Goal: Transaction & Acquisition: Subscribe to service/newsletter

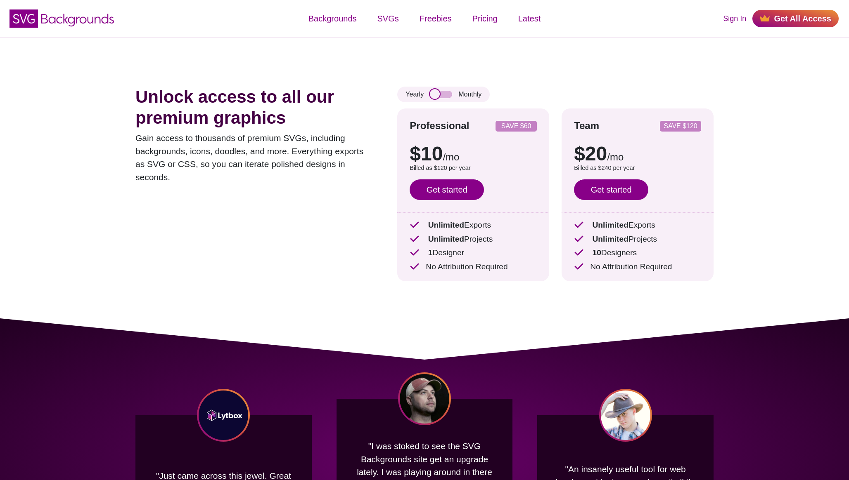
click at [433, 95] on input "checkbox" at bounding box center [441, 94] width 22 height 7
checkbox input "true"
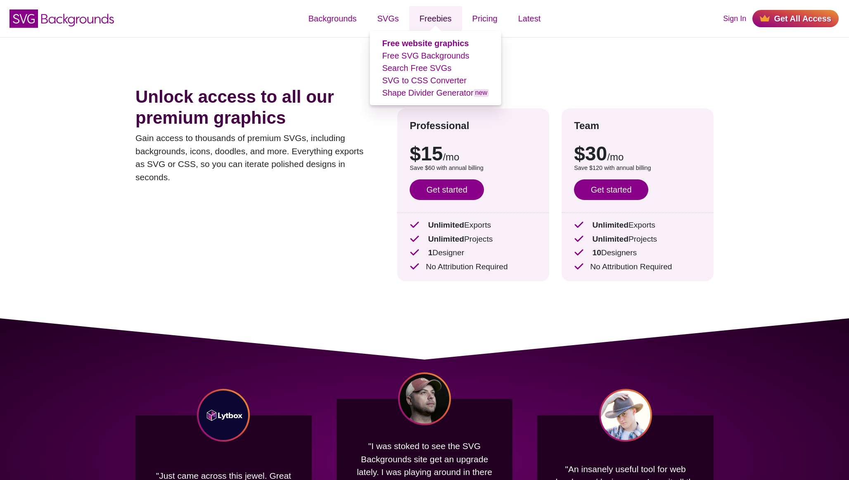
click at [441, 18] on link "Freebies" at bounding box center [435, 18] width 53 height 25
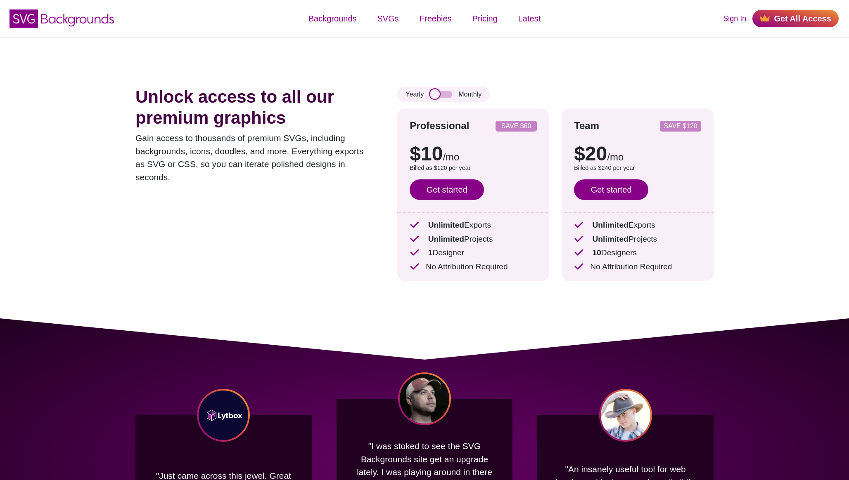
click at [442, 92] on input "checkbox" at bounding box center [441, 94] width 22 height 7
checkbox input "true"
click at [449, 191] on link "Get started" at bounding box center [446, 190] width 74 height 21
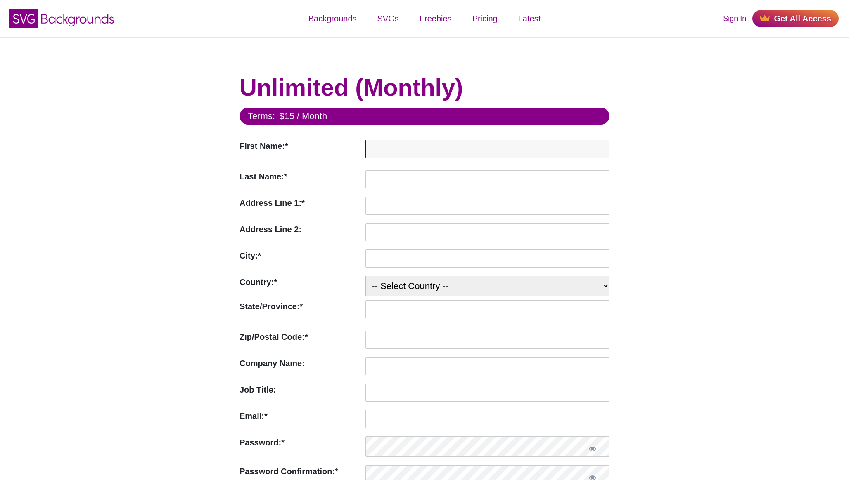
click at [386, 144] on input "First Name:*" at bounding box center [487, 149] width 244 height 18
type input "Eduardo"
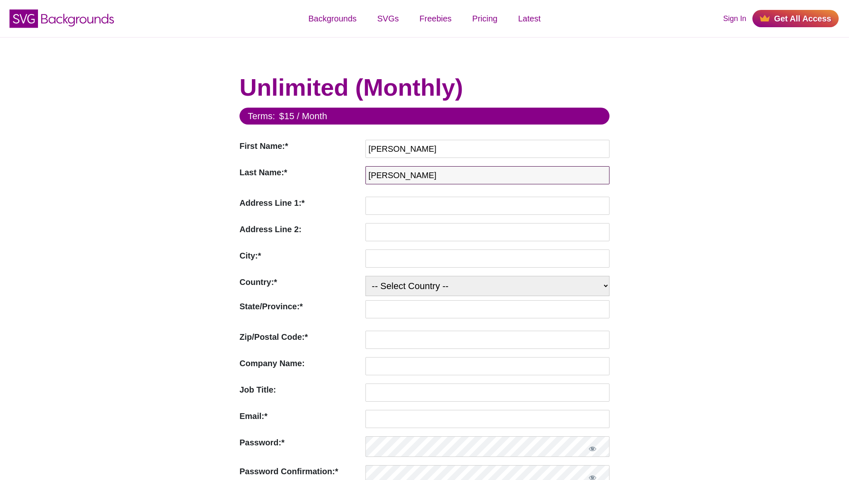
type input "Lopez"
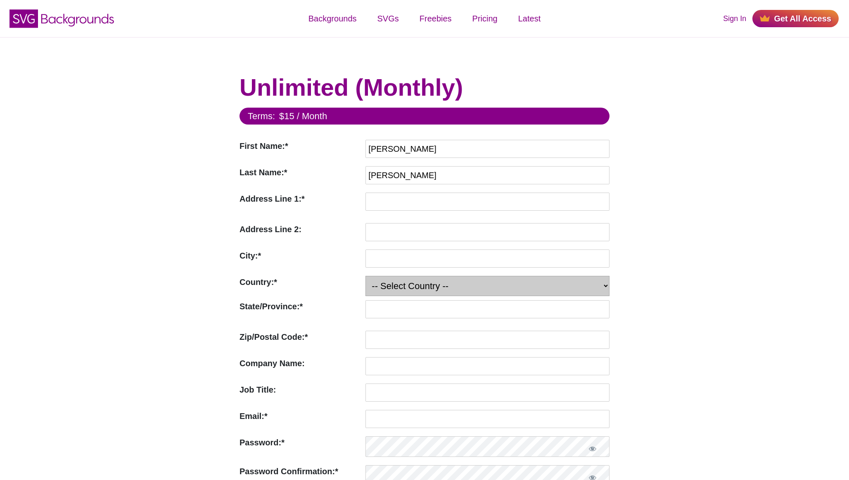
click at [388, 281] on select "-- Select Country -- United States (US) Afghanistan Åland Islands Albania Alger…" at bounding box center [487, 286] width 244 height 20
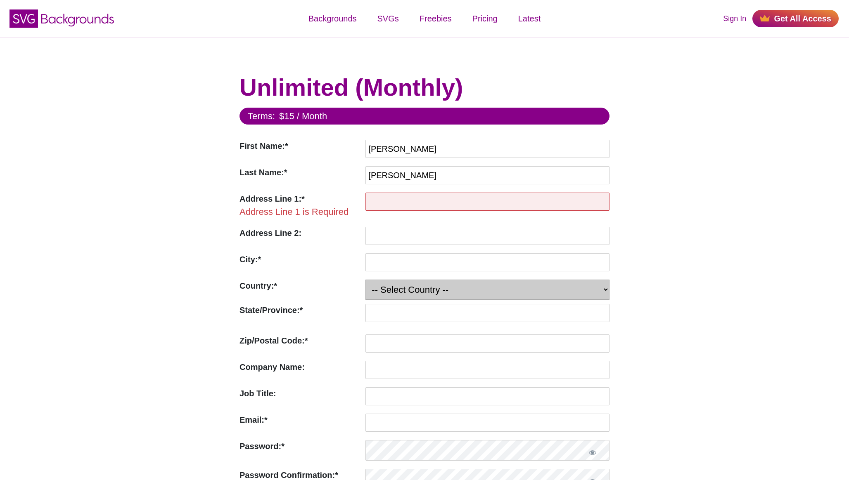
select select "ES"
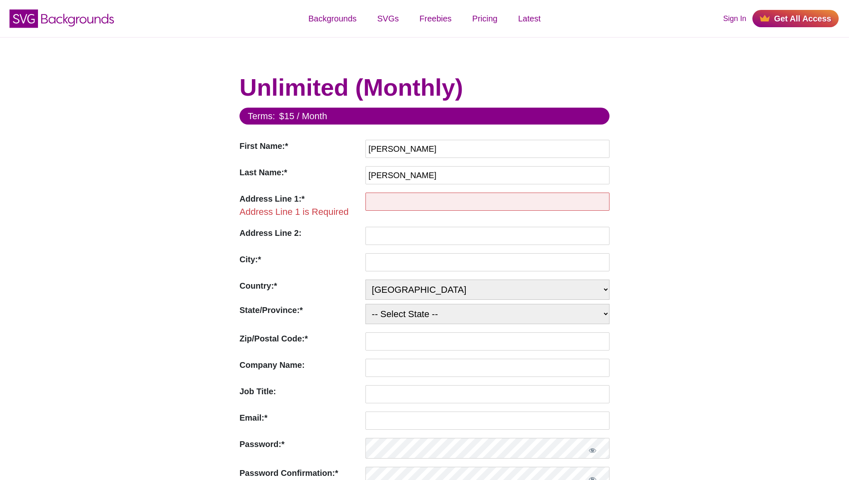
click at [391, 200] on input "Address Line 1:*" at bounding box center [487, 202] width 244 height 18
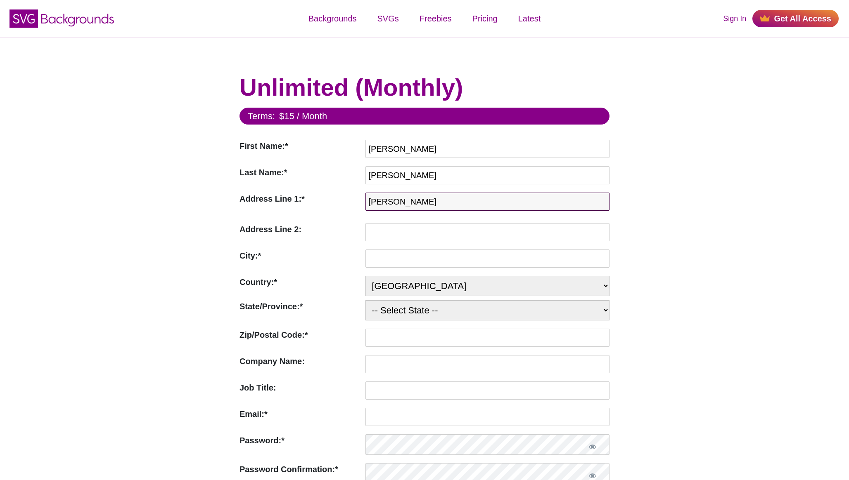
type input "alfonso xii"
click at [332, 256] on label "City:*" at bounding box center [300, 256] width 122 height 12
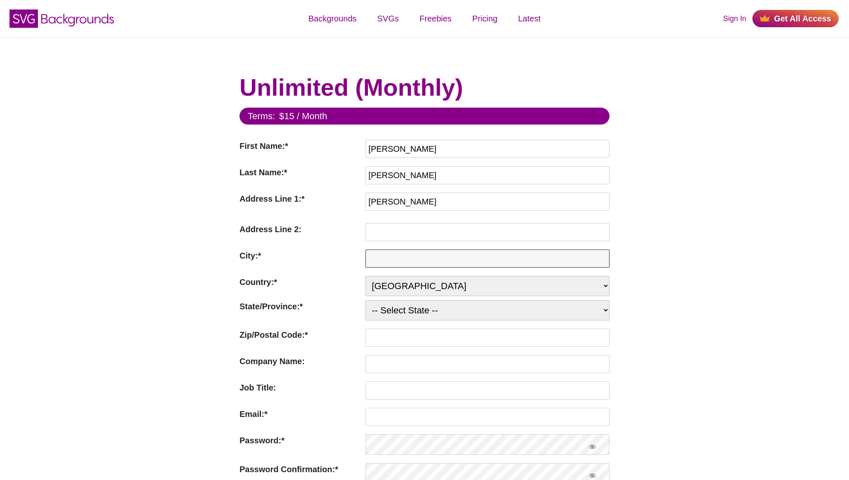
click at [365, 256] on input "City:*" at bounding box center [487, 259] width 244 height 18
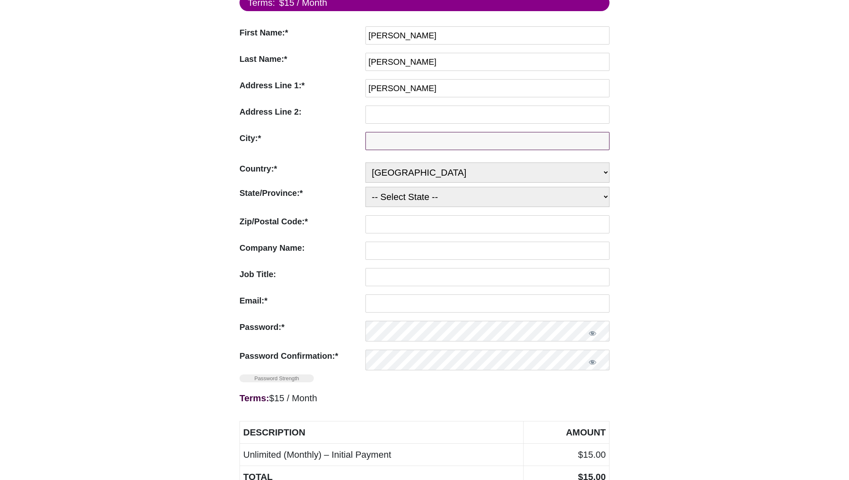
scroll to position [120, 0]
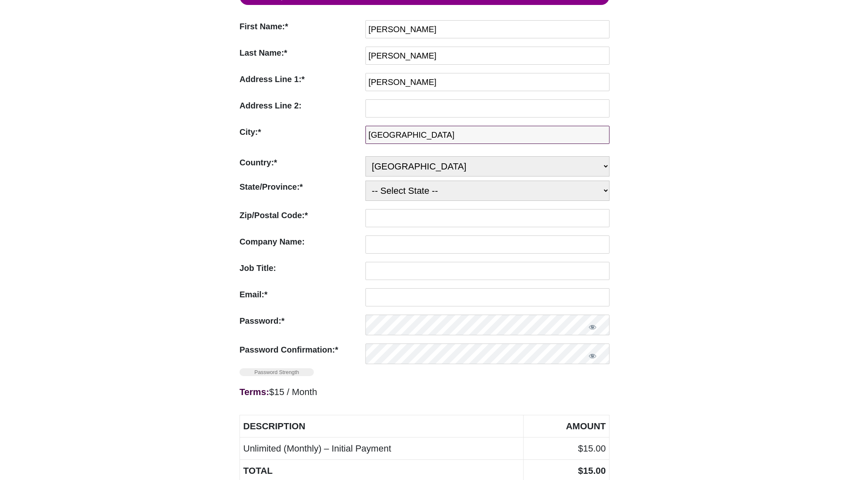
type input "Madrid"
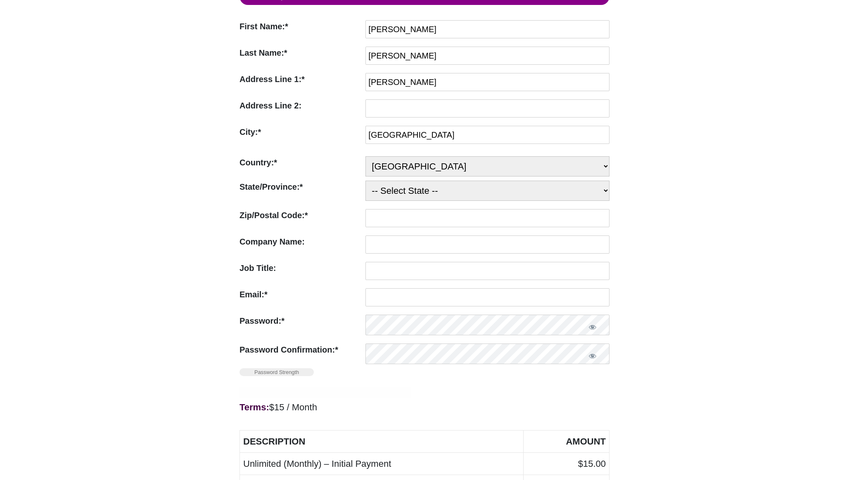
click at [349, 226] on div "Zip/Postal Code:* Zip/Postal Code is Required" at bounding box center [300, 220] width 122 height 22
click at [392, 205] on div "State/Province:* State/Province is Required -- Select State -- A Coruña Araba/Á…" at bounding box center [424, 193] width 370 height 24
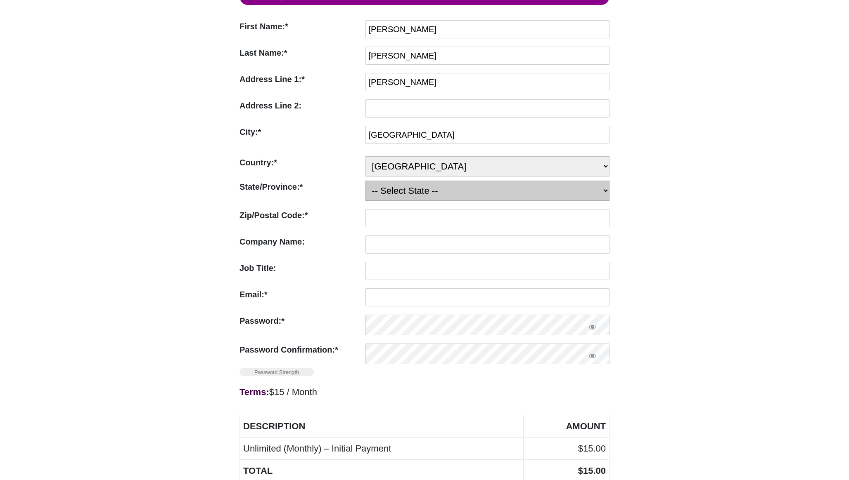
click at [392, 195] on select "-- Select State -- A Coruña Araba/Álava Albacete Alicante Almería Asturias Ávil…" at bounding box center [487, 191] width 244 height 20
select select "M"
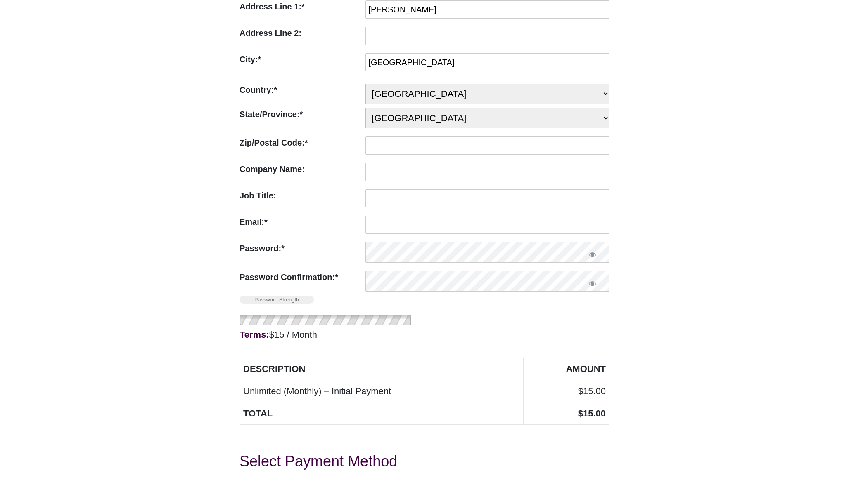
scroll to position [198, 0]
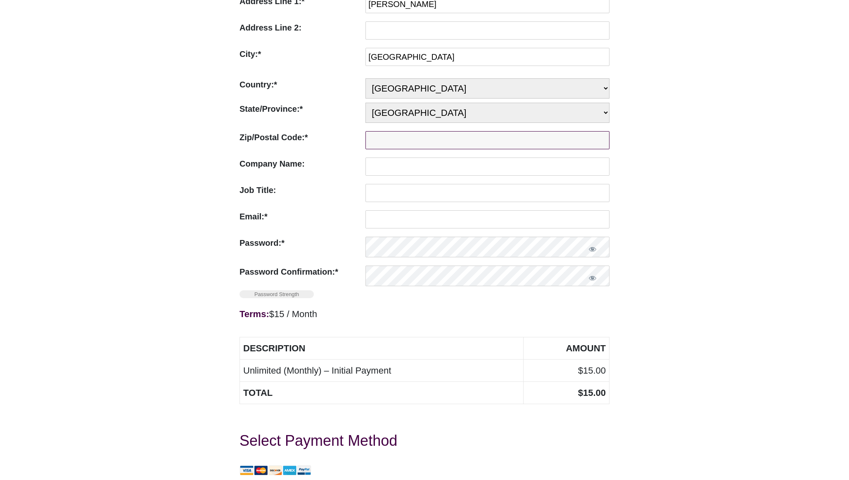
click at [383, 142] on input "Zip/Postal Code:*" at bounding box center [487, 140] width 244 height 18
type input "28014"
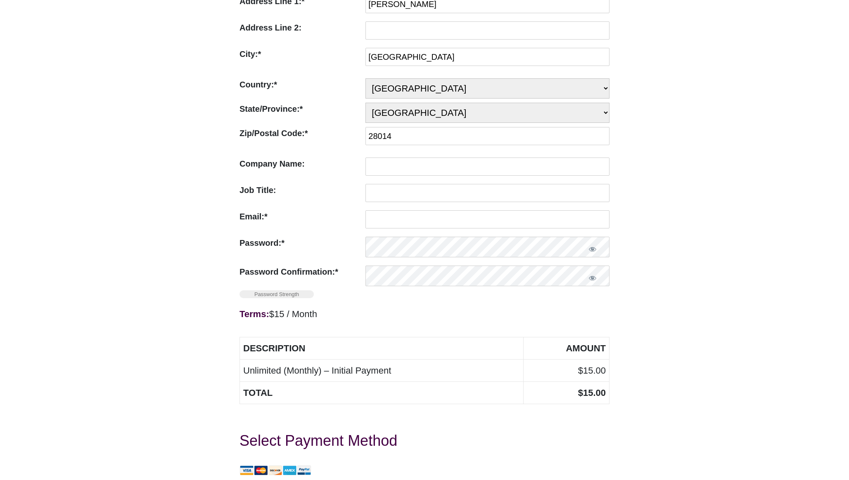
click at [348, 173] on div "Company Name: Company Name is not valid" at bounding box center [300, 169] width 122 height 22
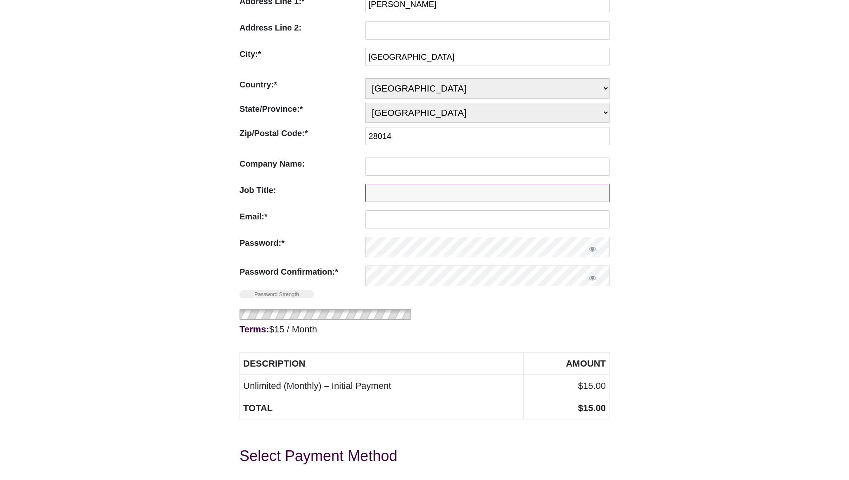
click at [385, 193] on input "Job Title:" at bounding box center [487, 193] width 244 height 18
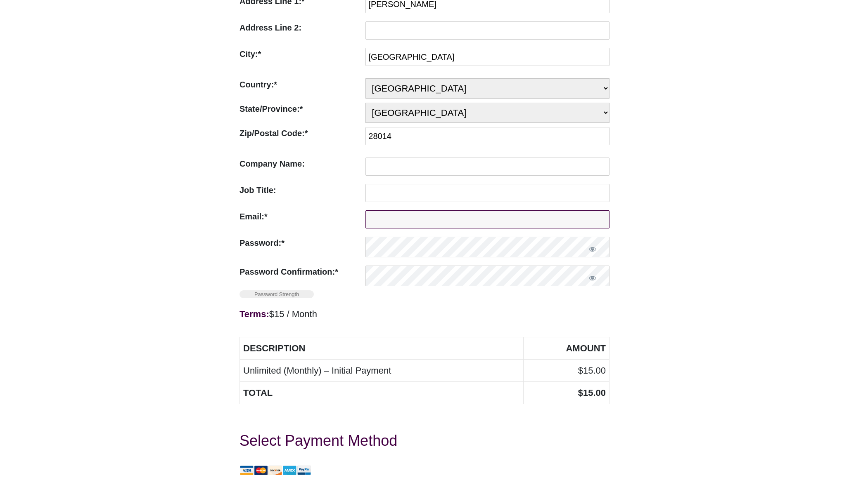
click at [384, 225] on input "Email:*" at bounding box center [487, 220] width 244 height 18
type input "loama18@gmail.com"
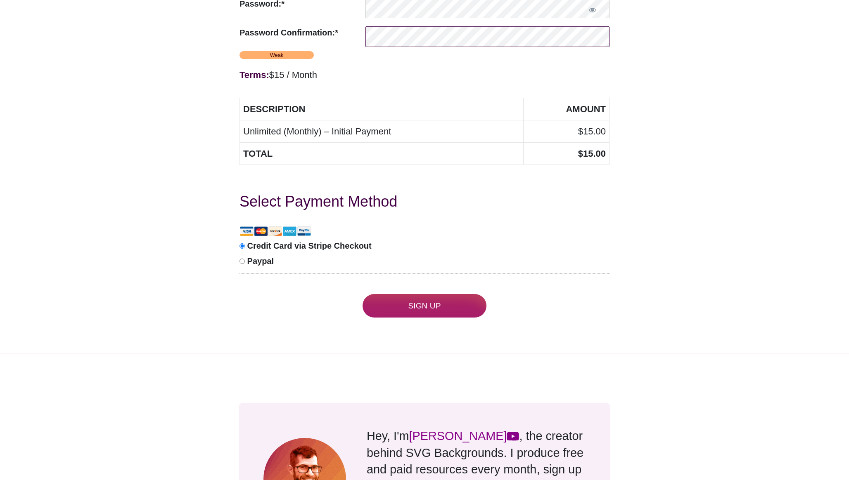
scroll to position [440, 0]
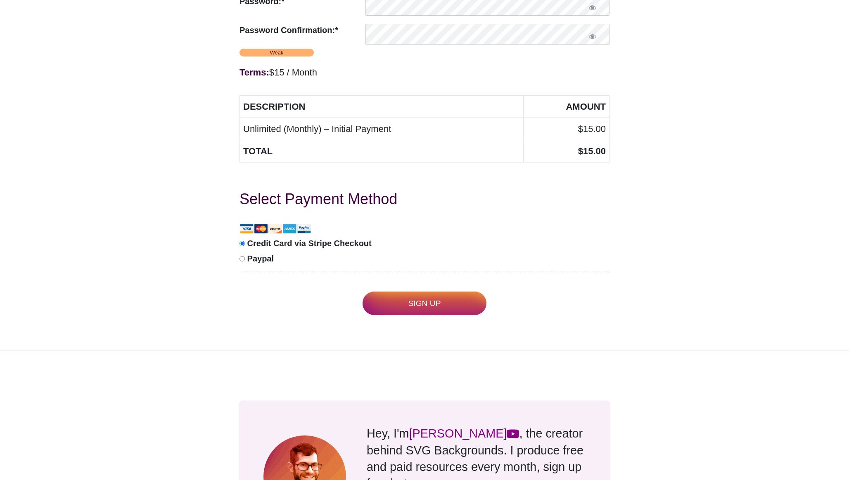
click at [406, 302] on input "Sign Up" at bounding box center [424, 304] width 124 height 24
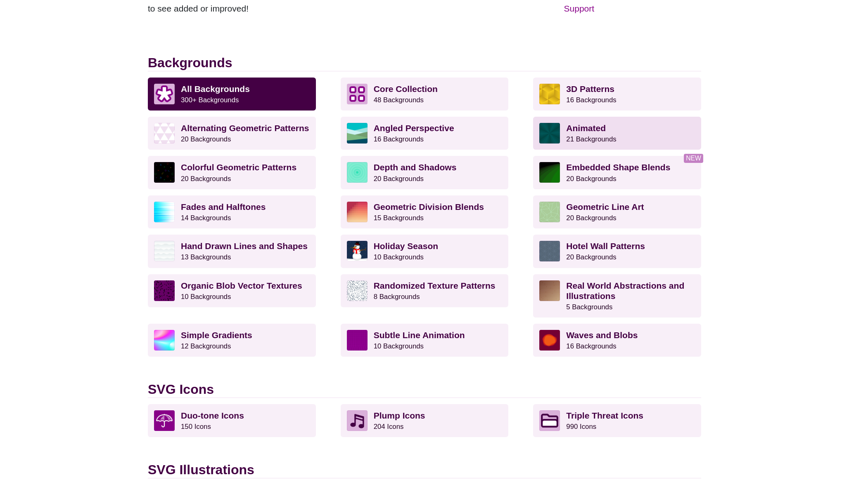
scroll to position [221, 0]
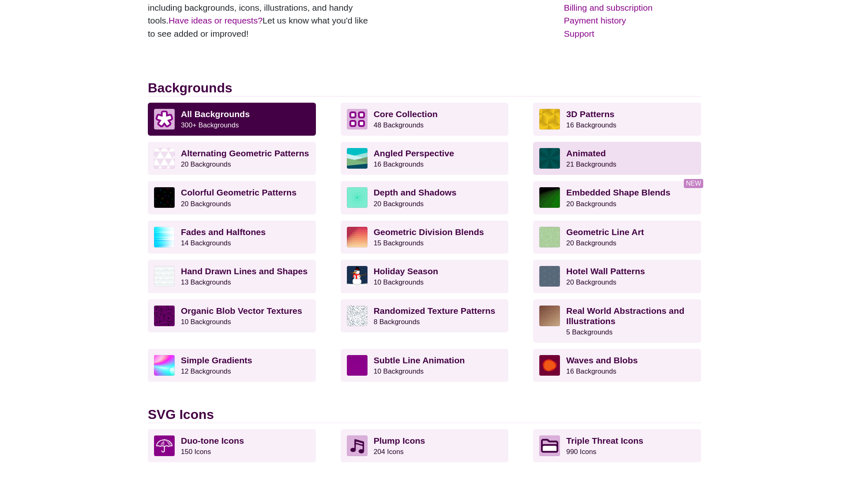
click at [618, 164] on p "Animated 21 Backgrounds" at bounding box center [630, 158] width 129 height 21
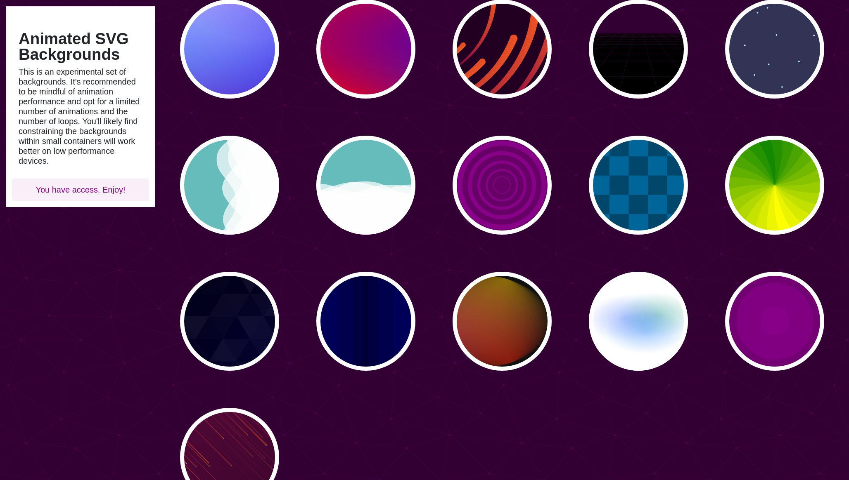
scroll to position [231, 0]
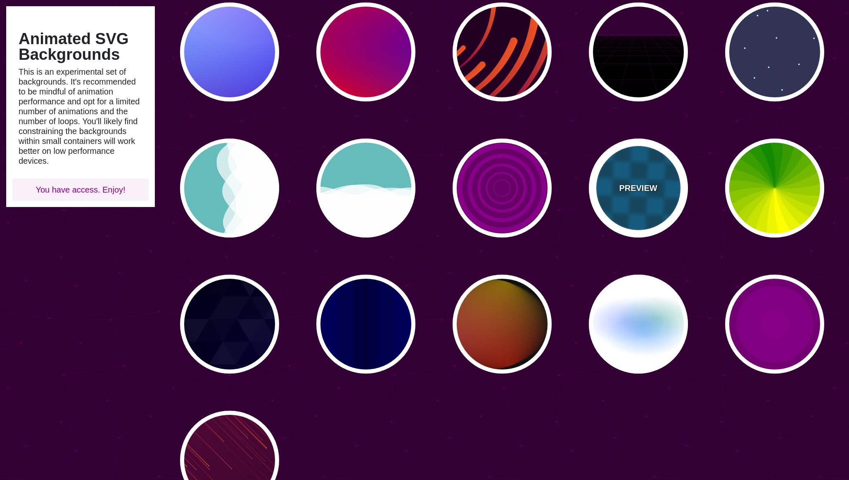
click at [637, 197] on div "PREVIEW" at bounding box center [638, 188] width 99 height 99
type input "#00476B"
type input "#006699"
type input "0"
type input "5"
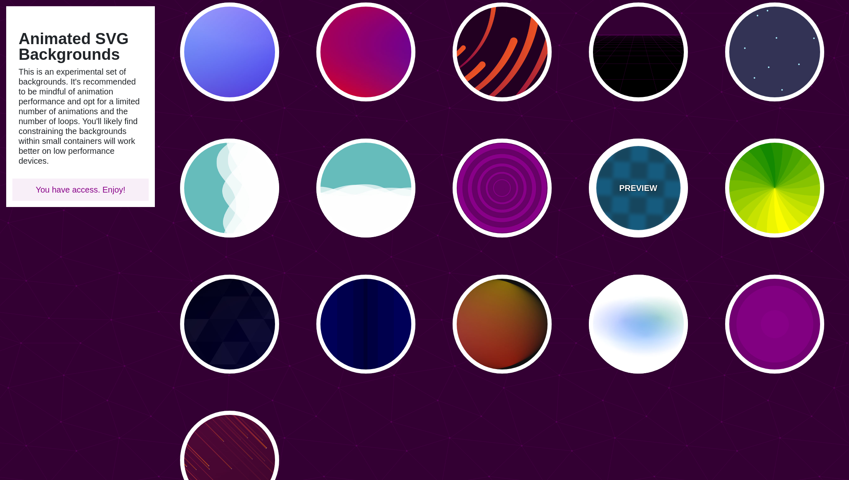
type input "15"
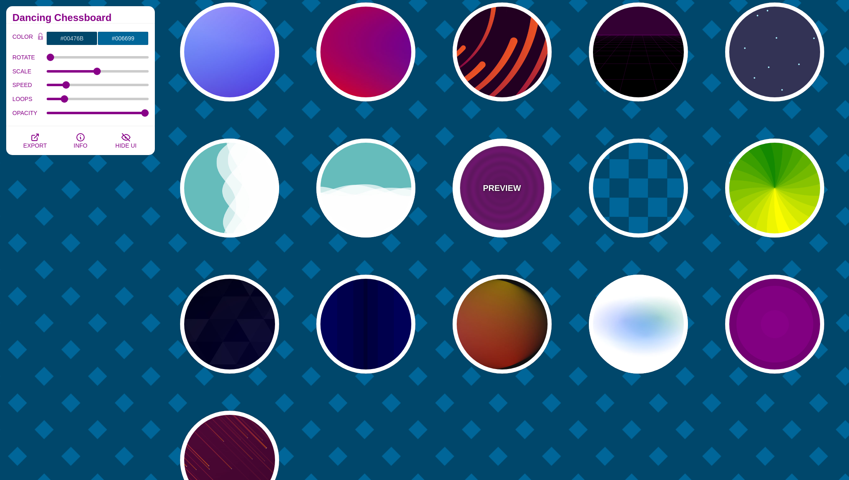
click at [504, 186] on p "PREVIEW" at bounding box center [502, 188] width 38 height 12
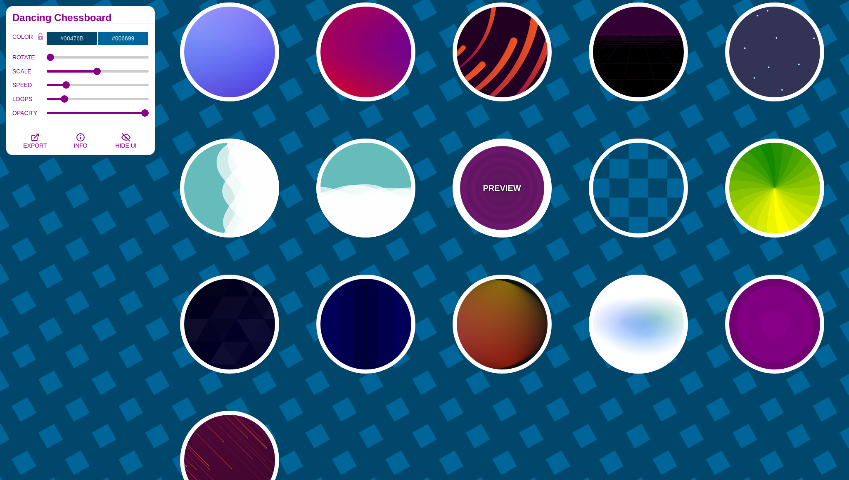
type input "#880088"
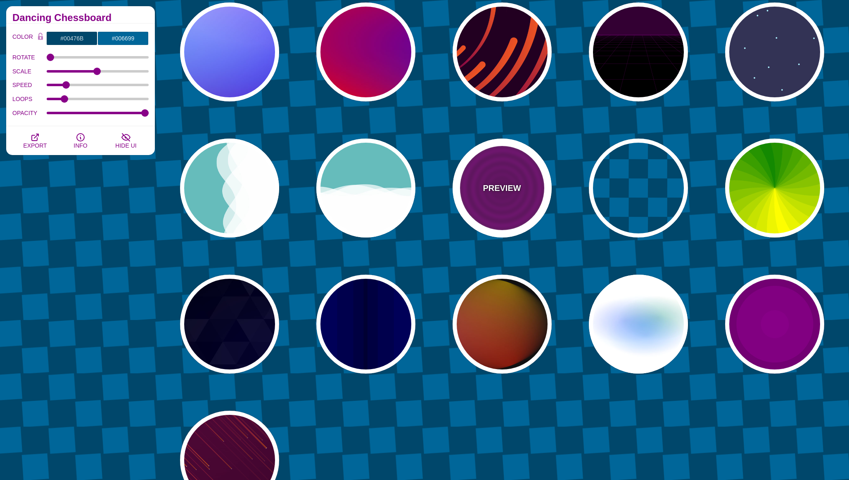
type input "#660066"
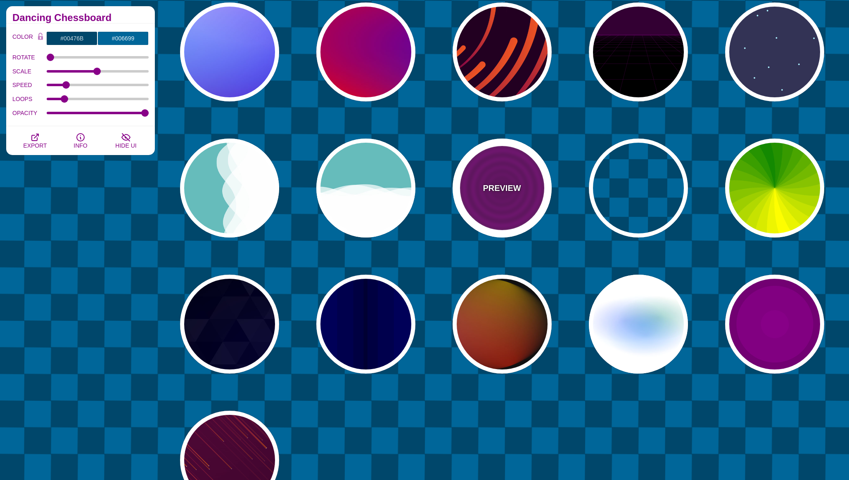
type input "15"
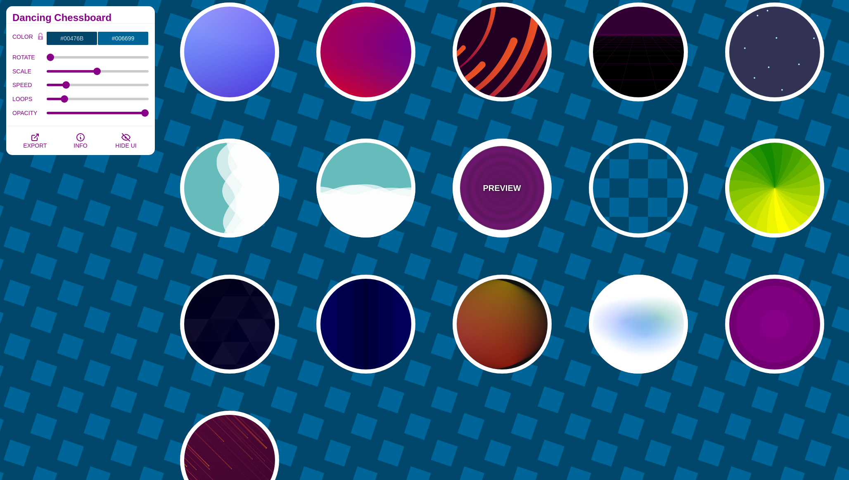
type input "0"
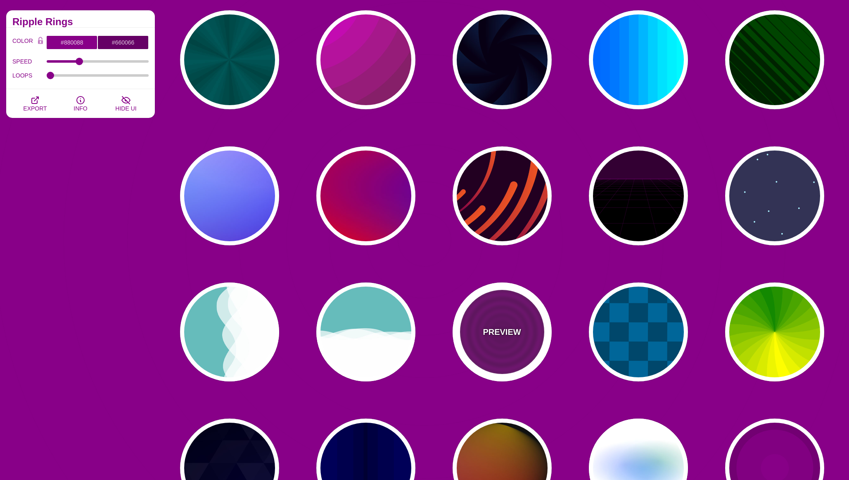
scroll to position [0, 0]
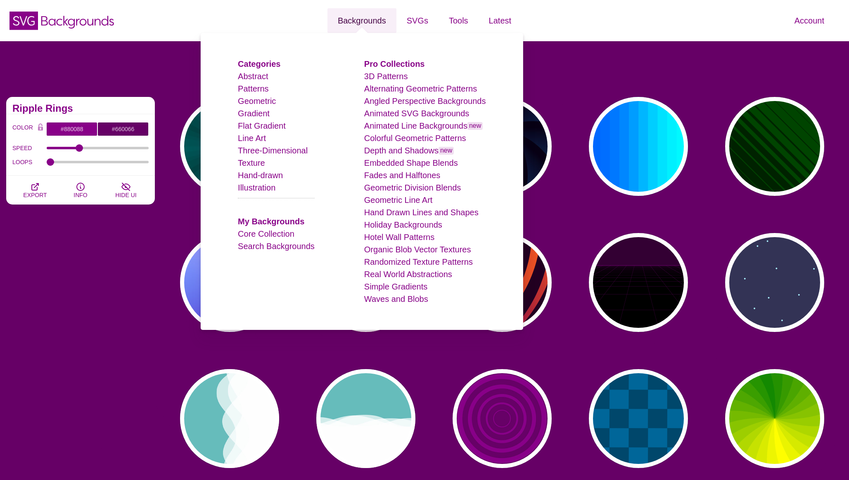
click at [374, 17] on link "Backgrounds" at bounding box center [361, 20] width 69 height 25
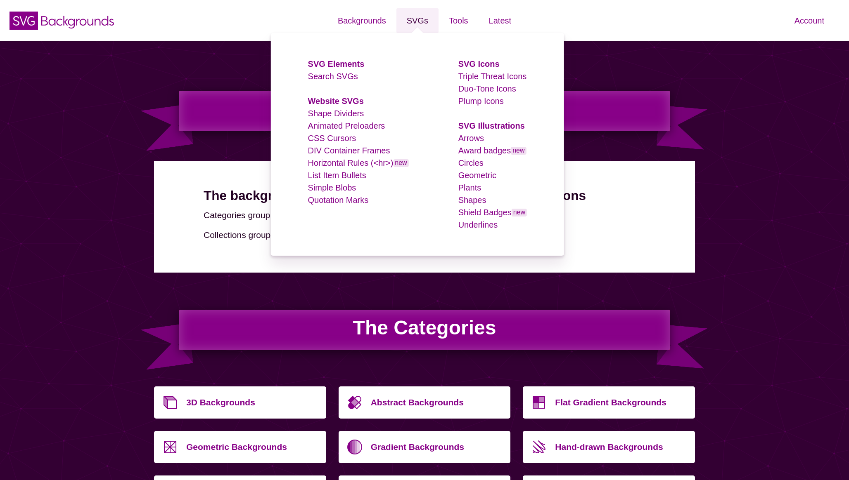
click at [425, 24] on link "SVGs" at bounding box center [417, 20] width 42 height 25
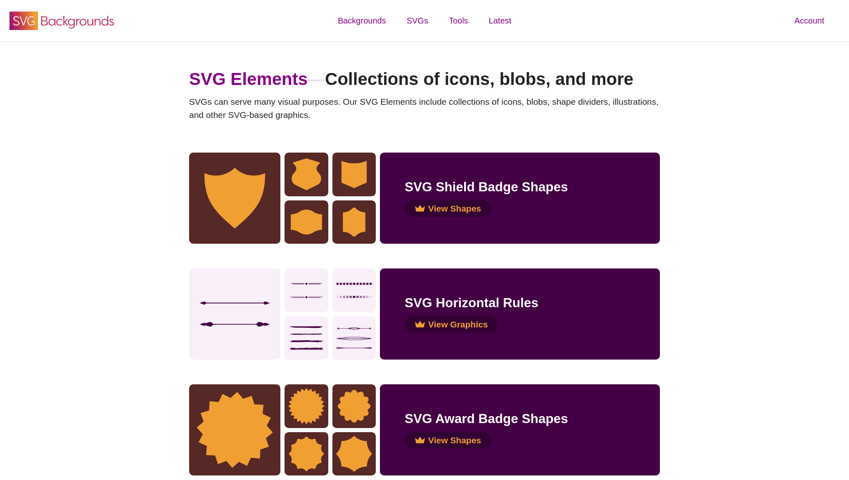
click at [91, 24] on icon "SVG Backgrounds Logo" at bounding box center [61, 20] width 107 height 21
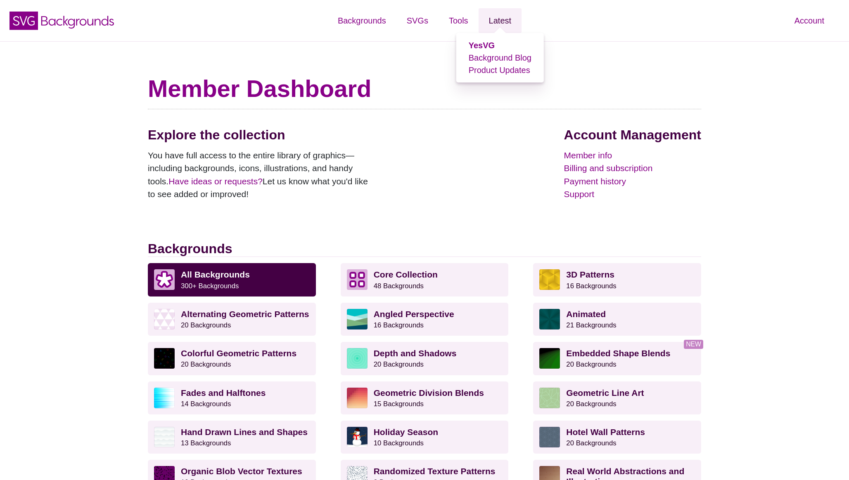
click at [502, 23] on link "Latest" at bounding box center [499, 20] width 43 height 25
click at [502, 20] on link "Latest" at bounding box center [499, 20] width 43 height 25
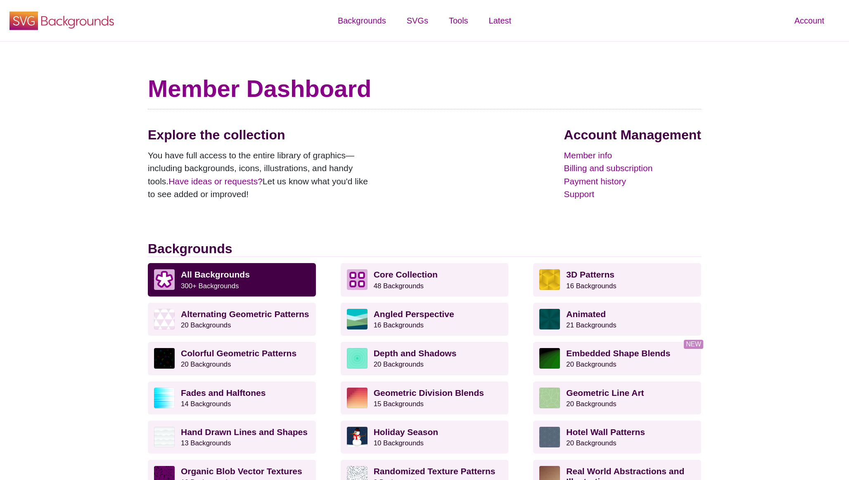
click at [73, 19] on icon "SVG Backgrounds Logo" at bounding box center [61, 20] width 107 height 21
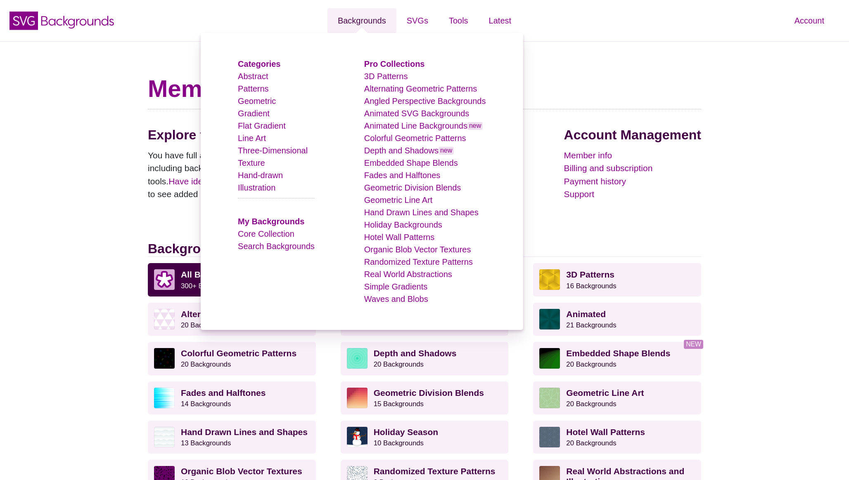
click at [359, 23] on link "Backgrounds" at bounding box center [361, 20] width 69 height 25
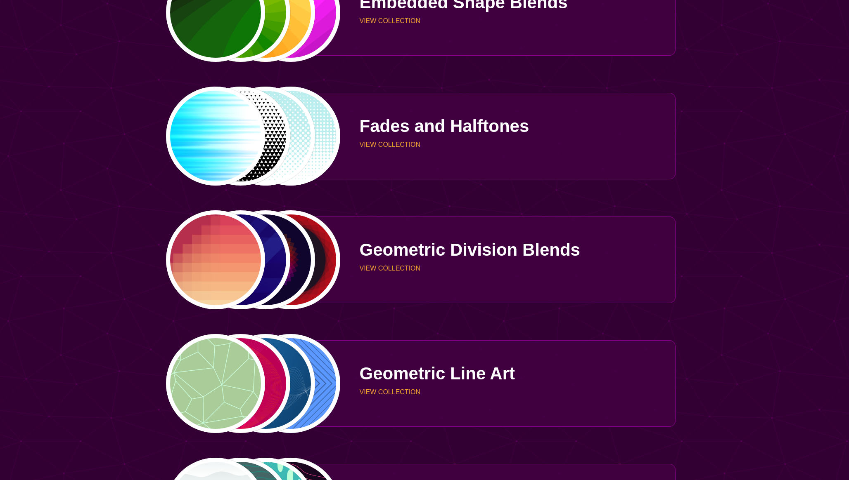
scroll to position [1454, 0]
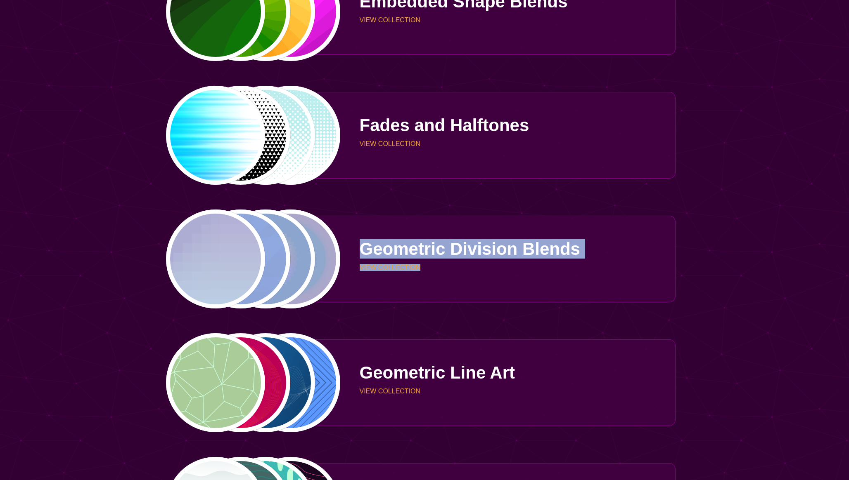
click at [441, 318] on div "PREVIEW PREVIEW PREVIEW PREVIEW 3D Patterns VIEW COLLECTION PREVIEW PREVIEW PRE…" at bounding box center [424, 383] width 553 height 2328
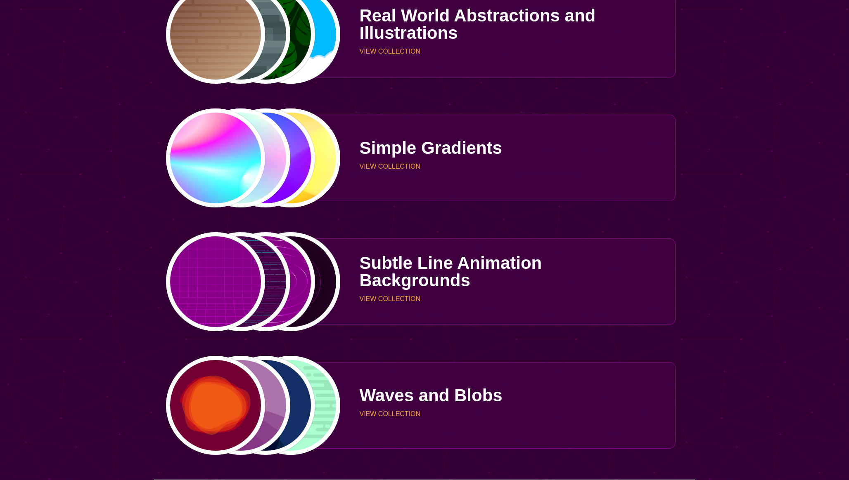
scroll to position [2546, 0]
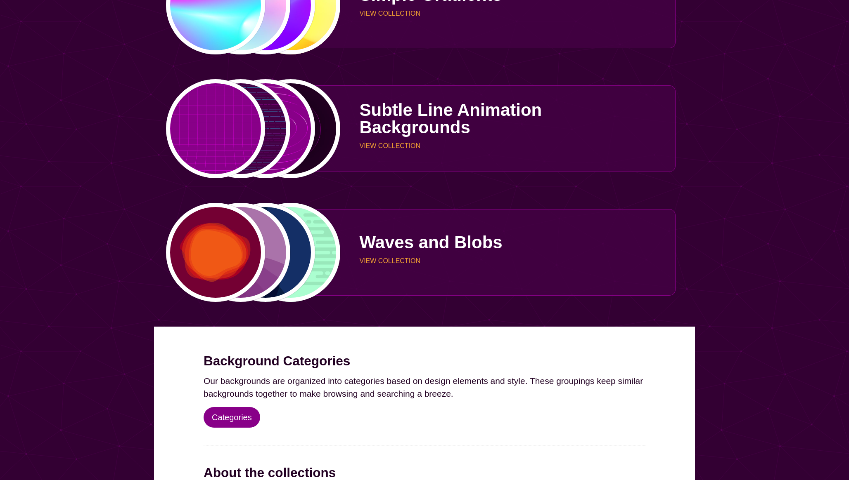
scroll to position [2745, 0]
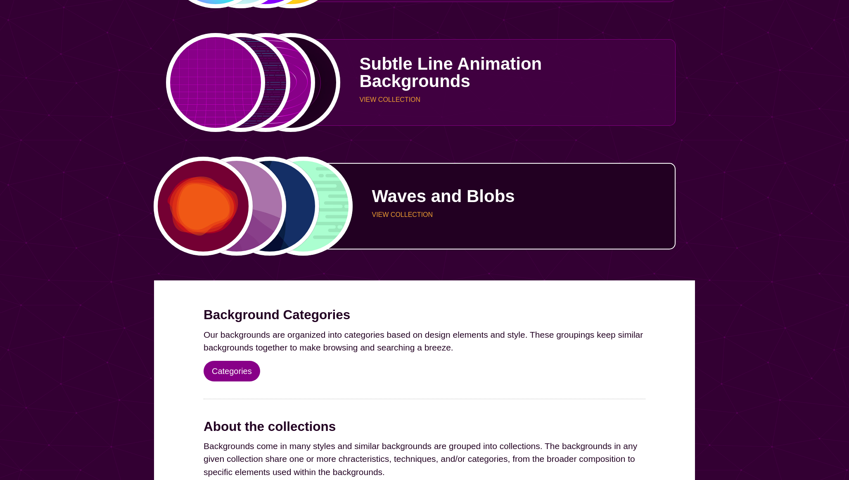
click at [408, 227] on div "Waves and Blobs VIEW COLLECTION" at bounding box center [508, 206] width 334 height 62
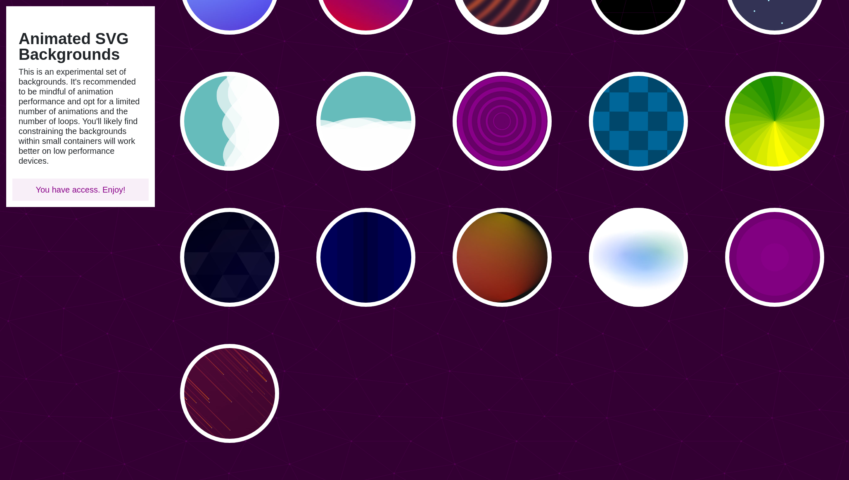
scroll to position [307, 0]
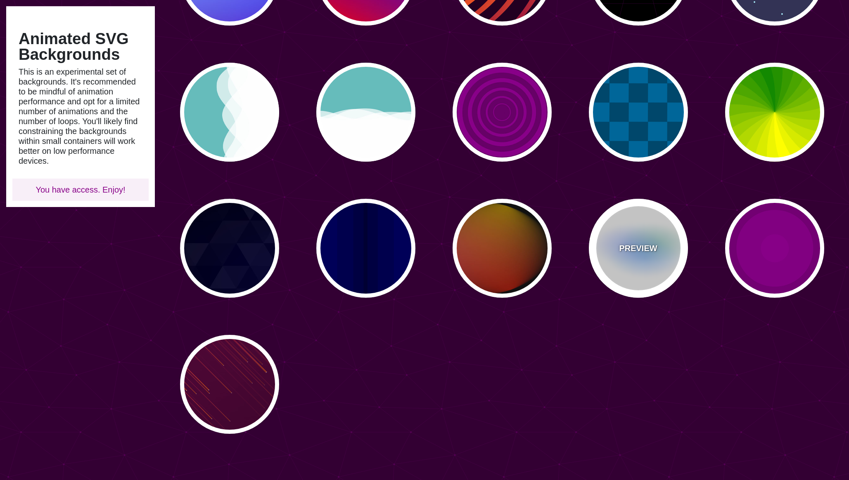
click at [648, 268] on div "PREVIEW" at bounding box center [638, 248] width 99 height 99
type input "#FFFFFF"
type input "#AA00FF"
type input "#0088FF"
type input "#008800"
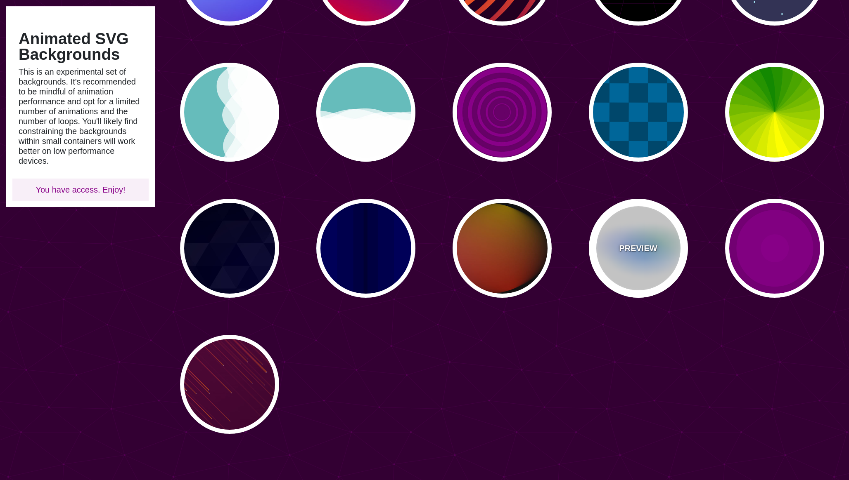
type input "8"
type input "24"
type input "999"
type input "0.5"
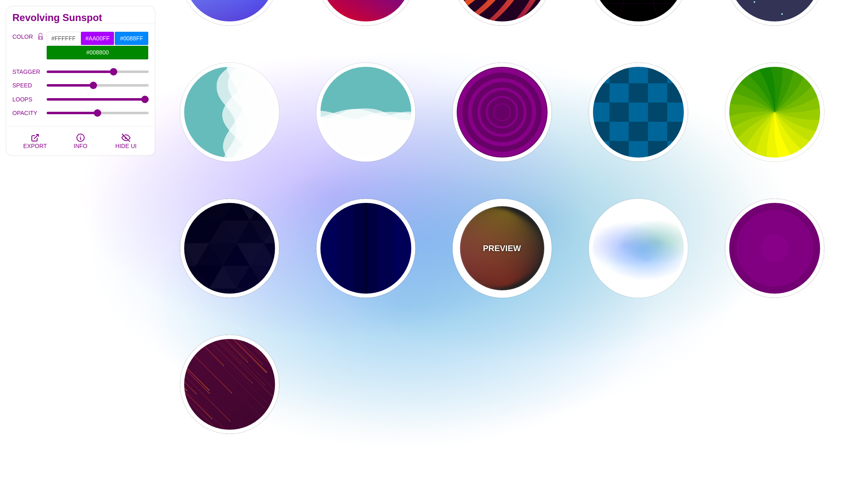
click at [520, 252] on div "PREVIEW" at bounding box center [501, 248] width 99 height 99
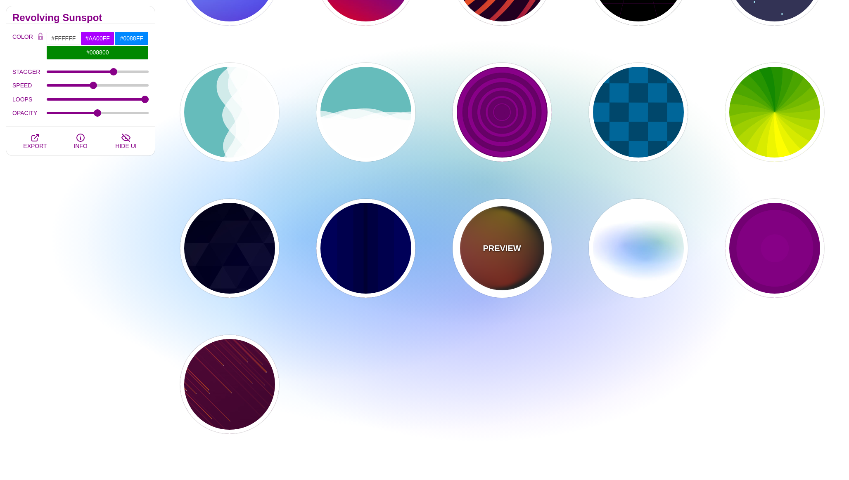
type input "#111111"
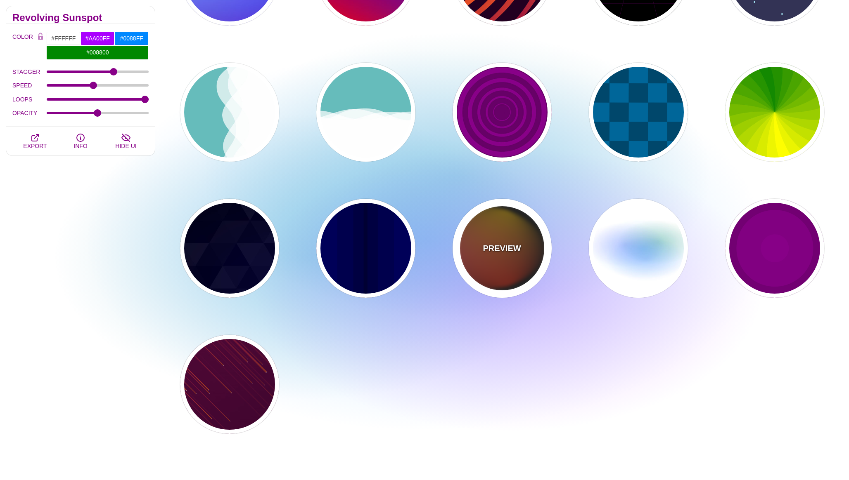
type input "#FF00FF"
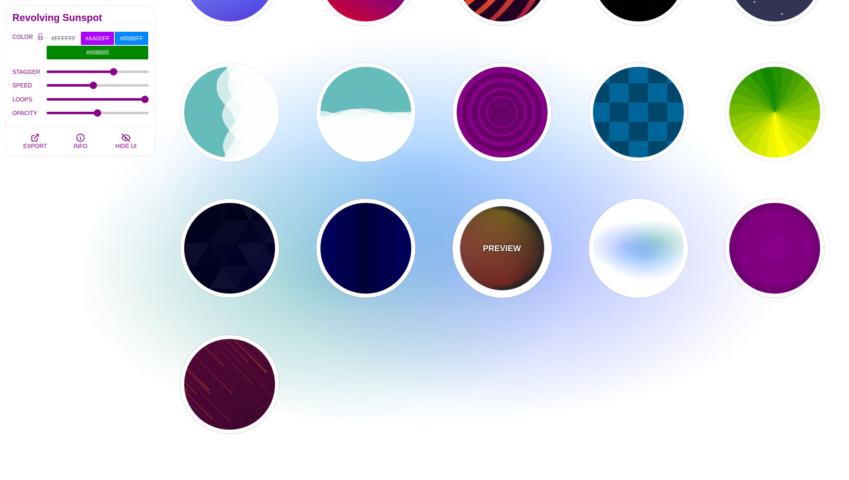
type input "#FFCC00"
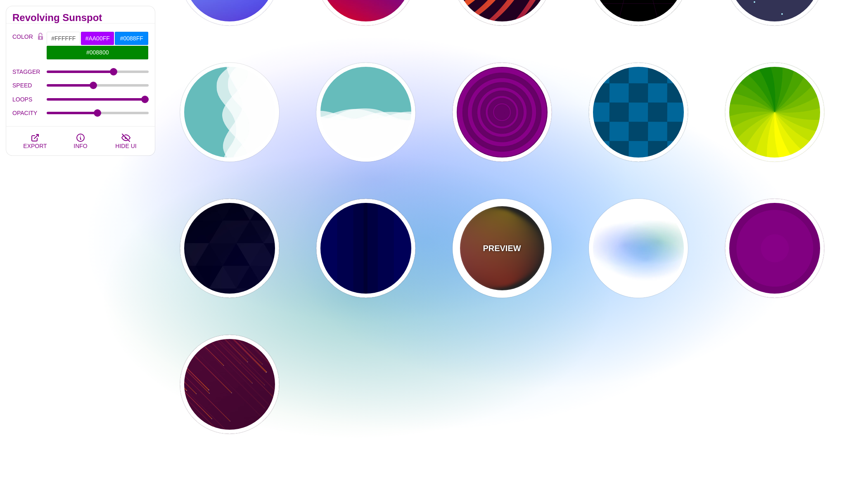
type input "#FF2200"
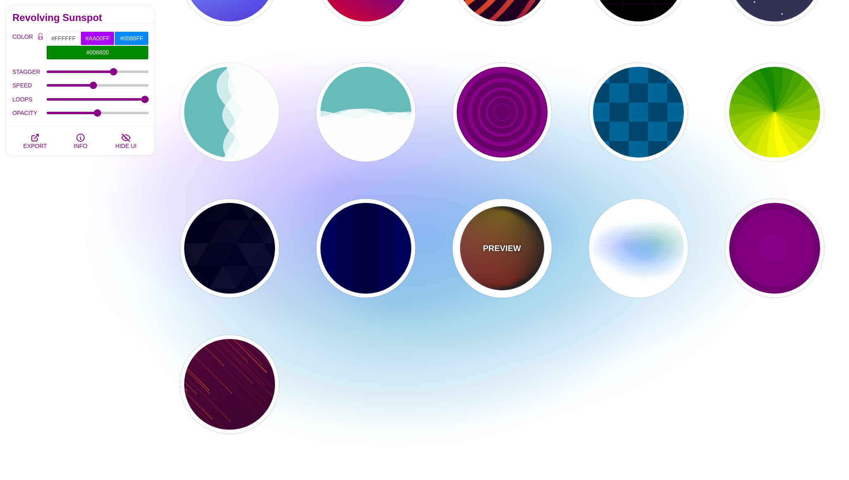
type input "4"
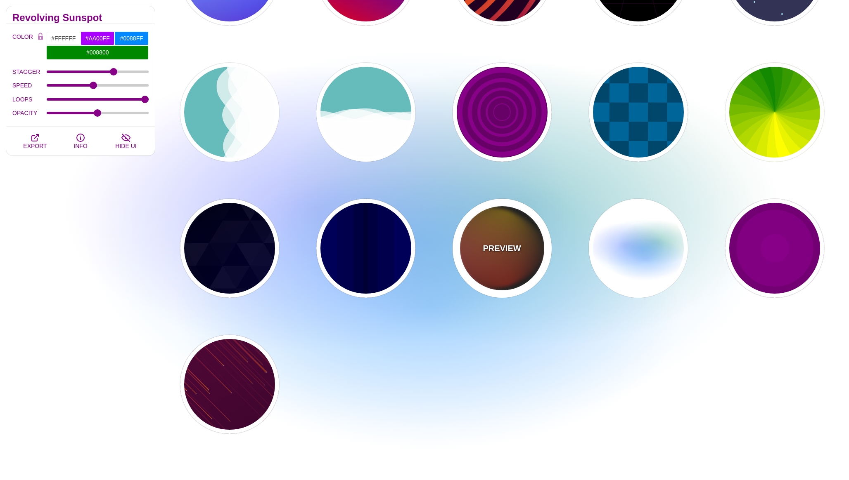
type input "12"
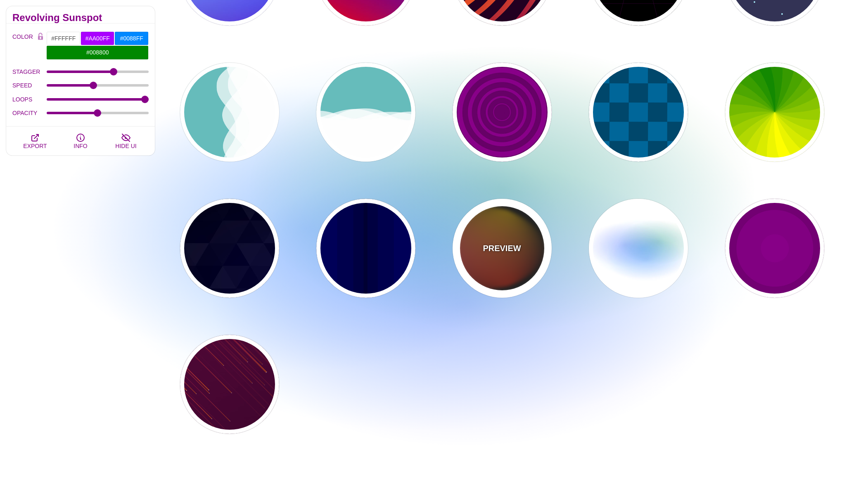
type input "1"
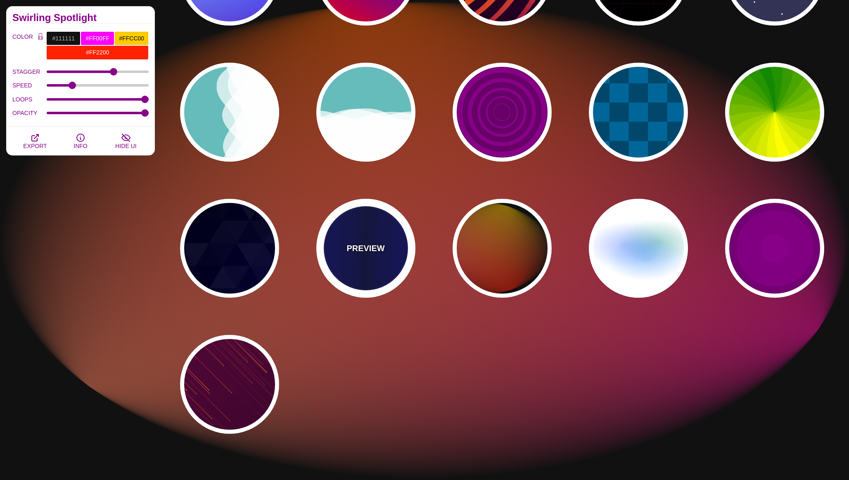
click at [401, 248] on div "PREVIEW" at bounding box center [365, 248] width 99 height 99
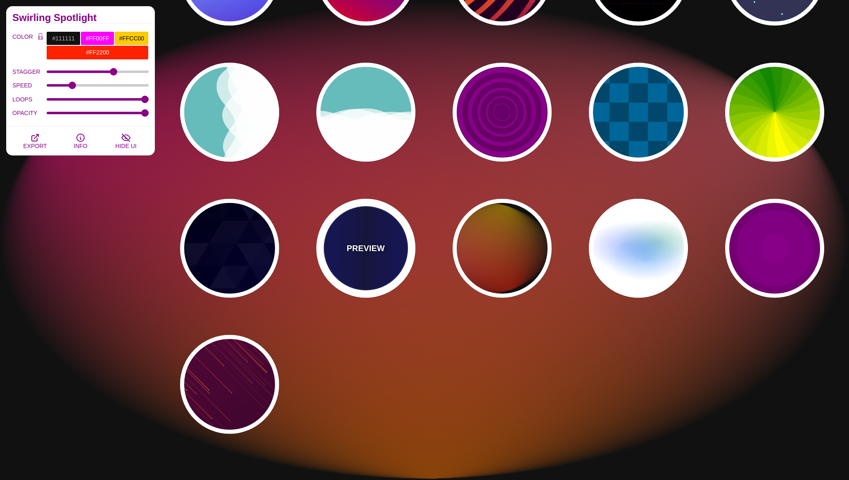
type input "#0000BB"
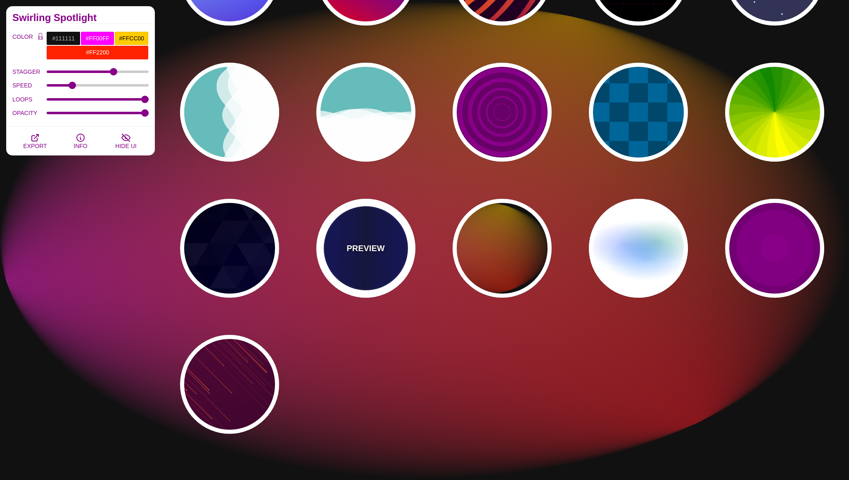
type input "#000033"
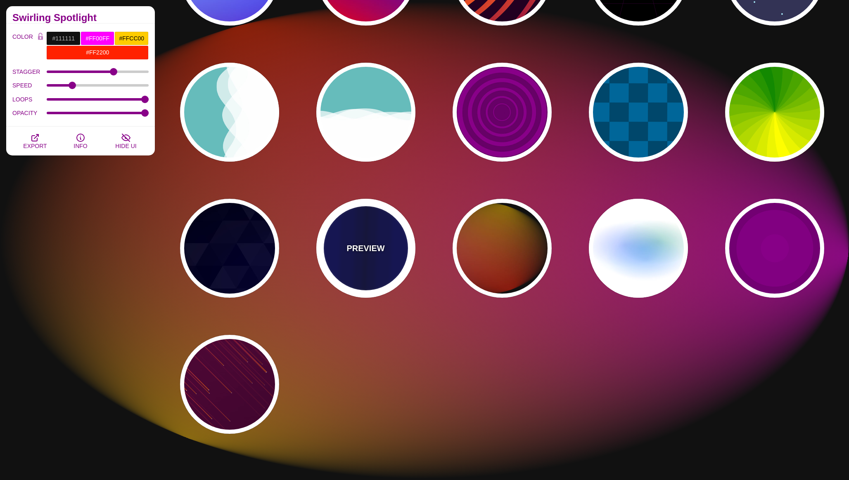
type input "0.5"
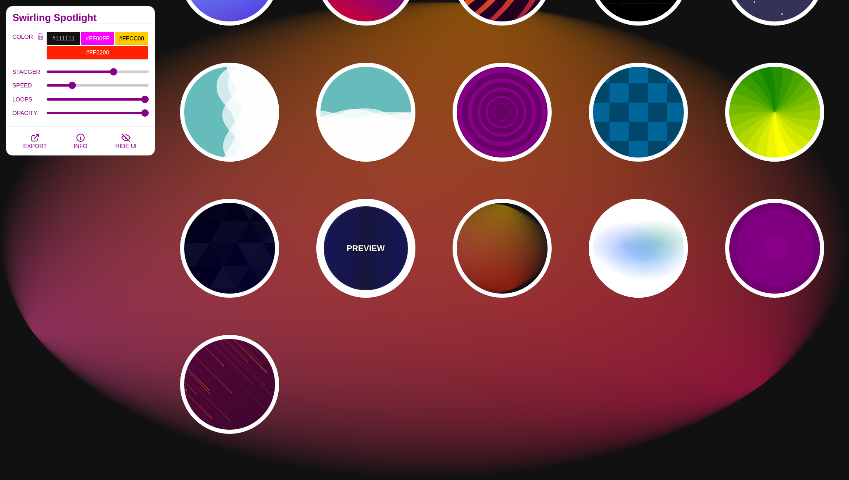
type input "5"
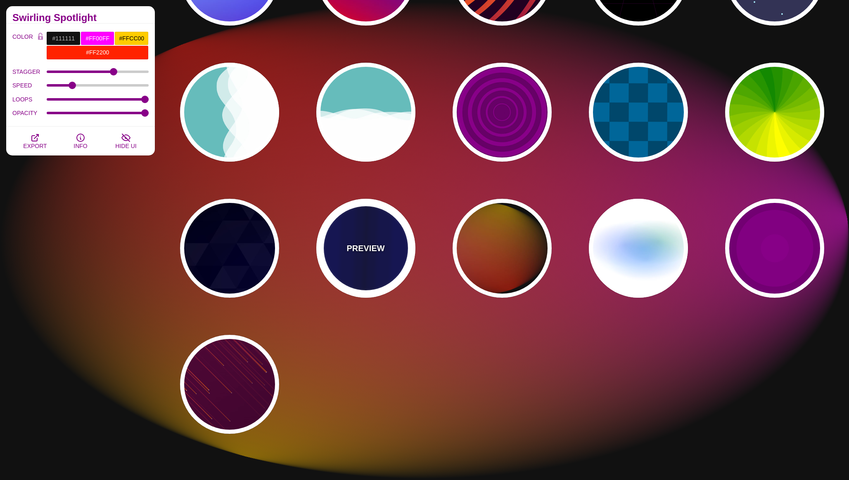
type input "0.1"
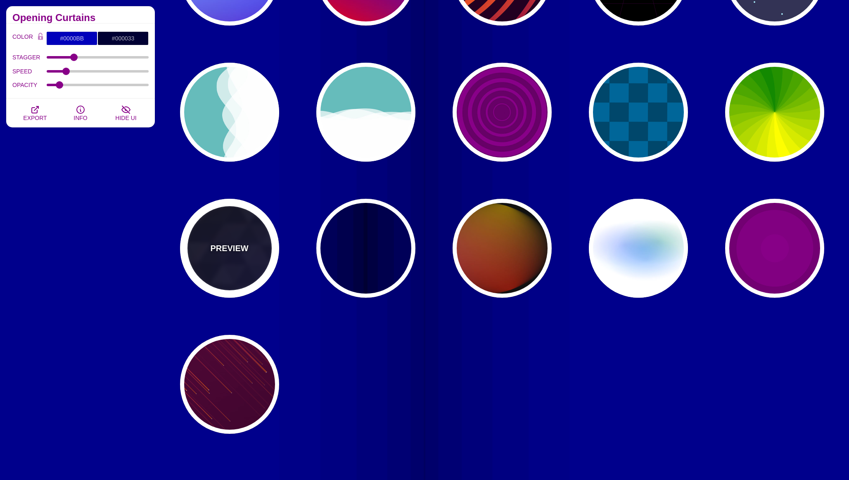
click at [262, 260] on div "PREVIEW" at bounding box center [229, 248] width 99 height 99
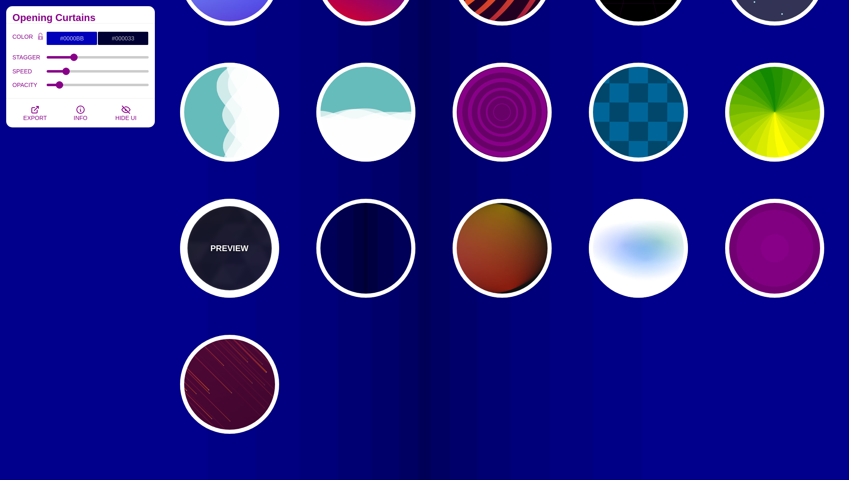
type input "#000000"
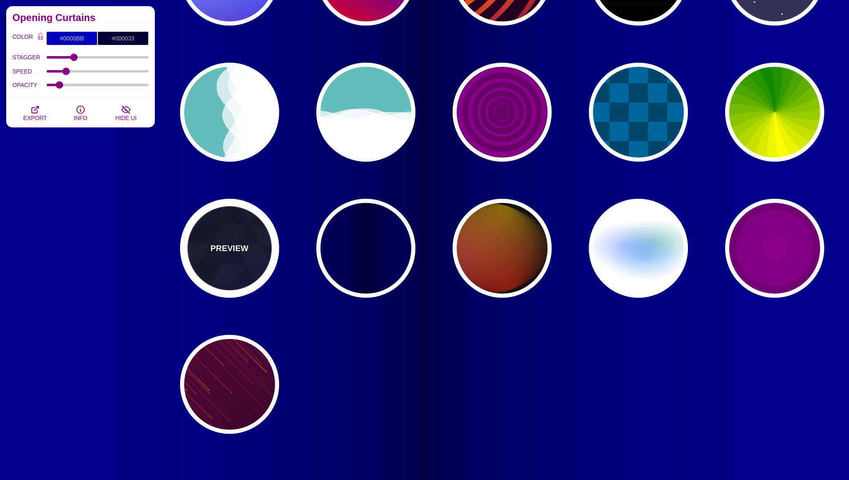
type input "#880088"
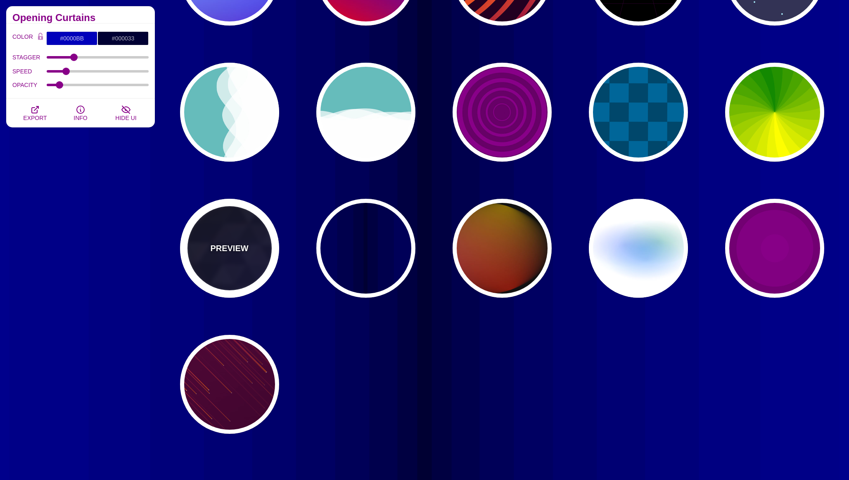
type input "#0000FF"
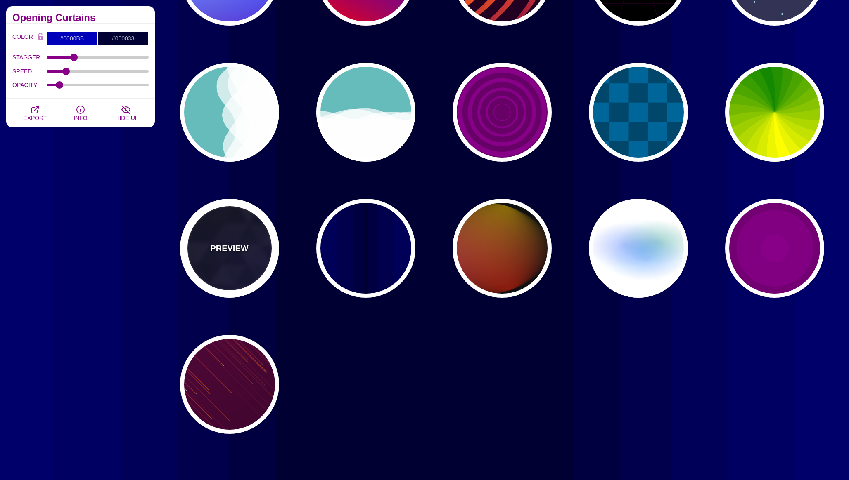
type input "#006600"
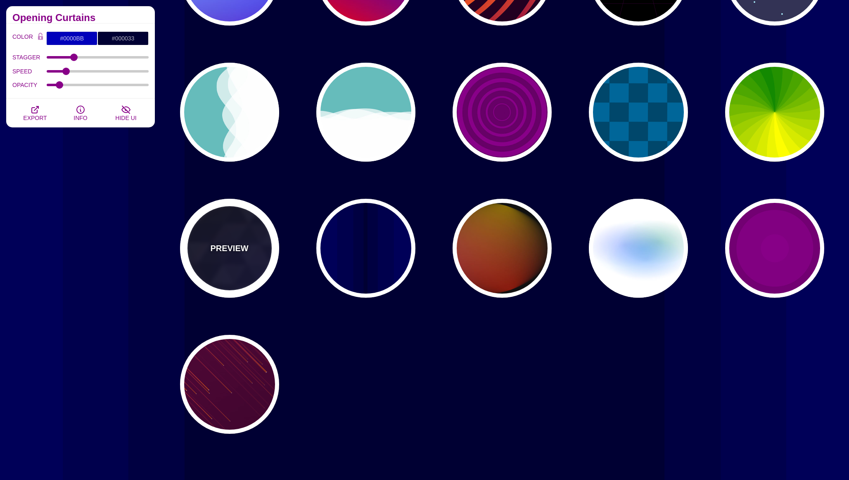
type input "0"
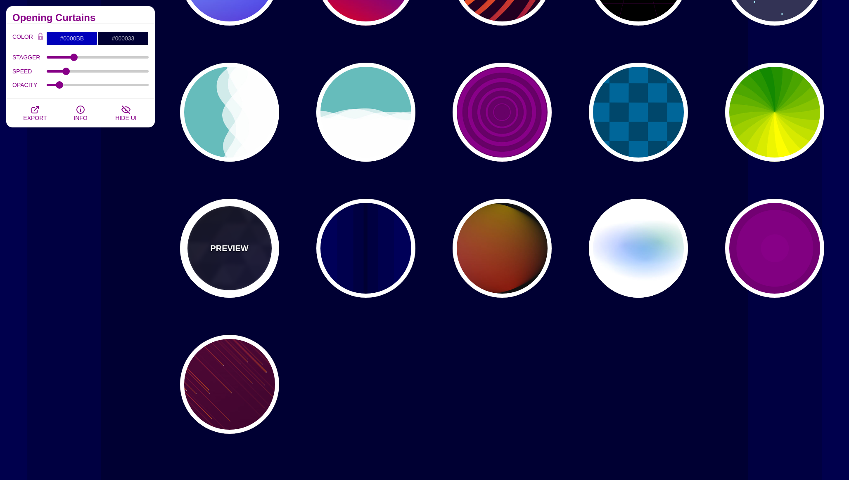
type input "0.4"
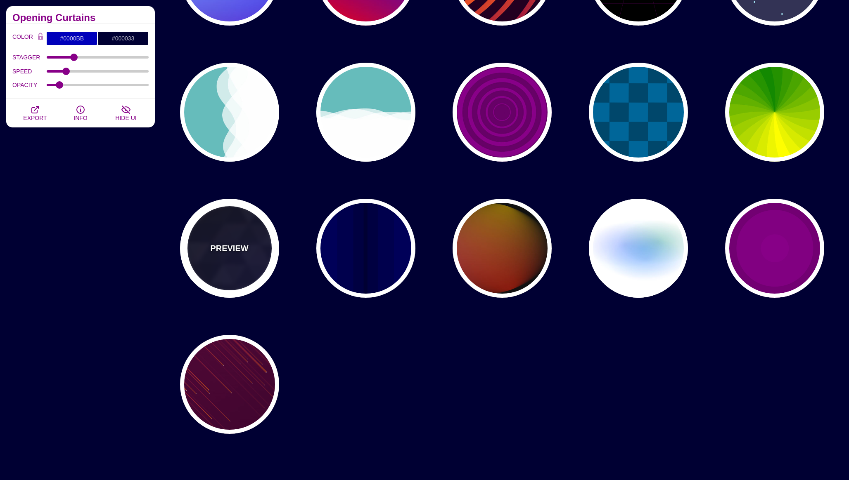
type input "5"
type input "15"
type input "0.2"
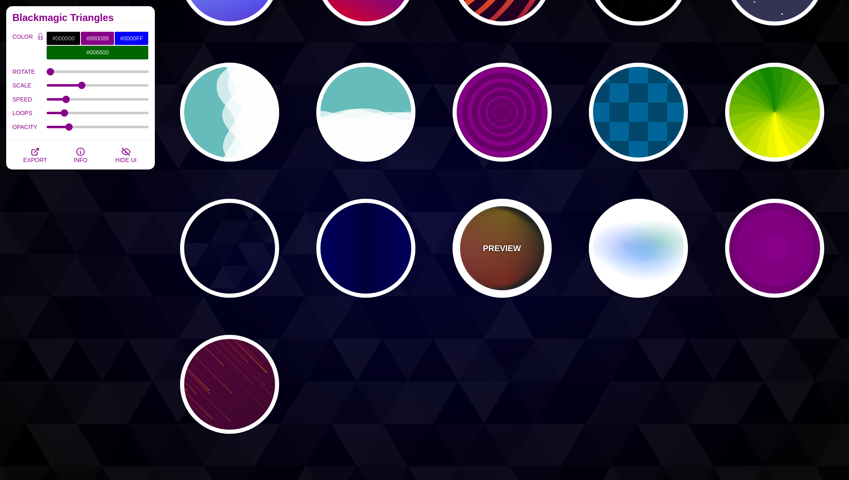
click at [522, 274] on div "PREVIEW" at bounding box center [501, 248] width 99 height 99
type input "#111111"
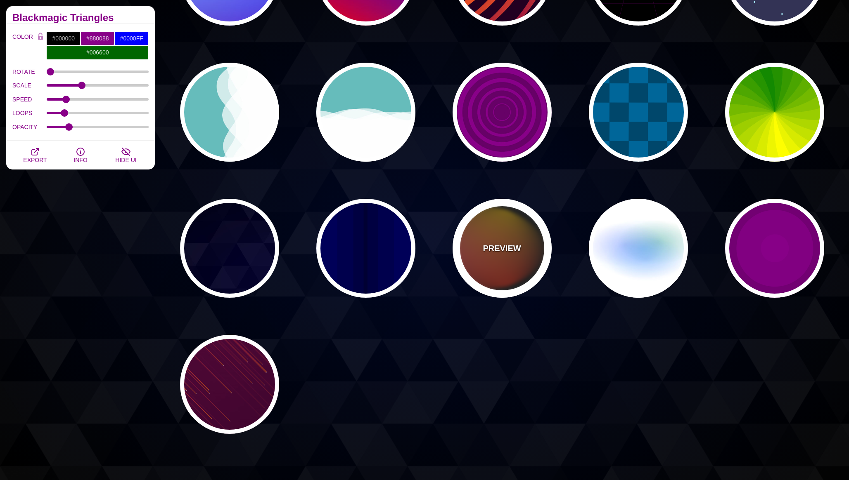
type input "#FF00FF"
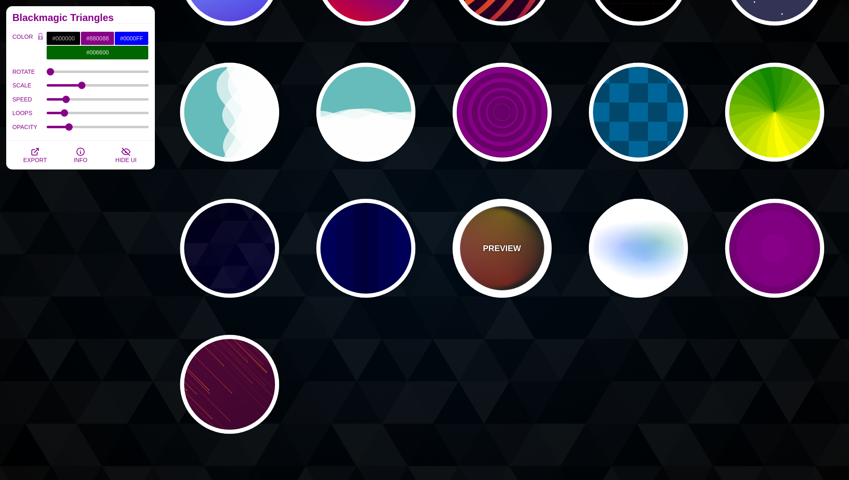
type input "#FFCC00"
type input "#FF2200"
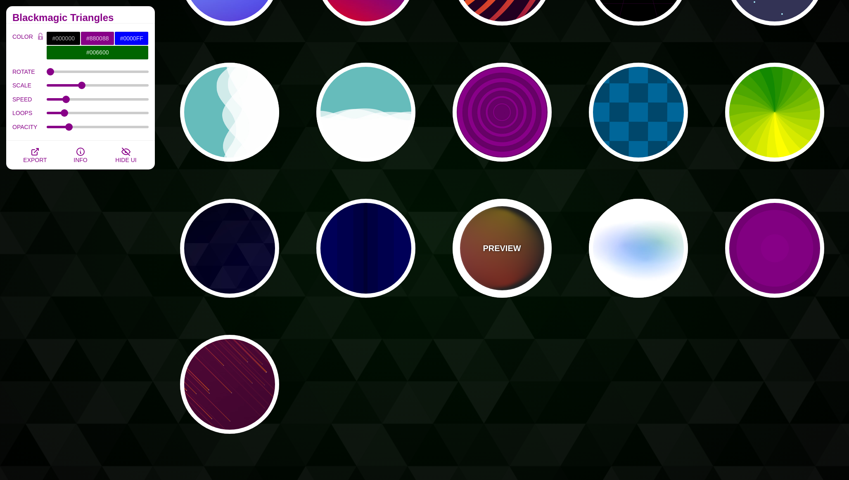
type input "4"
type input "12"
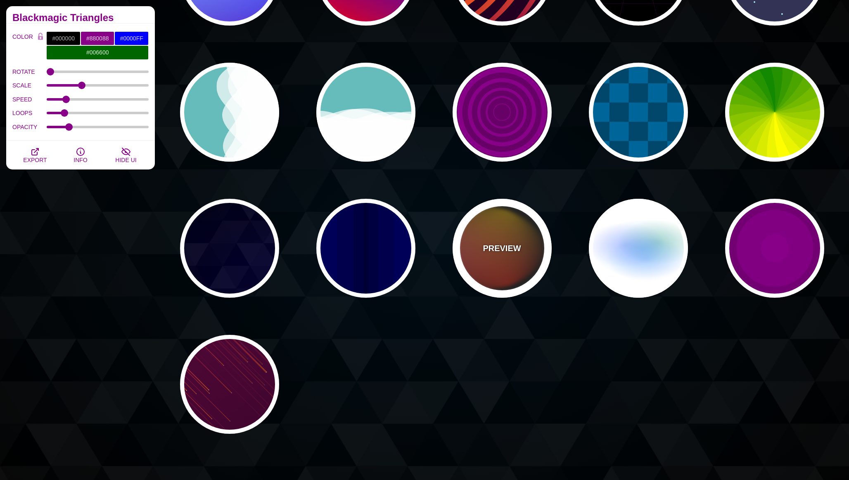
type input "999"
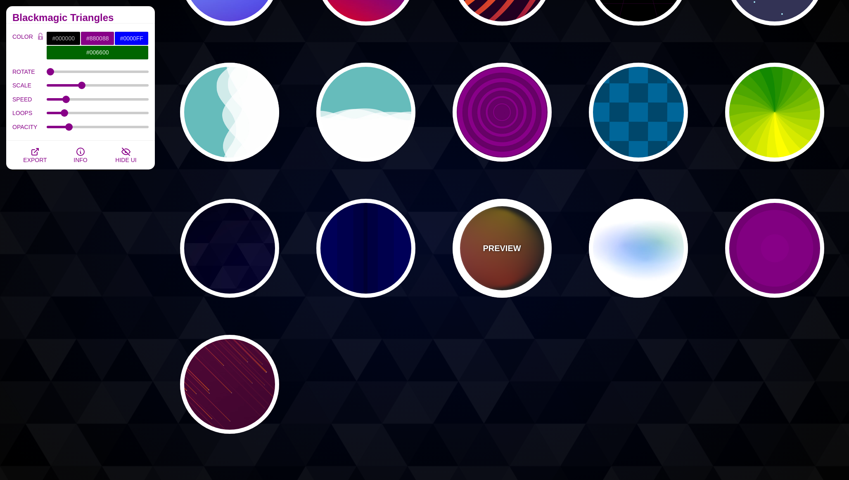
type input "1"
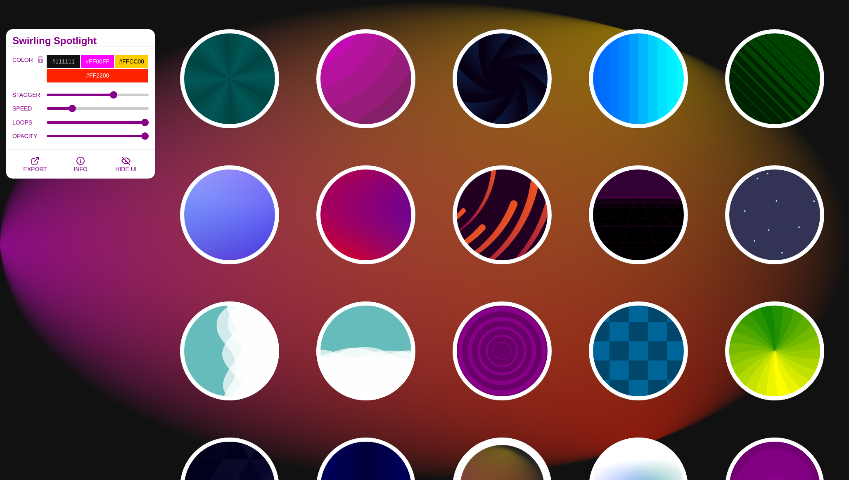
scroll to position [61, 0]
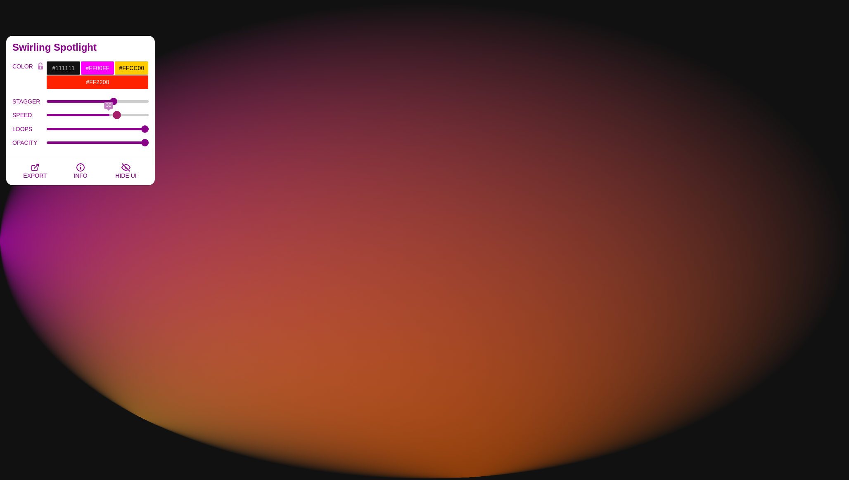
drag, startPoint x: 71, startPoint y: 116, endPoint x: 116, endPoint y: 117, distance: 44.2
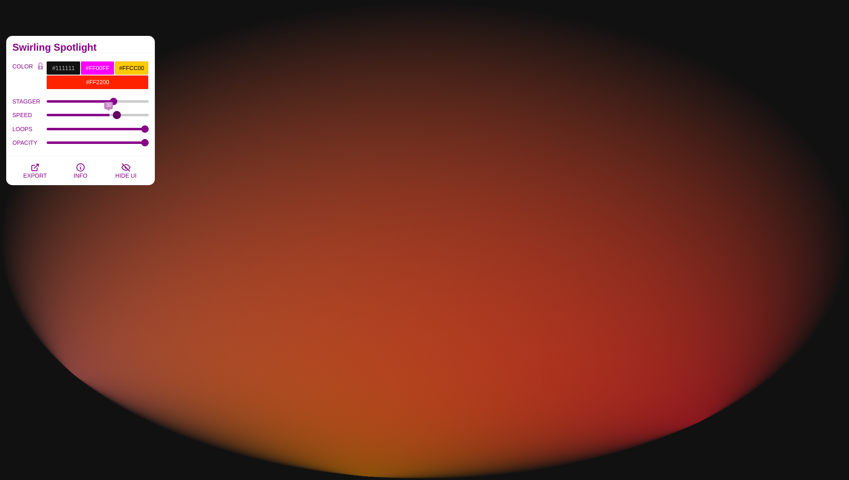
type input "34"
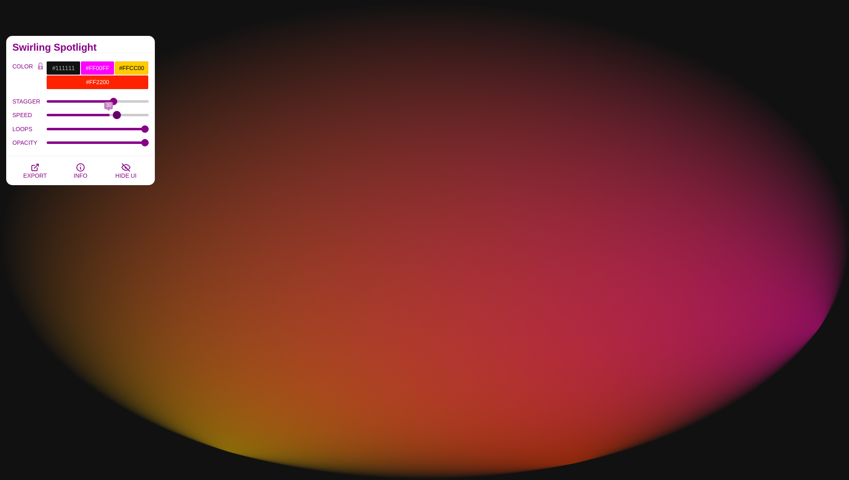
click at [116, 117] on input "SPEED" at bounding box center [98, 115] width 102 height 3
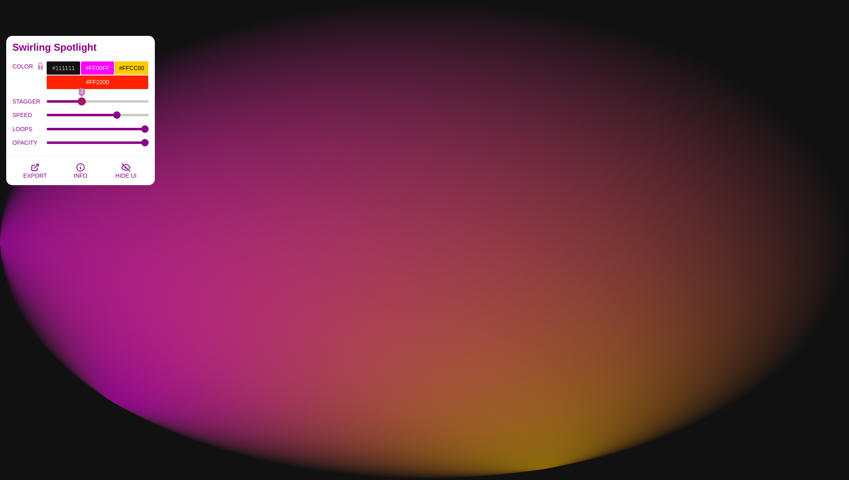
drag, startPoint x: 114, startPoint y: 102, endPoint x: 82, endPoint y: 104, distance: 32.7
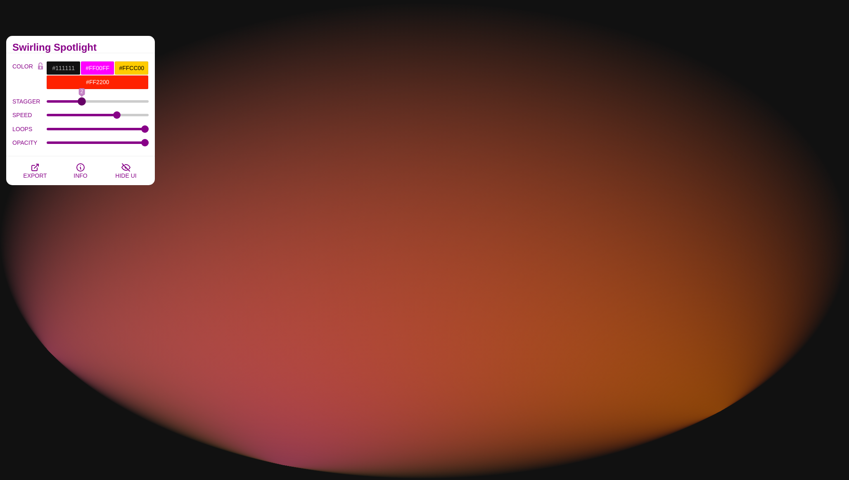
type input "2"
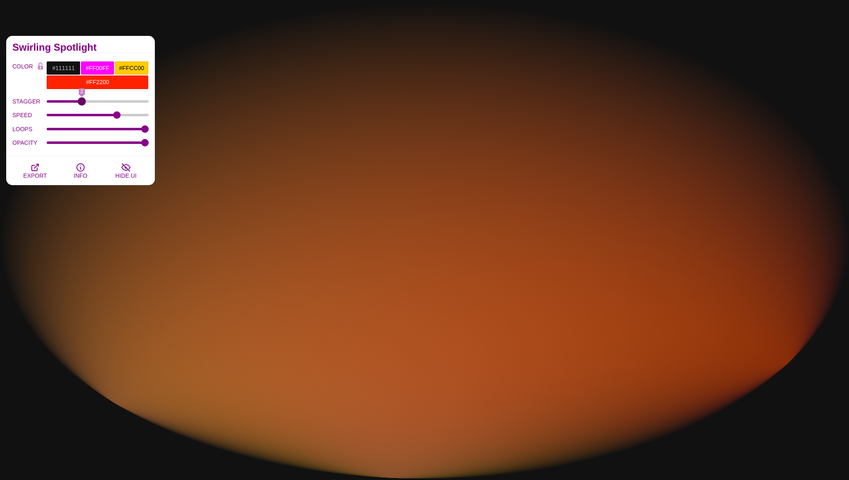
click at [82, 103] on input "STAGGER" at bounding box center [98, 101] width 102 height 3
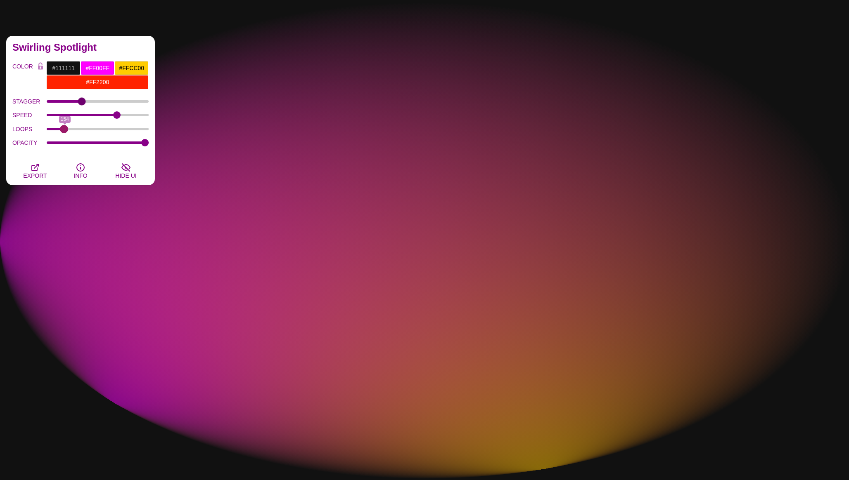
drag, startPoint x: 145, startPoint y: 130, endPoint x: 64, endPoint y: 129, distance: 81.3
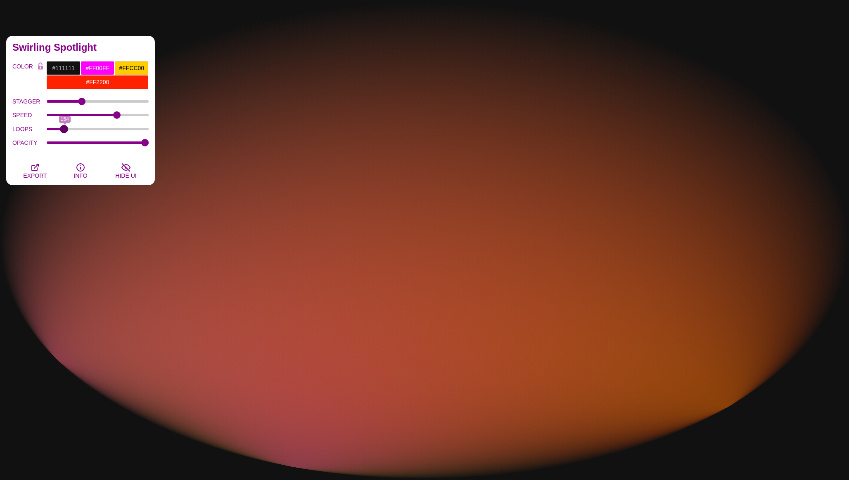
click at [64, 129] on input "LOOPS" at bounding box center [98, 129] width 102 height 3
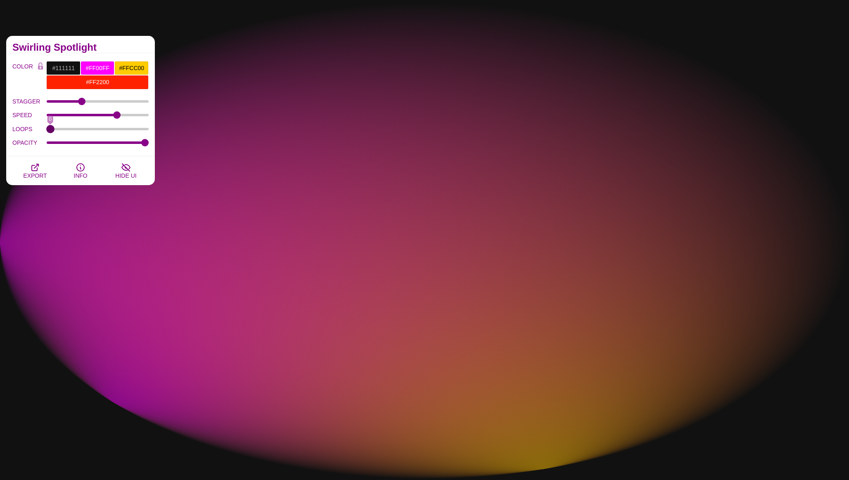
drag, startPoint x: 64, startPoint y: 129, endPoint x: 35, endPoint y: 130, distance: 28.9
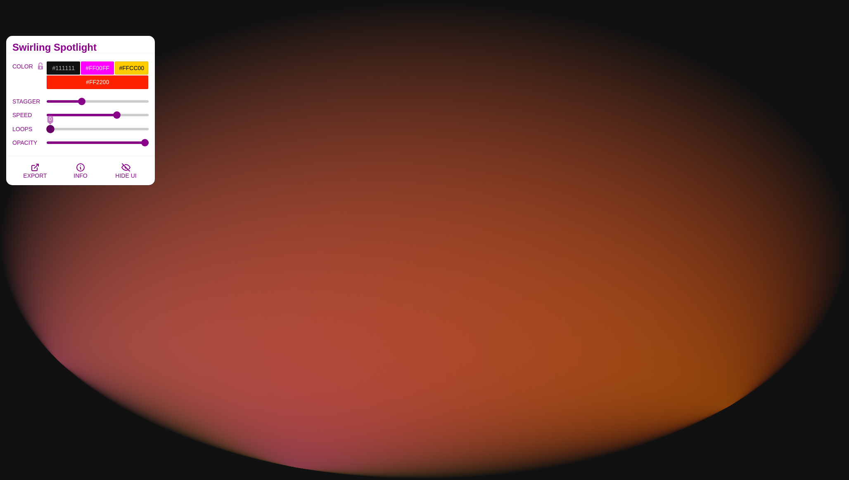
click at [47, 130] on input "LOOPS" at bounding box center [98, 129] width 102 height 3
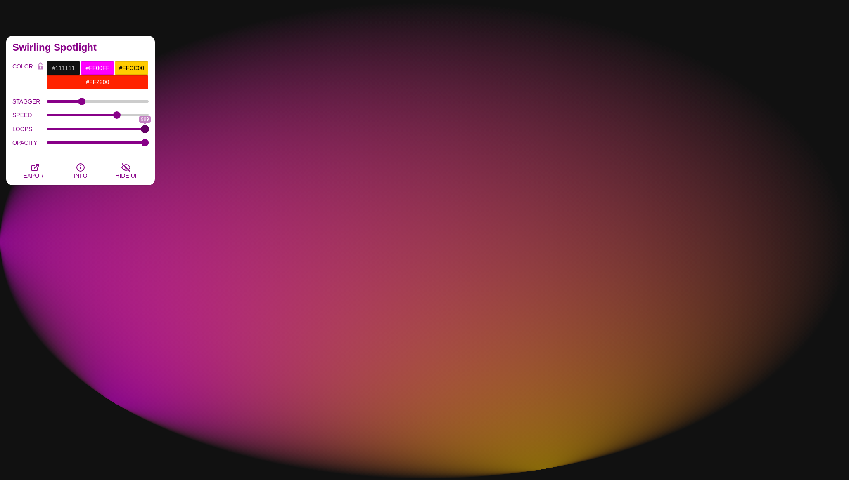
drag, startPoint x: 52, startPoint y: 129, endPoint x: 187, endPoint y: 131, distance: 135.0
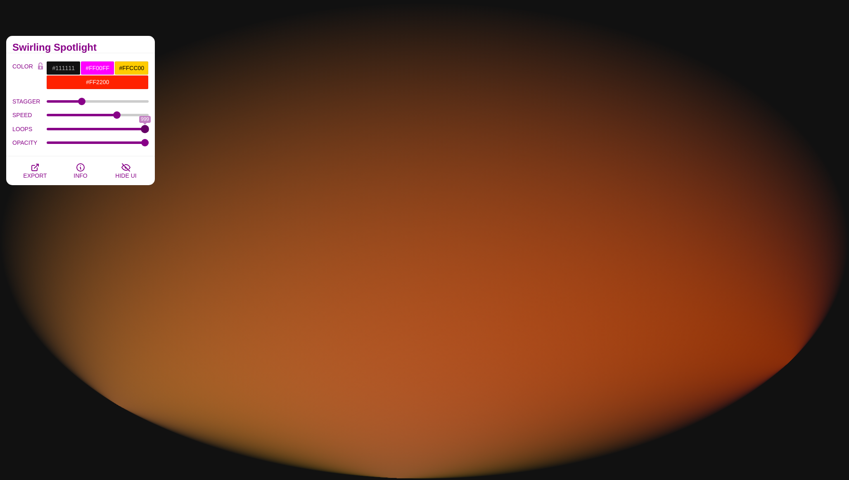
type input "999"
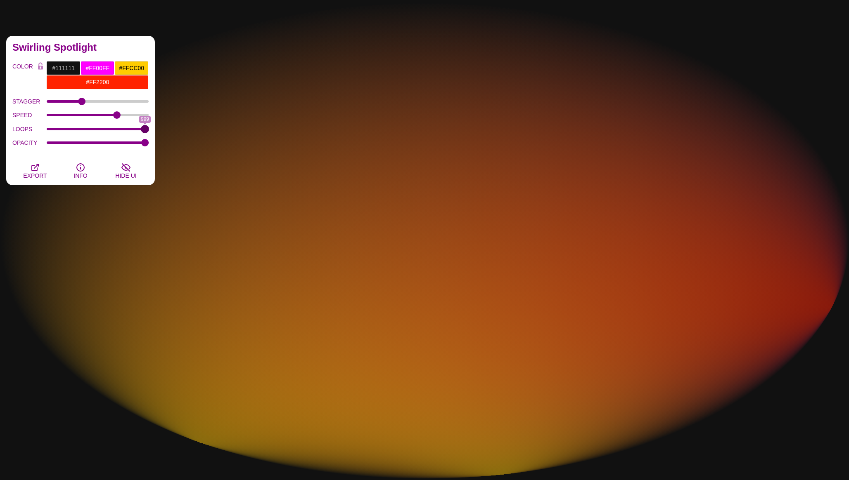
click at [149, 131] on input "LOOPS" at bounding box center [98, 129] width 102 height 3
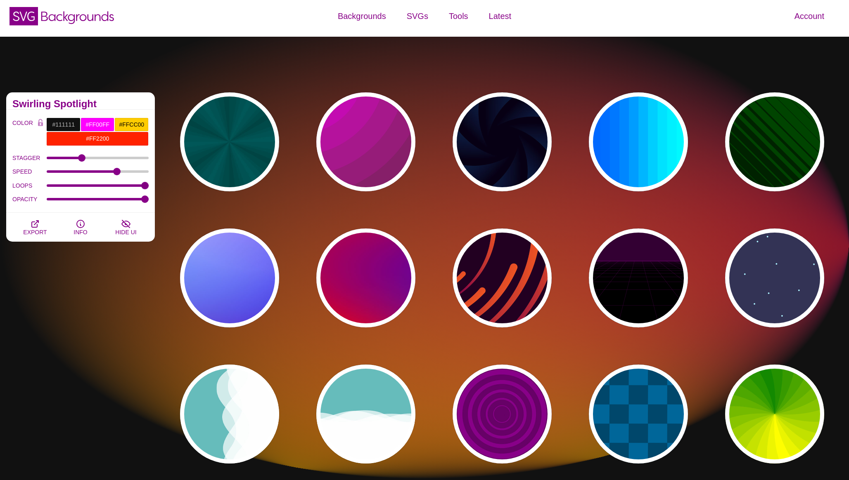
scroll to position [0, 0]
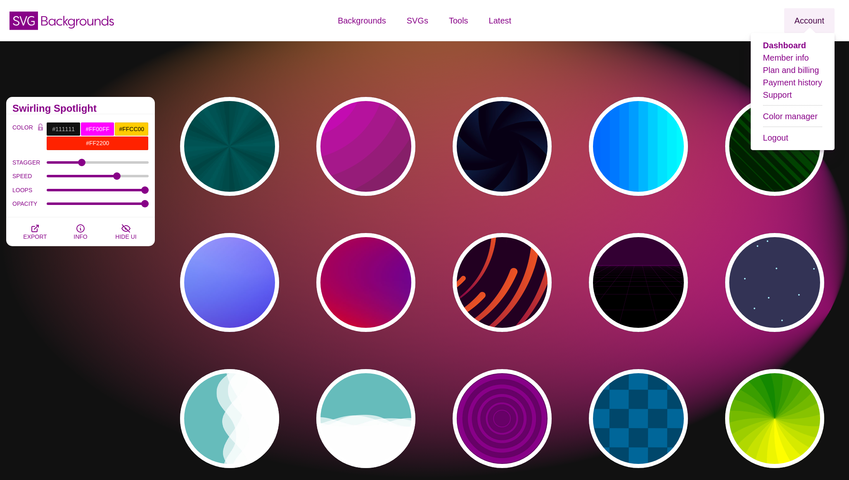
click at [802, 15] on link "Account" at bounding box center [809, 20] width 50 height 25
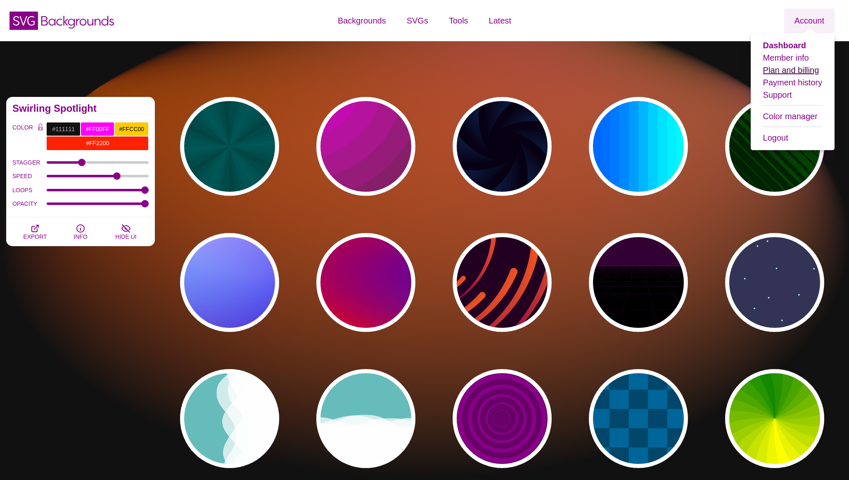
click at [779, 73] on link "Plan and billing" at bounding box center [791, 70] width 56 height 9
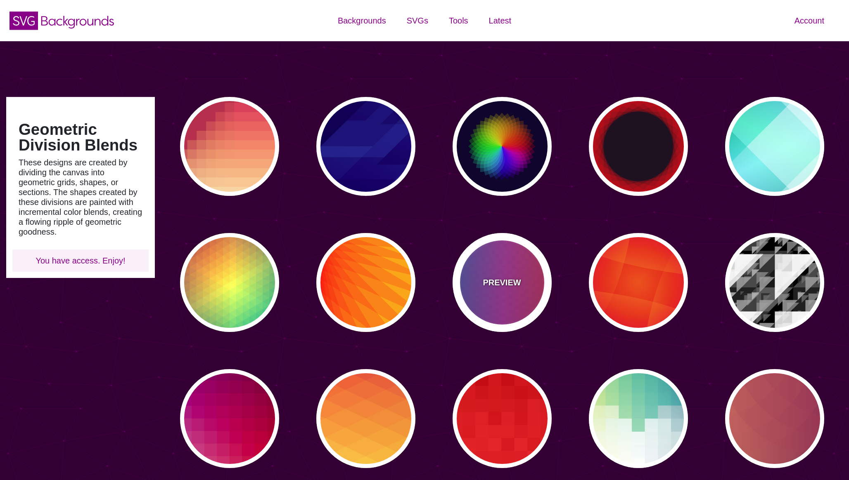
click at [507, 298] on div "PREVIEW" at bounding box center [501, 282] width 99 height 99
type input "#FF3333"
type input "#1884D6"
type input "#690067"
type input "0"
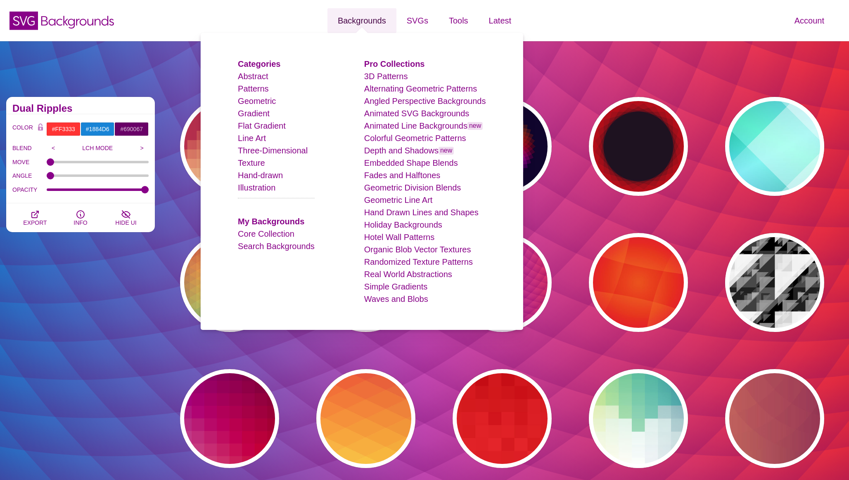
click at [361, 21] on link "Backgrounds" at bounding box center [361, 20] width 69 height 25
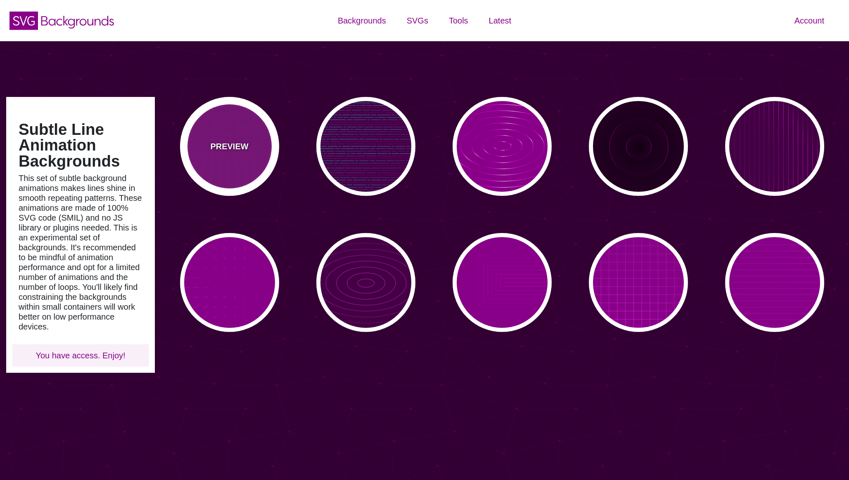
click at [235, 170] on div "PREVIEW" at bounding box center [229, 146] width 99 height 99
type input "#880088"
type input "0"
type input "5"
type input "999"
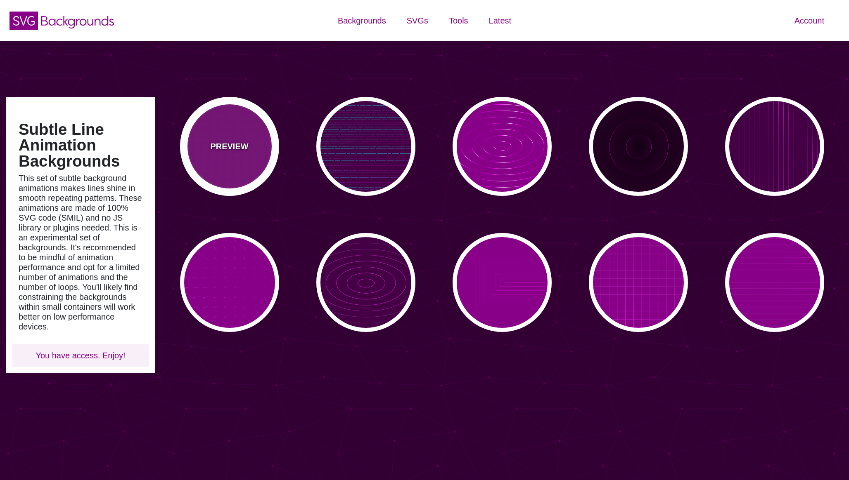
type input "0"
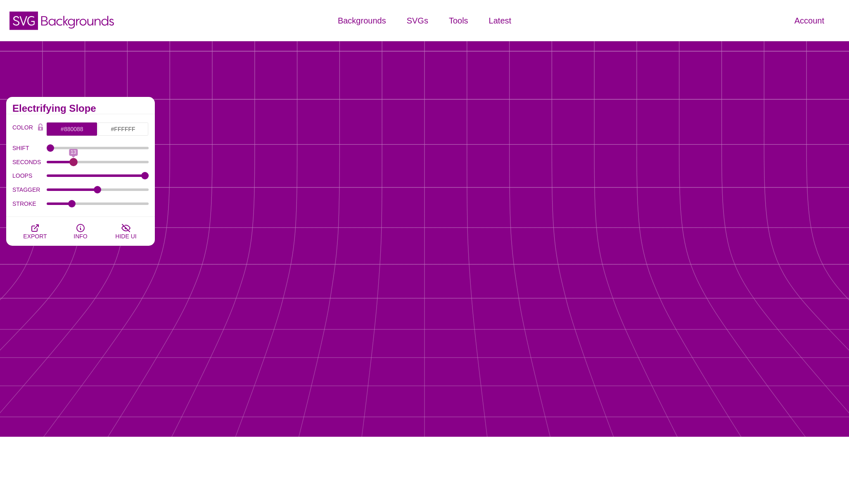
drag, startPoint x: 58, startPoint y: 161, endPoint x: 73, endPoint y: 163, distance: 15.4
type input "13"
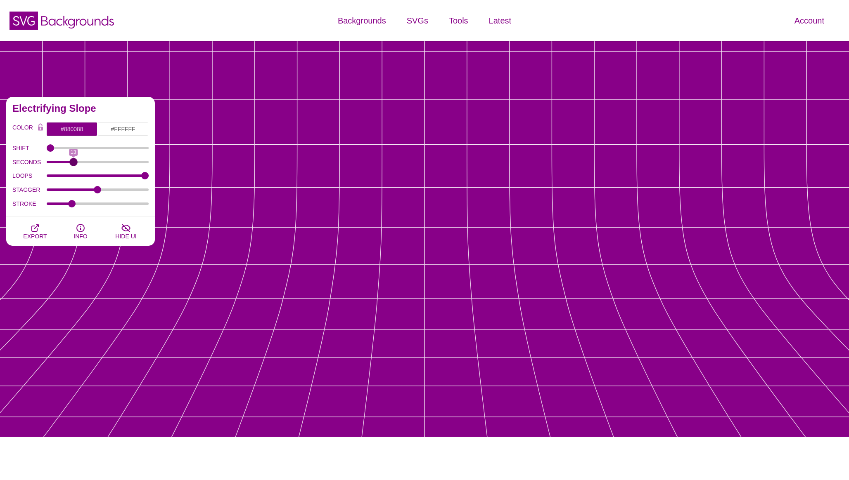
click at [73, 163] on input "SECONDS" at bounding box center [98, 162] width 102 height 3
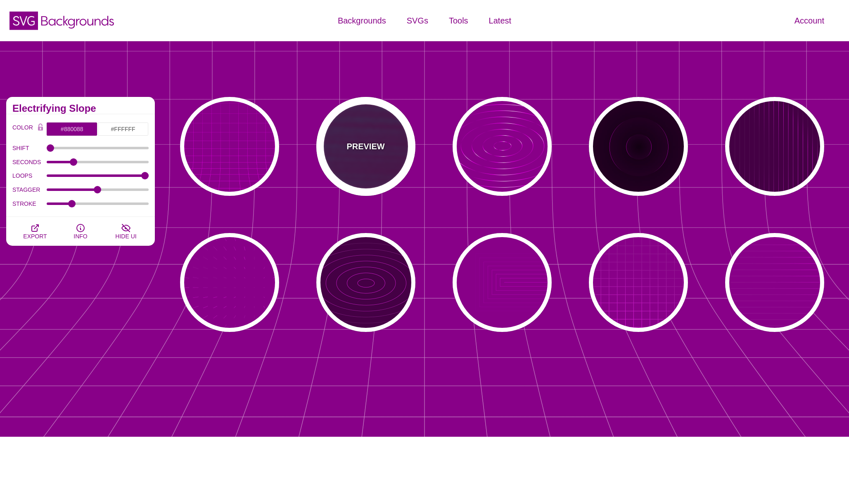
click at [382, 160] on div "PREVIEW" at bounding box center [365, 146] width 99 height 99
type input "#440044"
type input "#00FFFF"
type input "#FF0000"
type input "#880088"
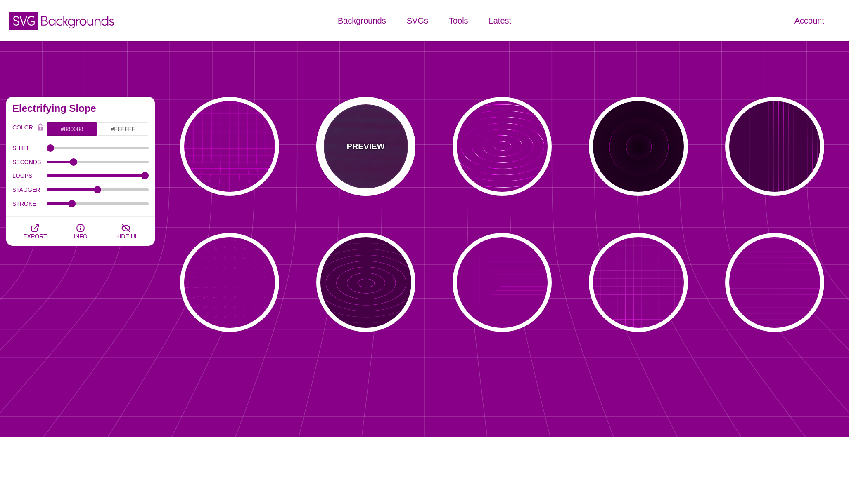
type input "15"
type input "999"
type input "1"
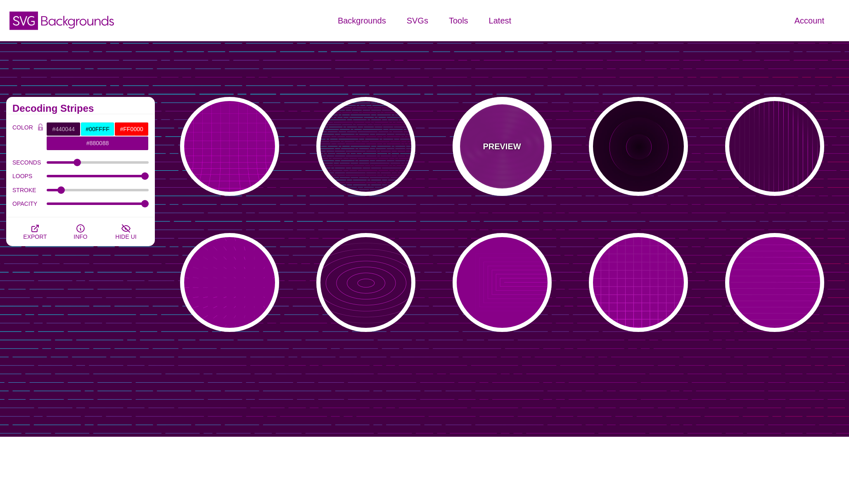
click at [485, 160] on div "PREVIEW" at bounding box center [501, 146] width 99 height 99
type input "#880088"
type input "#FF00FF"
type input "#FFFFFF"
type input "10000"
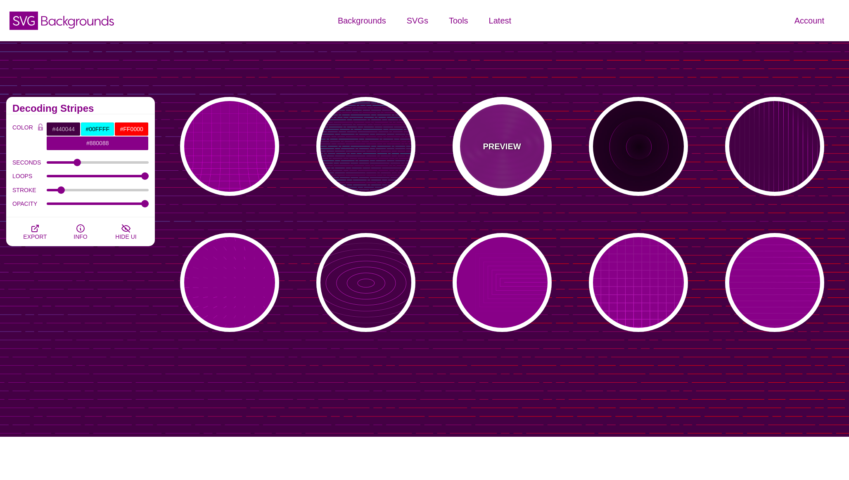
type input "99"
type input "50"
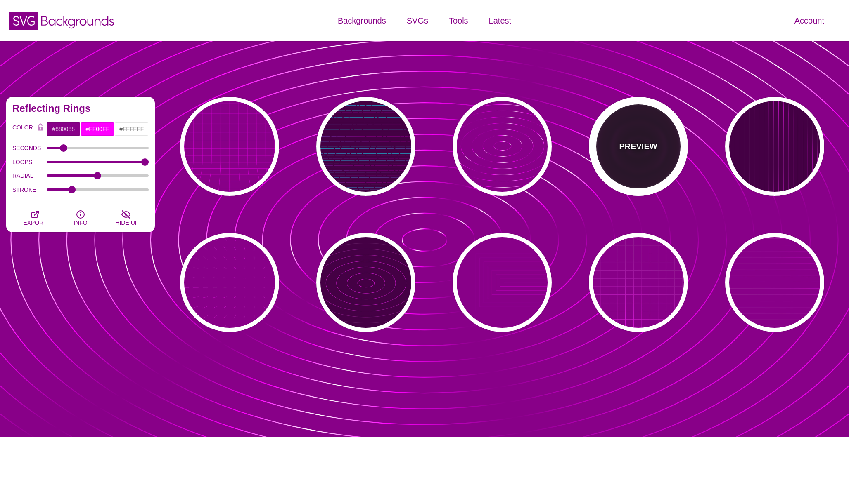
click at [653, 151] on p "PREVIEW" at bounding box center [638, 146] width 38 height 12
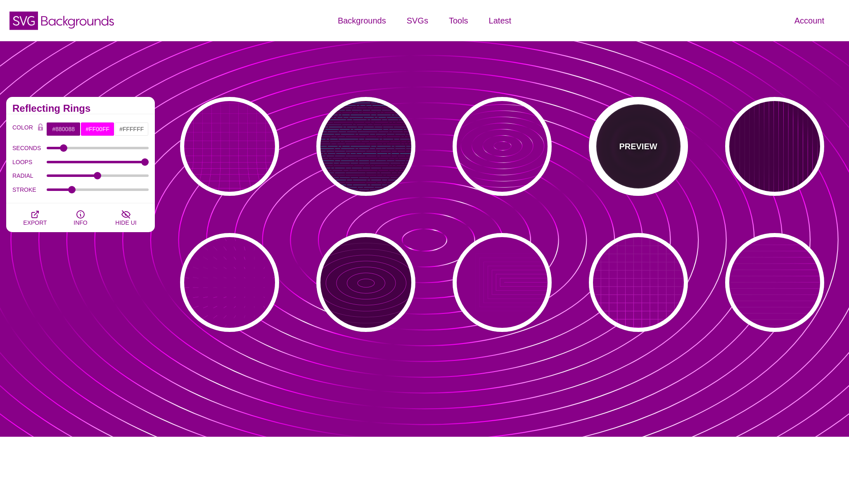
type input "#220022"
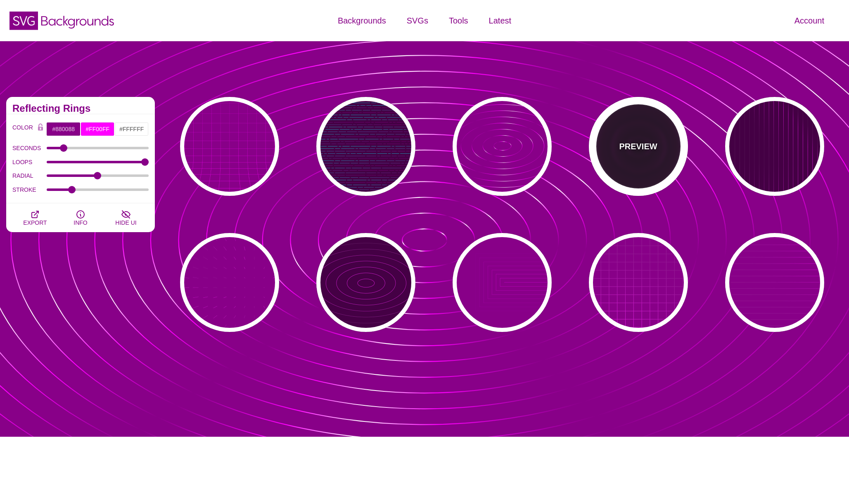
type input "#110011"
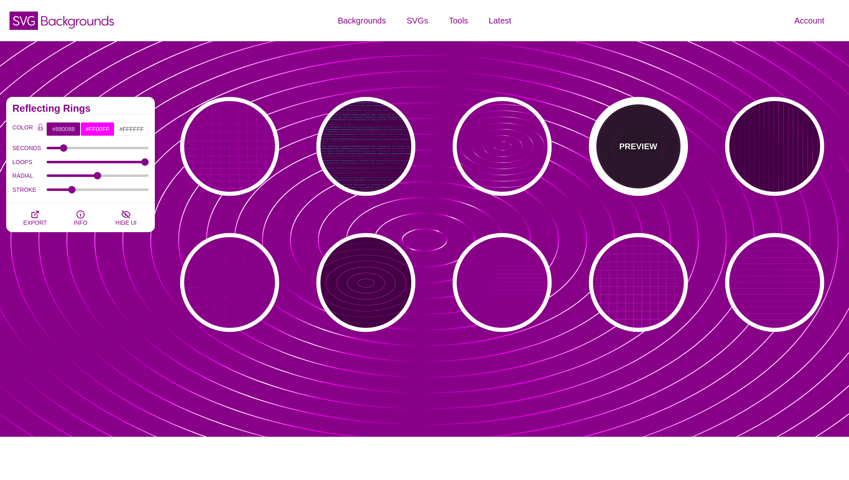
type input "6"
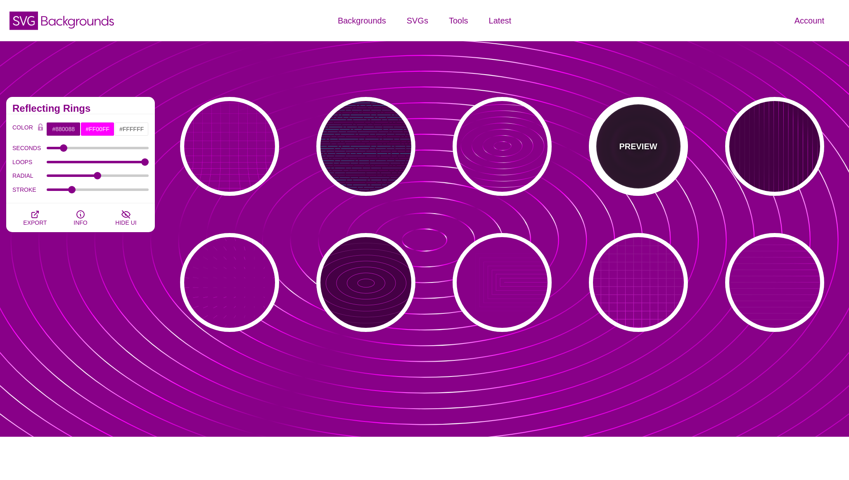
type input "999"
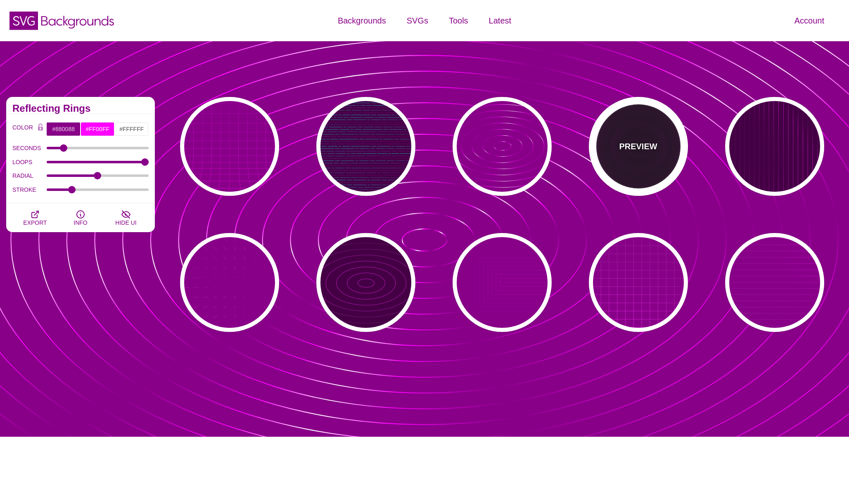
type input "1"
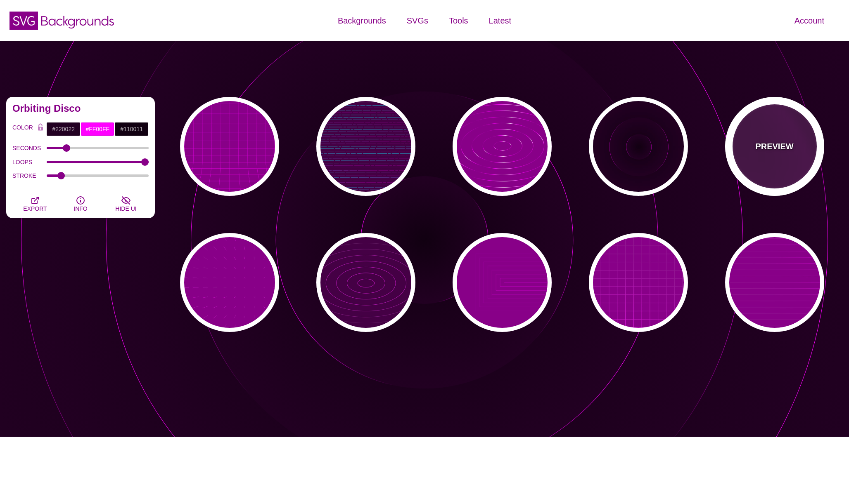
click at [756, 161] on div "PREVIEW" at bounding box center [774, 146] width 99 height 99
type input "#440044"
type input "#FFFFFF"
type input "20"
type input "0.1"
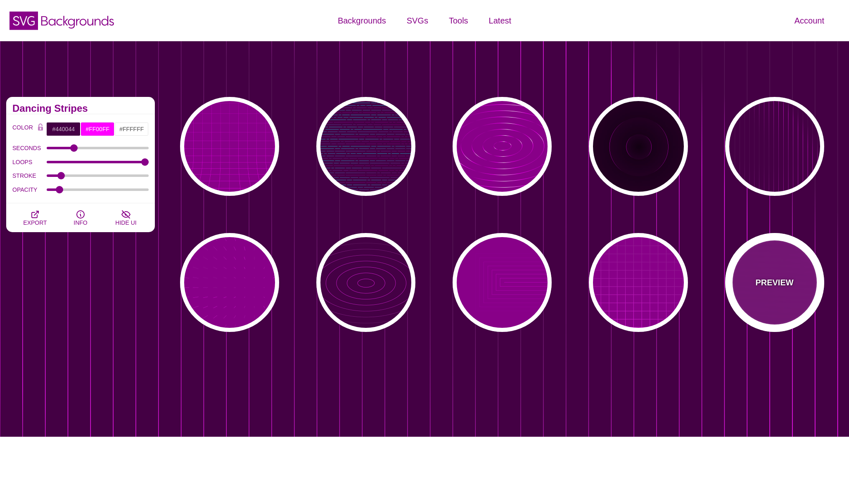
click at [760, 273] on div "PREVIEW" at bounding box center [774, 282] width 99 height 99
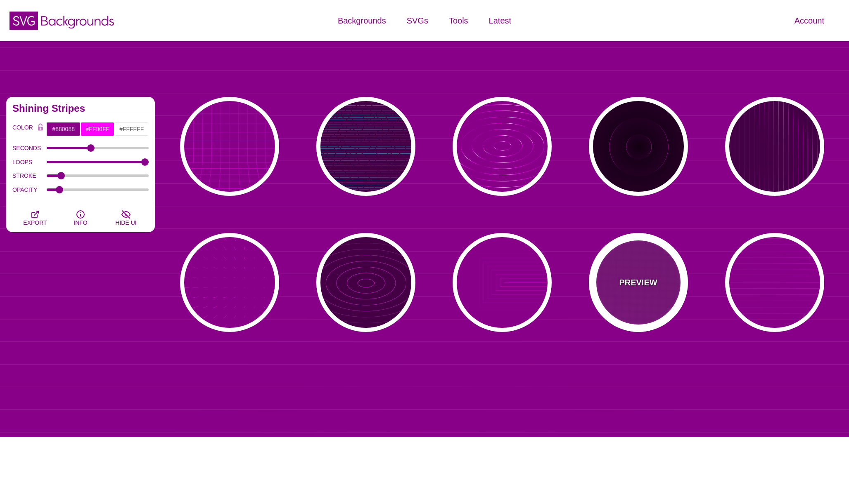
click at [638, 280] on p "PREVIEW" at bounding box center [638, 283] width 38 height 12
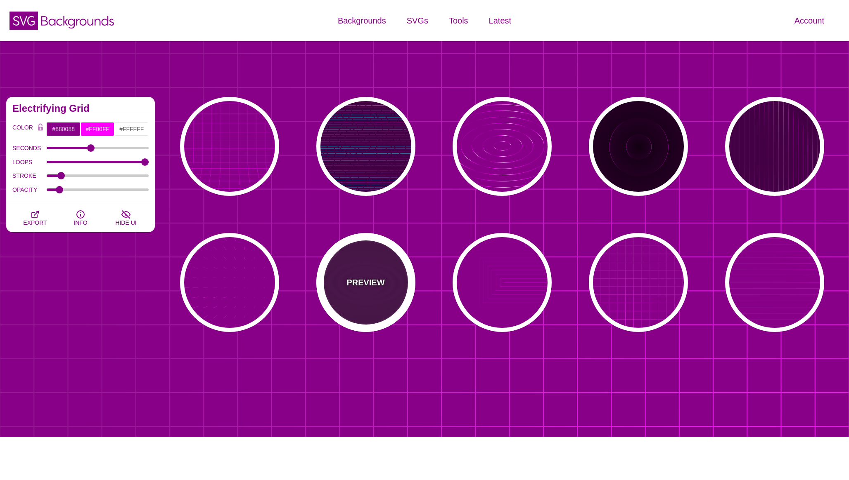
click at [376, 270] on div "PREVIEW" at bounding box center [365, 282] width 99 height 99
type input "#440044"
type input "5"
type input "0"
type input "1"
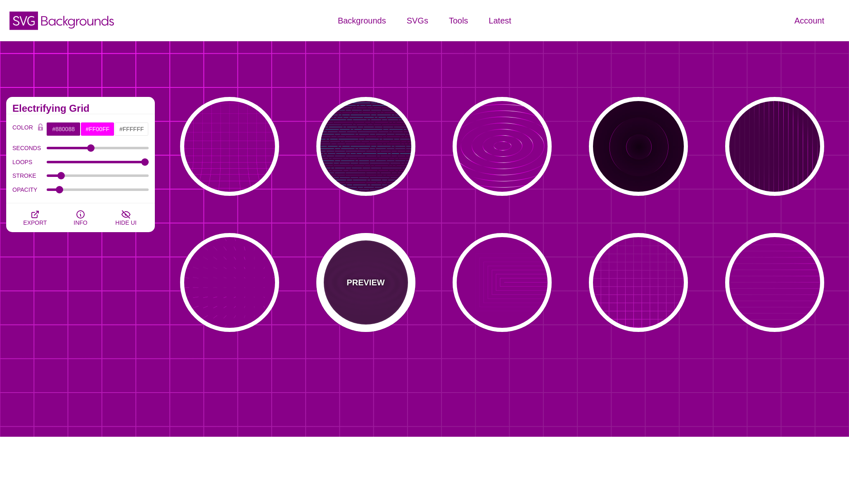
type input "0.1"
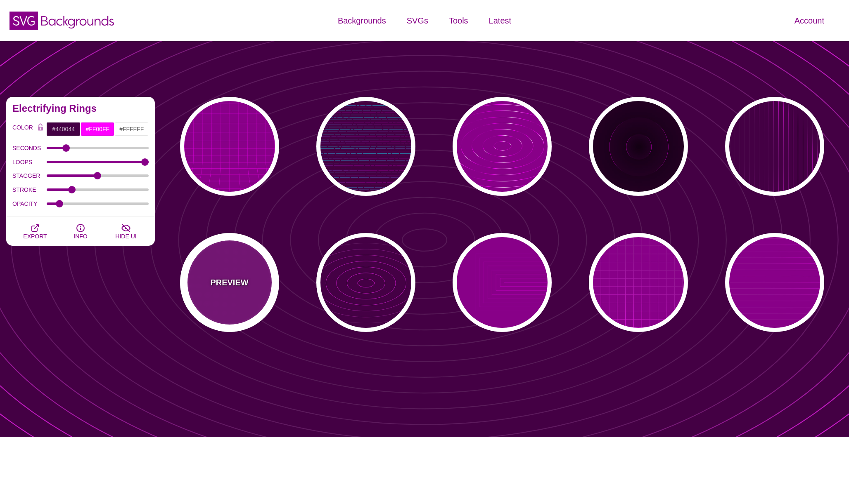
click at [246, 273] on div "PREVIEW" at bounding box center [229, 282] width 99 height 99
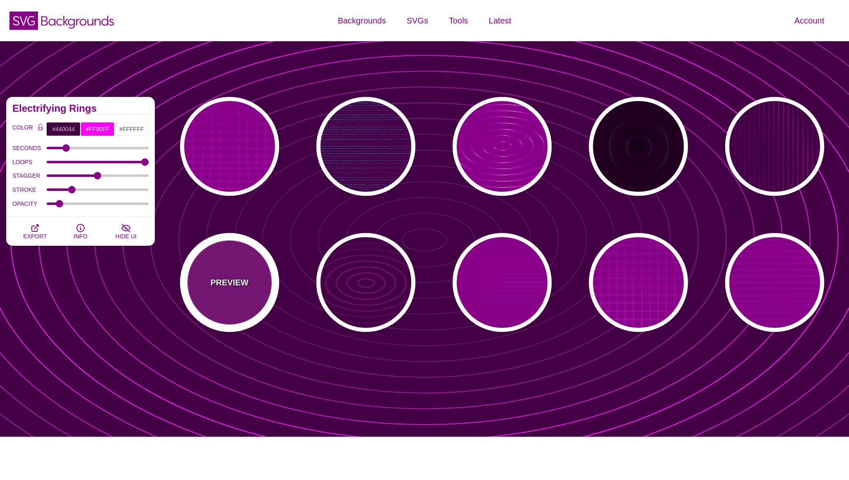
type input "#880088"
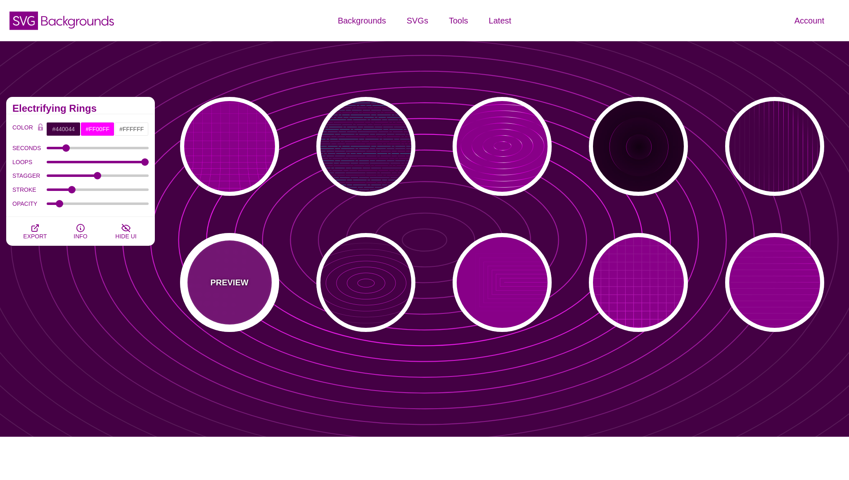
type input "15"
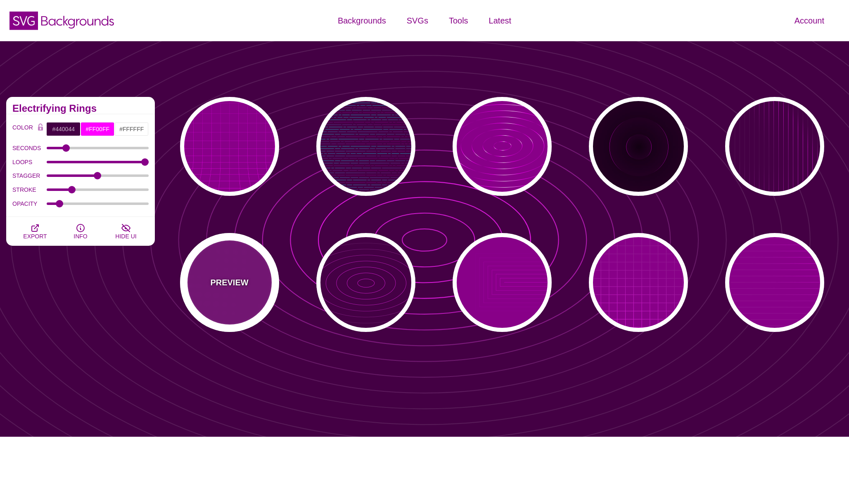
type input "1"
type input "0.1"
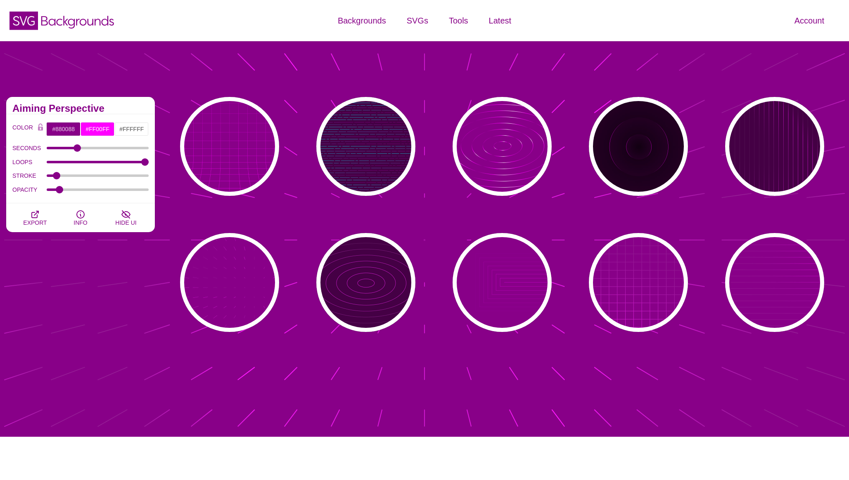
click at [305, 240] on div "PREVIEW PREVIEW PREVIEW PREVIEW PREVIEW PREVIEW PREVIEW PREVIEW PREVIEW PREVIEW" at bounding box center [505, 215] width 688 height 248
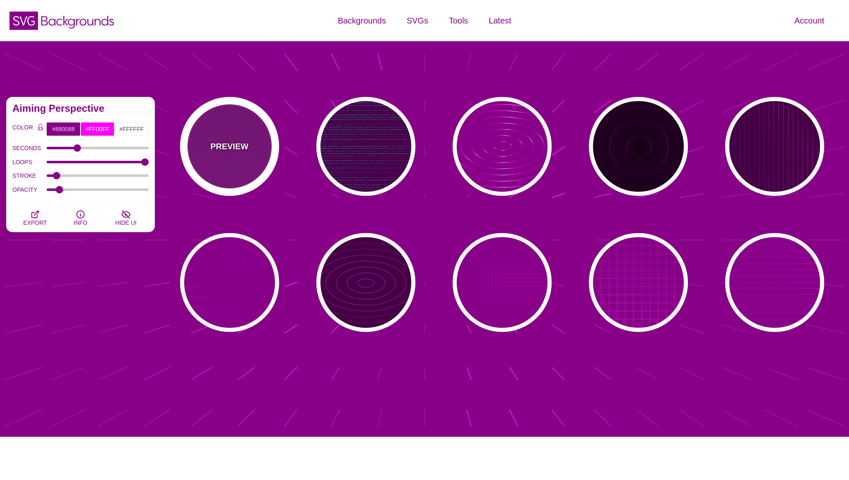
click at [239, 129] on div "PREVIEW" at bounding box center [229, 146] width 99 height 99
type input "#FFFFFF"
type input "0"
type input "5"
type input "999"
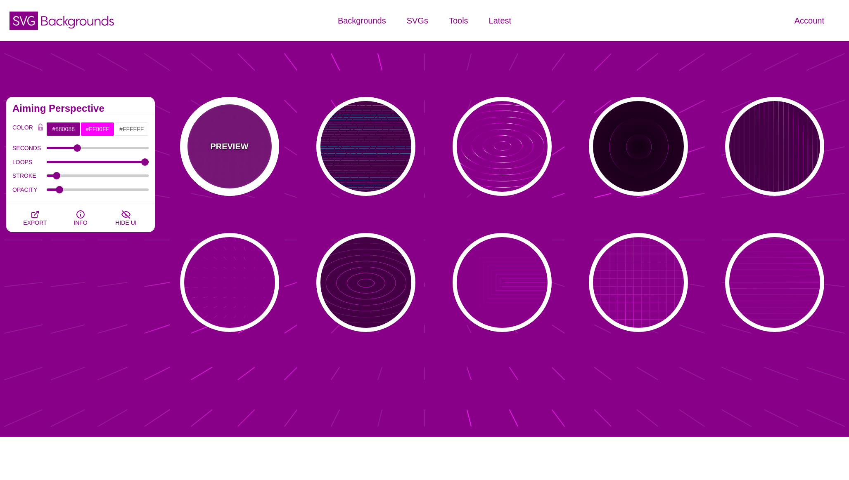
type input "0"
type input "1"
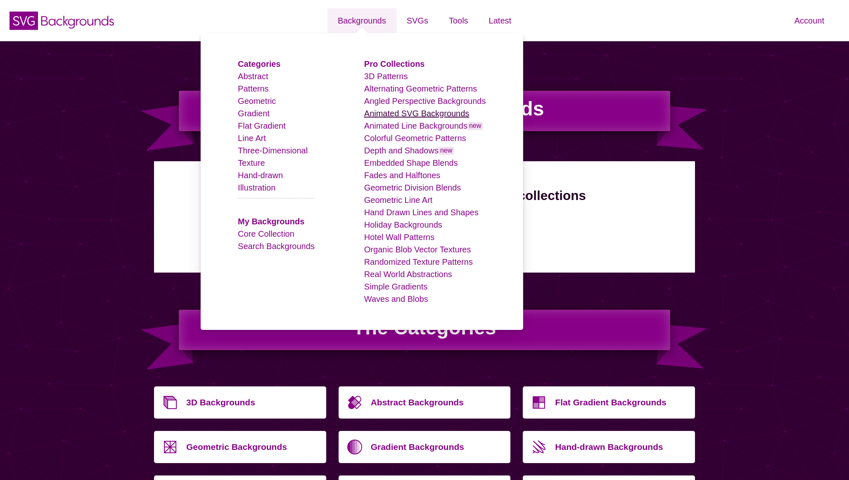
click at [419, 114] on link "Animated SVG Backgrounds" at bounding box center [416, 113] width 105 height 9
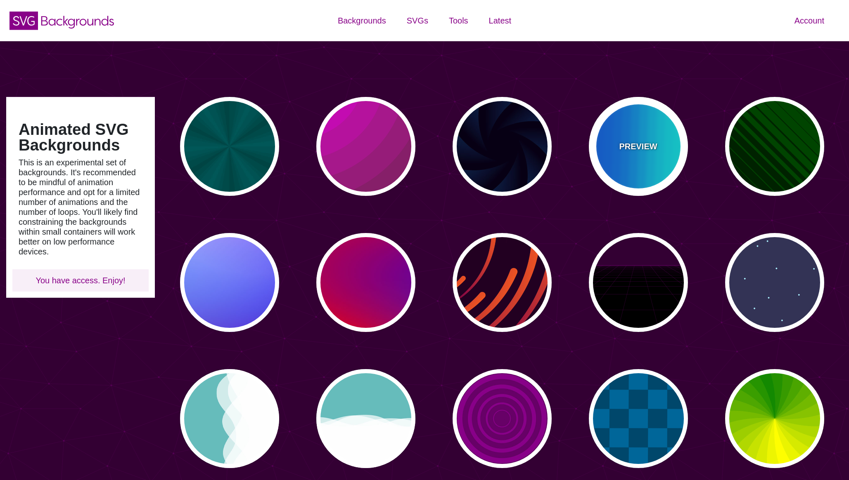
click at [660, 144] on div "PREVIEW" at bounding box center [638, 146] width 99 height 99
type input "#00FFFF"
type input "#0066FF"
type input "0.25"
type input "12"
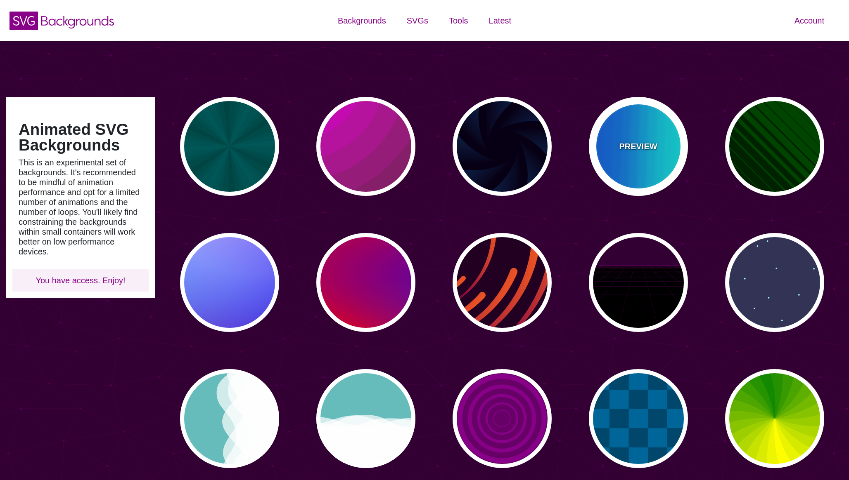
type input "999"
type input "0"
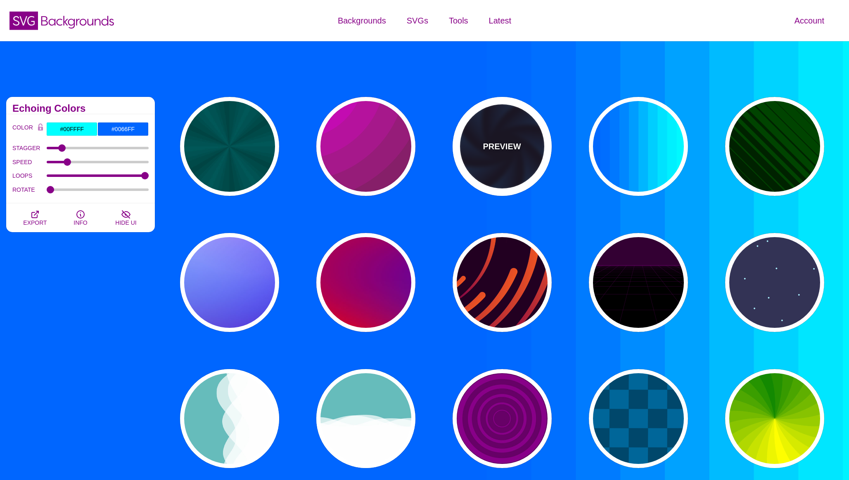
click at [531, 165] on div "PREVIEW" at bounding box center [501, 146] width 99 height 99
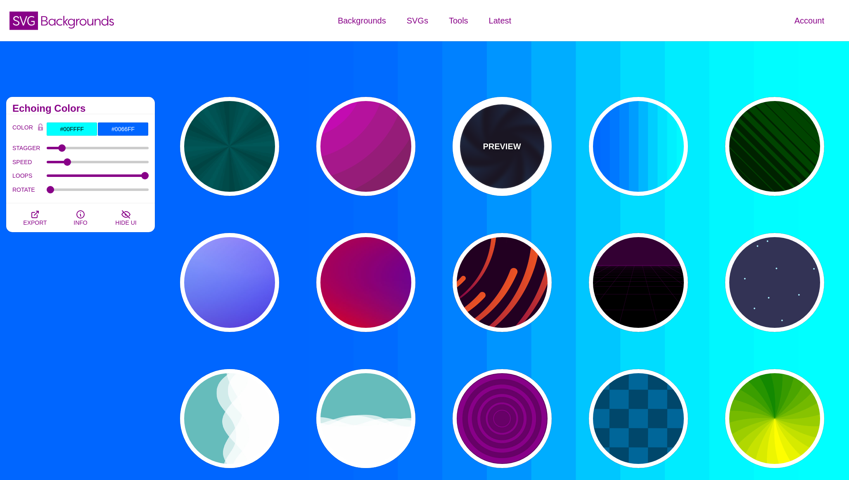
type input "#070014"
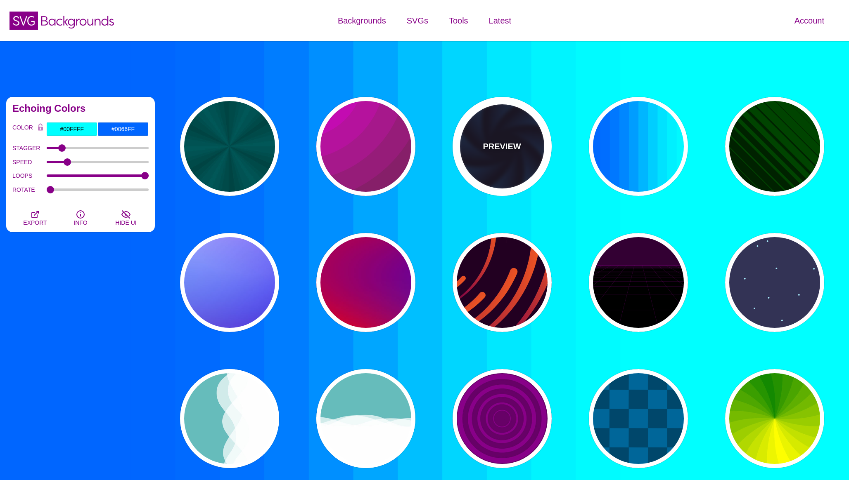
type input "#113366"
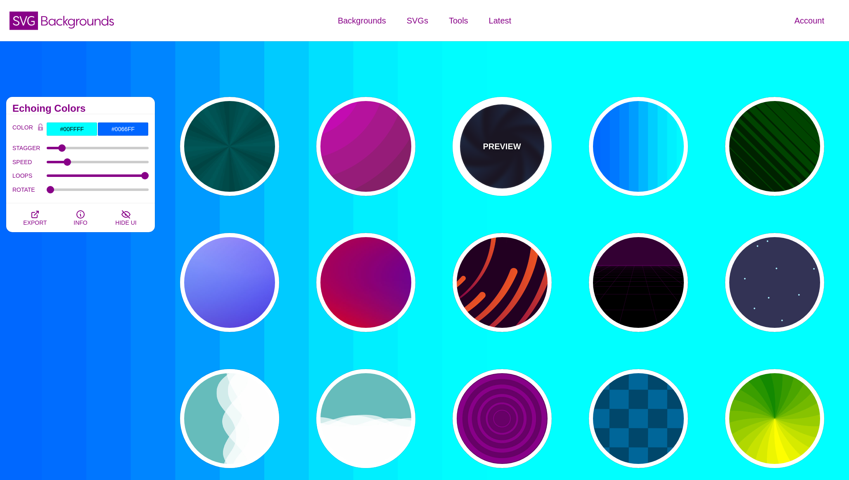
type input "#99FFFF"
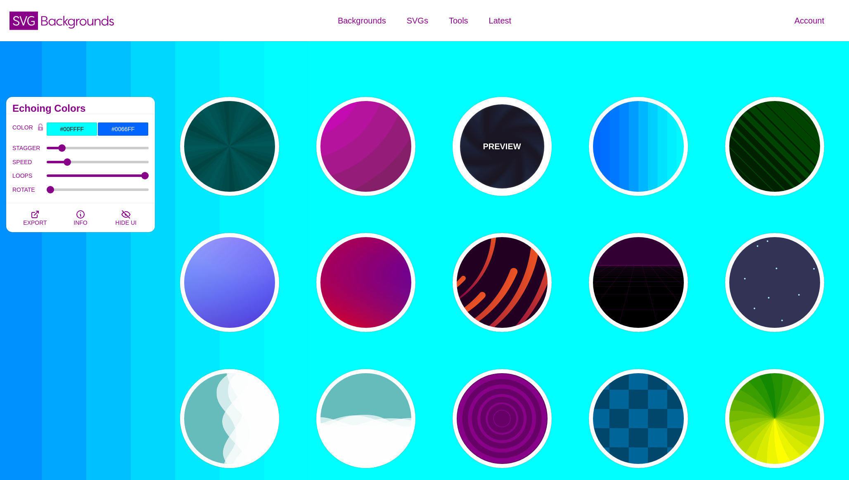
type input "1"
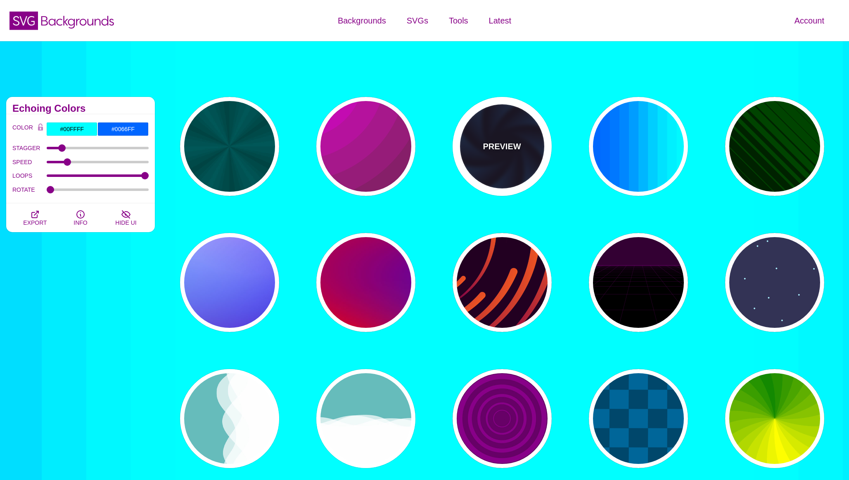
type input "1"
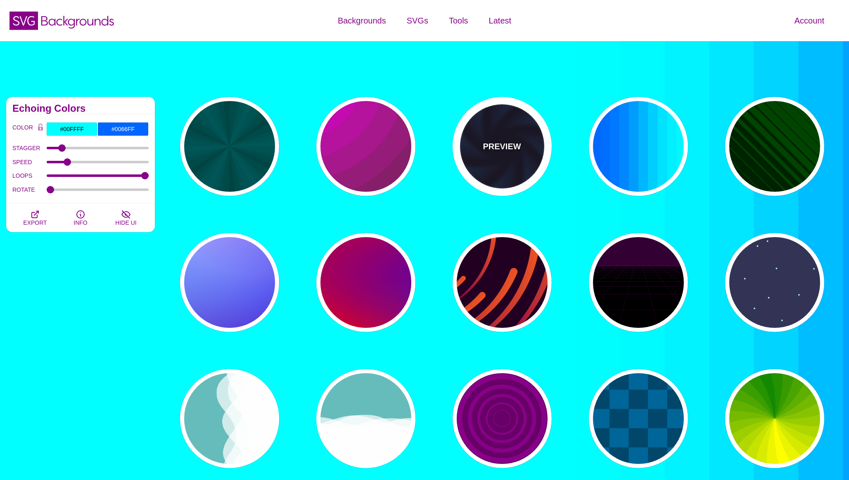
type input "12"
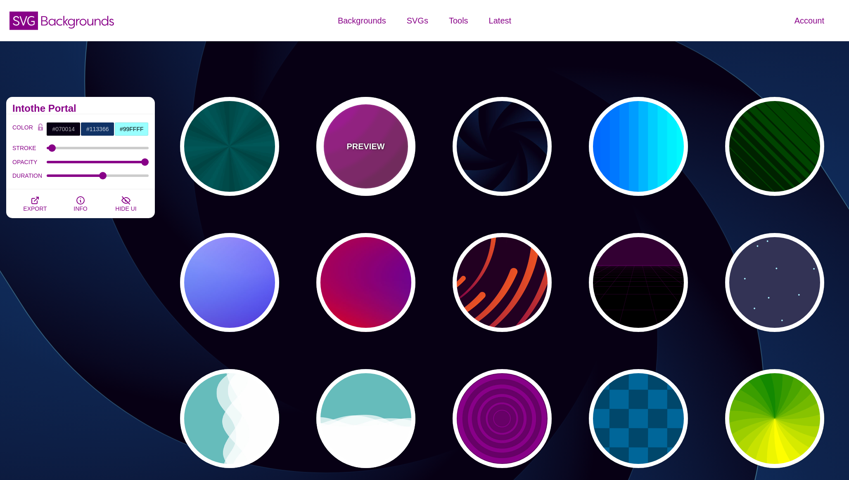
click at [351, 163] on div "PREVIEW" at bounding box center [365, 146] width 99 height 99
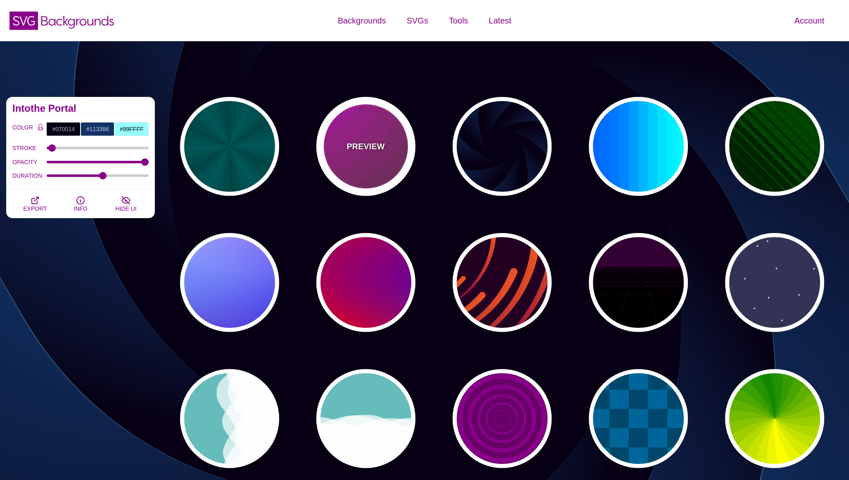
type input "#442233"
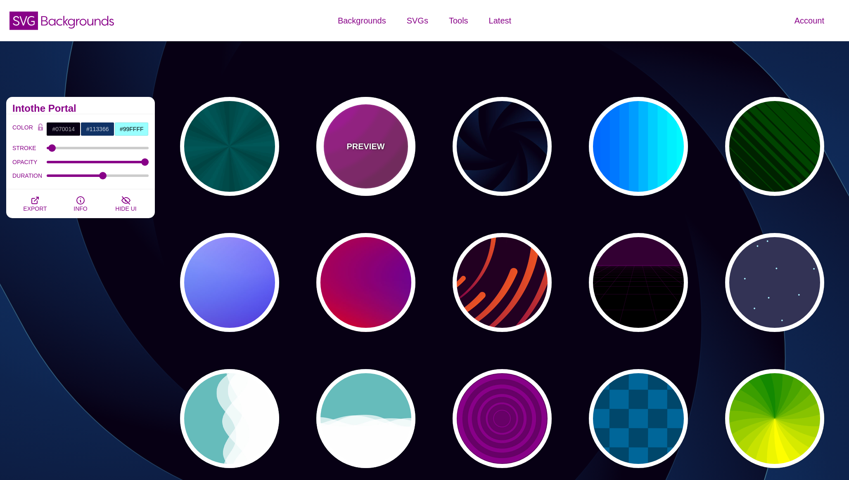
type input "#DD00DD"
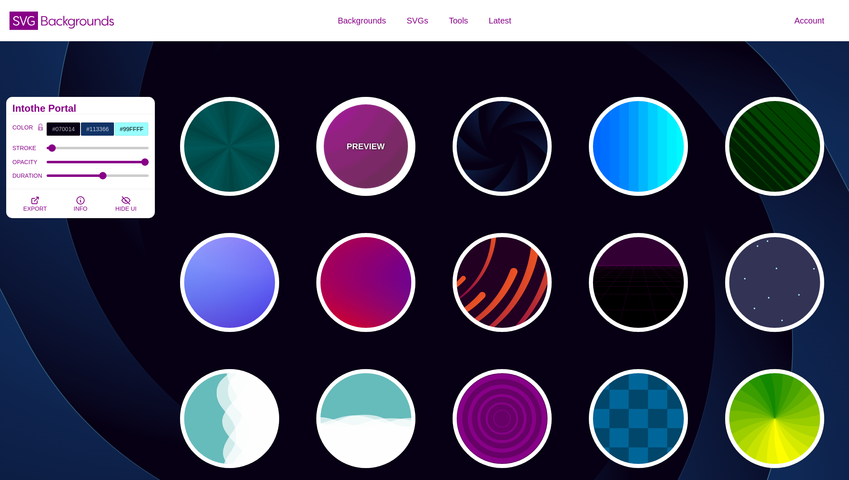
type input "0"
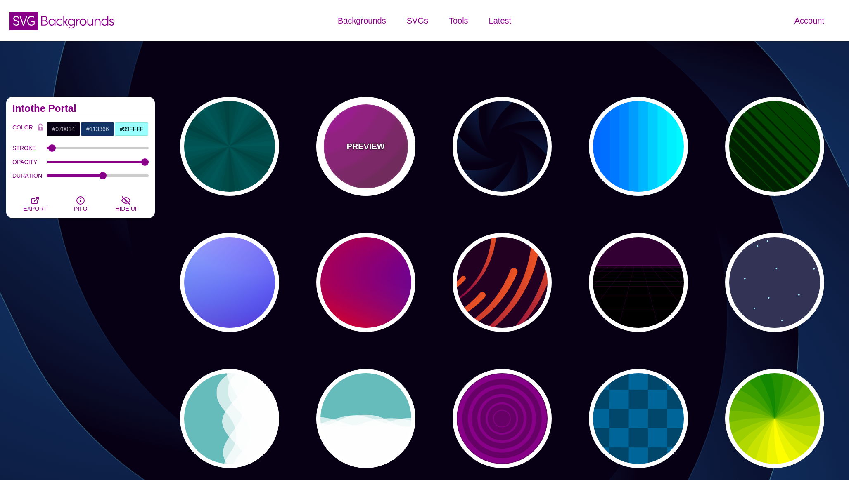
type input "0"
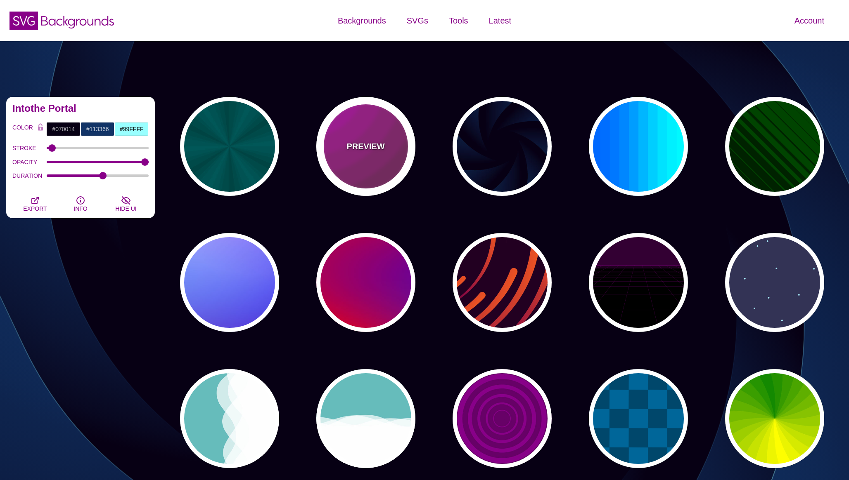
type input "5"
type input "0.2"
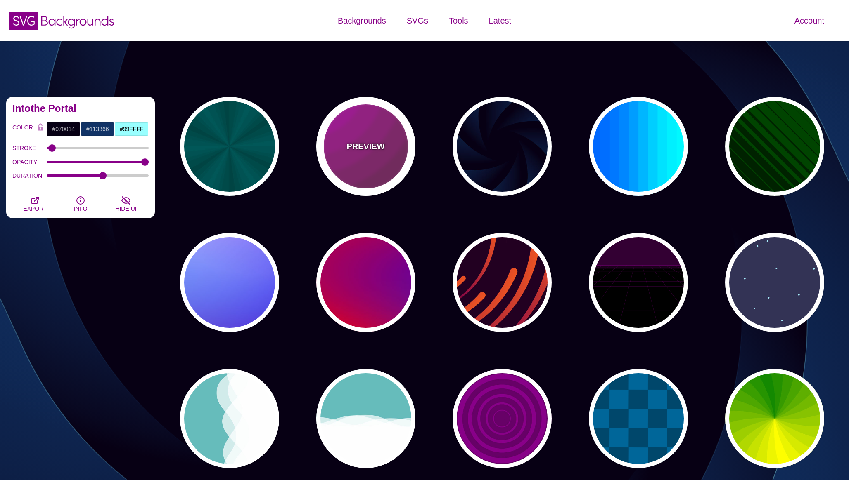
type input "0"
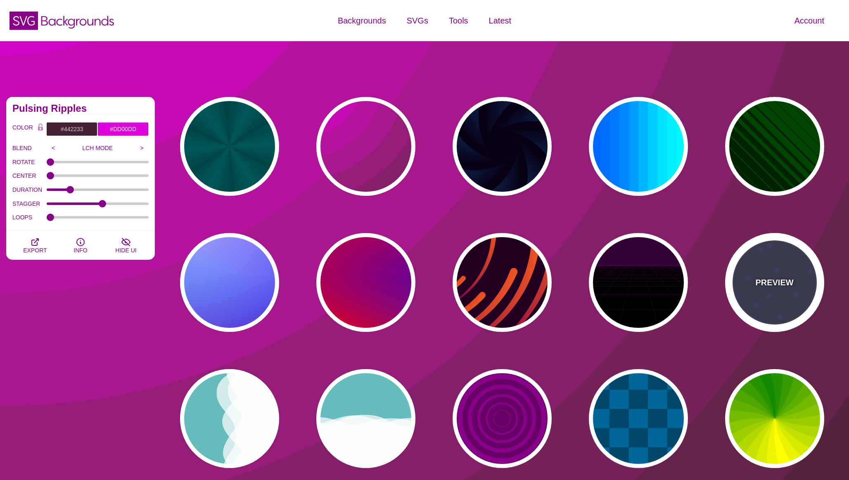
click at [782, 277] on p "PREVIEW" at bounding box center [774, 283] width 38 height 12
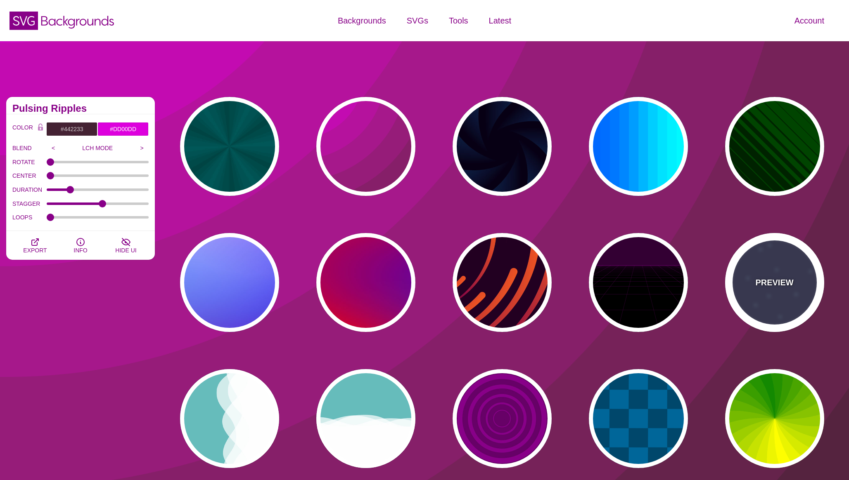
type input "#333355"
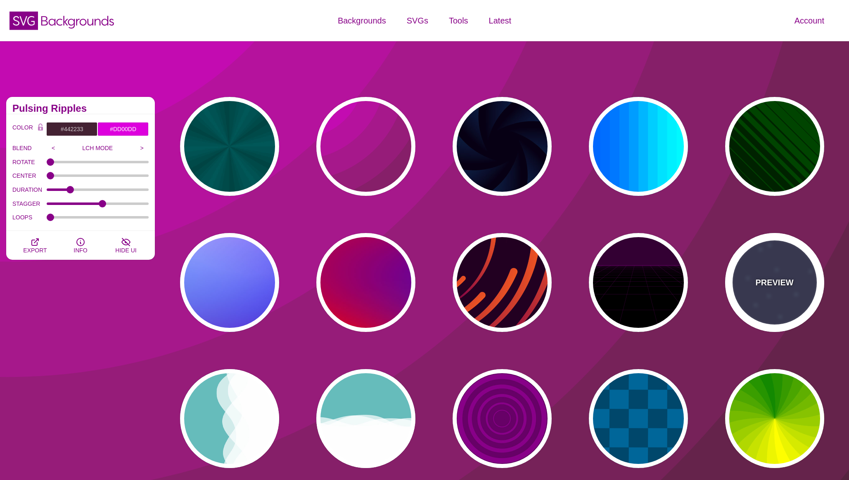
type input "#AAEEFF"
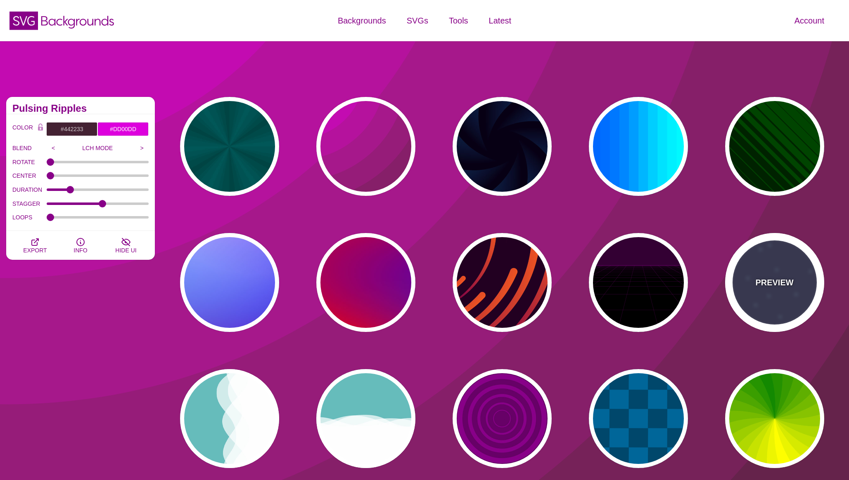
type input "#FFFFFF"
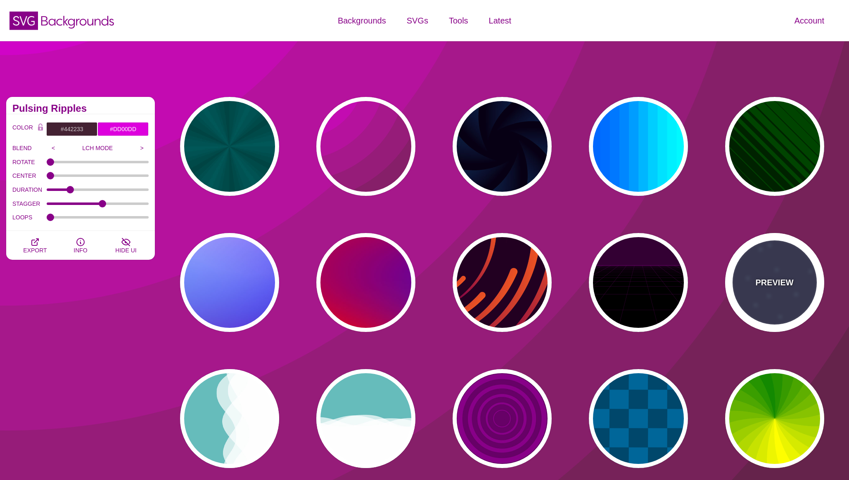
type input "15"
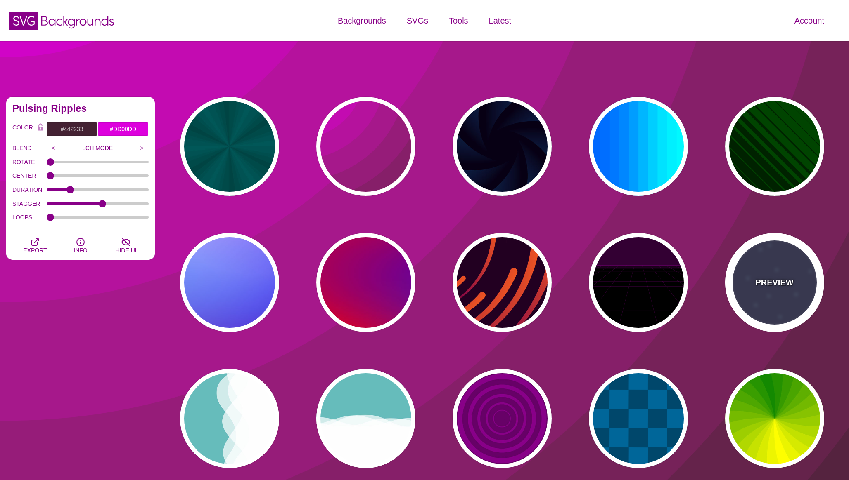
type input "40"
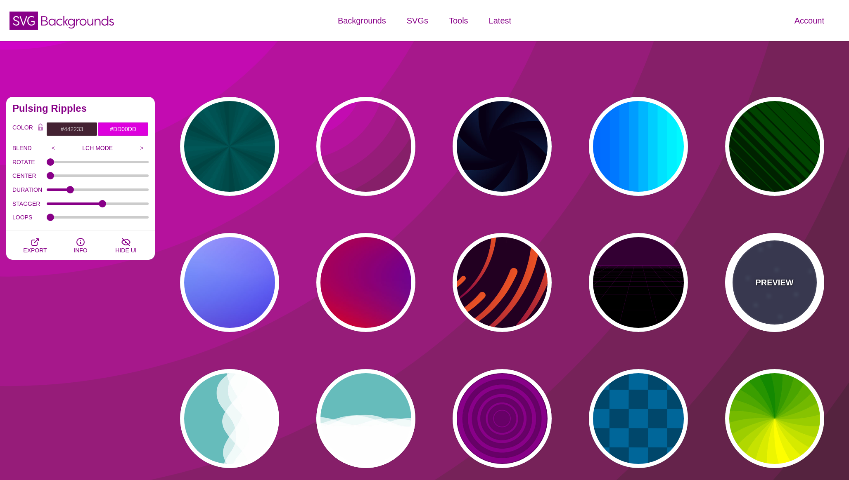
type input "1"
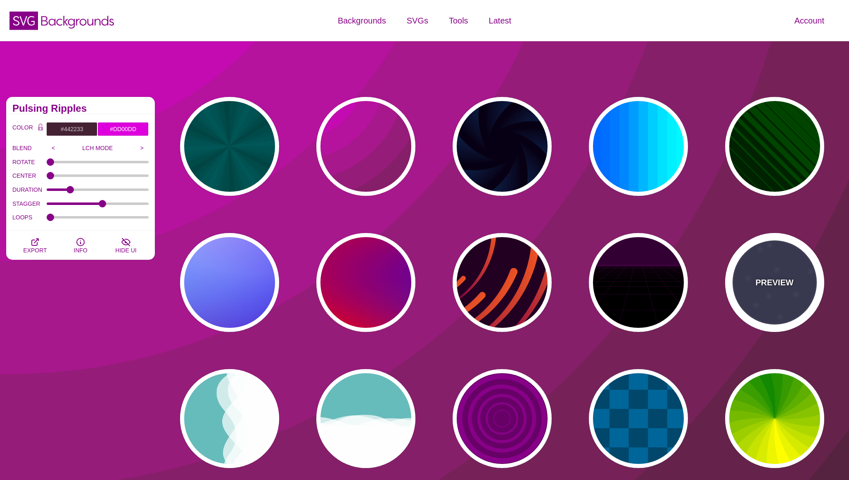
type input "1"
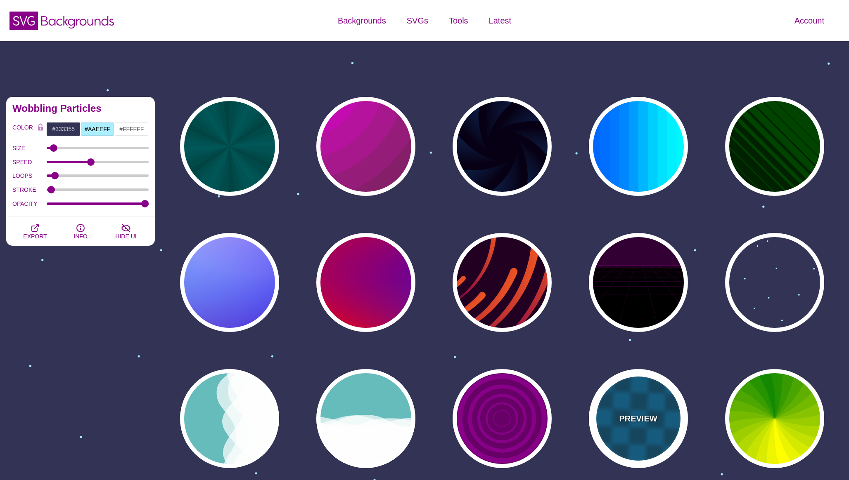
click at [639, 415] on p "PREVIEW" at bounding box center [638, 419] width 38 height 12
type input "#00476B"
type input "#006699"
type input "0"
type input "1"
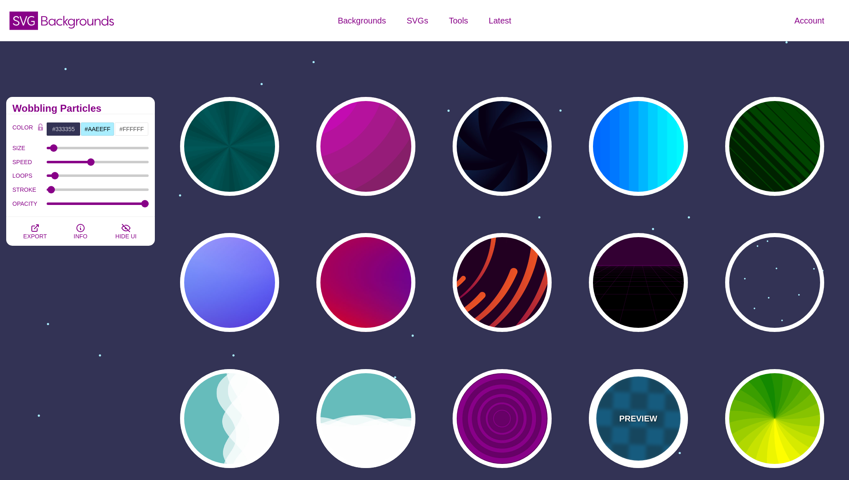
type input "15"
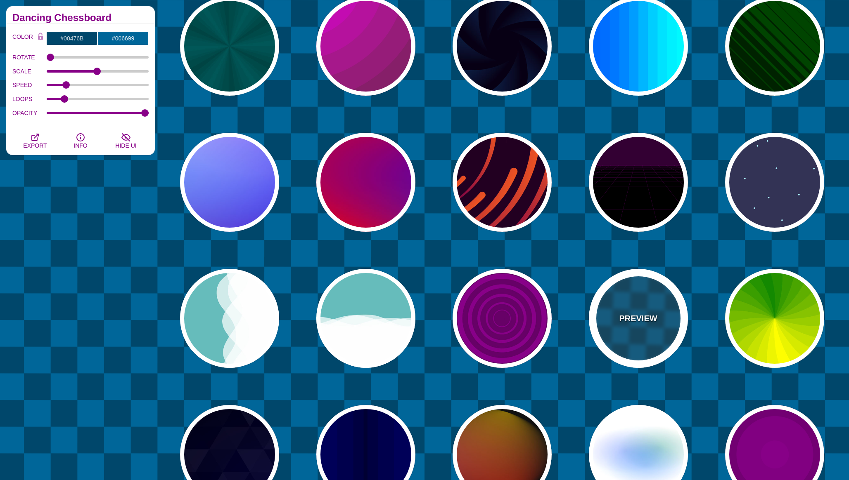
scroll to position [188, 0]
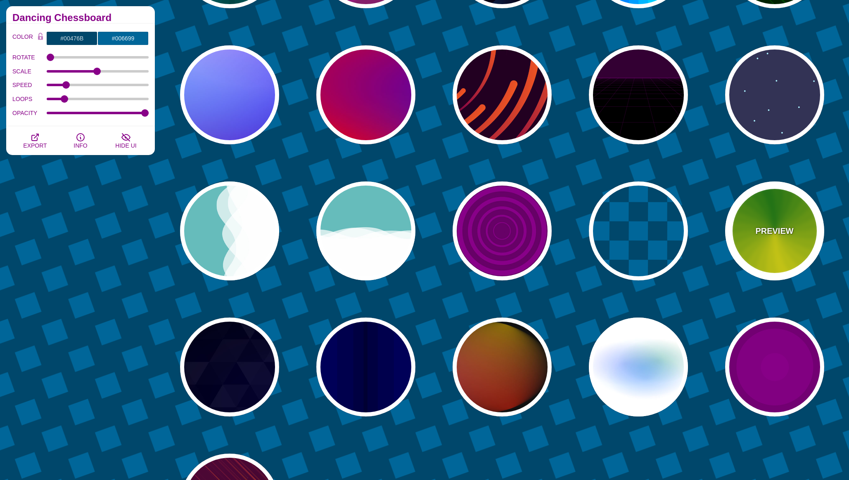
click at [751, 260] on div "PREVIEW" at bounding box center [774, 231] width 99 height 99
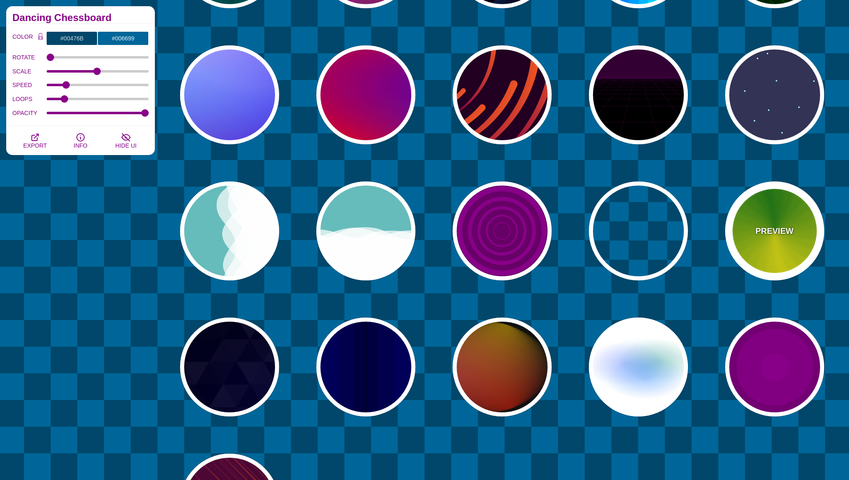
type input "#118800"
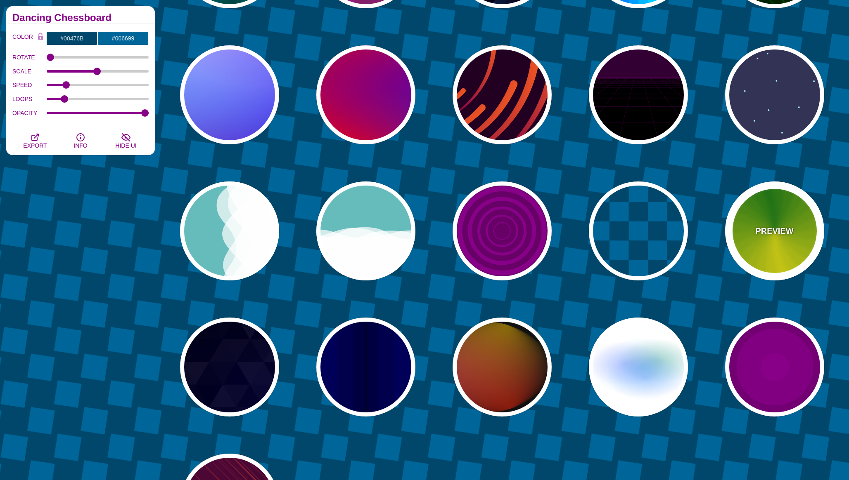
type input "#FFFF00"
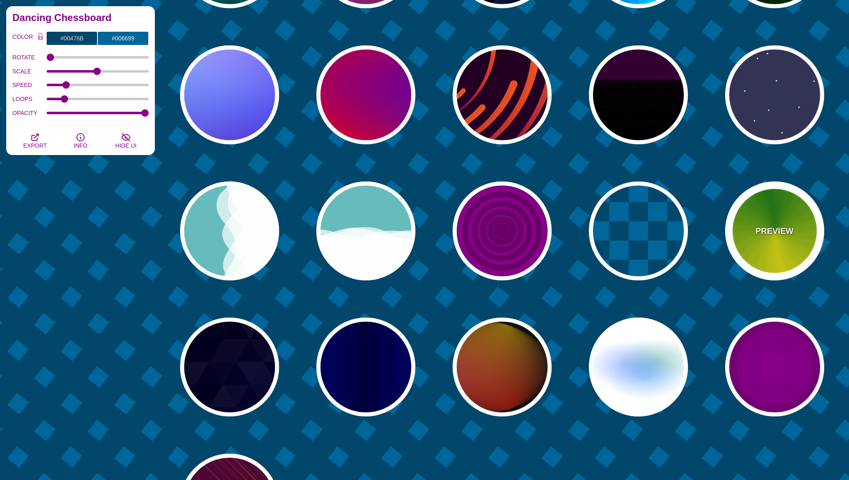
type input "4.8"
type input "0"
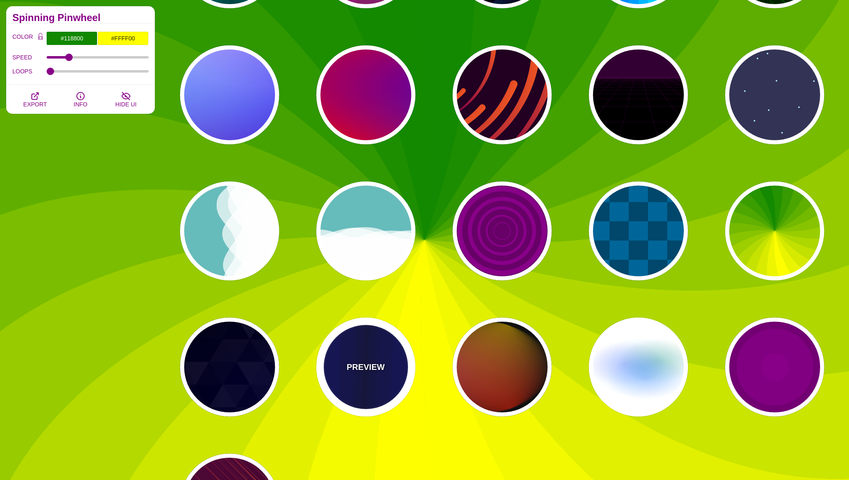
click at [376, 393] on div "PREVIEW" at bounding box center [365, 367] width 99 height 99
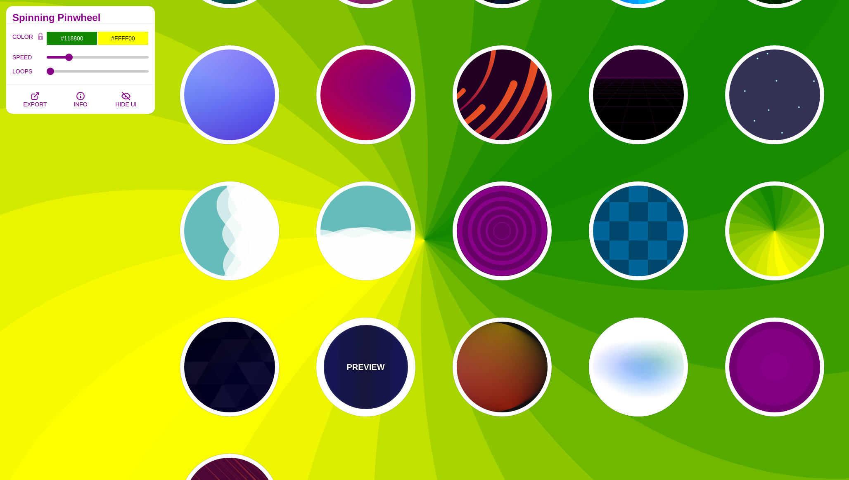
type input "#0000BB"
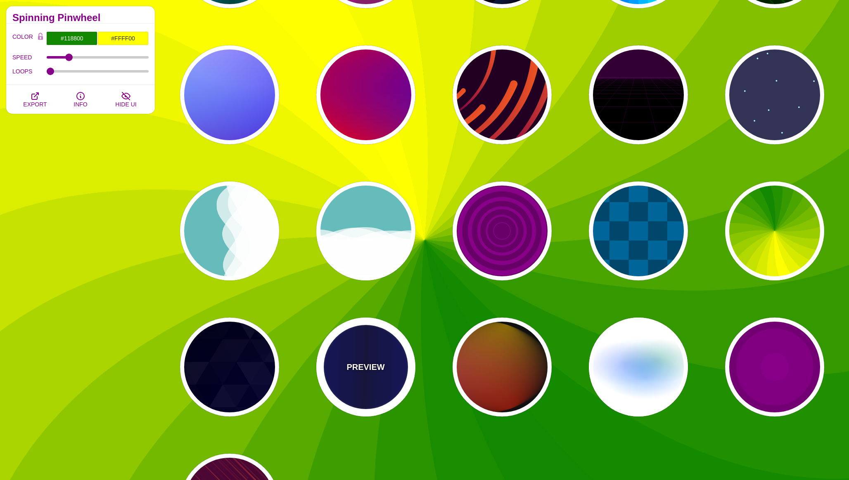
type input "#000033"
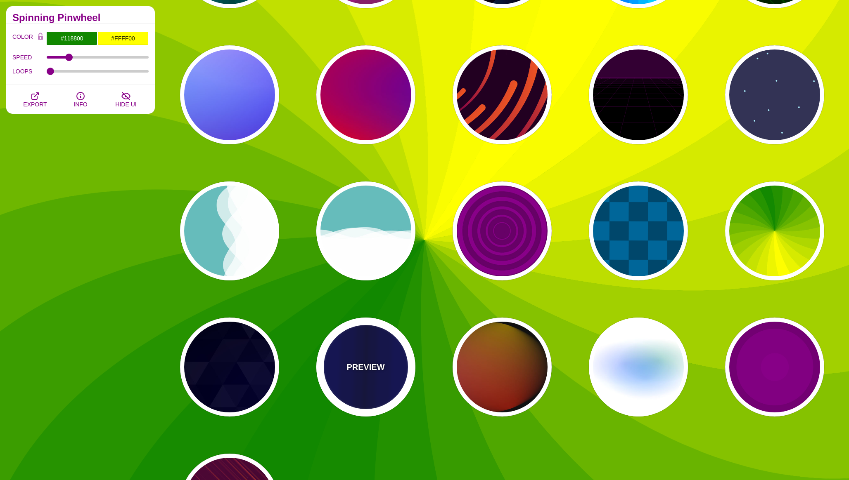
type input "0.5"
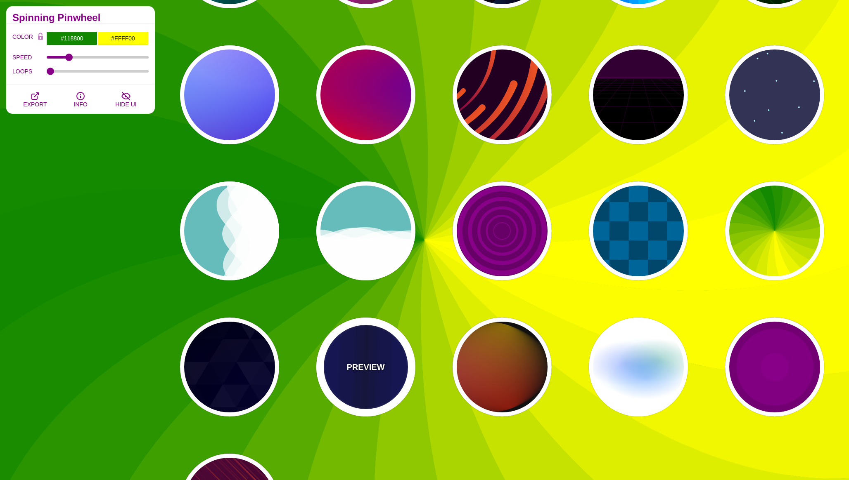
type input "5"
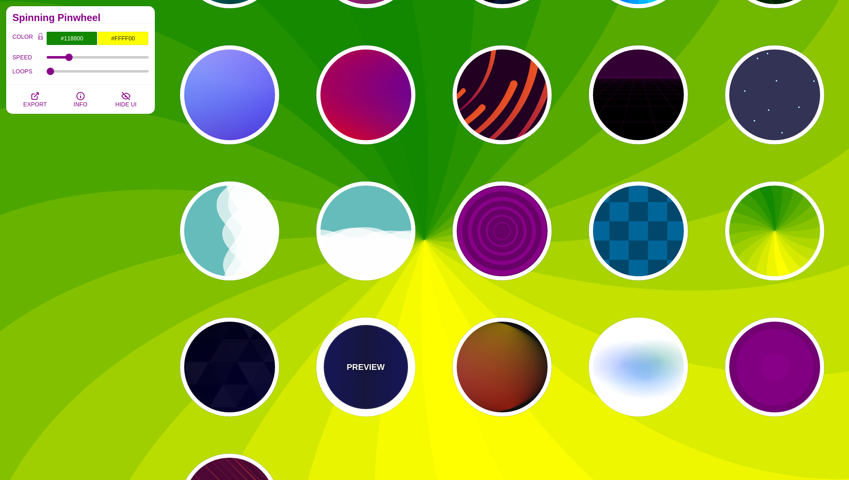
type input "0.1"
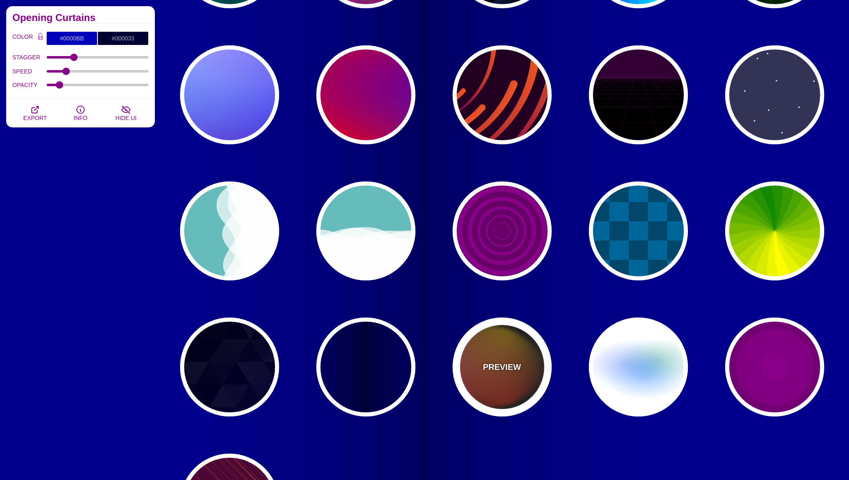
click at [523, 368] on div "PREVIEW" at bounding box center [501, 367] width 99 height 99
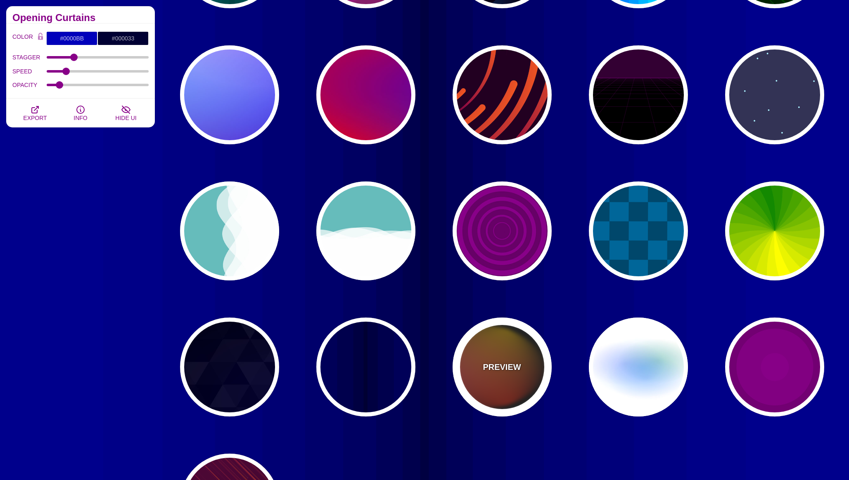
type input "#111111"
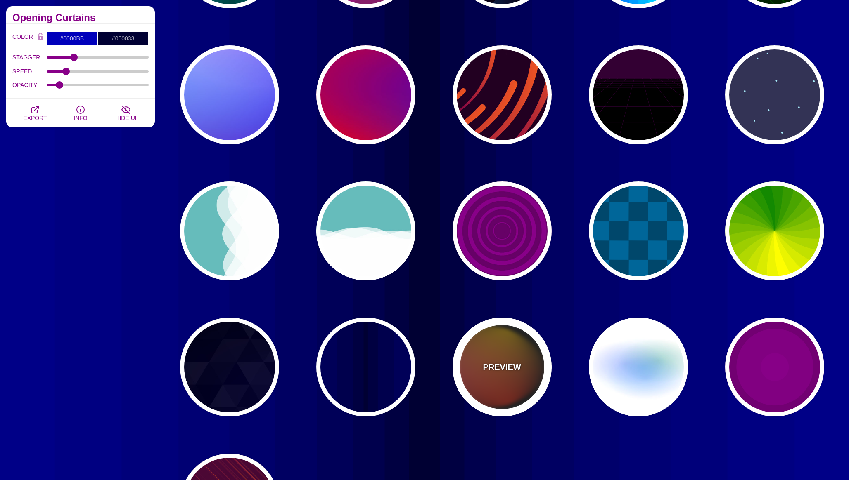
type input "#FF00FF"
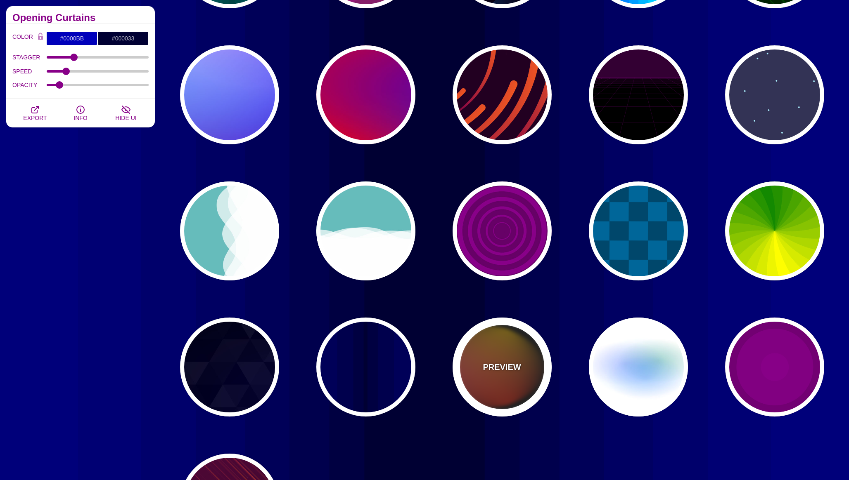
type input "#FFCC00"
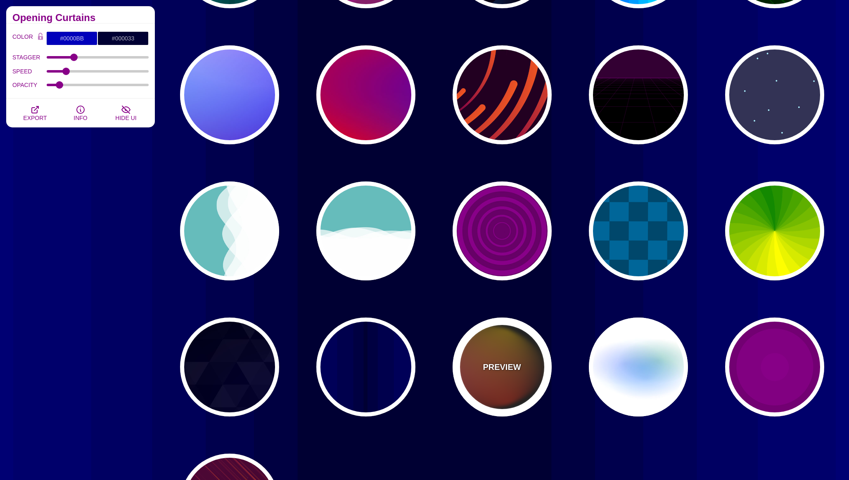
type input "#FF2200"
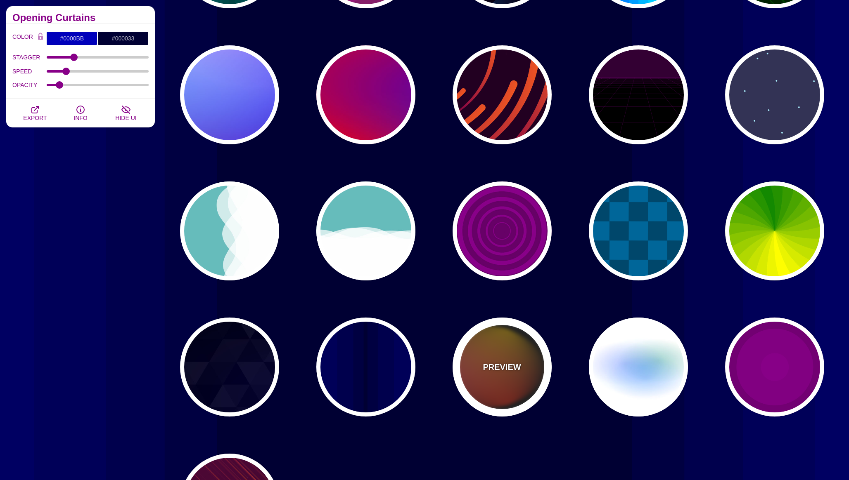
type input "4"
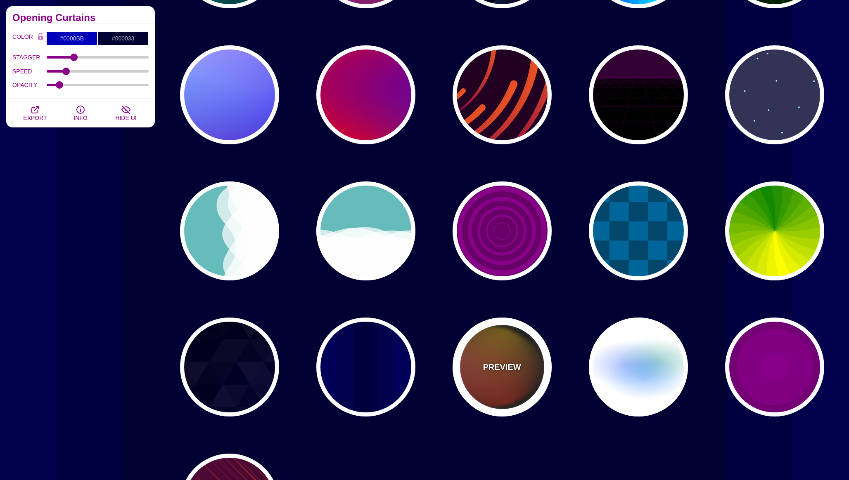
type input "12"
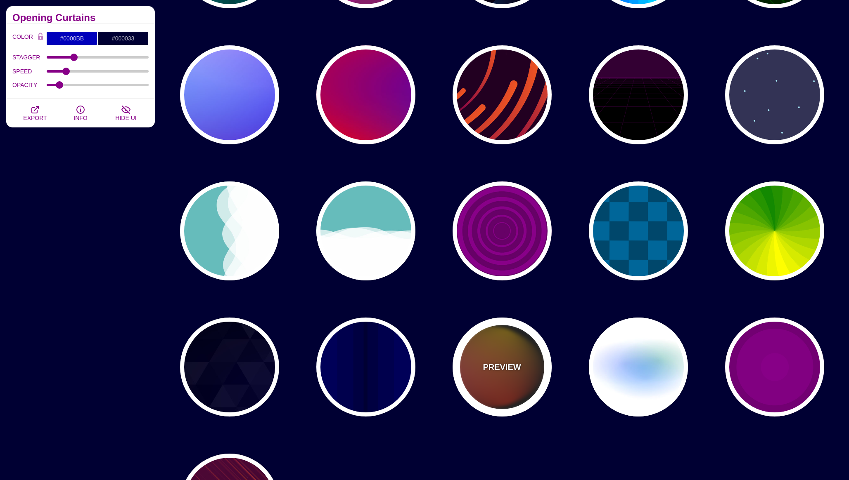
type input "999"
type input "1"
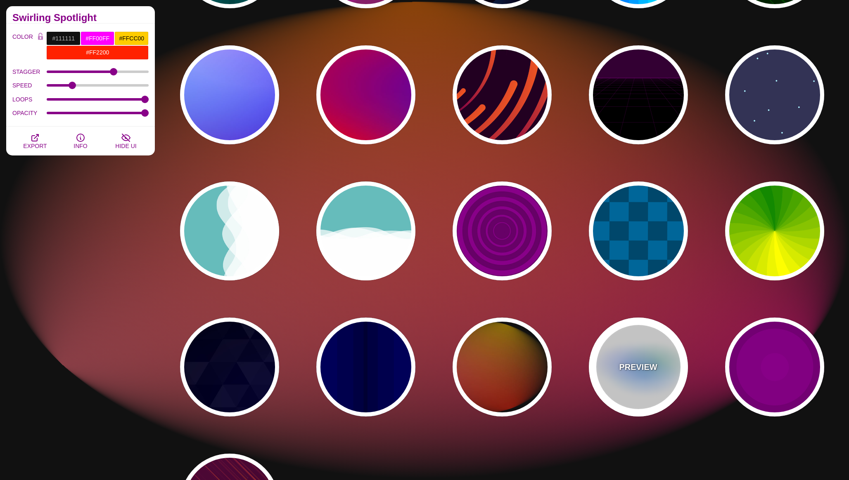
click at [641, 379] on div "PREVIEW" at bounding box center [638, 367] width 99 height 99
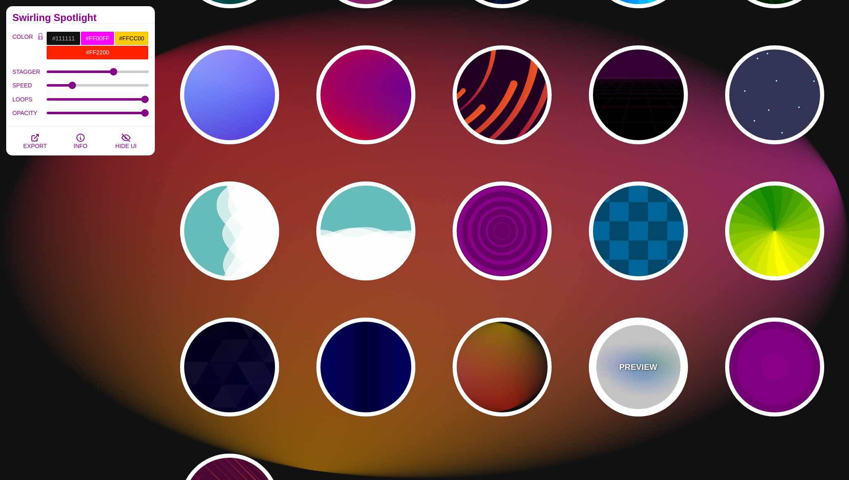
type input "#FFFFFF"
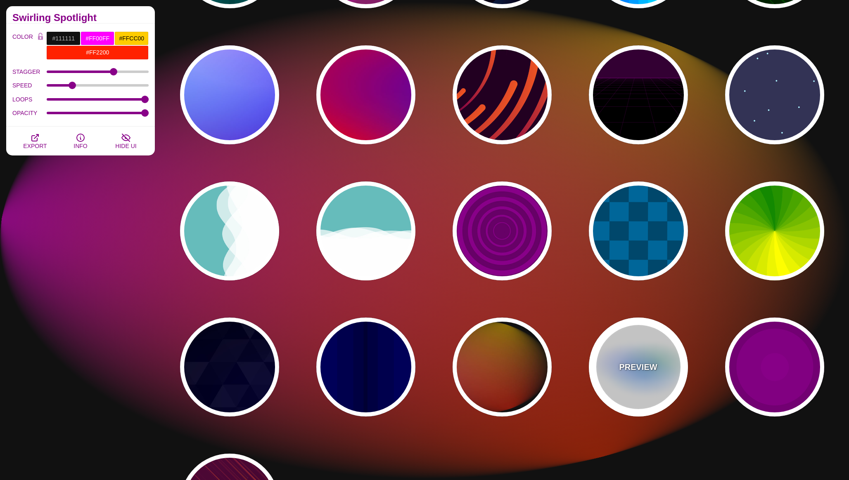
type input "#AA00FF"
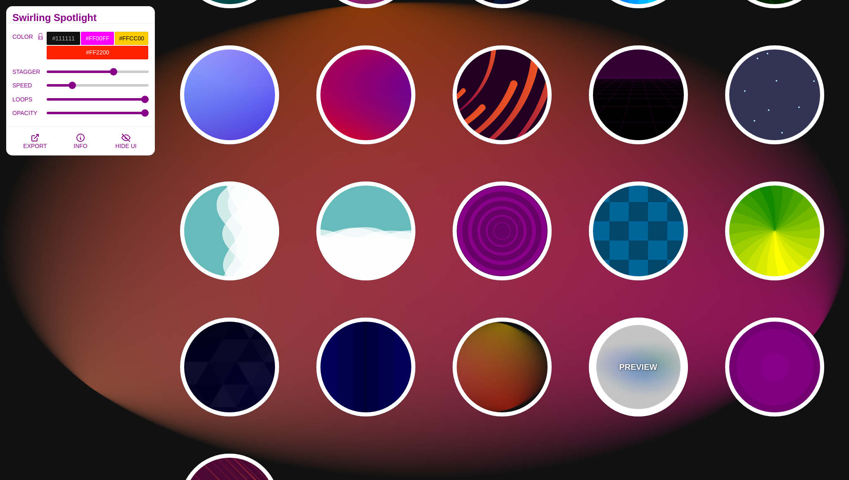
type input "#0088FF"
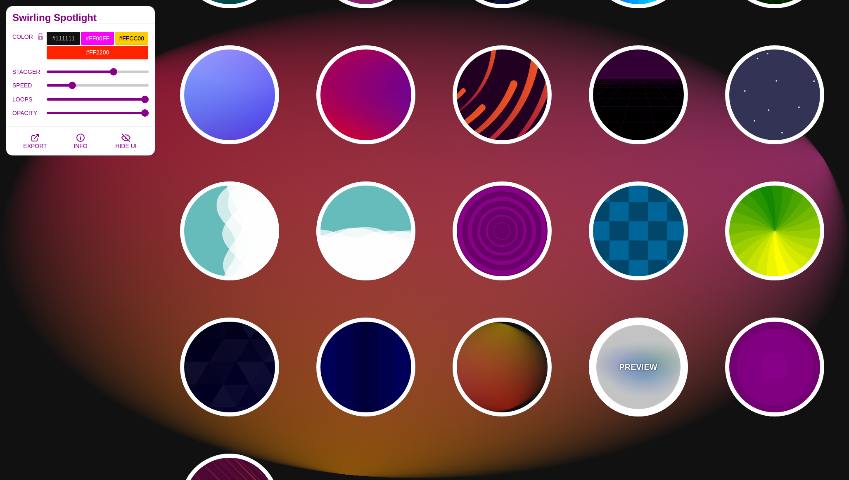
type input "#008800"
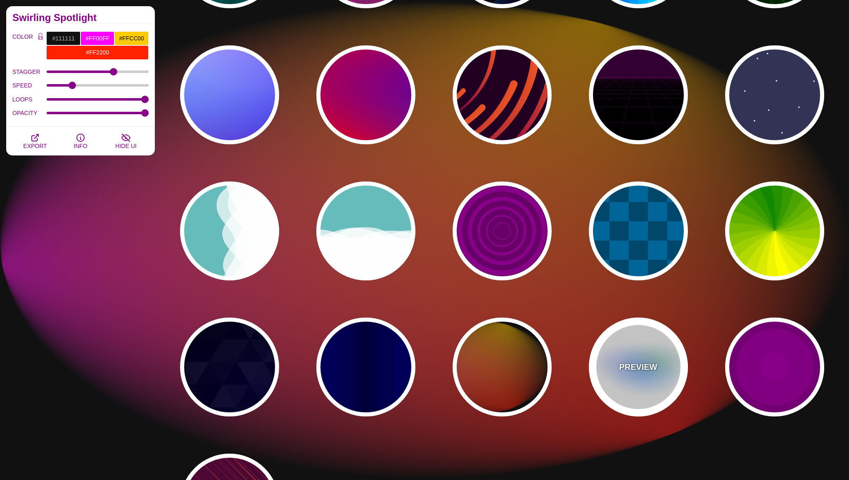
type input "8"
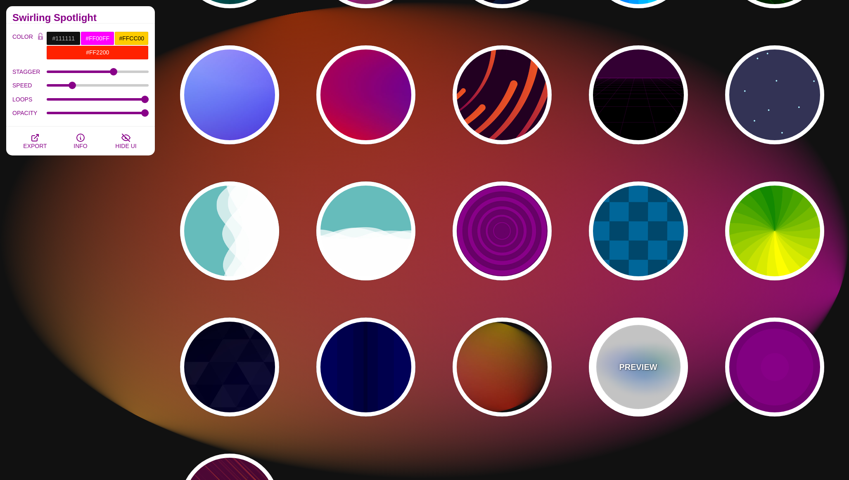
type input "24"
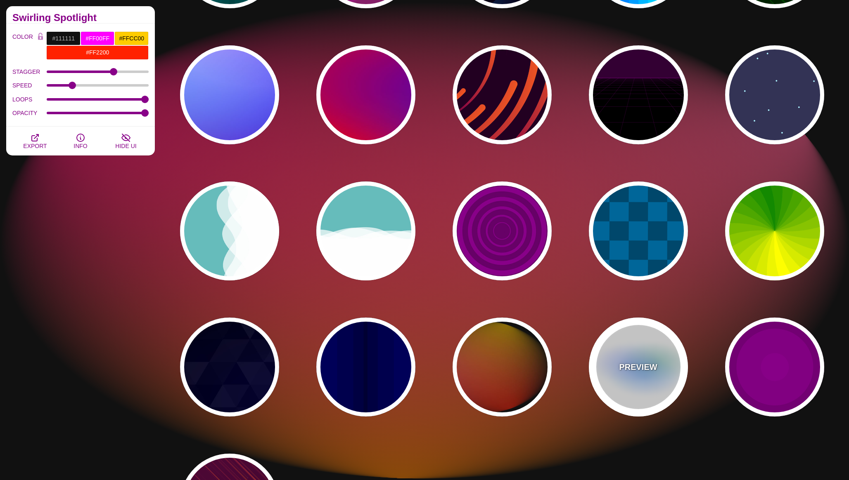
type input "0.5"
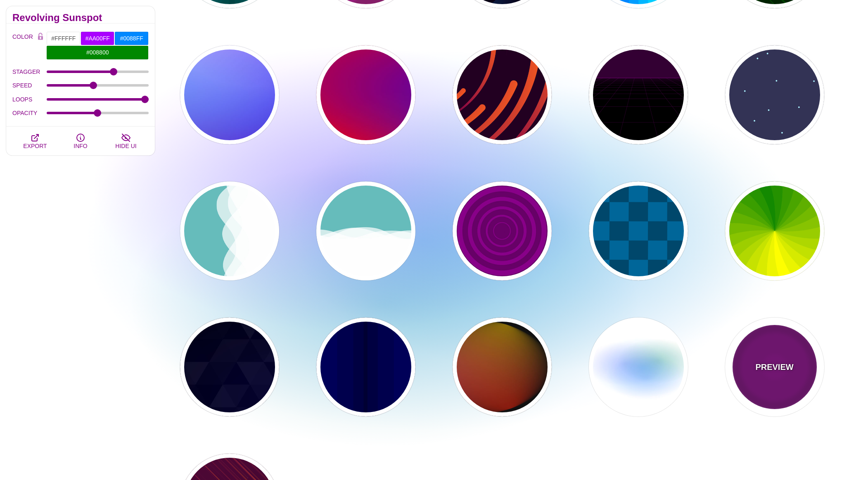
click at [803, 381] on div "PREVIEW" at bounding box center [774, 367] width 99 height 99
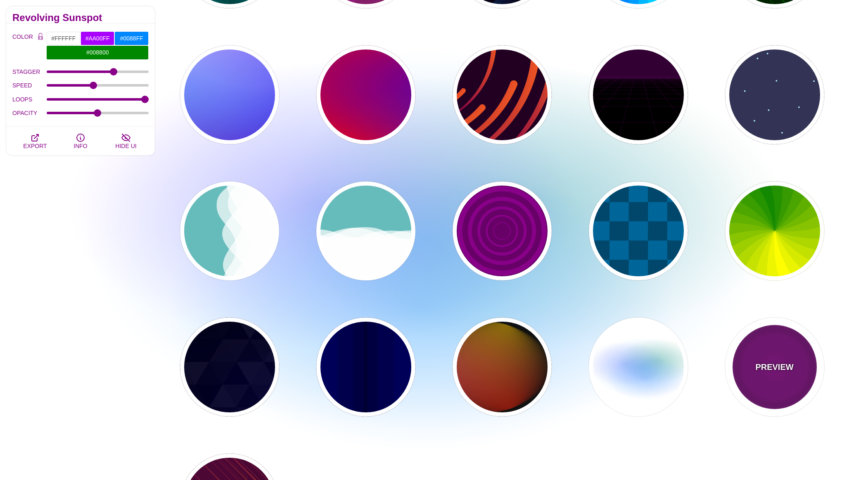
type input "#220022"
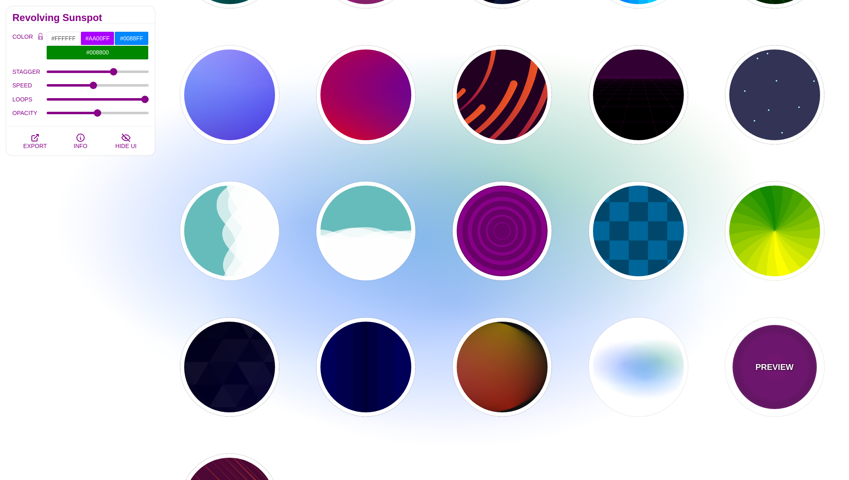
type input "#880088"
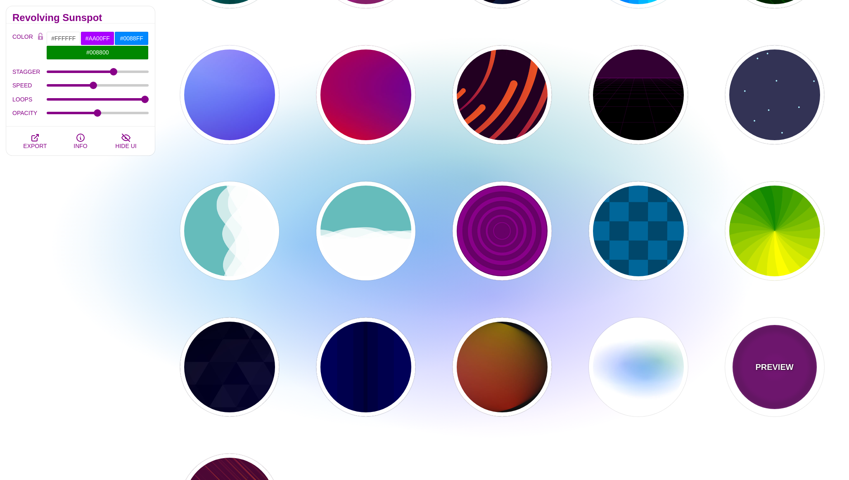
type input "999"
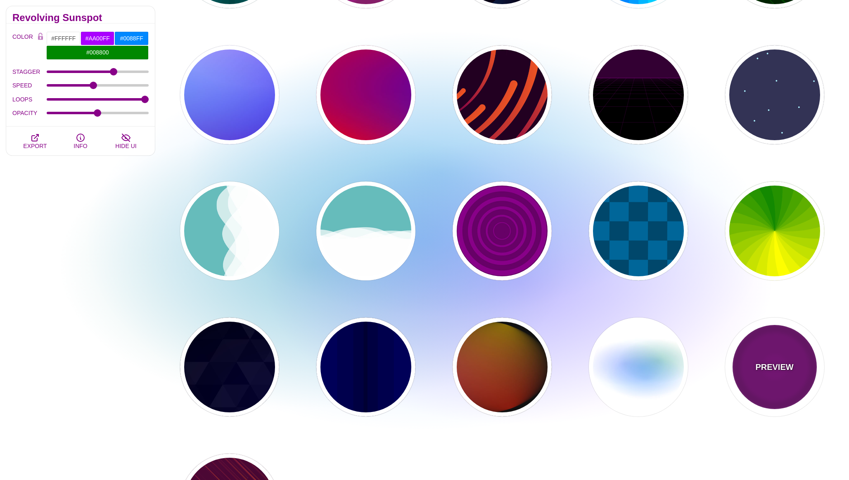
type input "5"
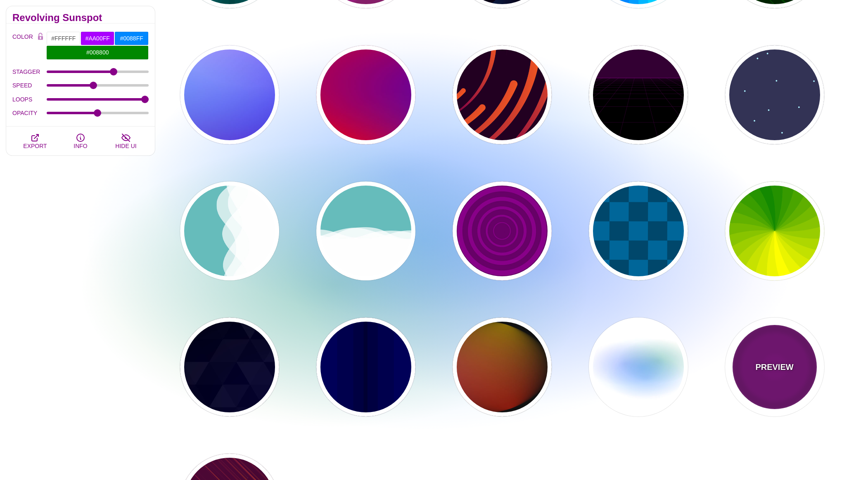
type input "0"
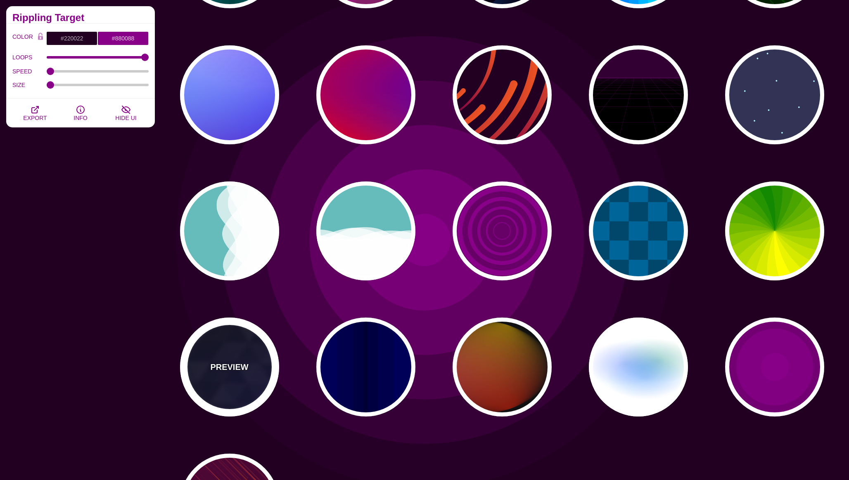
click at [237, 362] on p "PREVIEW" at bounding box center [229, 367] width 38 height 12
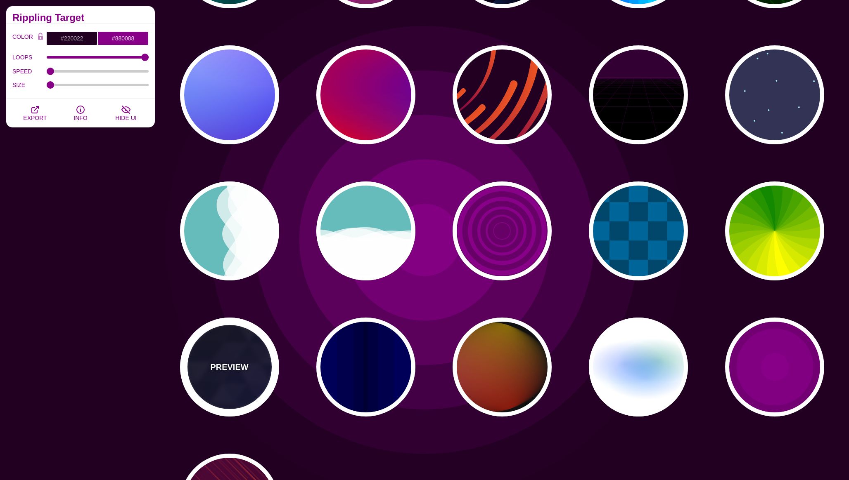
type input "#000000"
type input "#0000FF"
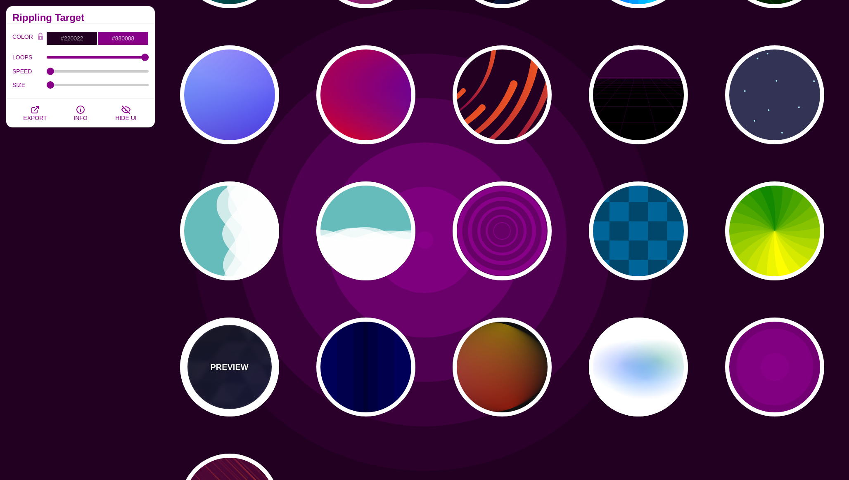
type input "#006600"
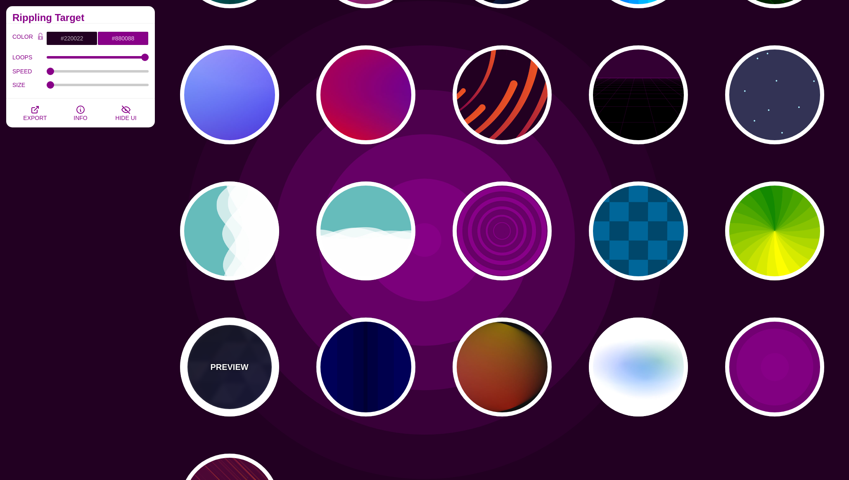
type input "0"
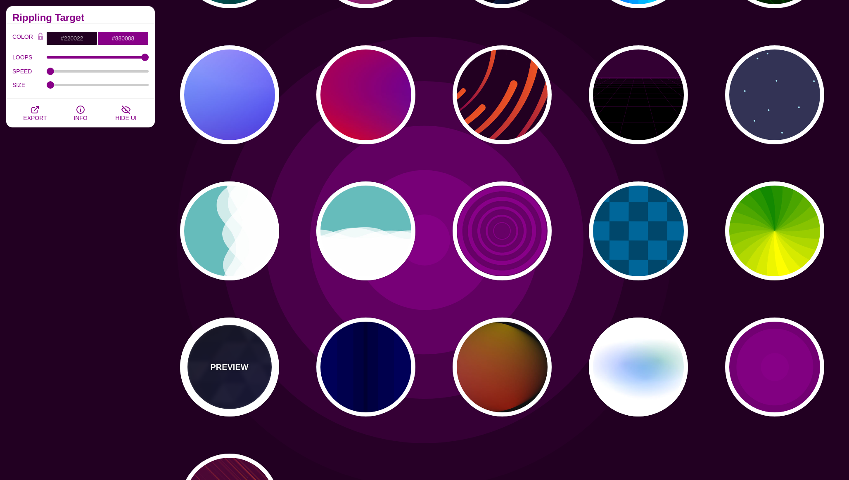
type input "0.4"
type input "5"
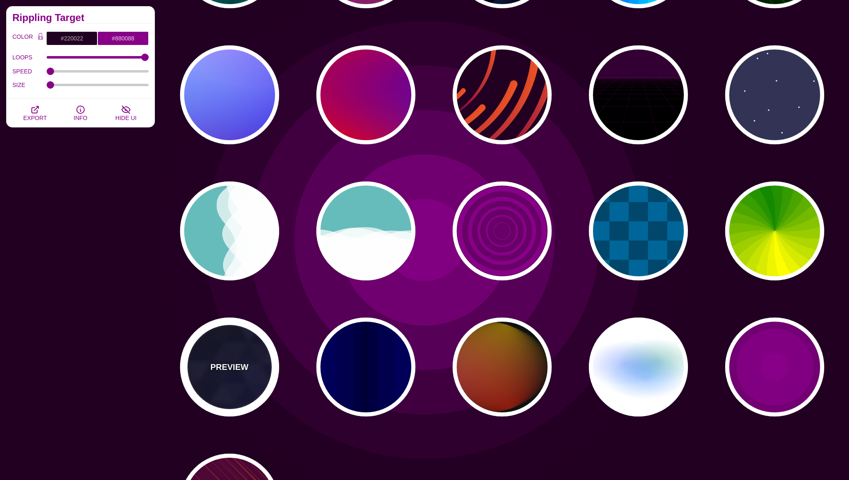
type input "15"
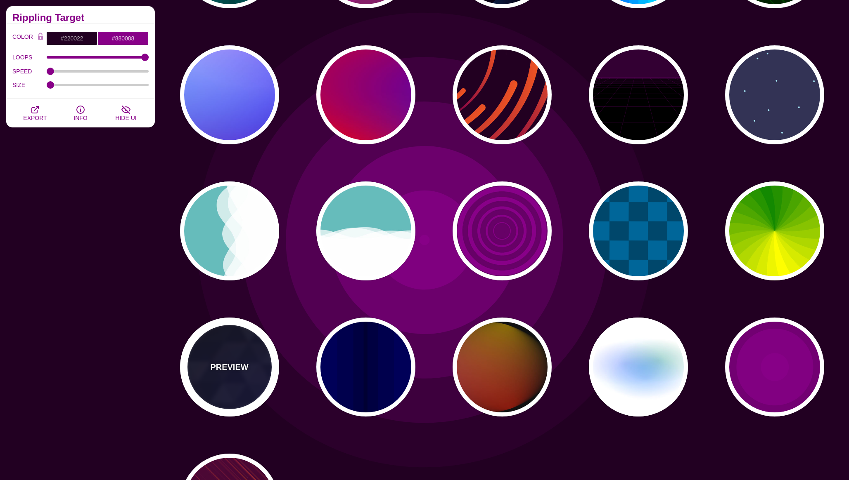
type input "0.2"
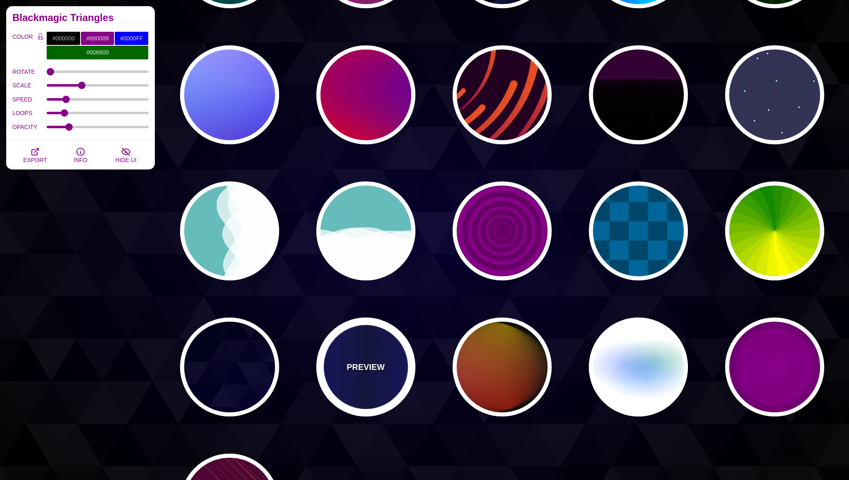
click at [376, 362] on p "PREVIEW" at bounding box center [365, 367] width 38 height 12
type input "#0000BB"
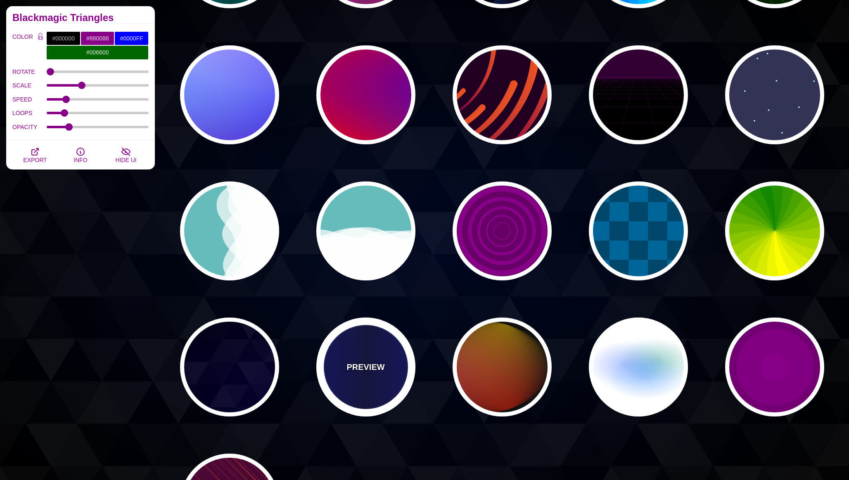
type input "#000033"
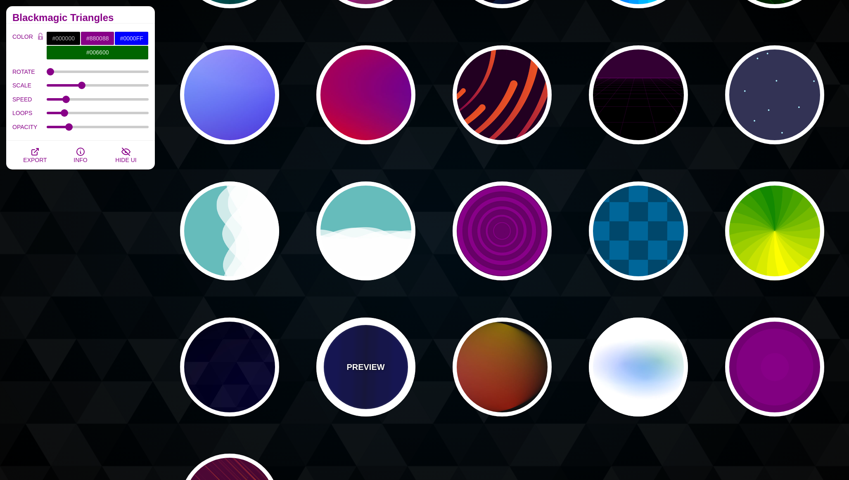
type input "0.5"
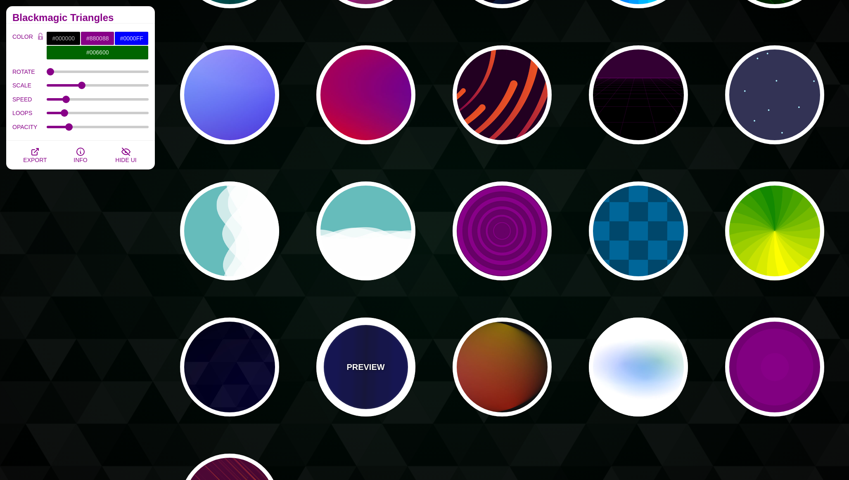
type input "5"
type input "0.1"
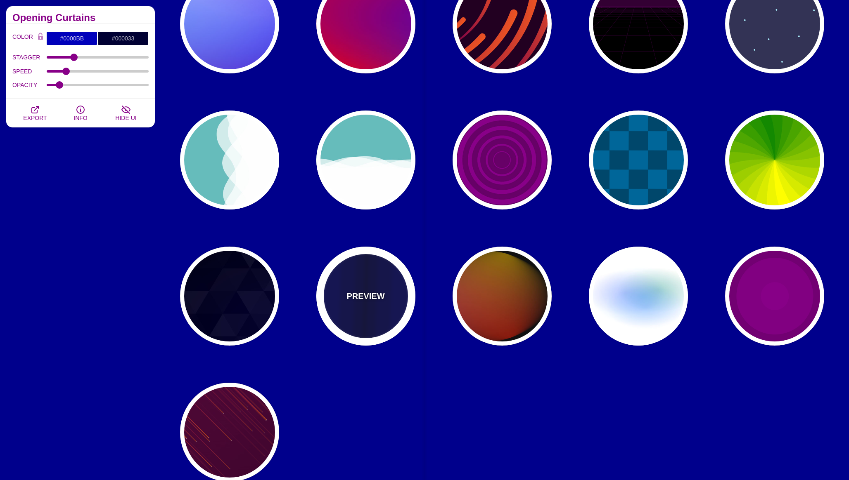
scroll to position [327, 0]
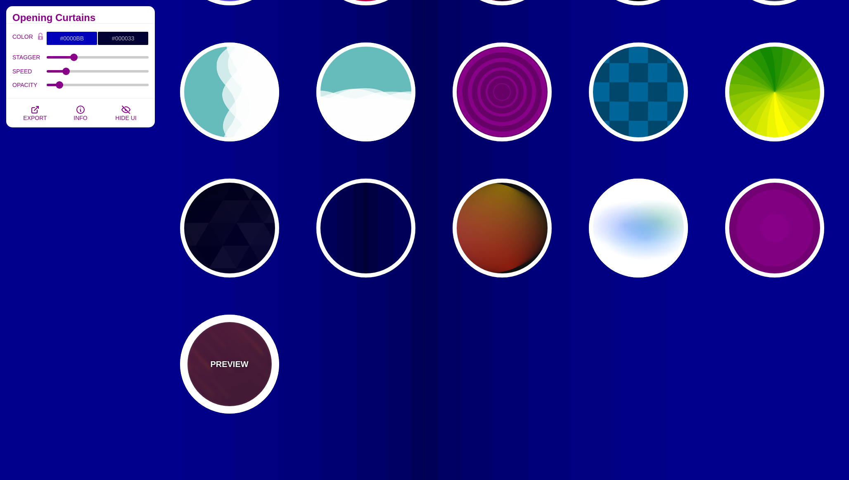
click at [255, 363] on div "PREVIEW" at bounding box center [229, 364] width 99 height 99
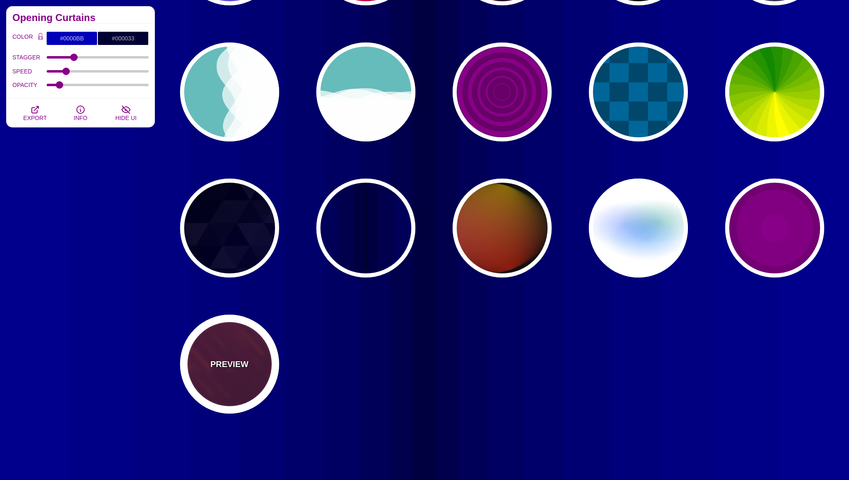
type input "#220022"
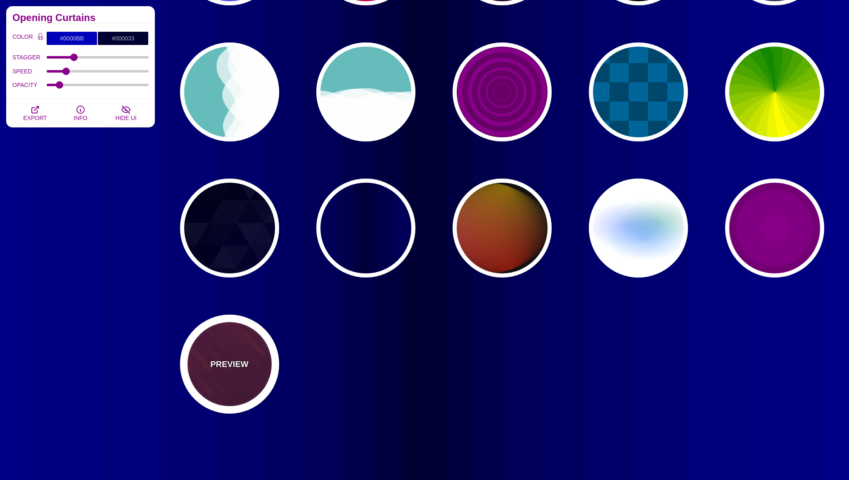
type input "#FF7700"
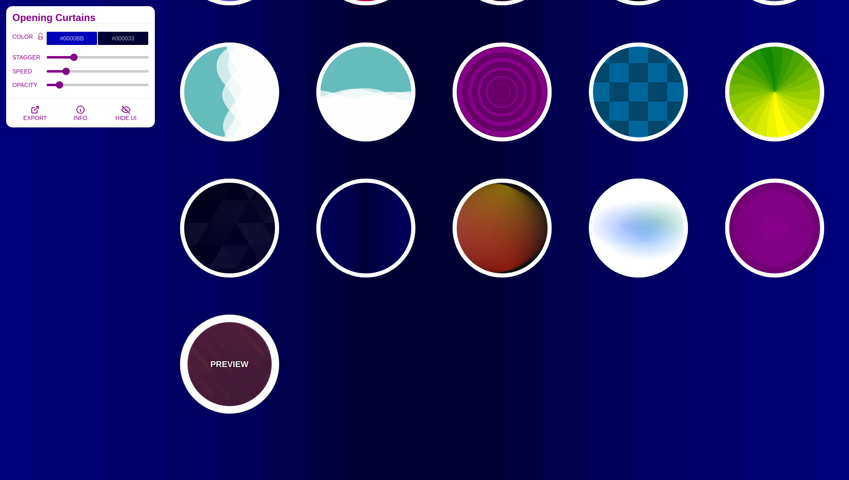
type input "#FFFFFF"
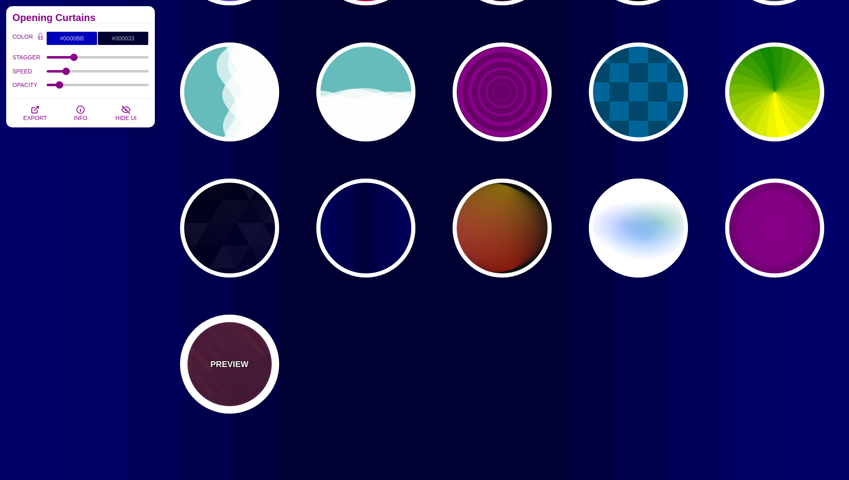
type input "10"
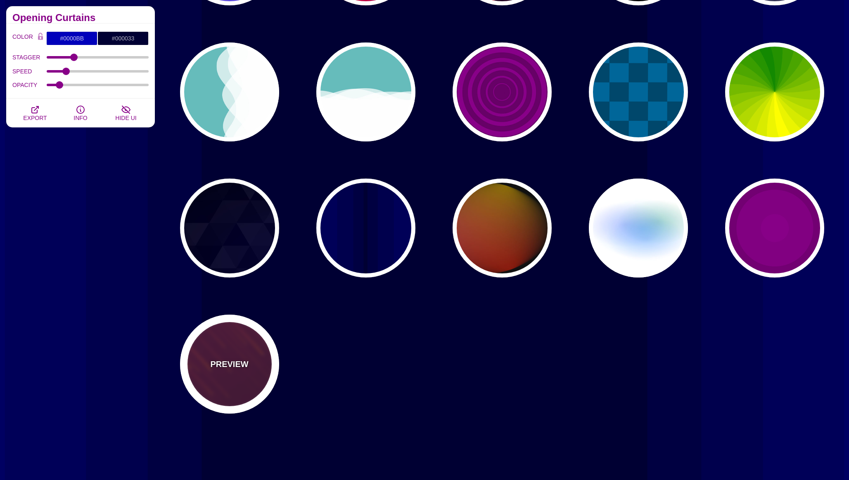
type input "999"
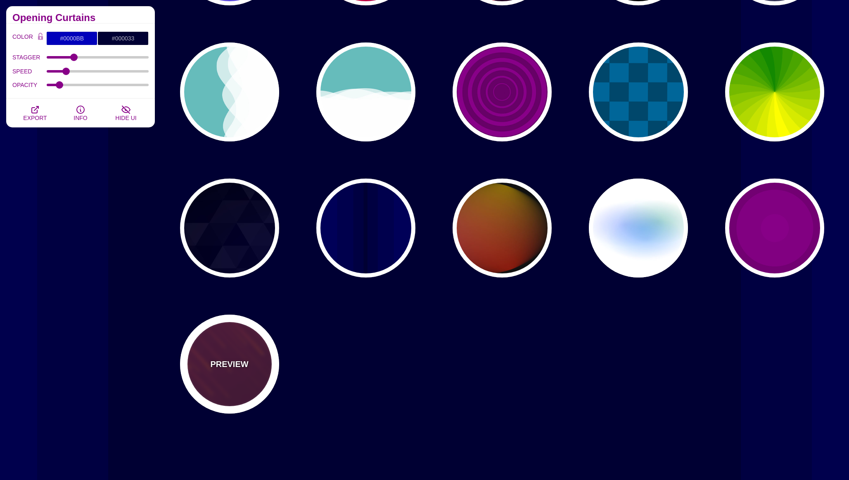
type input "3"
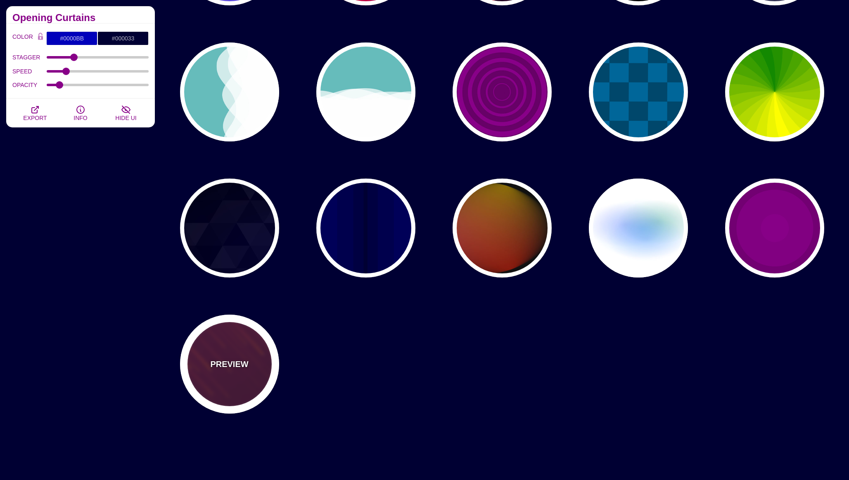
type input "1.5"
type input "1"
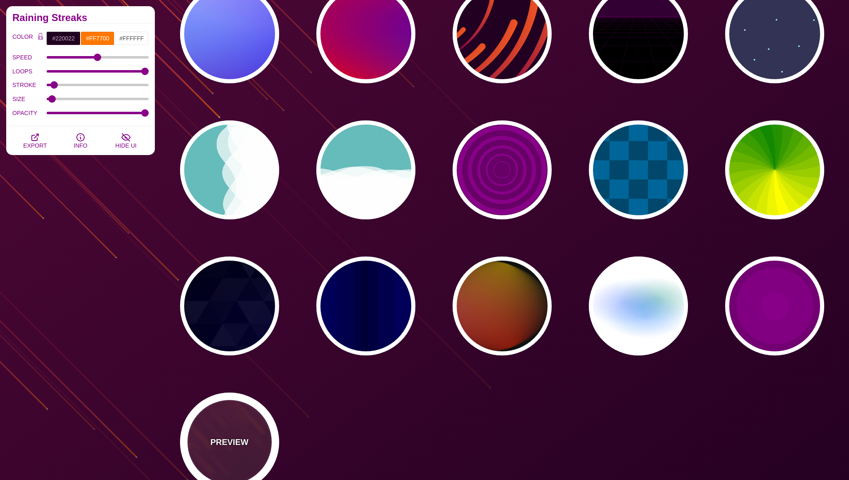
scroll to position [207, 0]
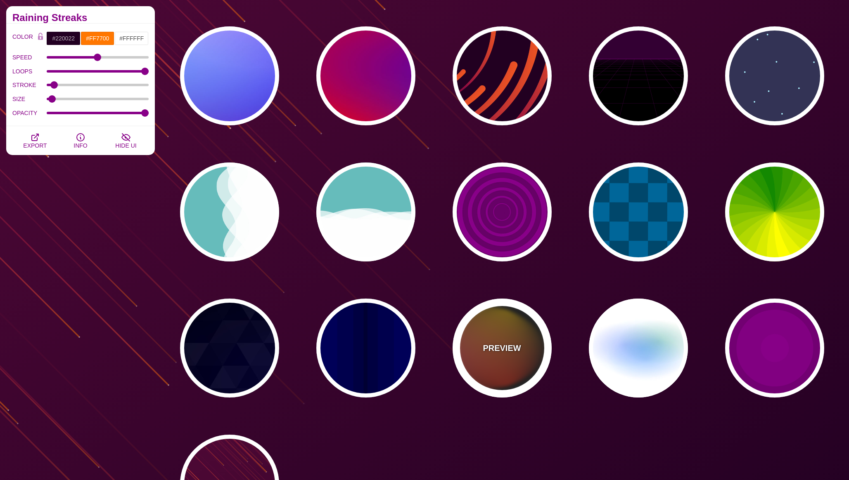
click at [487, 350] on p "PREVIEW" at bounding box center [502, 348] width 38 height 12
type input "#111111"
type input "#FF00FF"
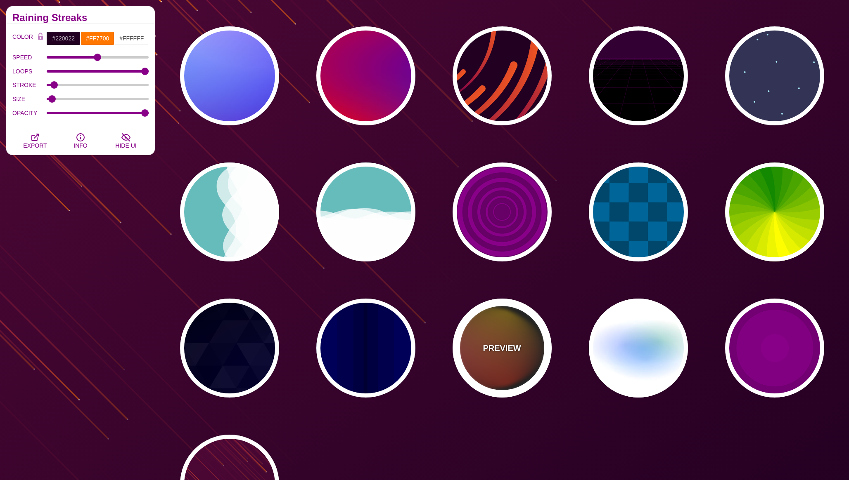
type input "#FFCC00"
type input "#FF2200"
type input "4"
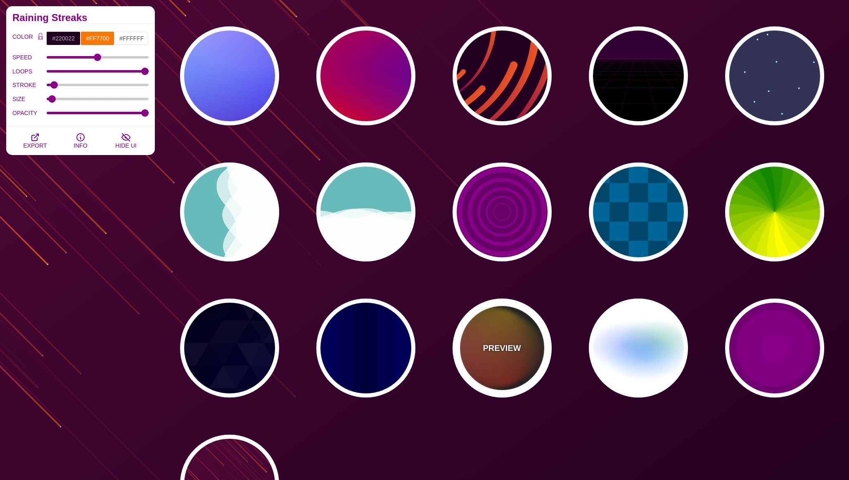
type input "12"
type input "999"
type input "1"
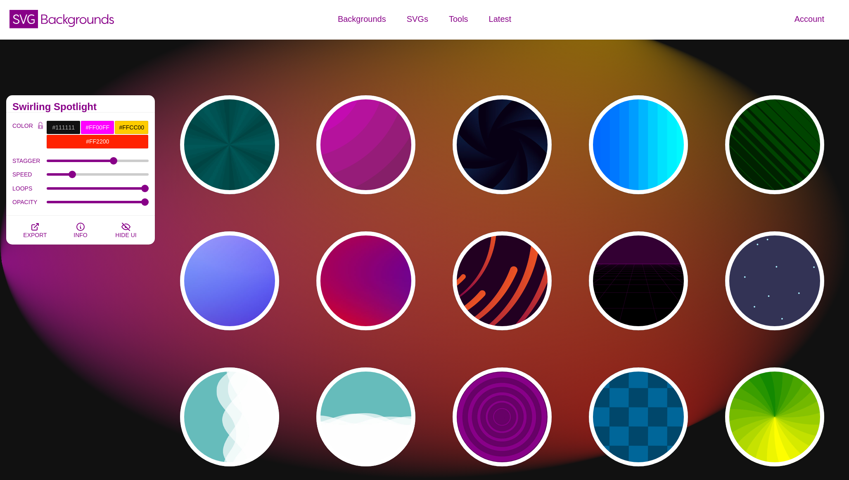
scroll to position [0, 0]
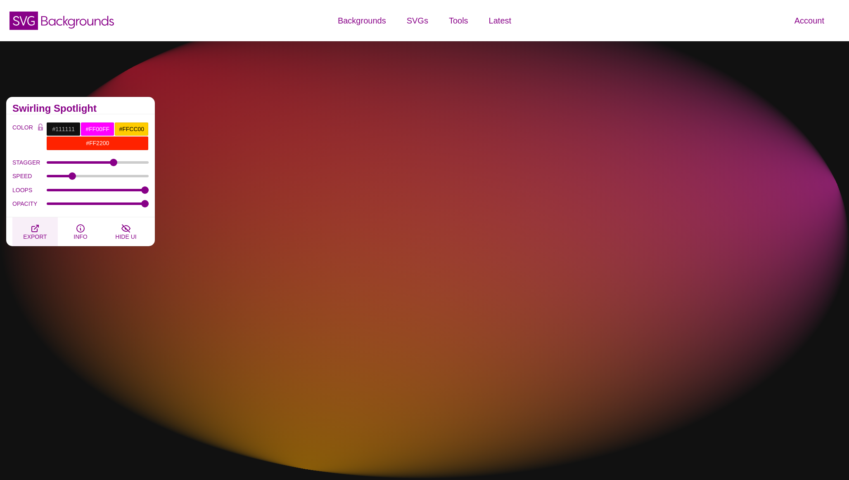
click at [39, 234] on span "EXPORT" at bounding box center [35, 237] width 24 height 7
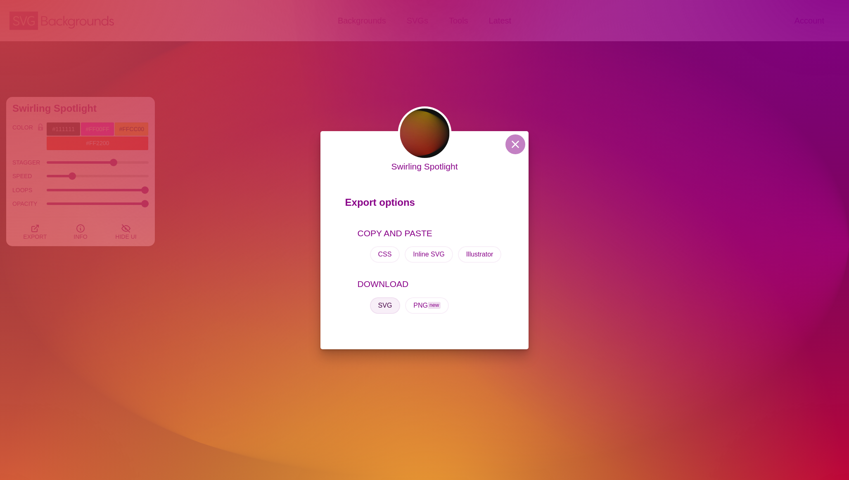
click at [387, 310] on button "SVG" at bounding box center [385, 306] width 31 height 17
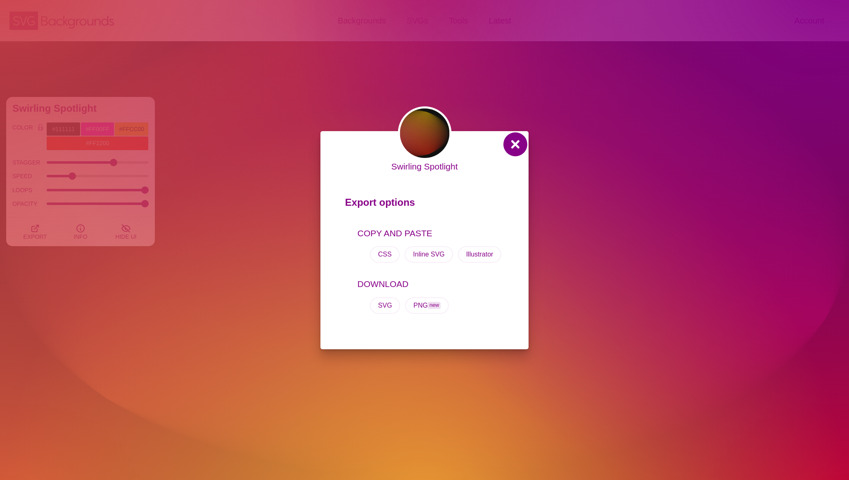
click at [516, 146] on button at bounding box center [515, 145] width 20 height 20
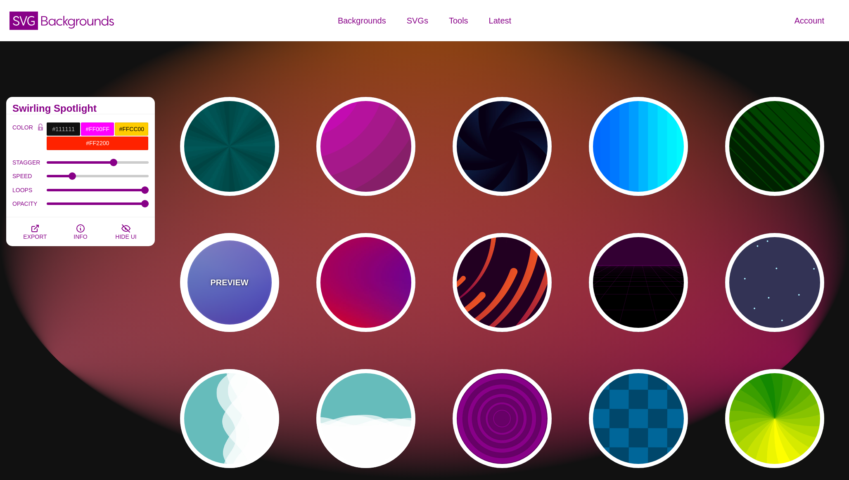
click at [238, 265] on div "PREVIEW" at bounding box center [229, 282] width 99 height 99
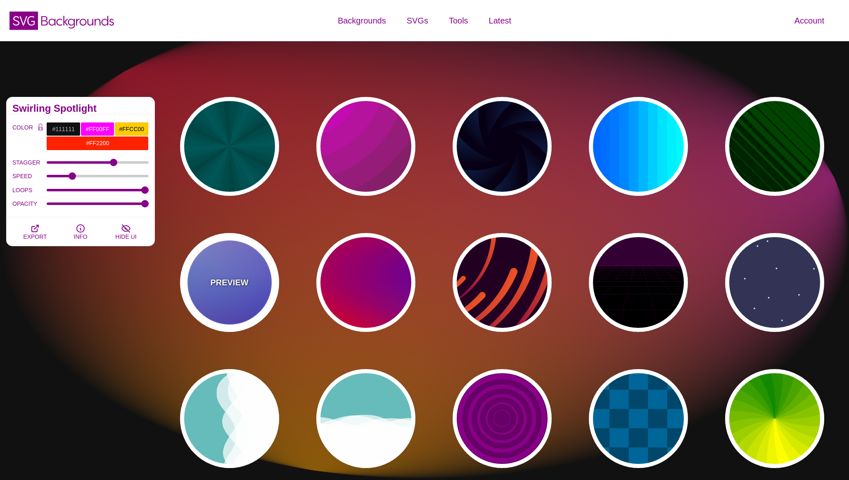
type input "#0000FF"
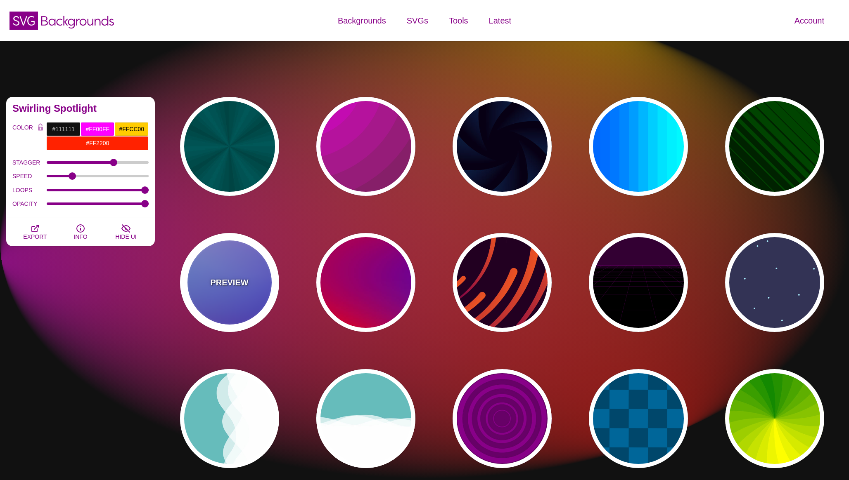
type input "#0099FF"
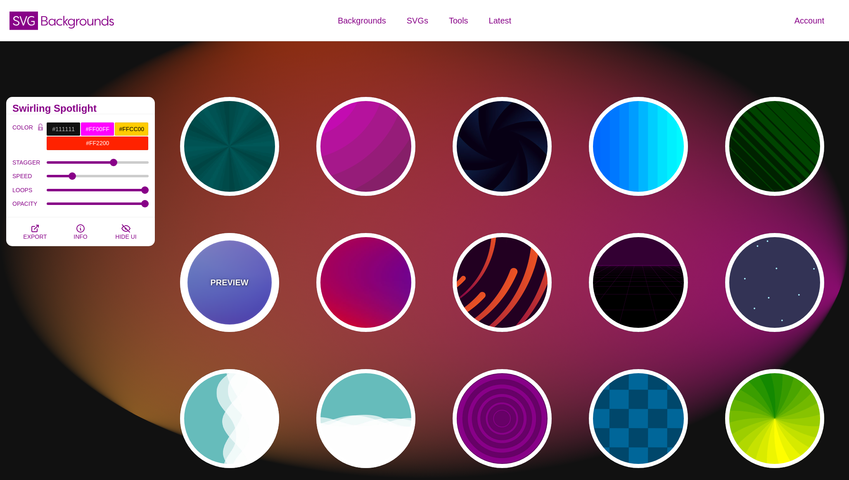
type input "#FFFFFF"
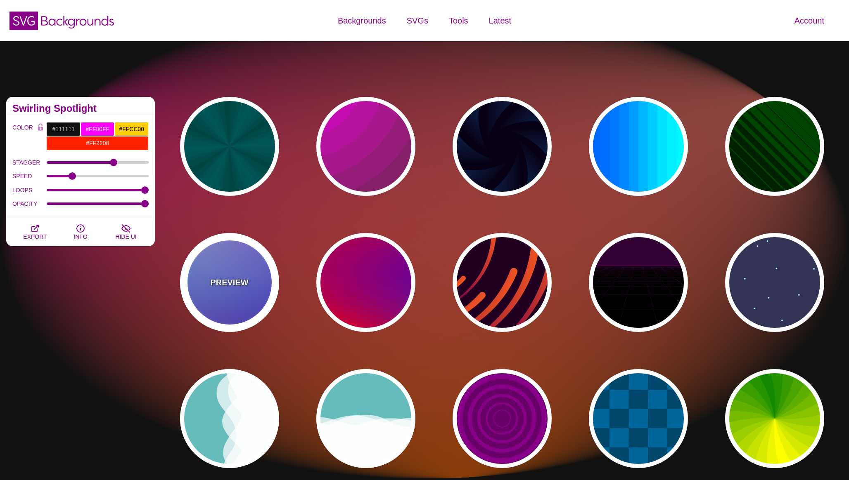
type input "#FF99FF"
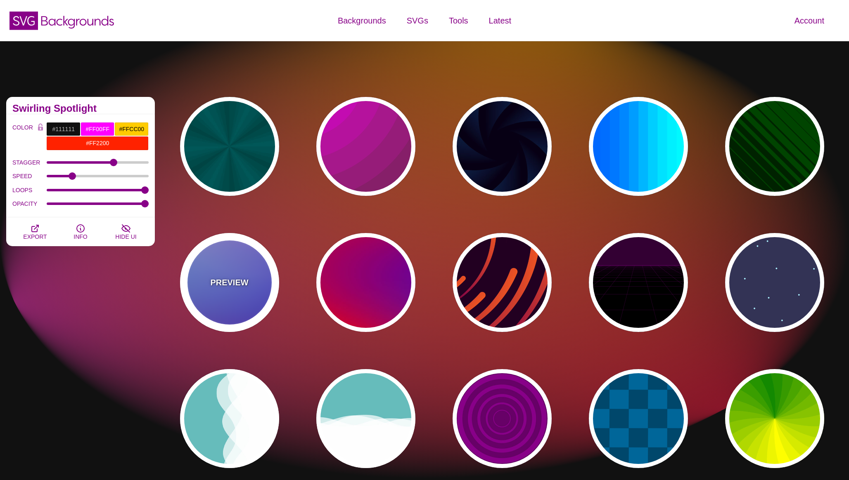
type input "#880088"
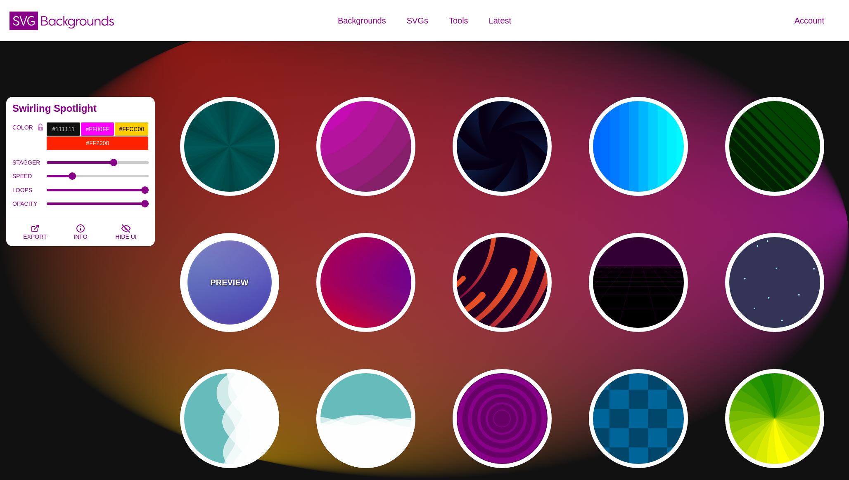
type input "12"
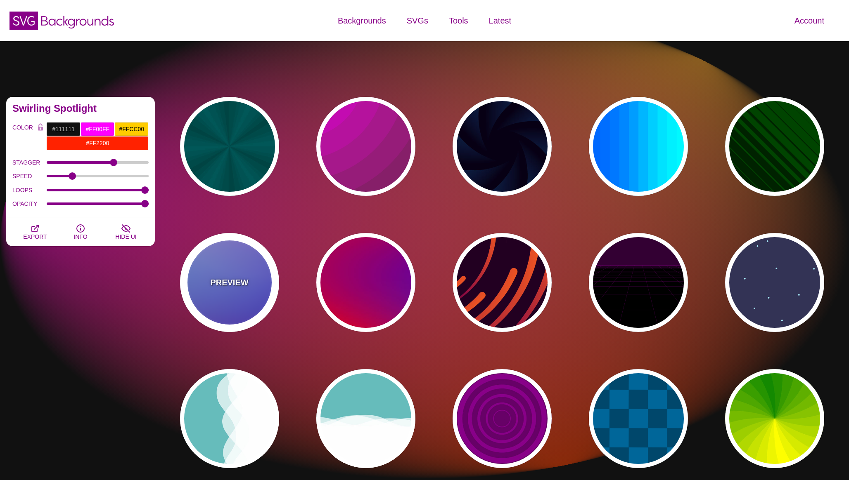
type input "0"
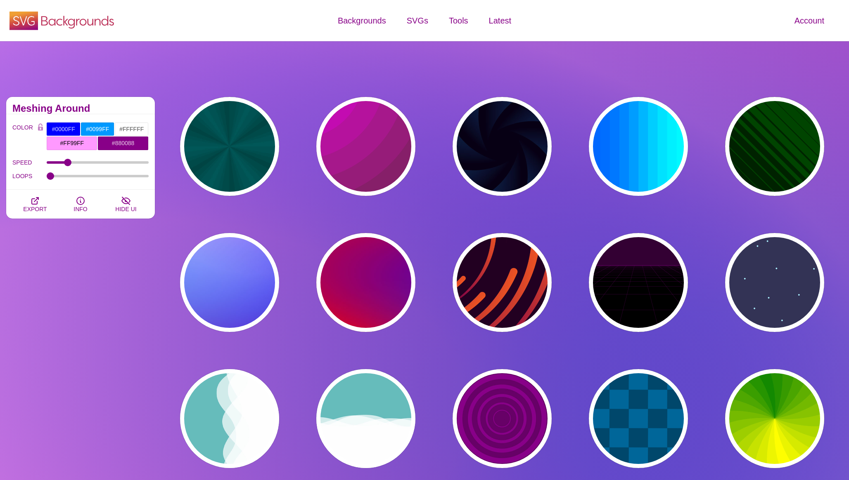
click at [71, 27] on icon "SVG Backgrounds Logo" at bounding box center [61, 20] width 107 height 21
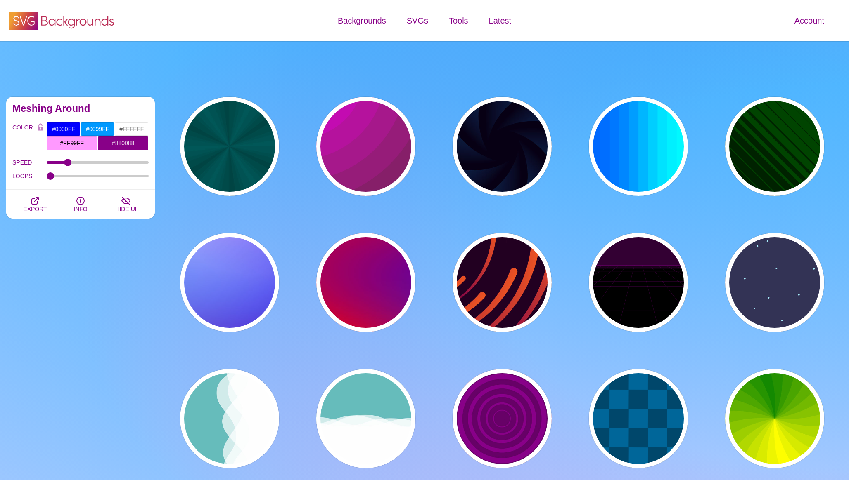
click at [62, 22] on icon "SVG Backgrounds Logo" at bounding box center [61, 20] width 107 height 21
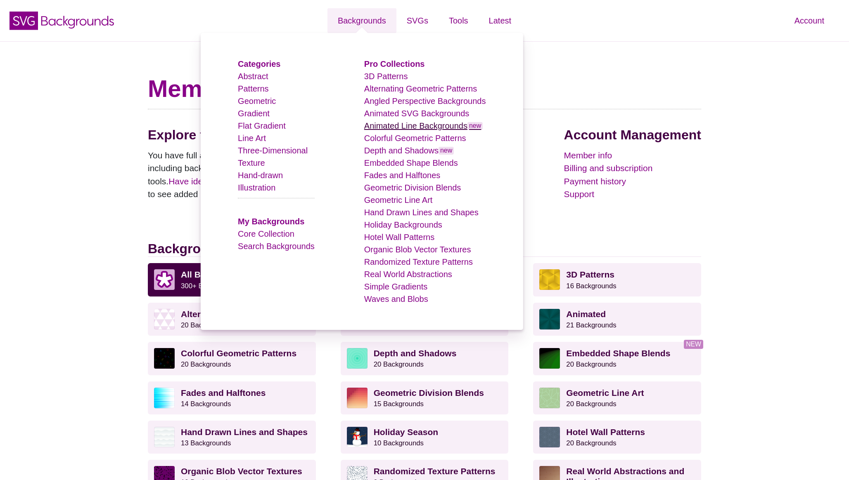
click at [415, 125] on link "Animated Line Backgrounds new" at bounding box center [423, 125] width 119 height 9
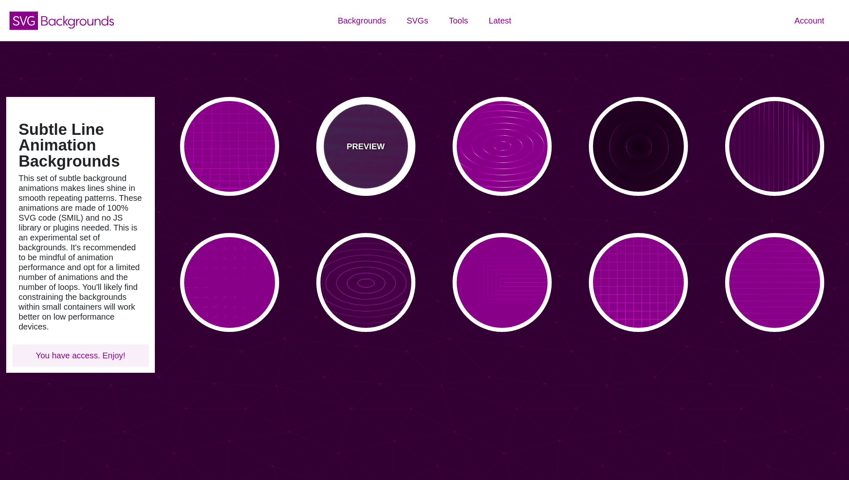
click at [395, 154] on div "PREVIEW" at bounding box center [365, 146] width 99 height 99
type input "#440044"
type input "#00FFFF"
type input "#FF0000"
type input "#880088"
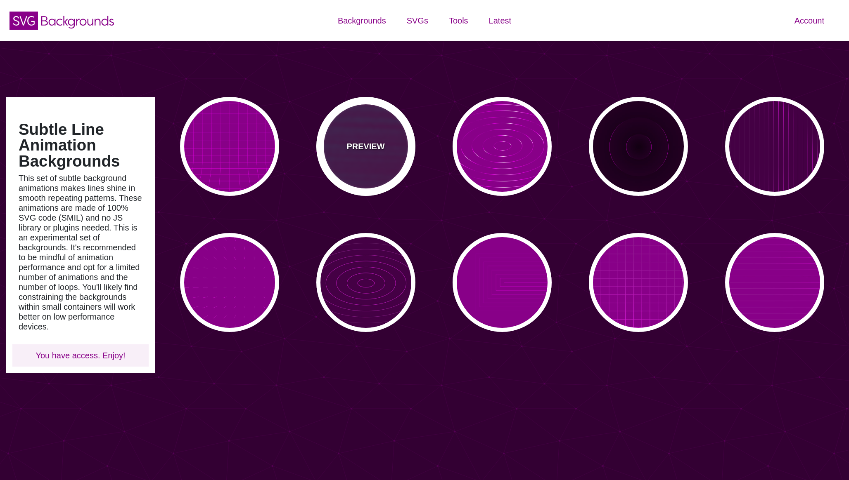
type input "15"
type input "999"
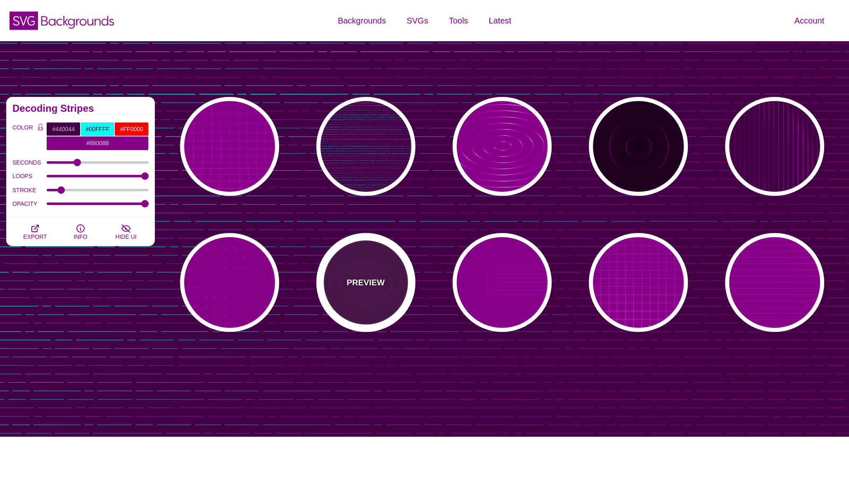
click at [383, 277] on p "PREVIEW" at bounding box center [365, 283] width 38 height 12
type input "#FF00FF"
type input "#FFFFFF"
type input "5"
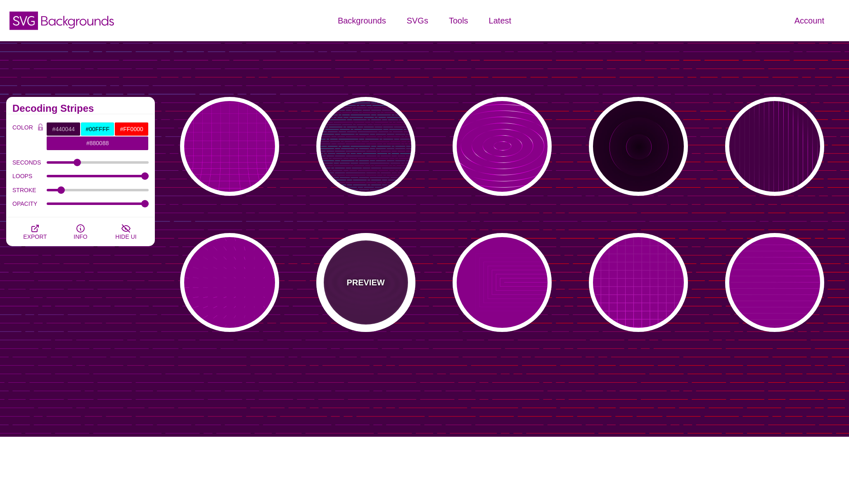
type input "0"
type input "0.1"
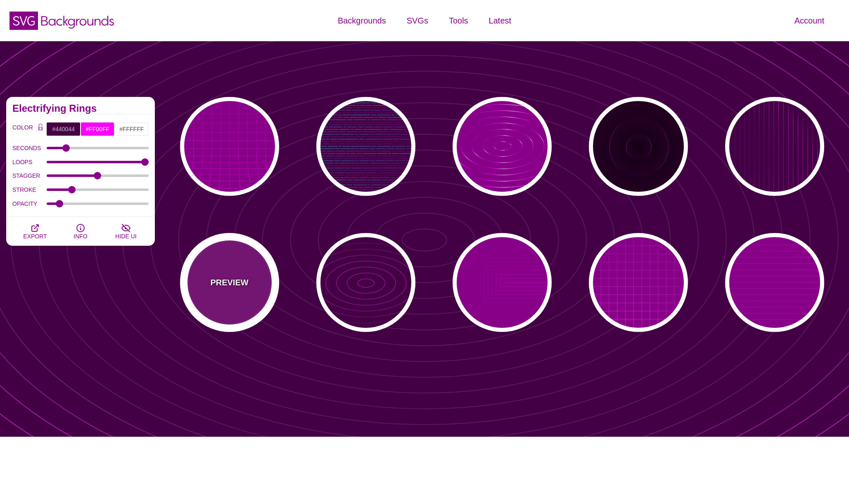
click at [260, 281] on div "PREVIEW" at bounding box center [229, 282] width 99 height 99
type input "#880088"
type input "15"
type input "1"
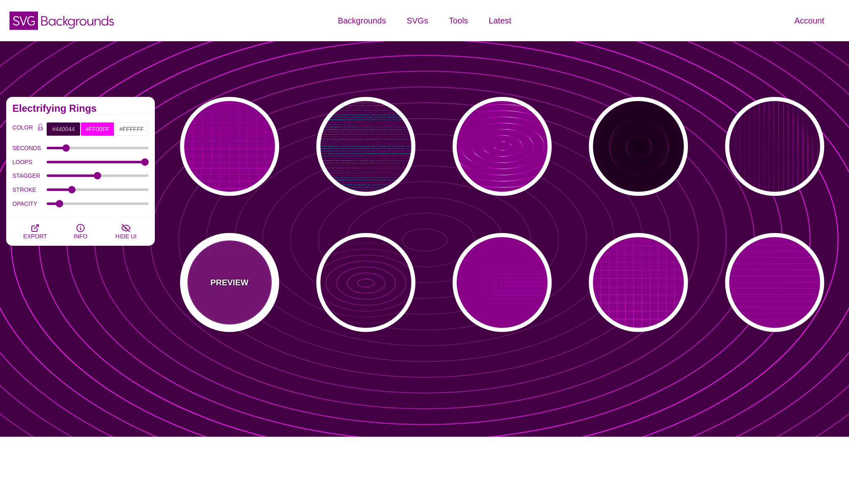
type input "0.1"
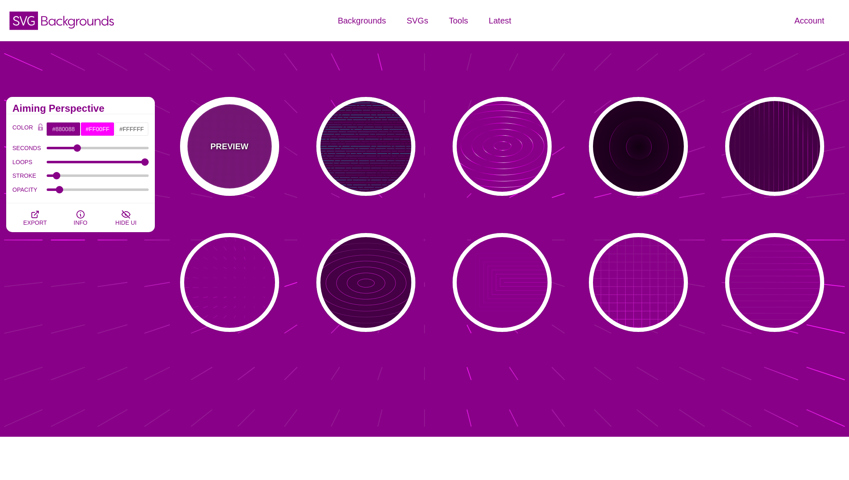
click at [256, 176] on div "PREVIEW" at bounding box center [229, 146] width 99 height 99
type input "#FFFFFF"
type input "0"
type input "5"
type input "999"
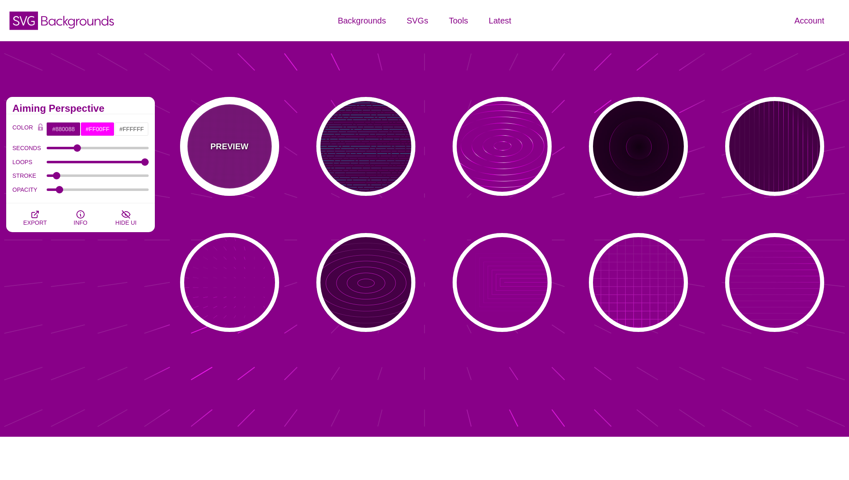
type input "0"
type input "1"
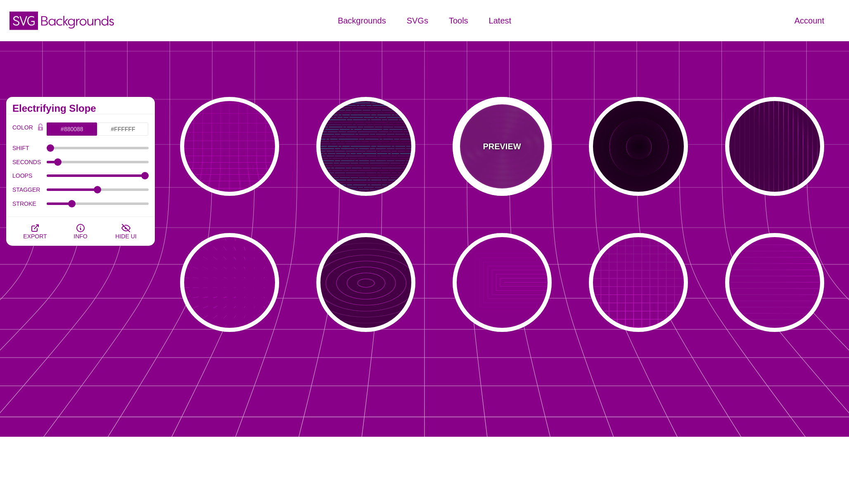
click at [493, 159] on div "PREVIEW" at bounding box center [501, 146] width 99 height 99
type input "#FF00FF"
type input "10000"
type input "99"
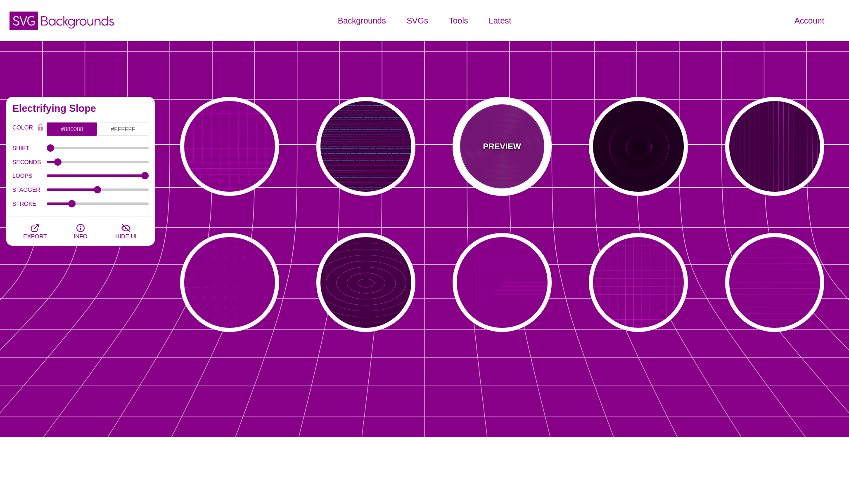
type input "50"
type input "1"
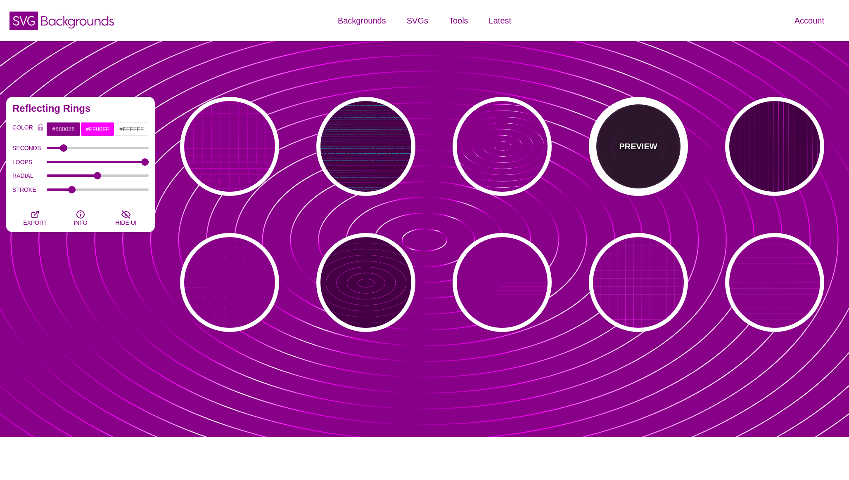
click at [635, 155] on div "PREVIEW" at bounding box center [638, 146] width 99 height 99
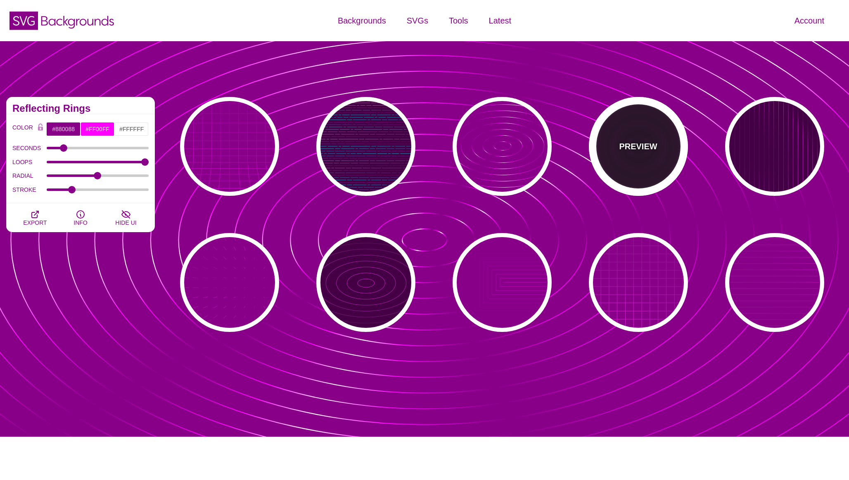
type input "#220022"
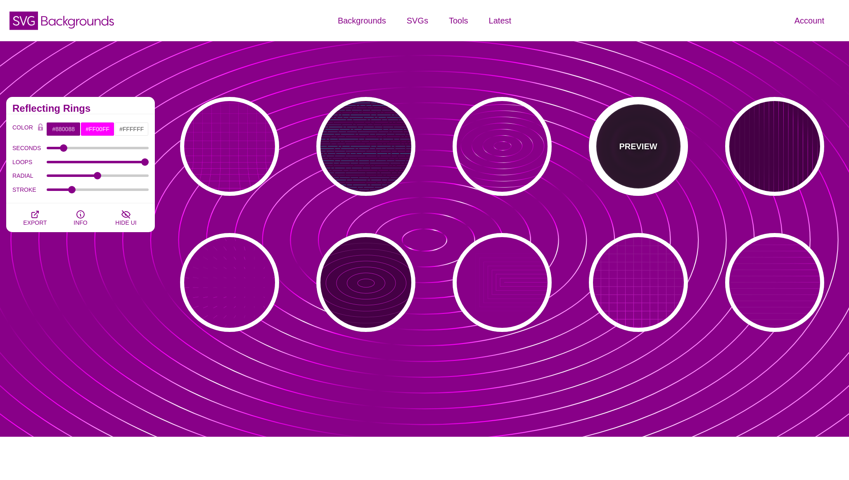
type input "#110011"
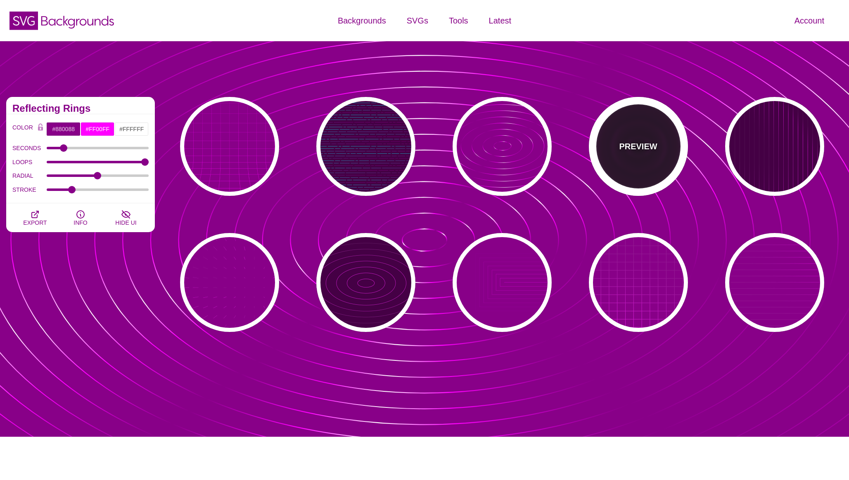
type input "6"
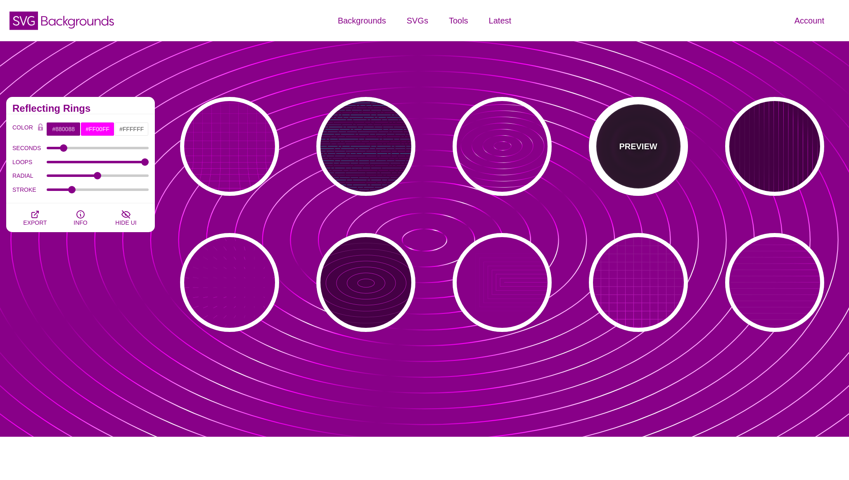
type input "999"
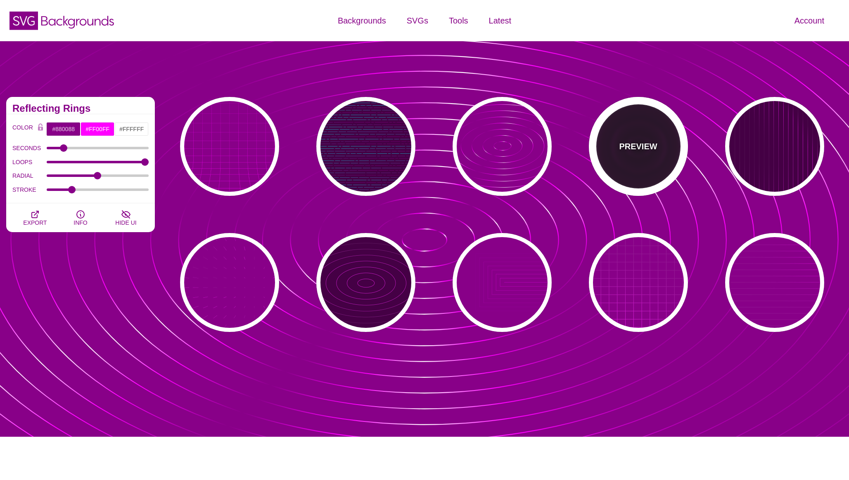
type input "1"
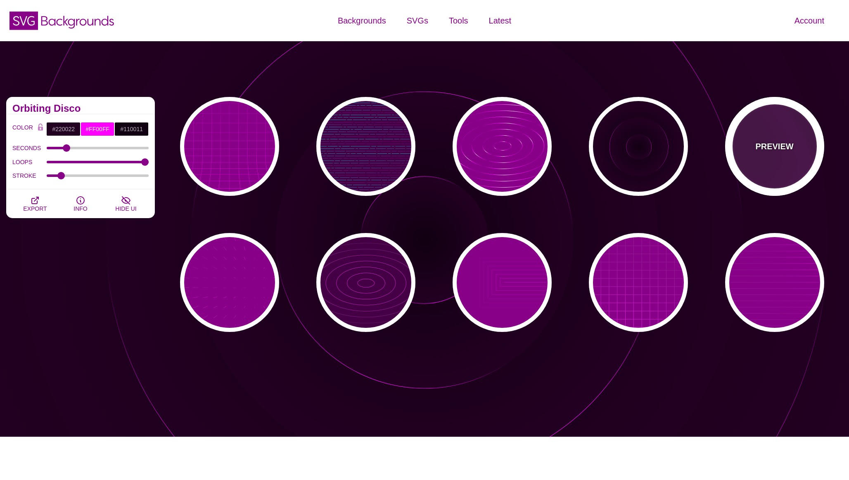
click at [766, 168] on div "PREVIEW" at bounding box center [774, 146] width 99 height 99
type input "#440044"
type input "#FFFFFF"
type input "20"
type input "0.1"
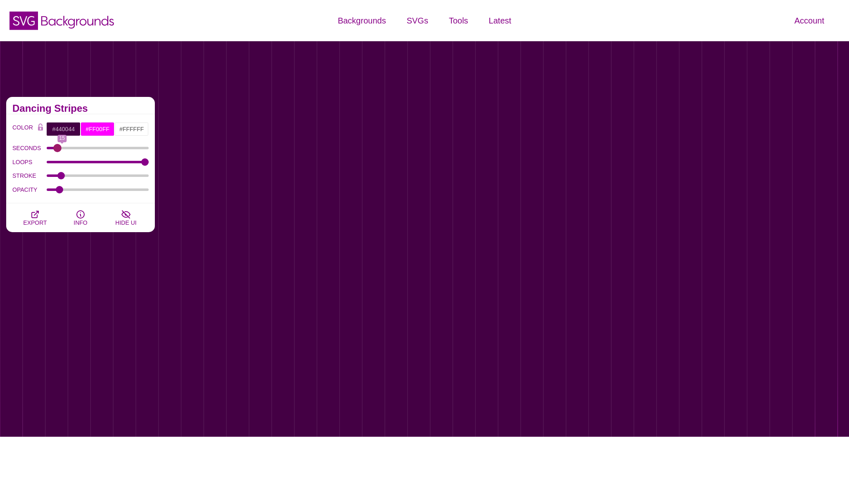
drag, startPoint x: 74, startPoint y: 150, endPoint x: 57, endPoint y: 151, distance: 16.9
click at [57, 150] on input "SECONDS" at bounding box center [98, 148] width 102 height 3
drag, startPoint x: 57, startPoint y: 151, endPoint x: 47, endPoint y: 151, distance: 10.3
type input "10"
click at [47, 150] on input "SECONDS" at bounding box center [98, 148] width 102 height 3
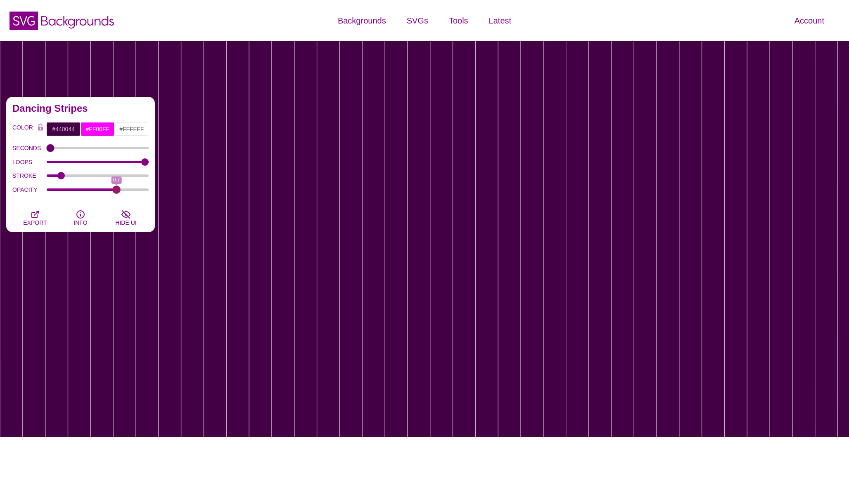
drag, startPoint x: 62, startPoint y: 189, endPoint x: 116, endPoint y: 190, distance: 54.1
click at [116, 190] on input "OPACITY" at bounding box center [98, 189] width 102 height 3
drag, startPoint x: 116, startPoint y: 190, endPoint x: 70, endPoint y: 191, distance: 45.8
type input "0.21"
click at [70, 191] on input "OPACITY" at bounding box center [98, 189] width 102 height 3
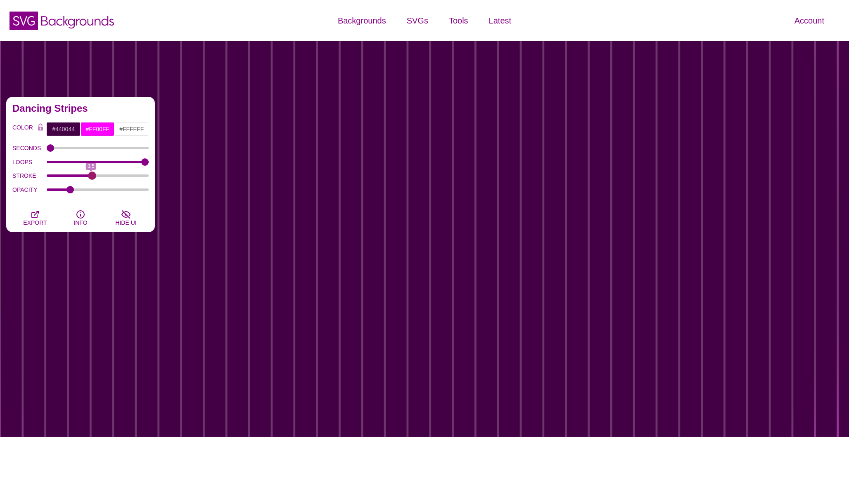
drag, startPoint x: 61, startPoint y: 177, endPoint x: 92, endPoint y: 178, distance: 31.4
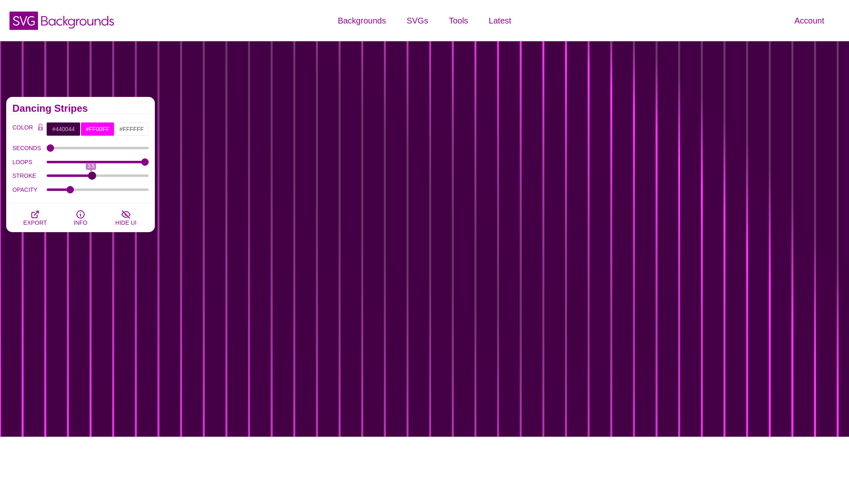
click at [92, 177] on input "STROKE" at bounding box center [98, 175] width 102 height 3
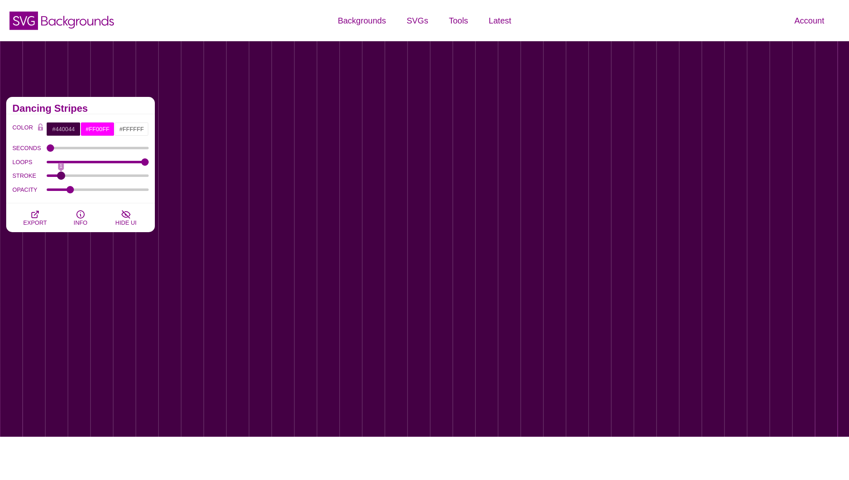
drag, startPoint x: 92, startPoint y: 178, endPoint x: 61, endPoint y: 178, distance: 31.4
type input "1"
click at [61, 177] on input "STROKE" at bounding box center [98, 175] width 102 height 3
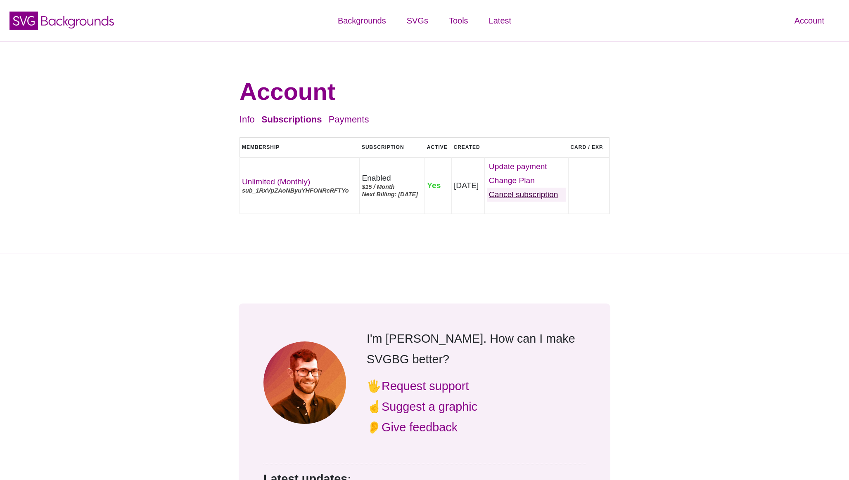
click at [533, 202] on link "Cancel" at bounding box center [526, 195] width 79 height 14
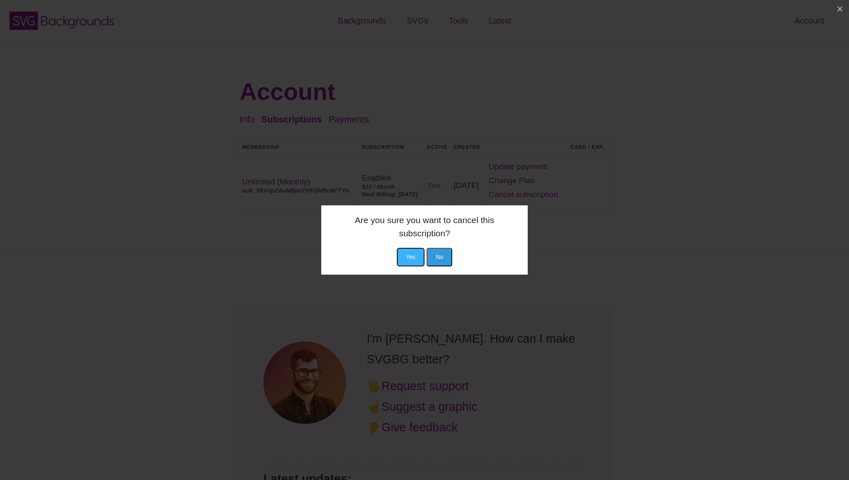
click at [412, 253] on button "Yes" at bounding box center [411, 257] width 28 height 19
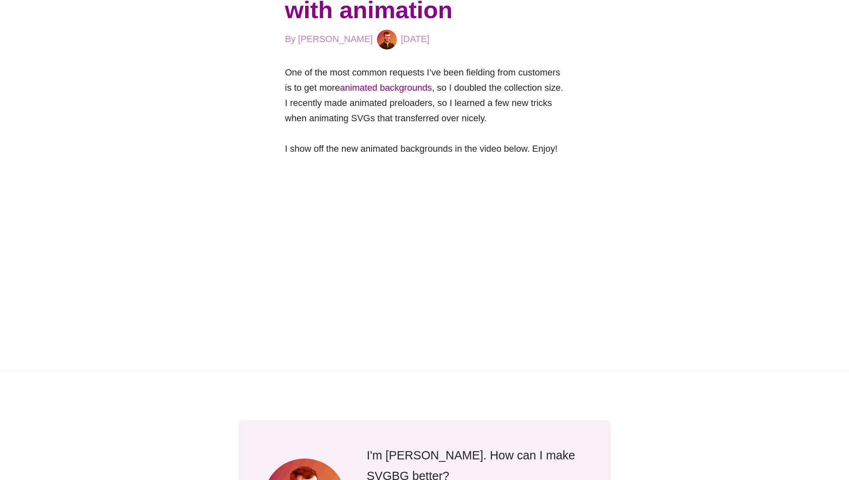
scroll to position [111, 0]
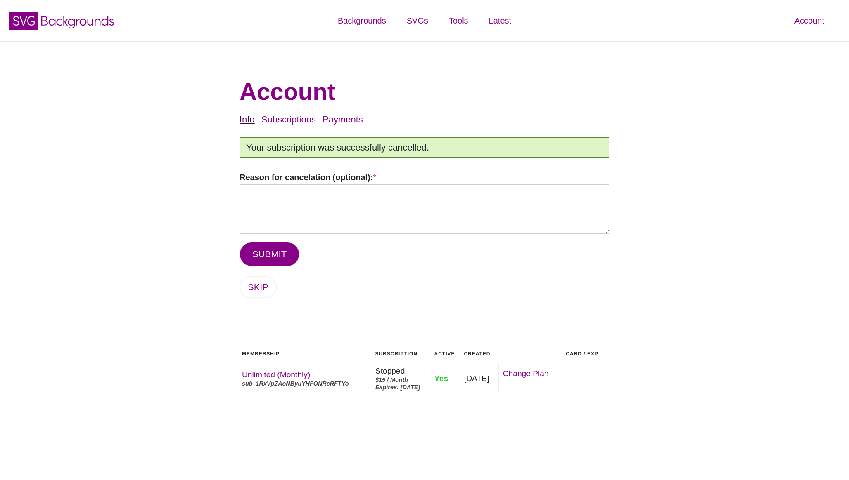
click at [252, 121] on link "Info" at bounding box center [246, 119] width 15 height 10
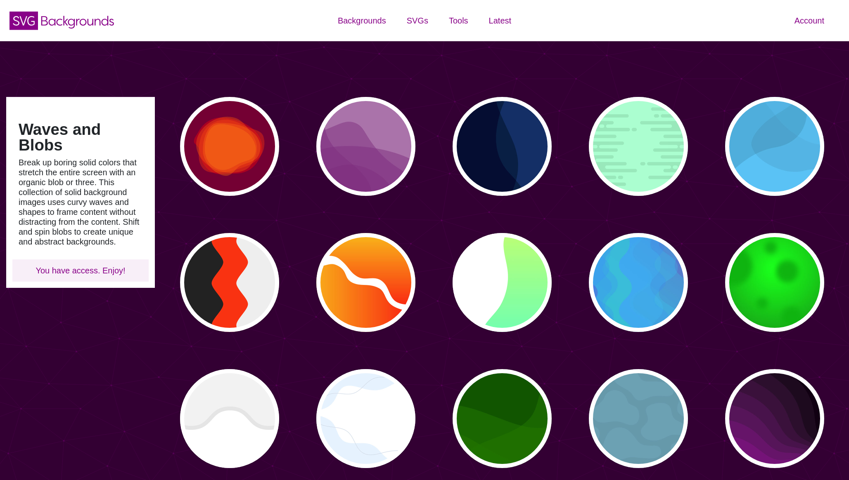
type input "#450057"
type input "#FFFFFF"
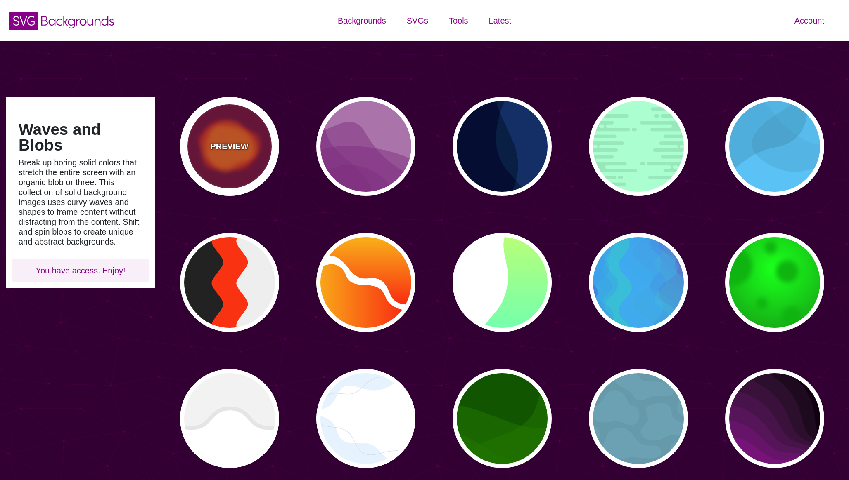
click at [226, 166] on div "PREVIEW" at bounding box center [229, 146] width 99 height 99
type input "#770033"
type input "#FF0000"
type input "#FF7700"
type input "0"
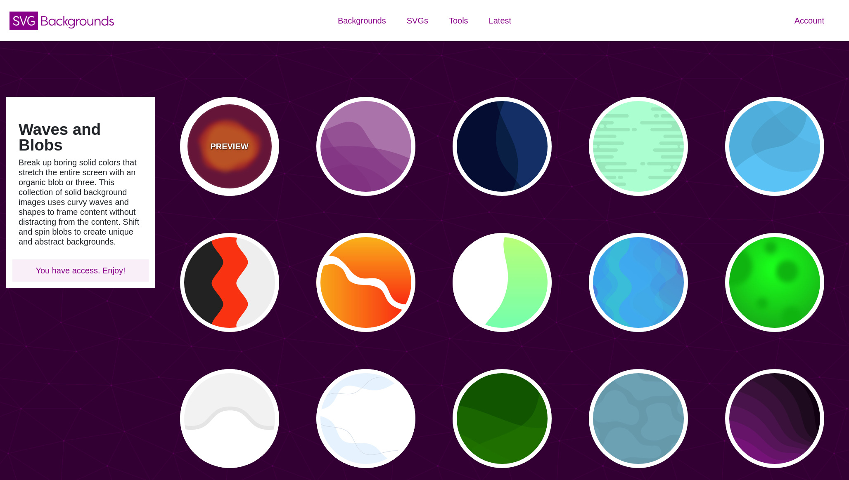
type input "2000"
type input "0.5"
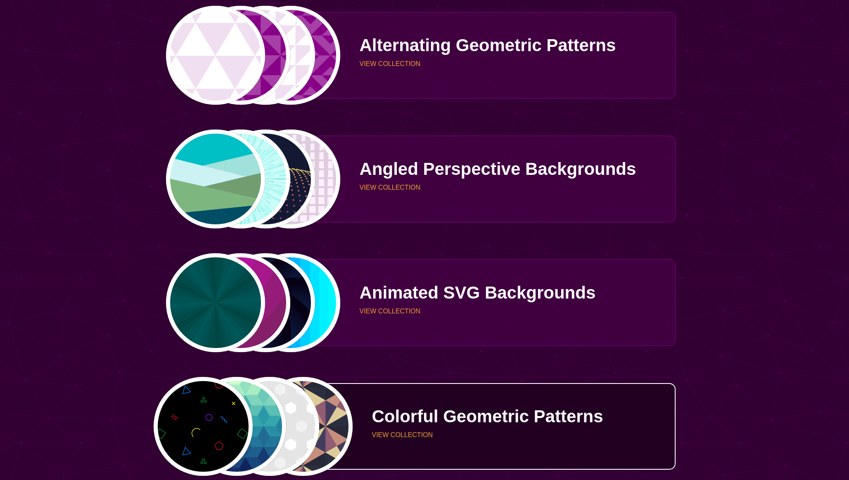
scroll to position [786, 0]
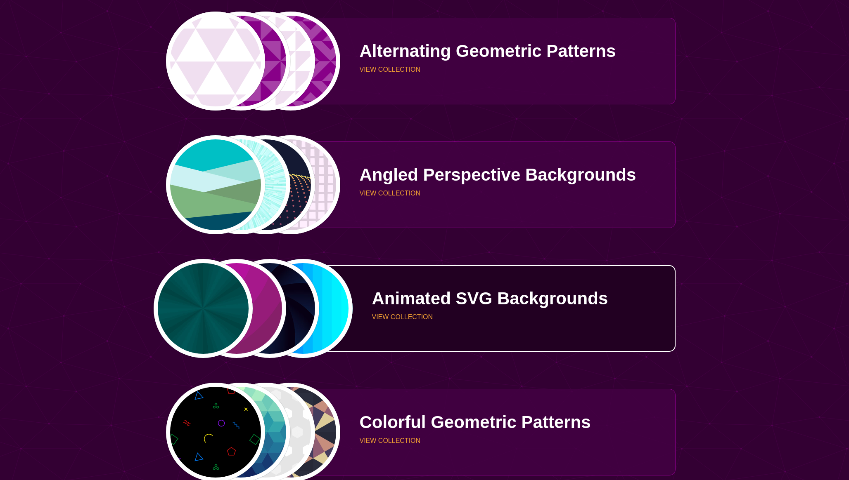
click at [483, 315] on p "VIEW COLLECTION" at bounding box center [520, 317] width 297 height 7
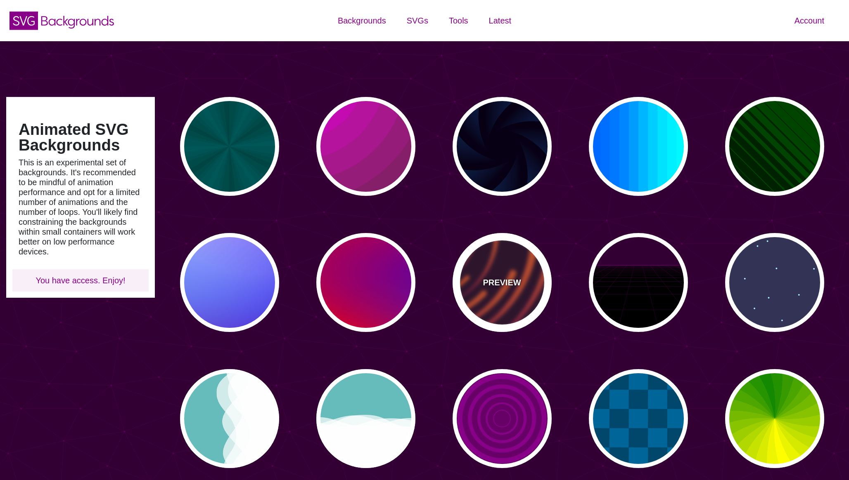
click at [512, 289] on p "PREVIEW" at bounding box center [502, 283] width 38 height 12
type input "#220022"
type input "#EE5522"
type input "#220022"
type input "#444444"
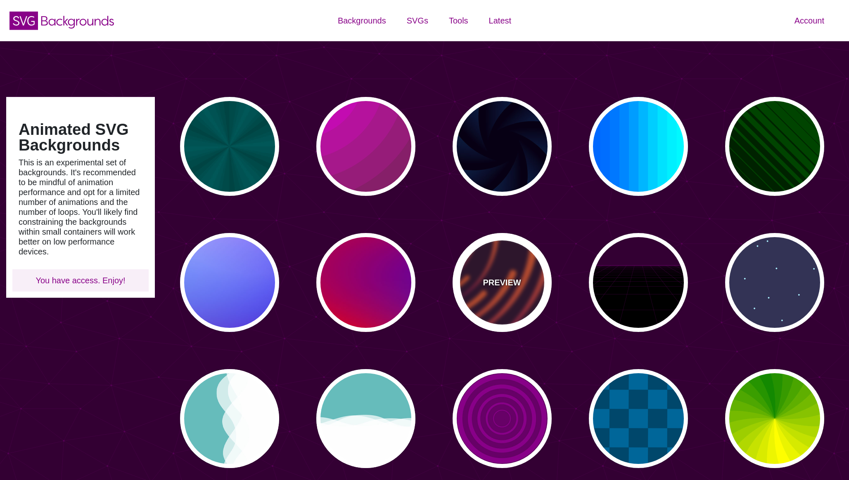
type input "#555555"
type input "#666666"
type input "50"
type input "99"
type input "0"
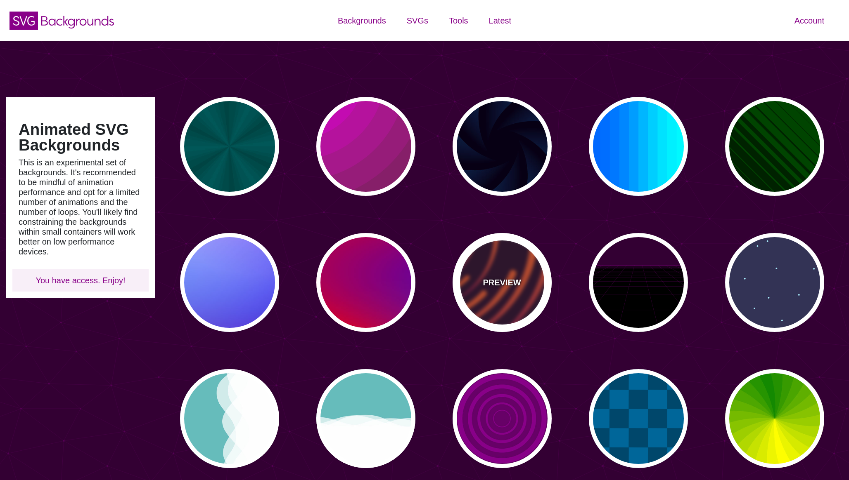
type input "0"
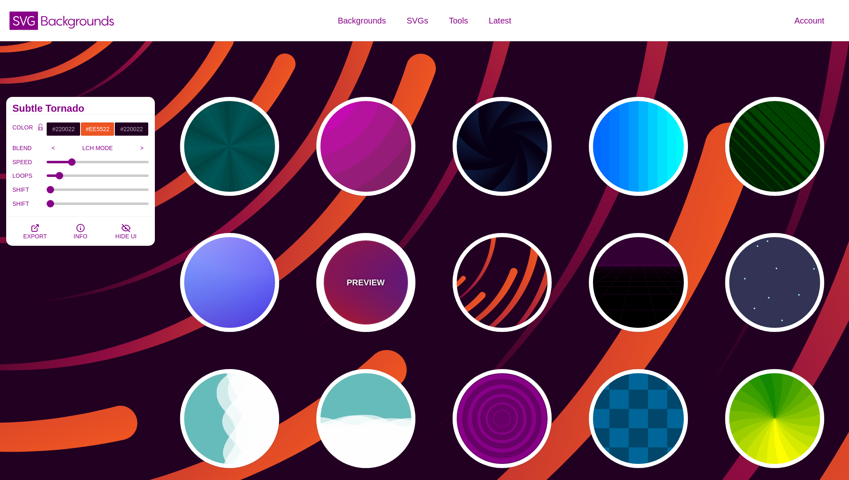
click at [374, 282] on p "PREVIEW" at bounding box center [365, 283] width 38 height 12
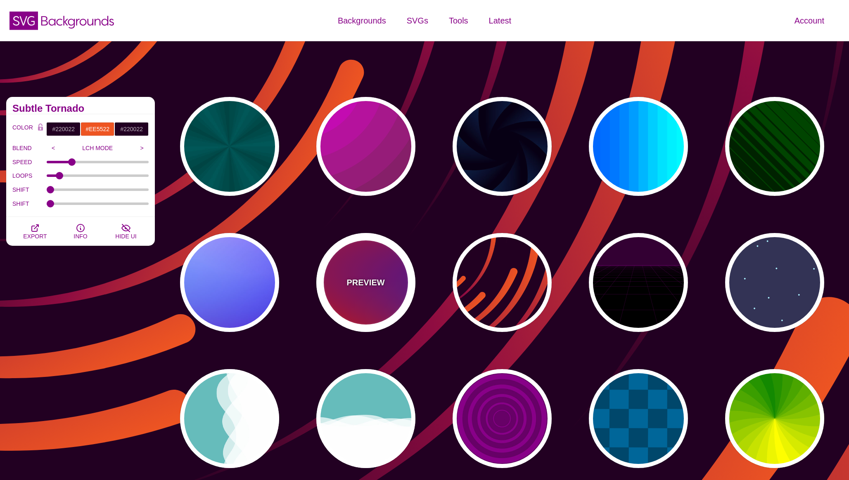
type input "#FF0000"
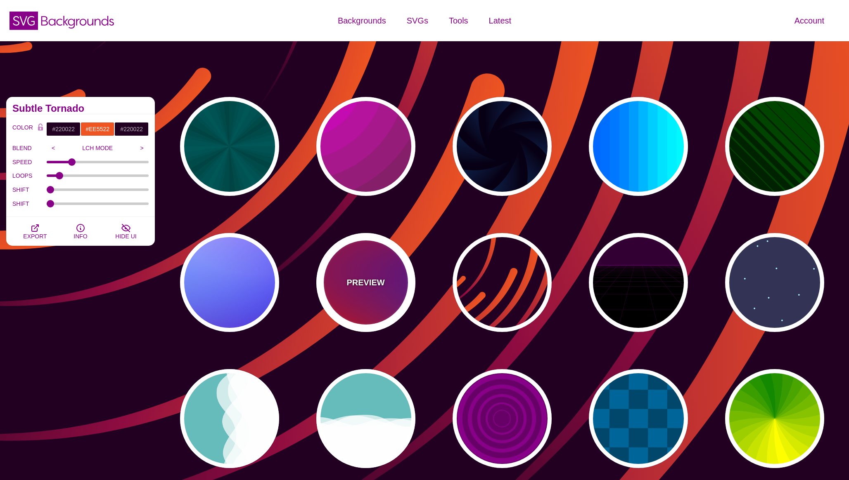
type input "#800080"
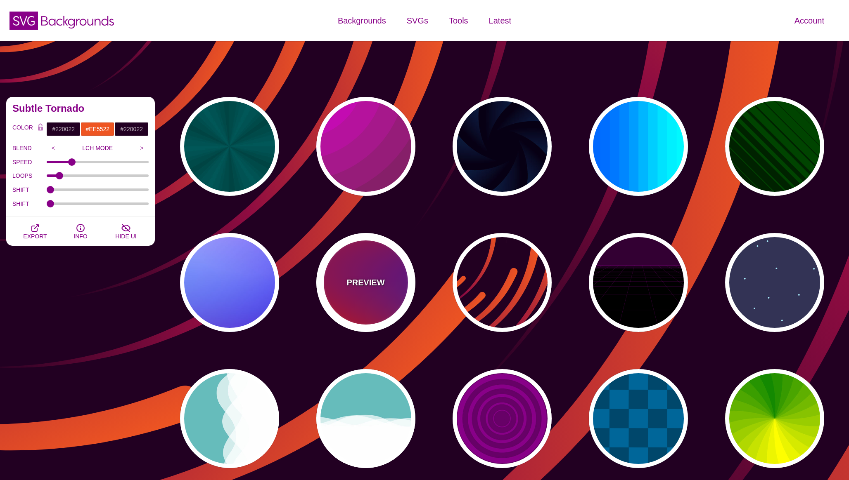
type input "#0000FF"
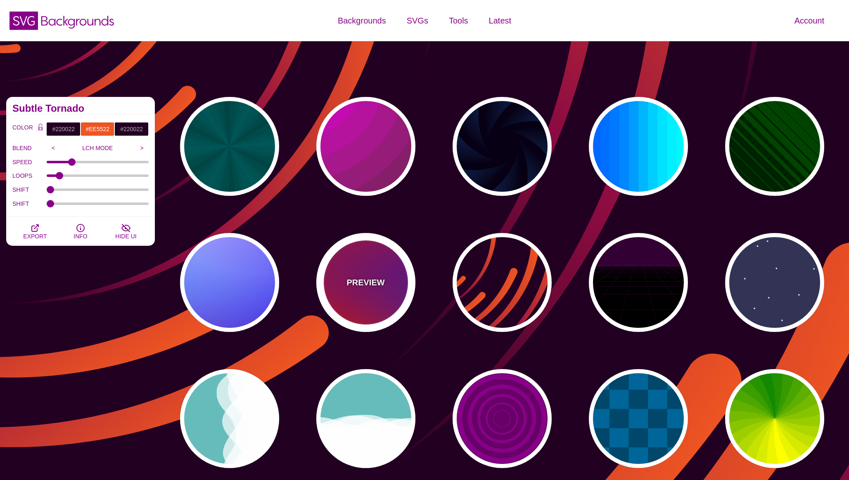
type input "#00EEBB"
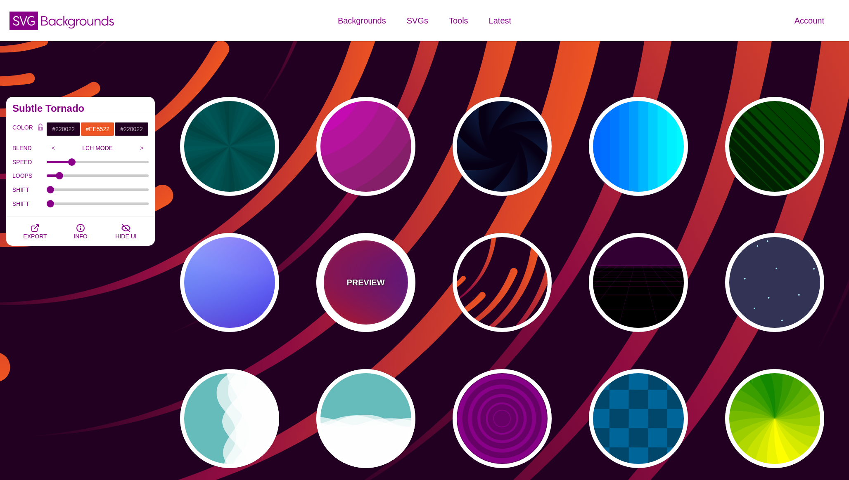
type input "#FFFF00"
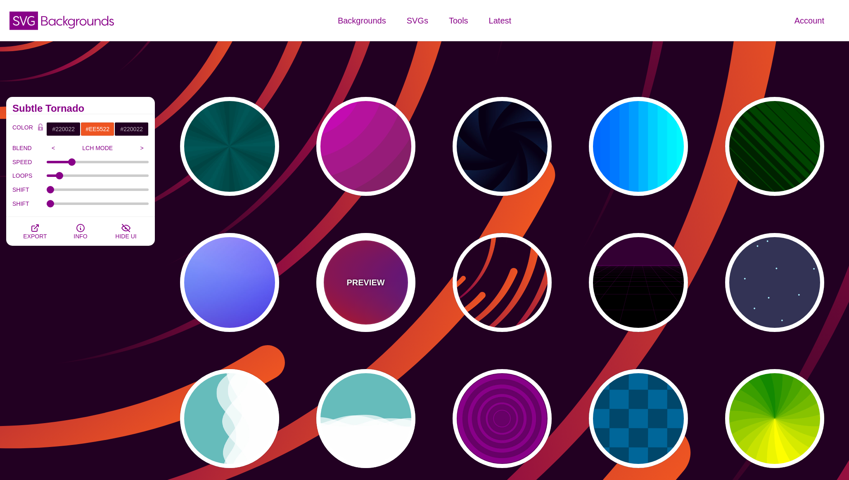
type input "#FFA500"
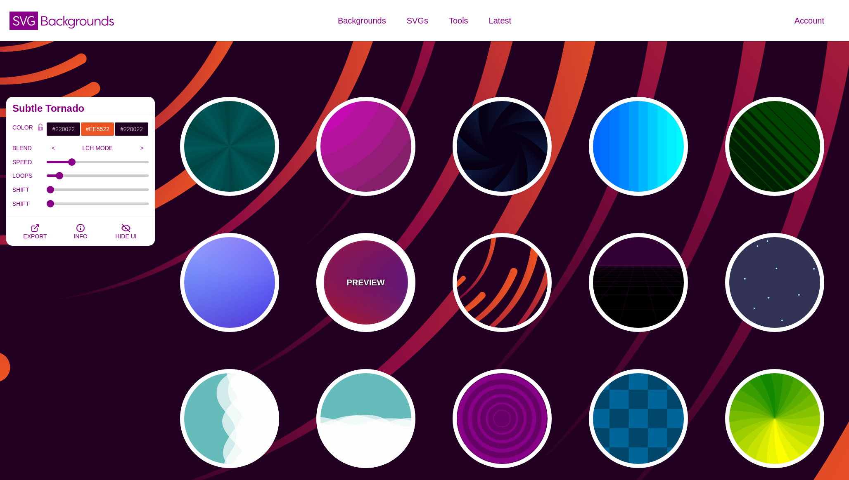
type input "1"
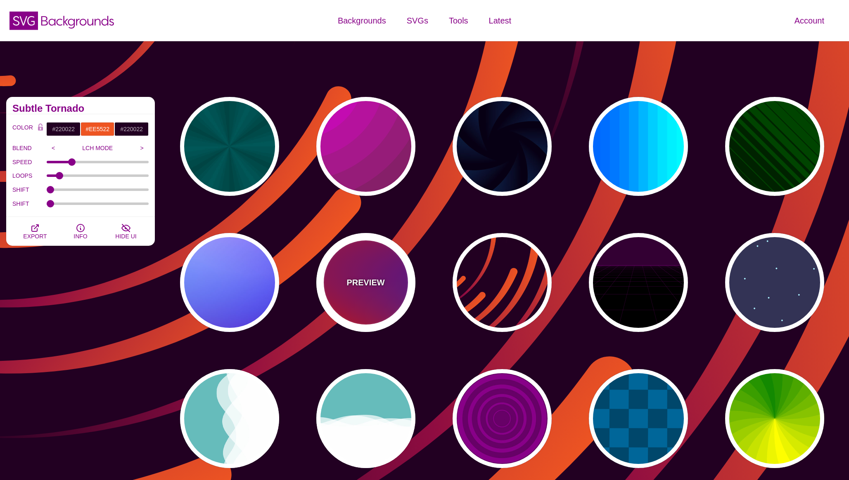
type input "20"
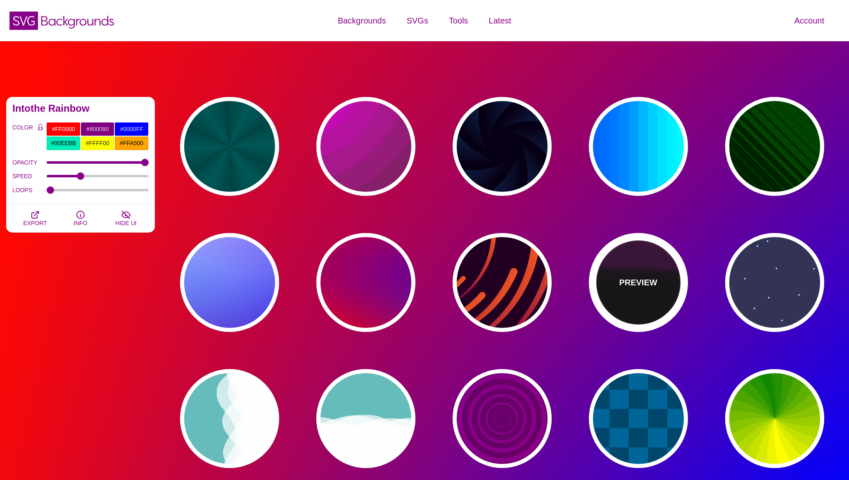
click at [626, 299] on div "PREVIEW" at bounding box center [638, 282] width 99 height 99
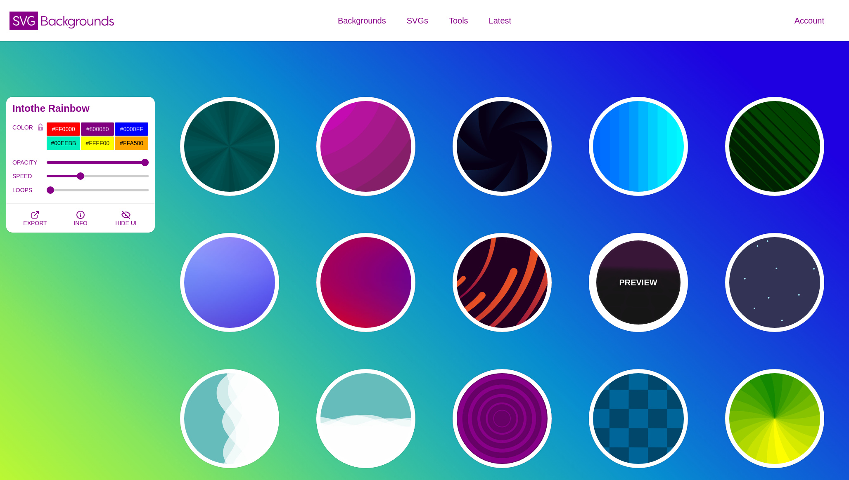
type input "#000000"
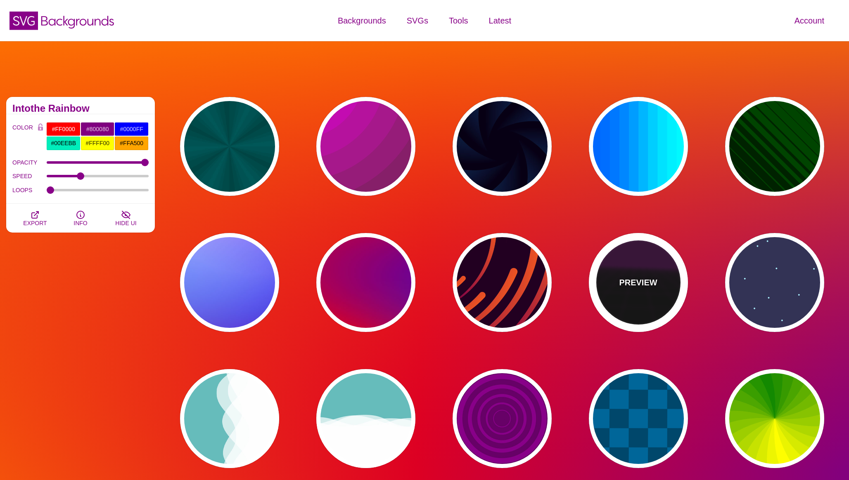
type input "#220022"
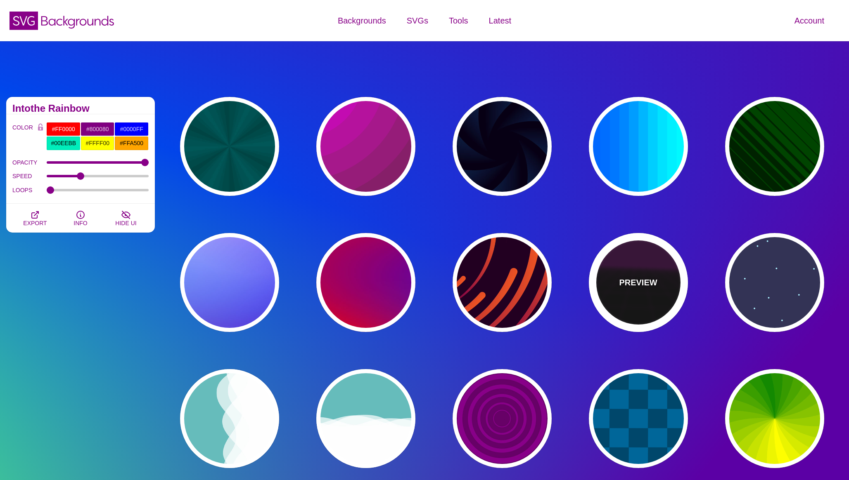
type input "#330033"
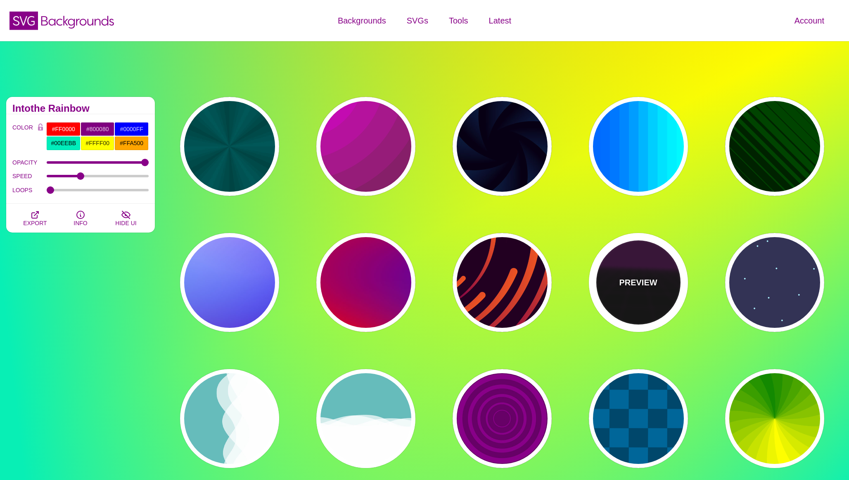
type input "10"
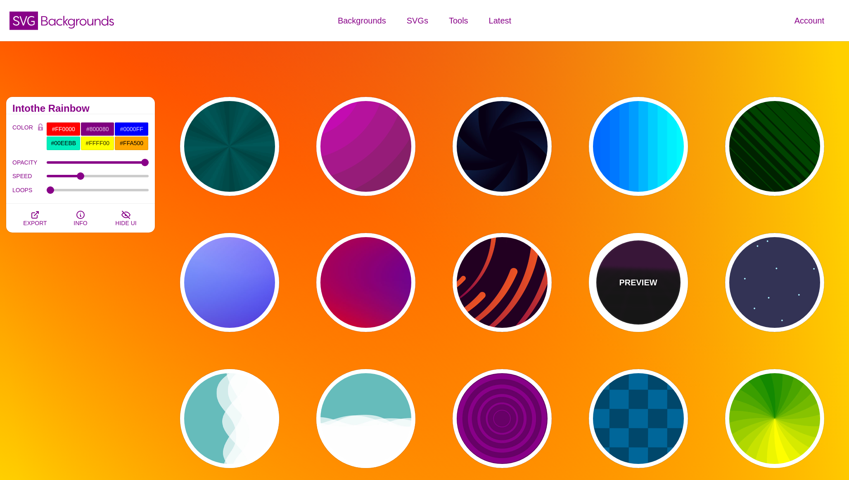
type input "999"
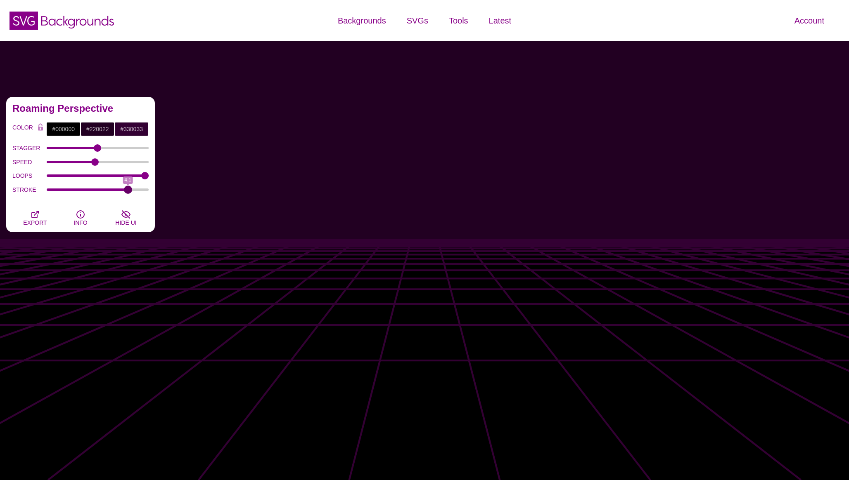
drag, startPoint x: 68, startPoint y: 189, endPoint x: 127, endPoint y: 191, distance: 59.5
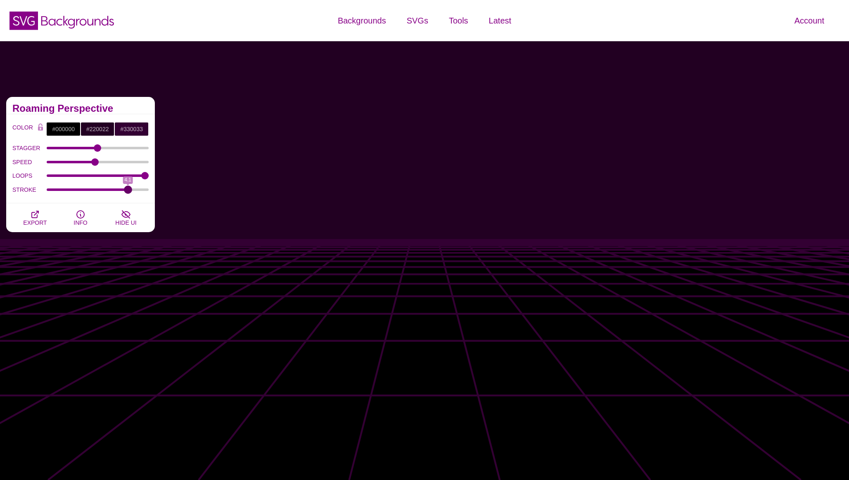
type input "4.1"
click at [127, 191] on input "STROKE" at bounding box center [98, 189] width 102 height 3
click at [63, 129] on input "#000000" at bounding box center [63, 129] width 34 height 14
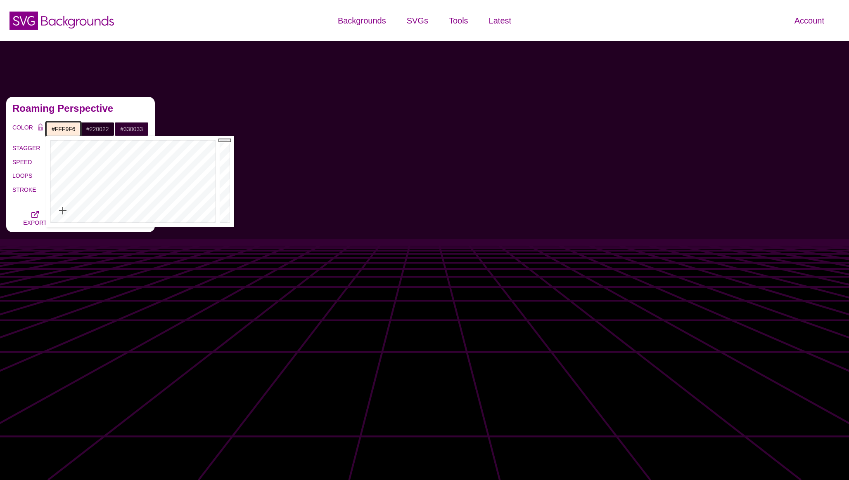
type input "#FFFFFF"
drag, startPoint x: 52, startPoint y: 140, endPoint x: 43, endPoint y: 232, distance: 92.5
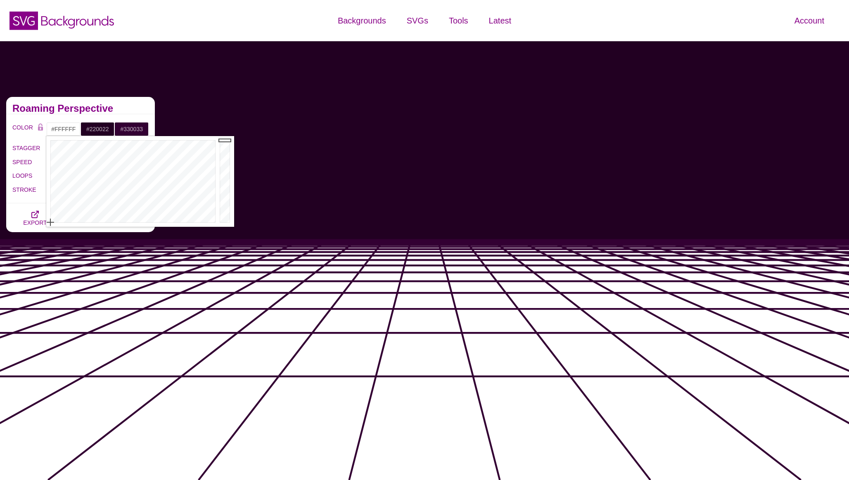
click at [97, 130] on input "#220022" at bounding box center [97, 129] width 34 height 14
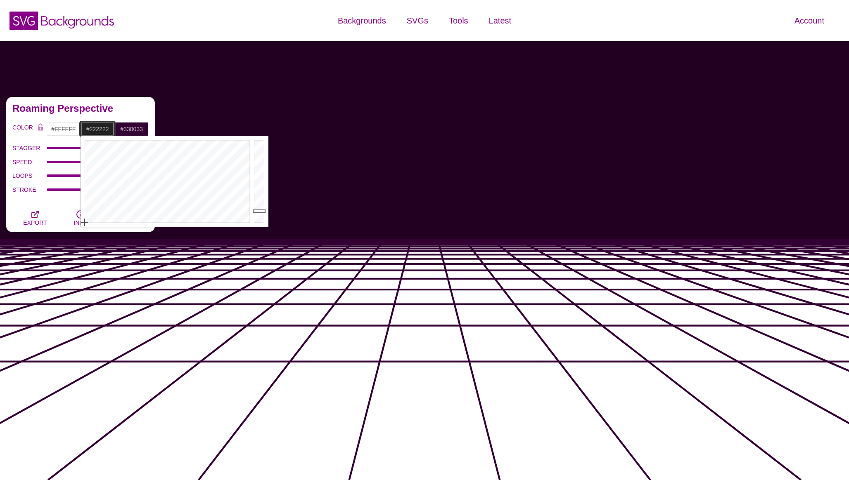
drag, startPoint x: 221, startPoint y: 141, endPoint x: 80, endPoint y: 233, distance: 168.2
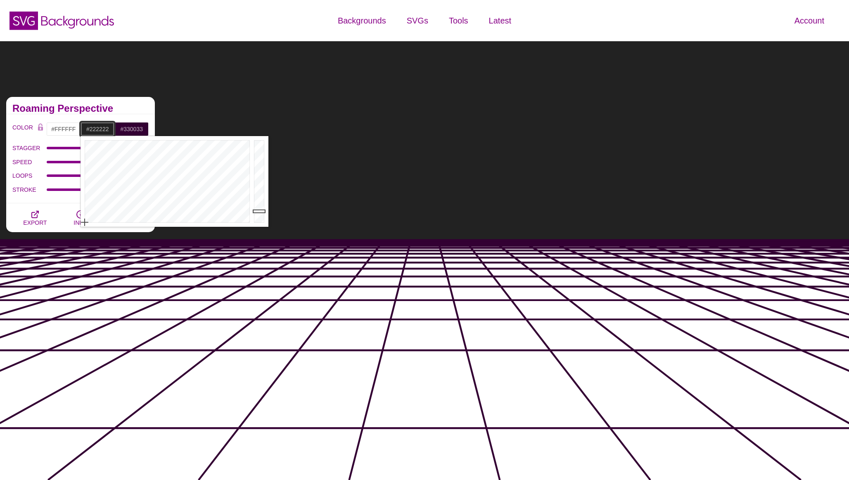
click at [84, 224] on div at bounding box center [165, 181] width 171 height 91
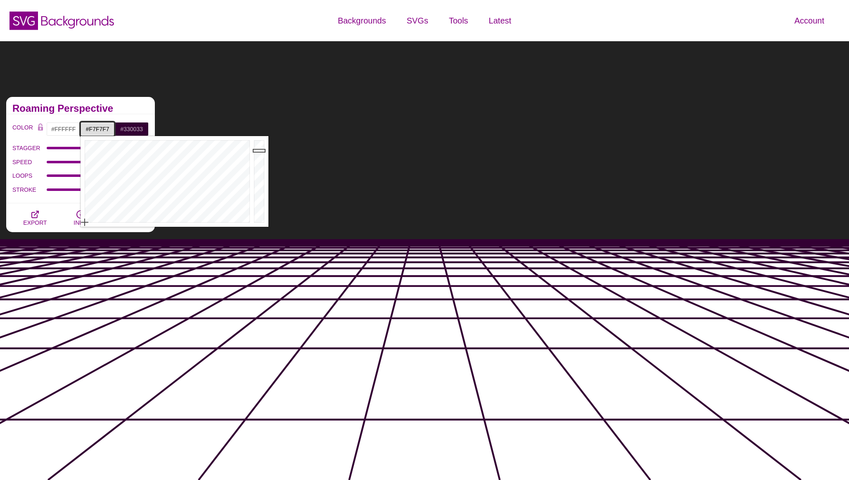
type input "#FFFFFF"
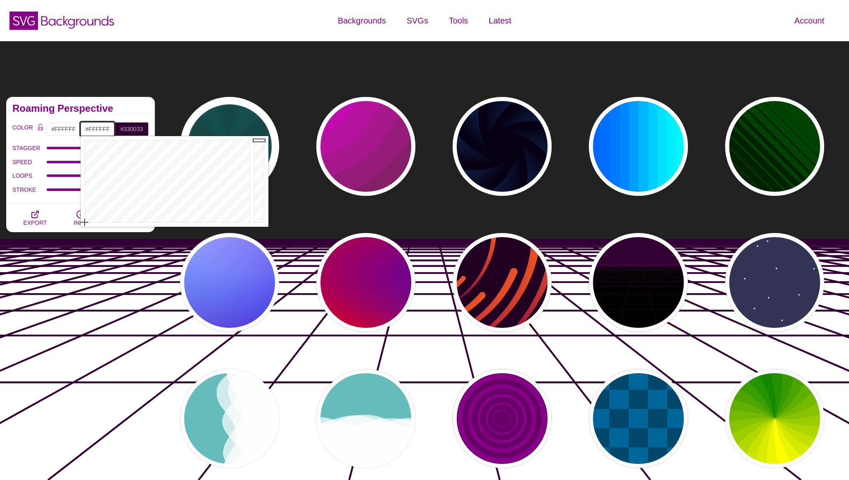
drag, startPoint x: 258, startPoint y: 212, endPoint x: 265, endPoint y: 123, distance: 89.4
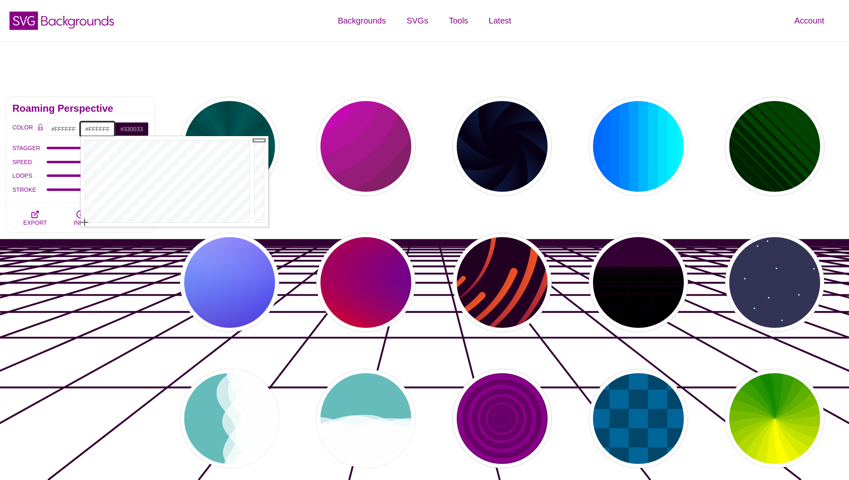
click at [72, 304] on div "Animated SVG Backgrounds This is an experimental set of backgrounds. It's recom…" at bounding box center [80, 419] width 161 height 656
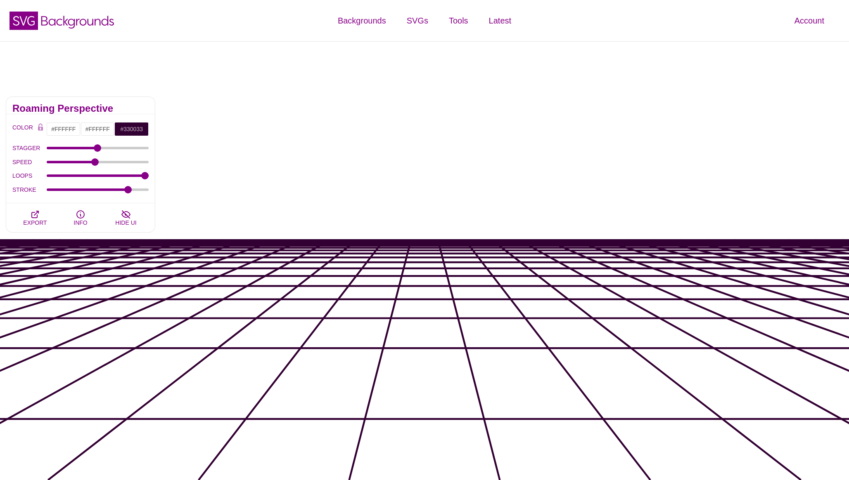
click at [129, 130] on input "#330033" at bounding box center [131, 129] width 34 height 14
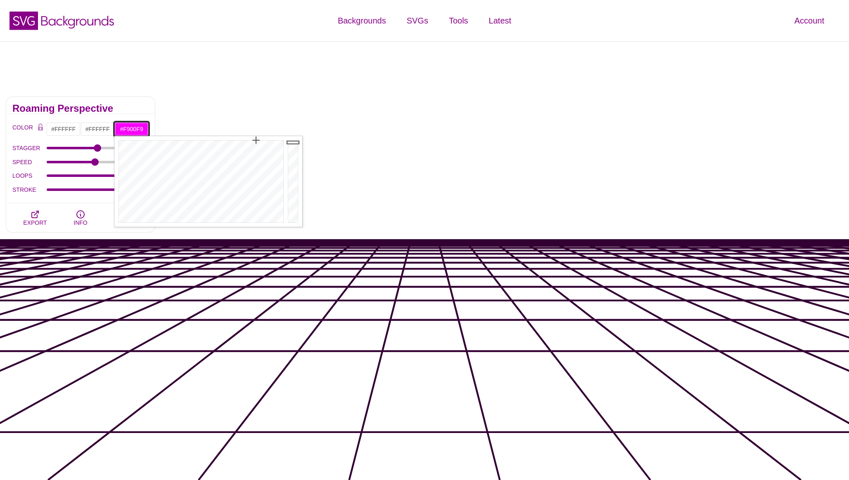
drag, startPoint x: 293, startPoint y: 205, endPoint x: 294, endPoint y: 142, distance: 62.3
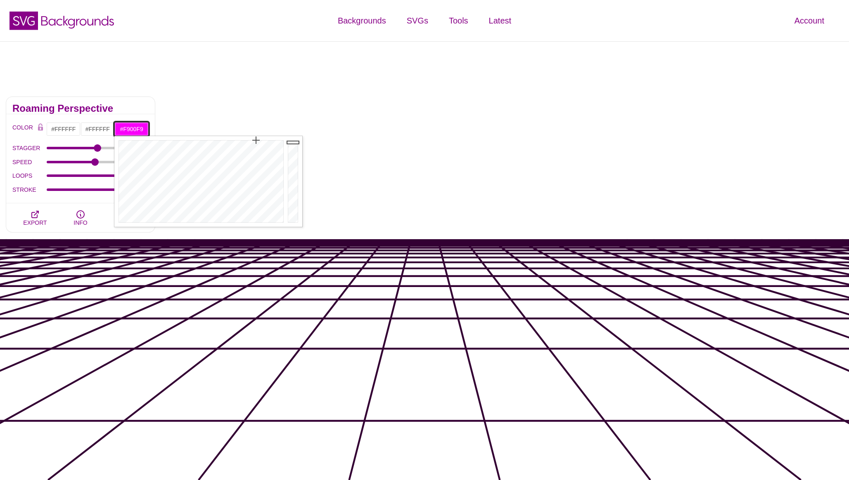
click at [294, 142] on div at bounding box center [294, 181] width 17 height 91
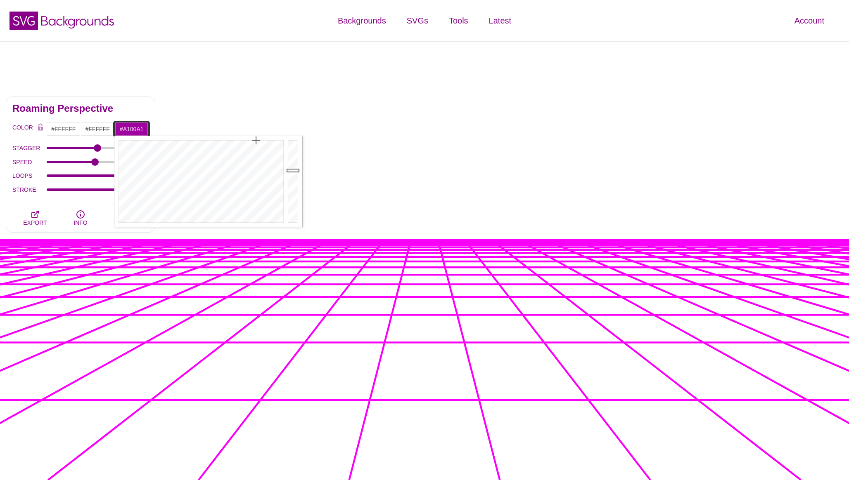
drag, startPoint x: 294, startPoint y: 142, endPoint x: 294, endPoint y: 169, distance: 26.8
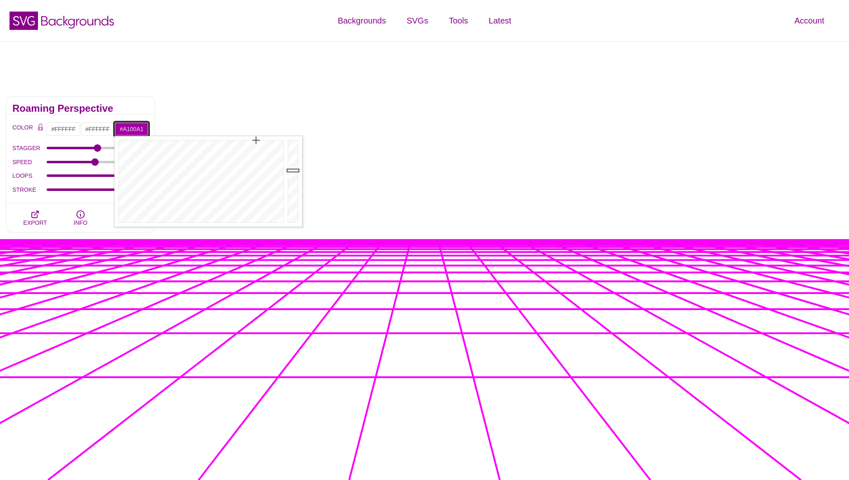
click at [294, 169] on div at bounding box center [294, 181] width 17 height 91
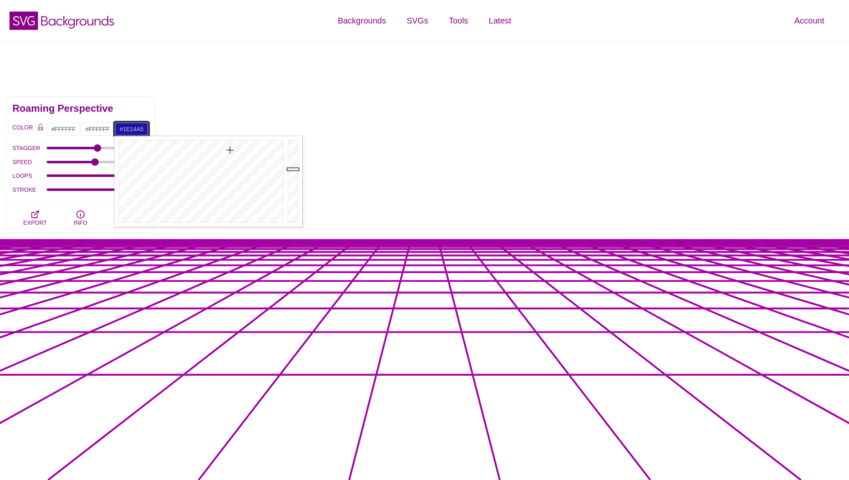
drag, startPoint x: 257, startPoint y: 142, endPoint x: 231, endPoint y: 150, distance: 27.4
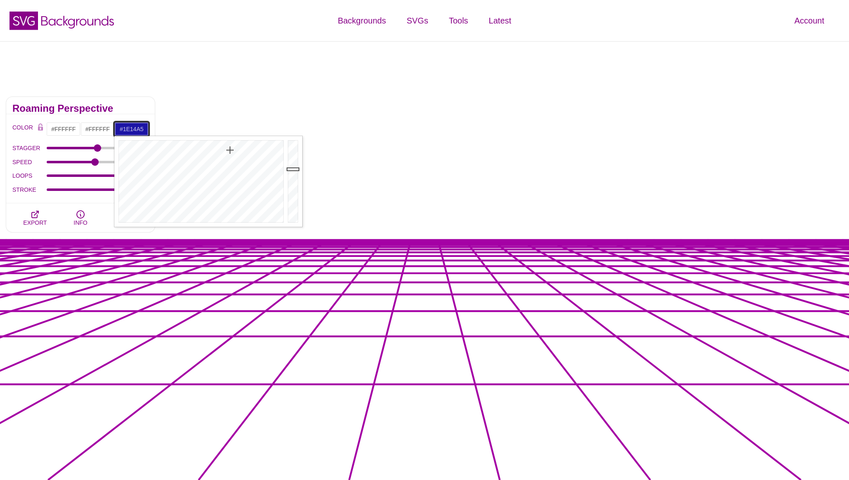
click at [230, 150] on div at bounding box center [199, 181] width 171 height 91
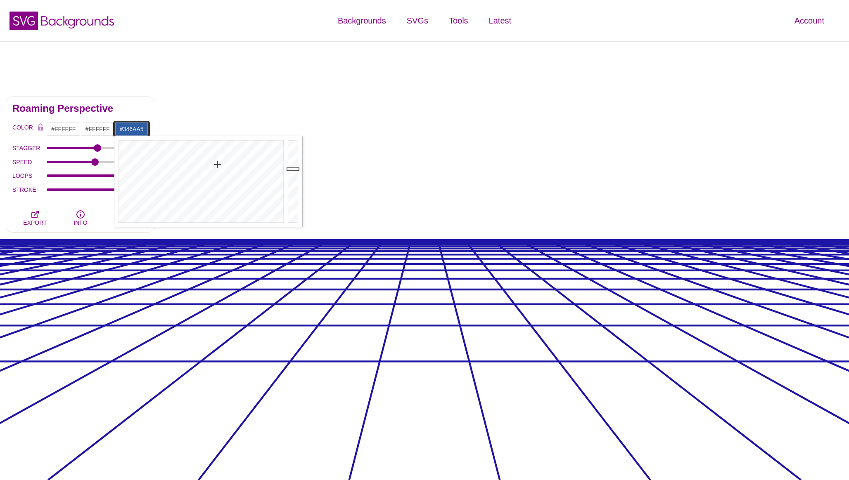
drag, startPoint x: 231, startPoint y: 150, endPoint x: 215, endPoint y: 166, distance: 21.9
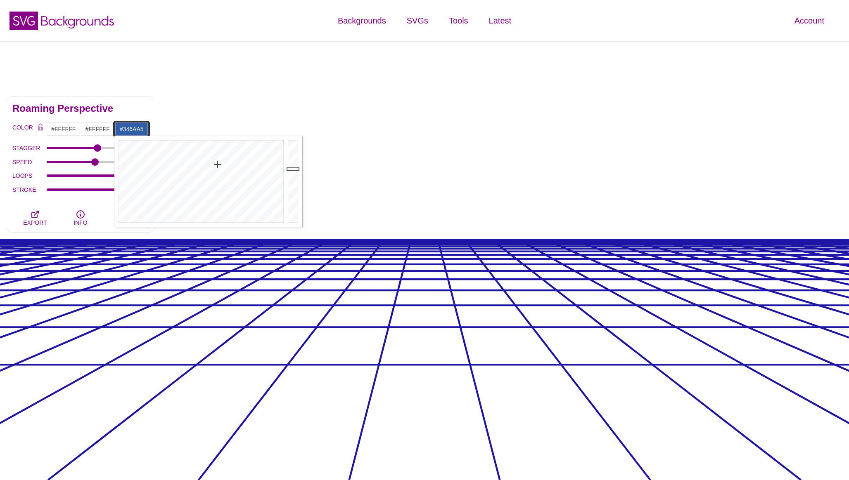
click at [215, 166] on div at bounding box center [199, 181] width 171 height 91
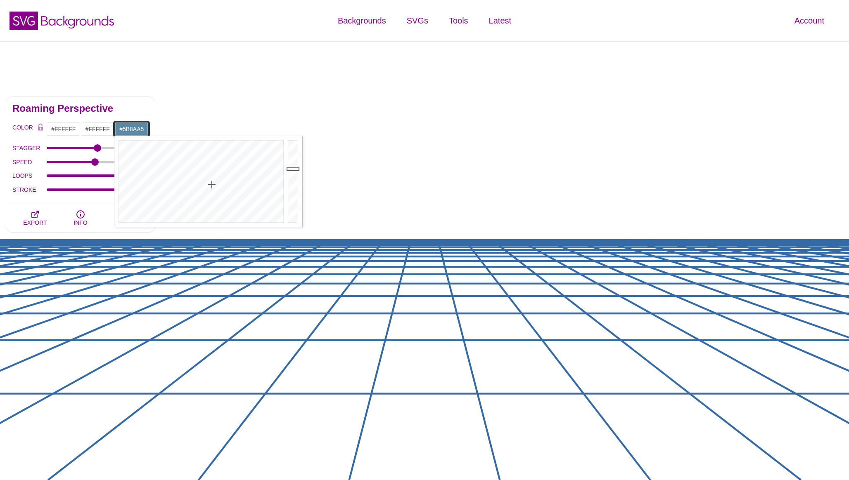
drag, startPoint x: 217, startPoint y: 167, endPoint x: 211, endPoint y: 185, distance: 19.5
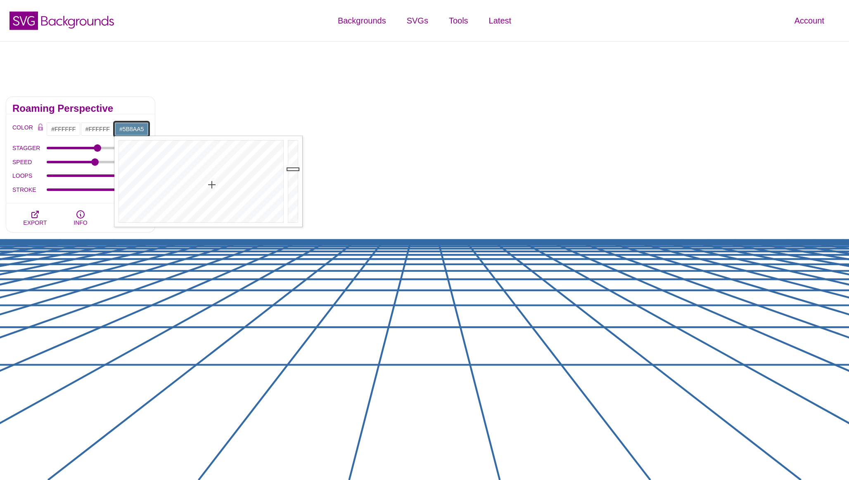
click at [211, 185] on div at bounding box center [199, 181] width 171 height 91
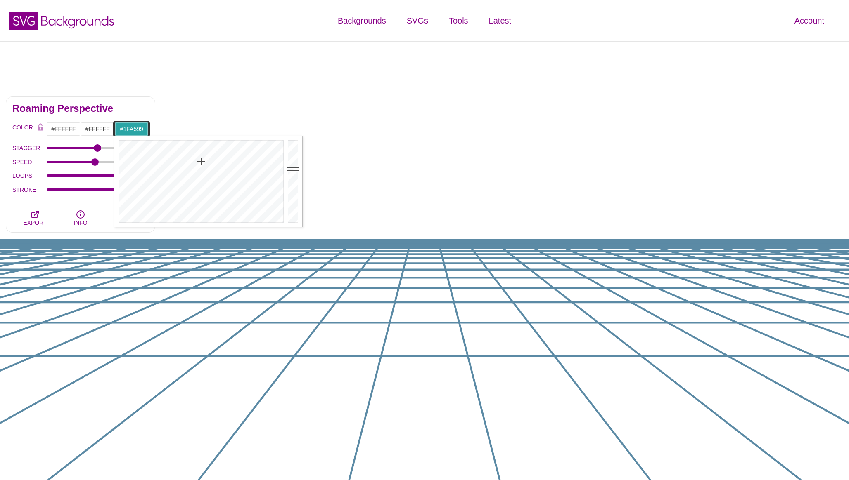
drag, startPoint x: 213, startPoint y: 185, endPoint x: 199, endPoint y: 156, distance: 33.0
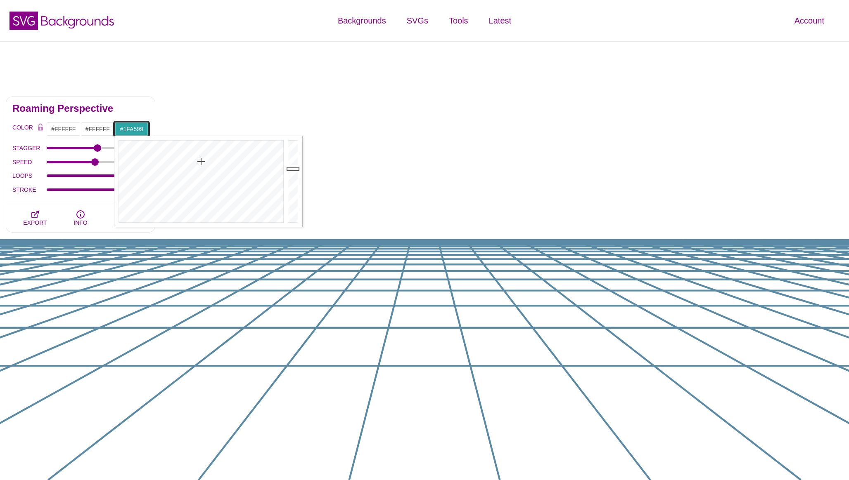
click at [199, 156] on div at bounding box center [199, 181] width 171 height 91
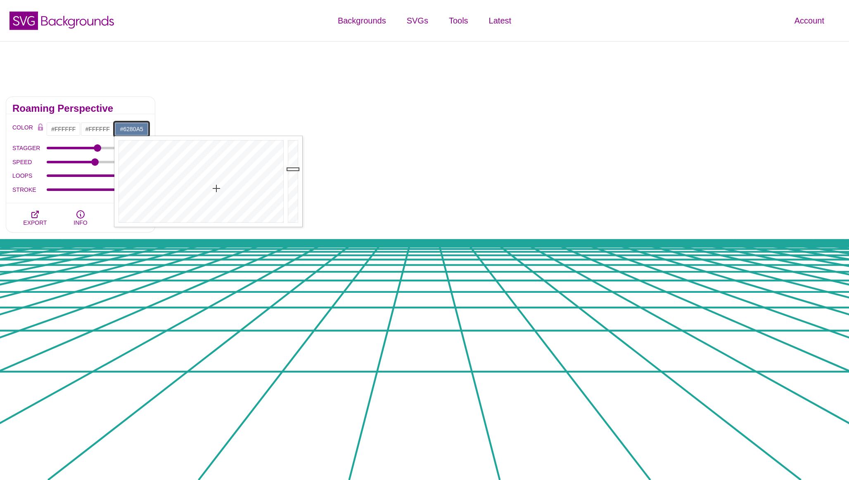
drag, startPoint x: 200, startPoint y: 156, endPoint x: 216, endPoint y: 189, distance: 36.4
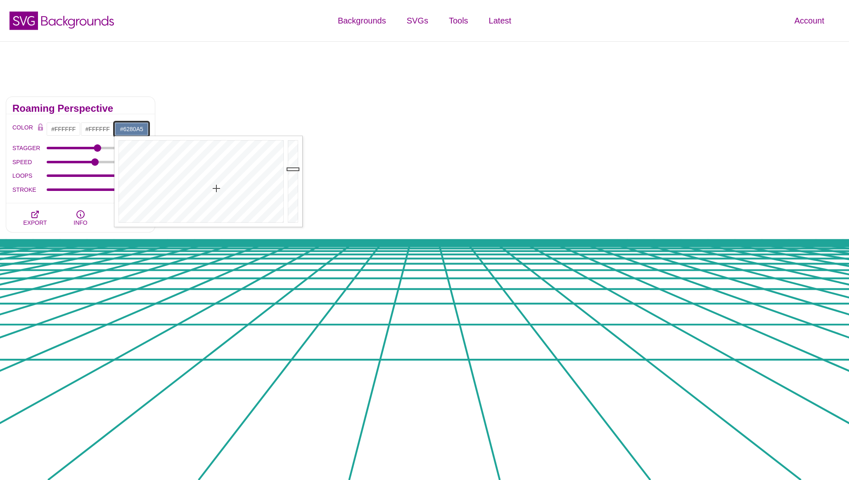
click at [216, 189] on div at bounding box center [199, 181] width 171 height 91
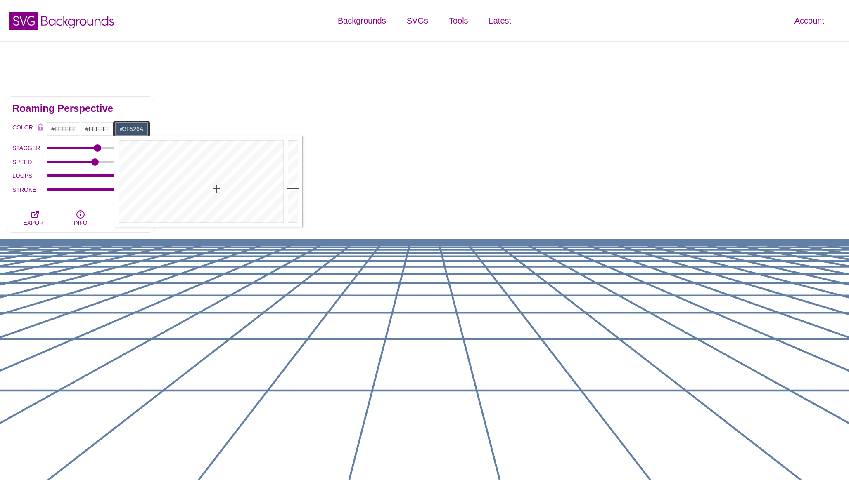
drag, startPoint x: 295, startPoint y: 168, endPoint x: 295, endPoint y: 188, distance: 20.2
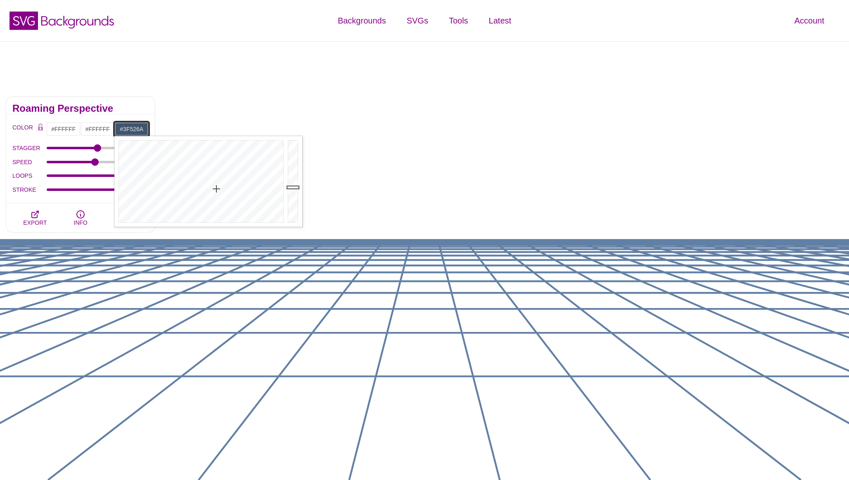
click at [295, 188] on div at bounding box center [294, 181] width 17 height 91
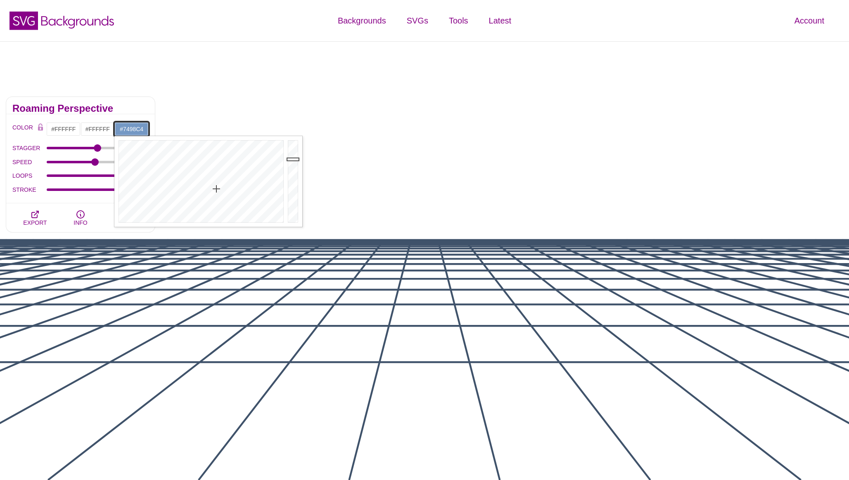
drag, startPoint x: 295, startPoint y: 188, endPoint x: 295, endPoint y: 159, distance: 28.9
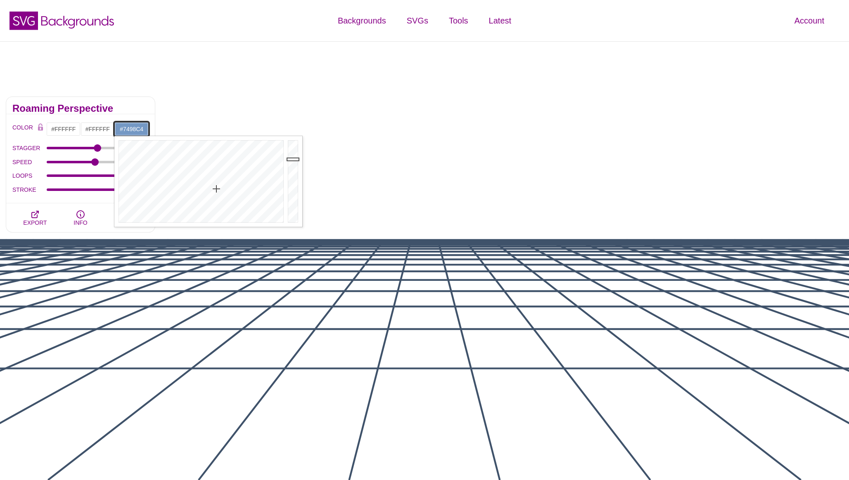
click at [295, 159] on div at bounding box center [294, 181] width 17 height 91
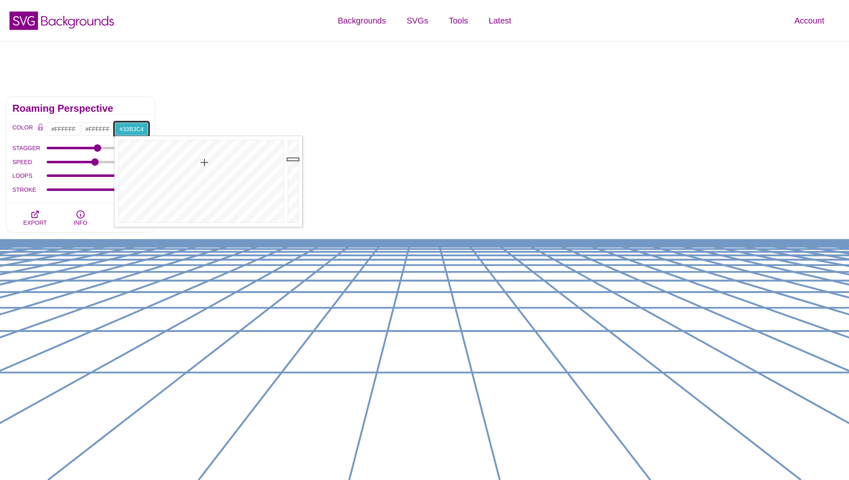
drag, startPoint x: 218, startPoint y: 189, endPoint x: 204, endPoint y: 162, distance: 30.3
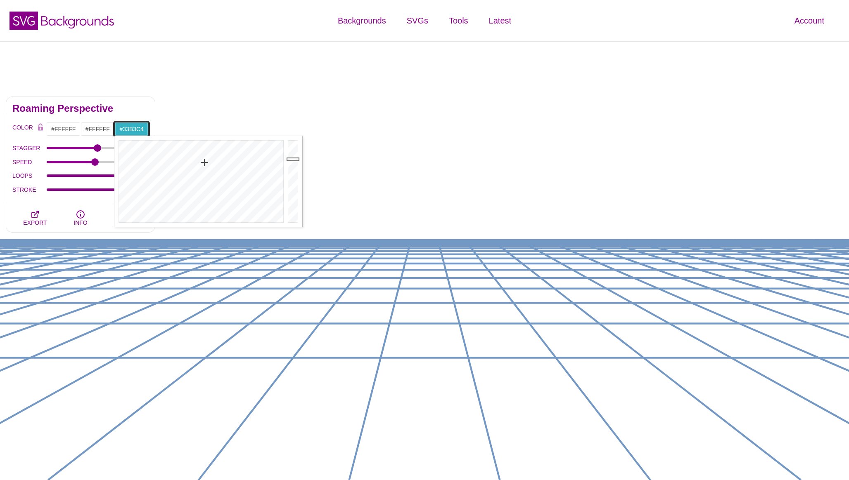
click at [204, 162] on div at bounding box center [199, 181] width 171 height 91
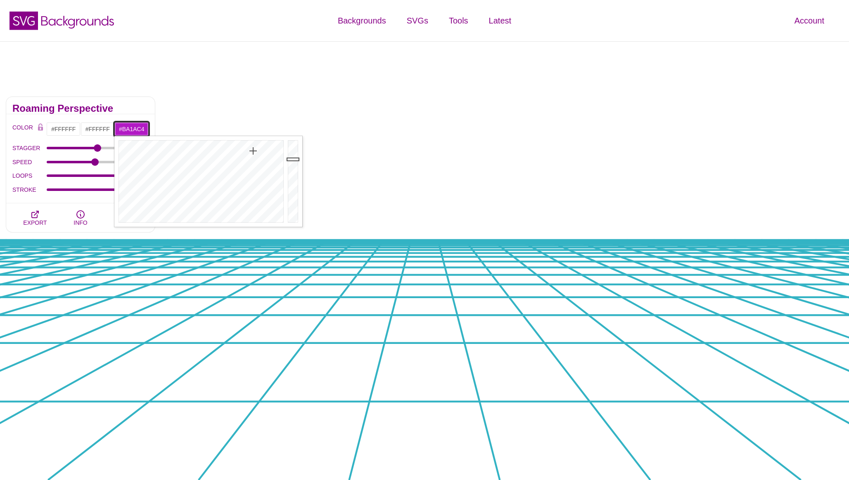
type input "#BC1AC4"
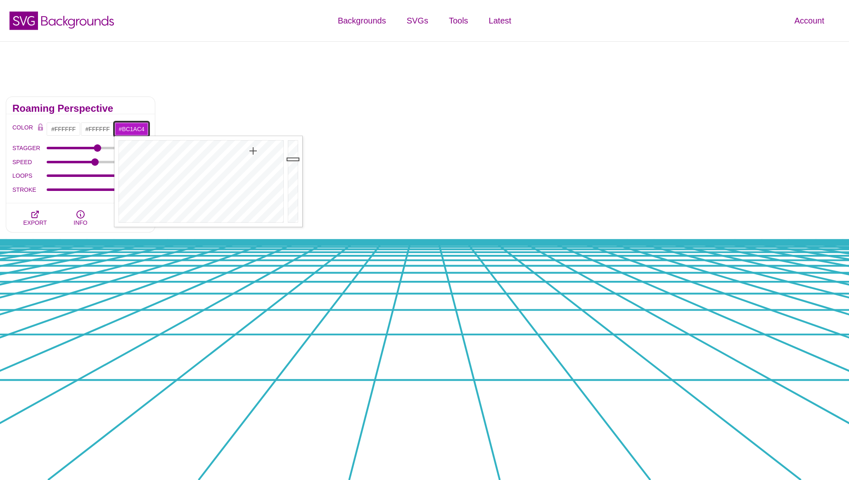
drag, startPoint x: 204, startPoint y: 162, endPoint x: 255, endPoint y: 151, distance: 51.5
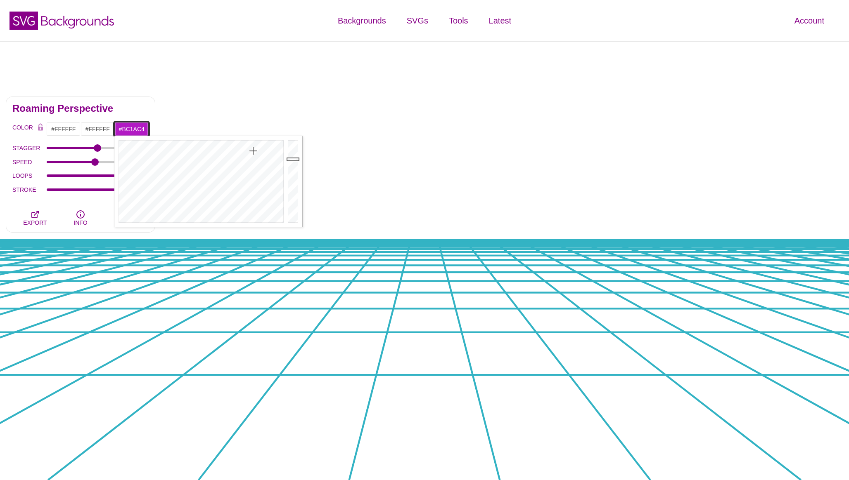
click at [255, 151] on div at bounding box center [199, 181] width 171 height 91
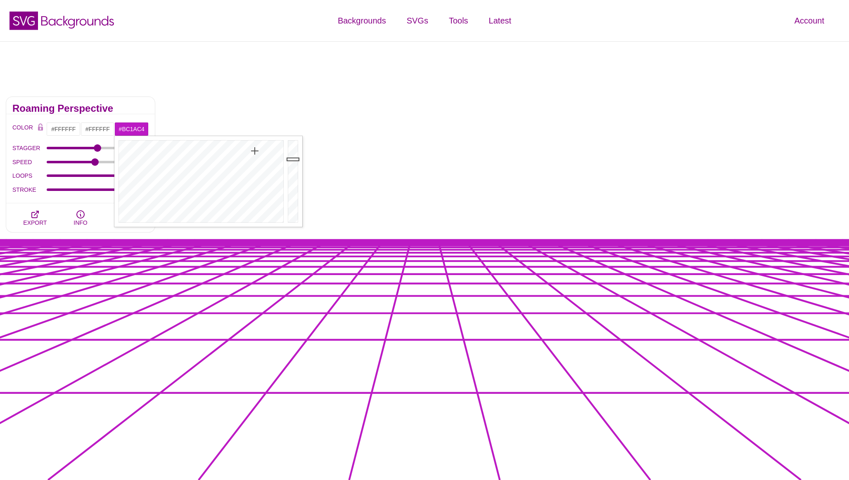
click at [98, 165] on div "SPEED" at bounding box center [80, 162] width 136 height 14
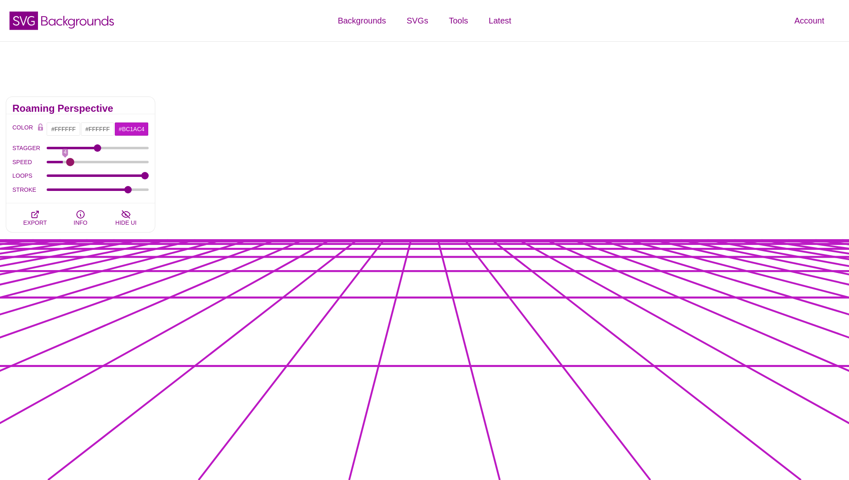
drag, startPoint x: 95, startPoint y: 163, endPoint x: 69, endPoint y: 163, distance: 26.0
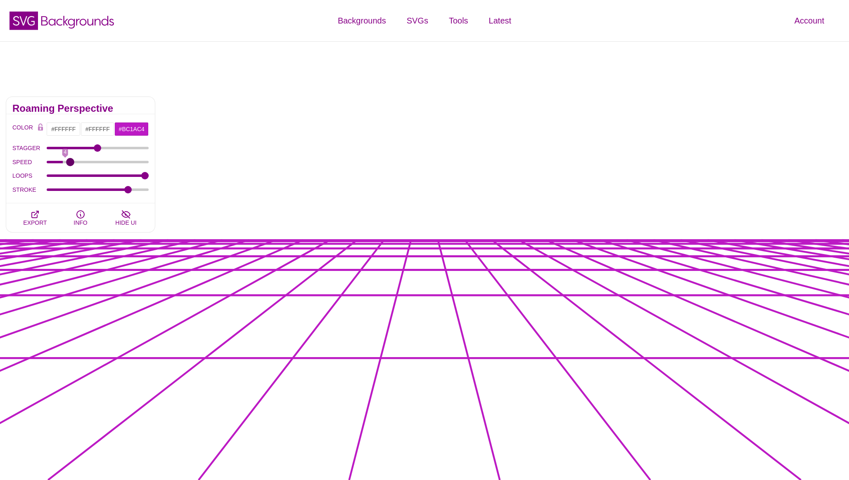
click at [69, 163] on input "SPEED" at bounding box center [98, 162] width 102 height 3
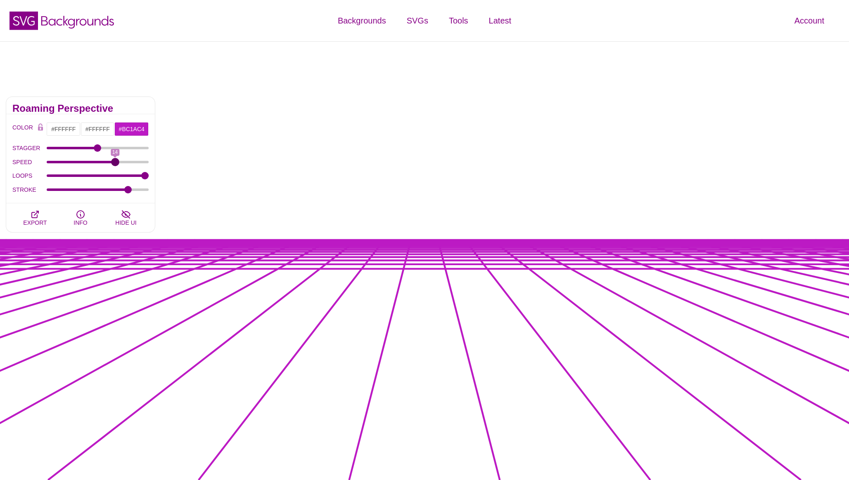
drag, startPoint x: 69, startPoint y: 163, endPoint x: 117, endPoint y: 163, distance: 47.9
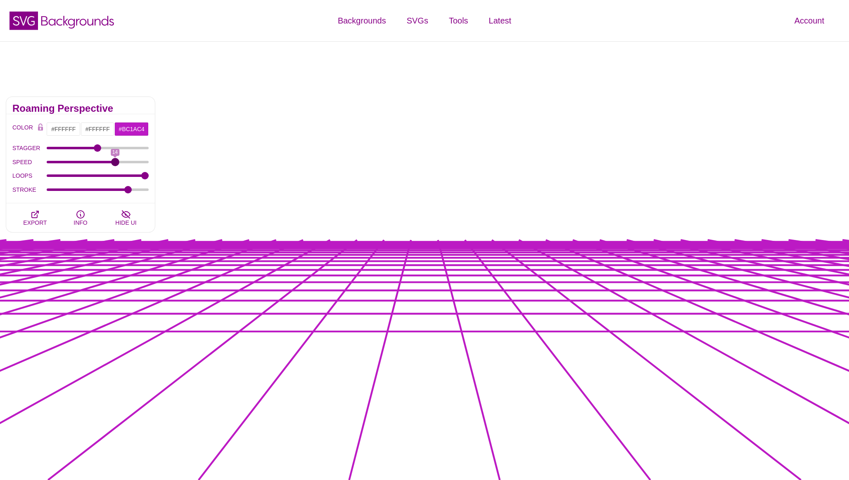
click at [117, 163] on input "SPEED" at bounding box center [98, 162] width 102 height 3
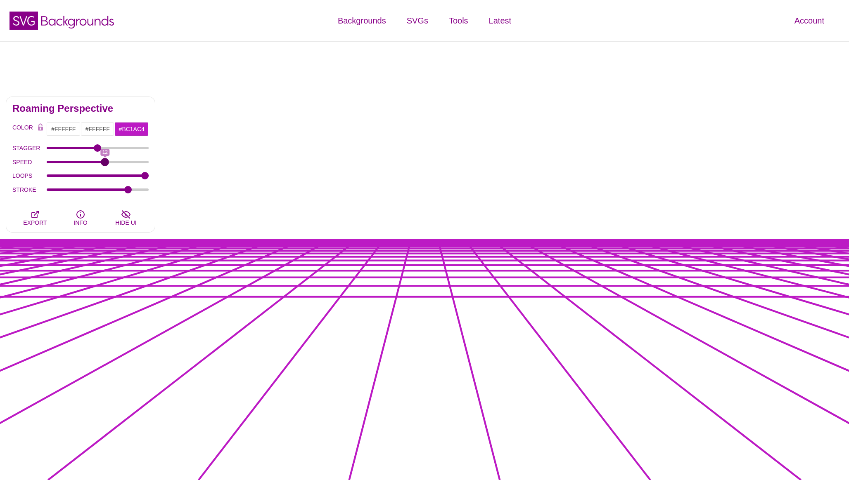
drag, startPoint x: 117, startPoint y: 163, endPoint x: 106, endPoint y: 164, distance: 10.8
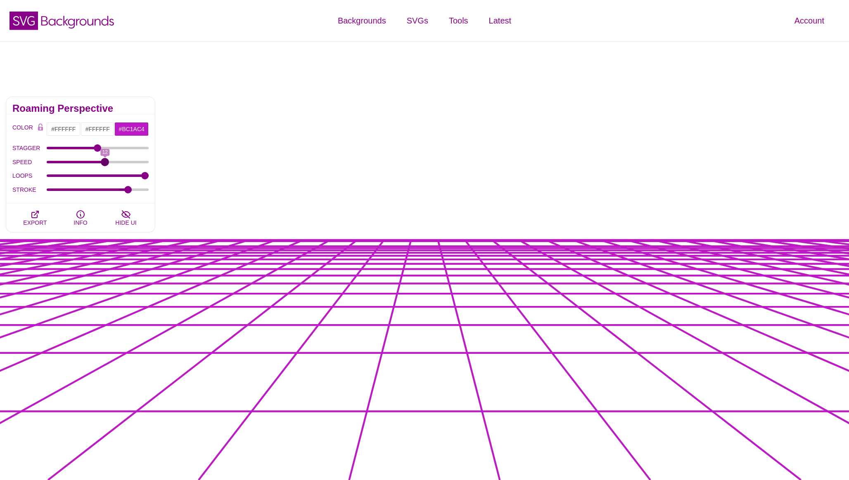
click at [106, 164] on input "SPEED" at bounding box center [98, 162] width 102 height 3
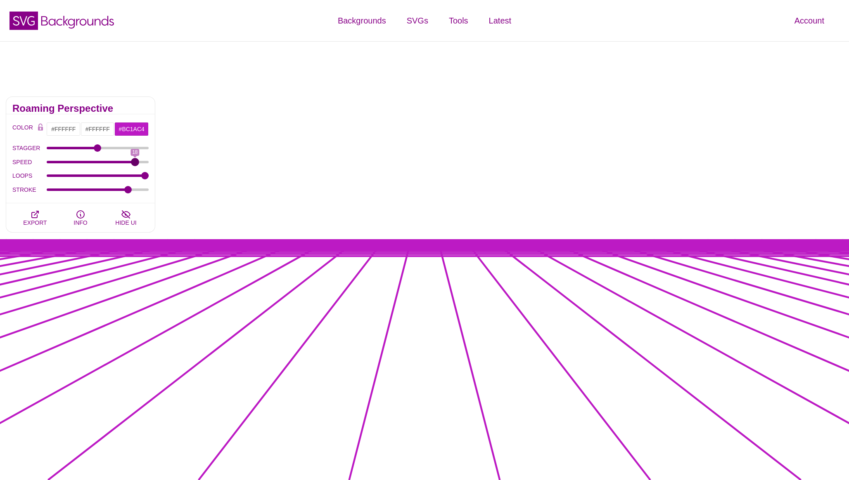
drag, startPoint x: 106, startPoint y: 164, endPoint x: 135, endPoint y: 164, distance: 28.5
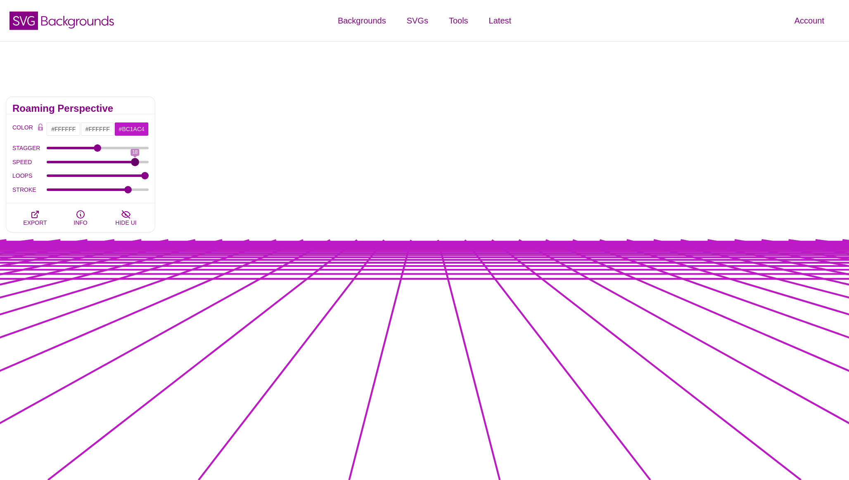
click at [135, 164] on input "SPEED" at bounding box center [98, 162] width 102 height 3
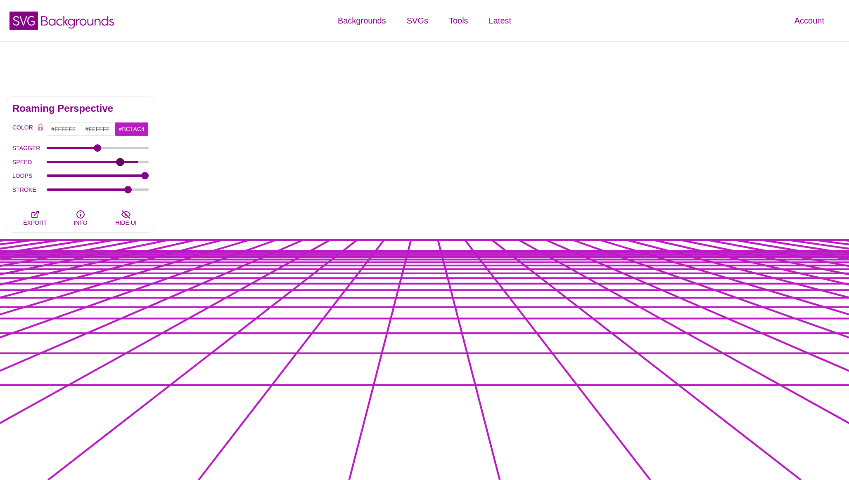
type input "15"
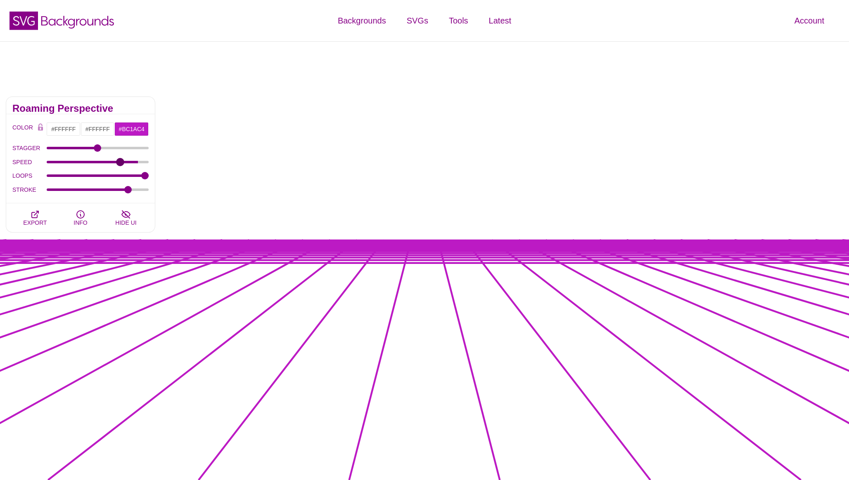
click at [120, 163] on input "SPEED" at bounding box center [98, 162] width 102 height 3
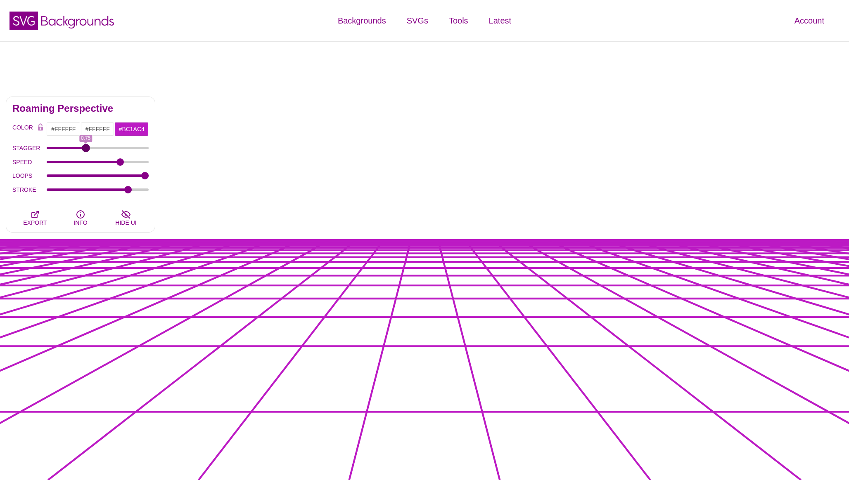
click at [85, 148] on input "STAGGER" at bounding box center [98, 148] width 102 height 3
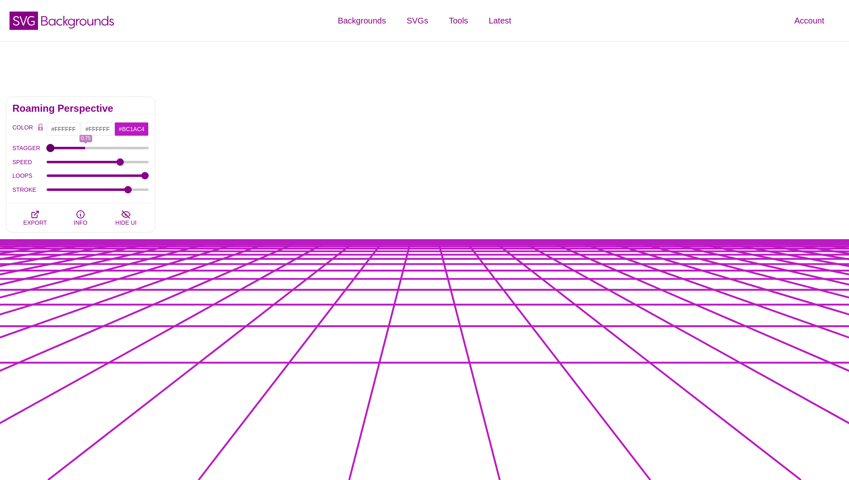
click at [50, 148] on input "STAGGER" at bounding box center [98, 148] width 102 height 3
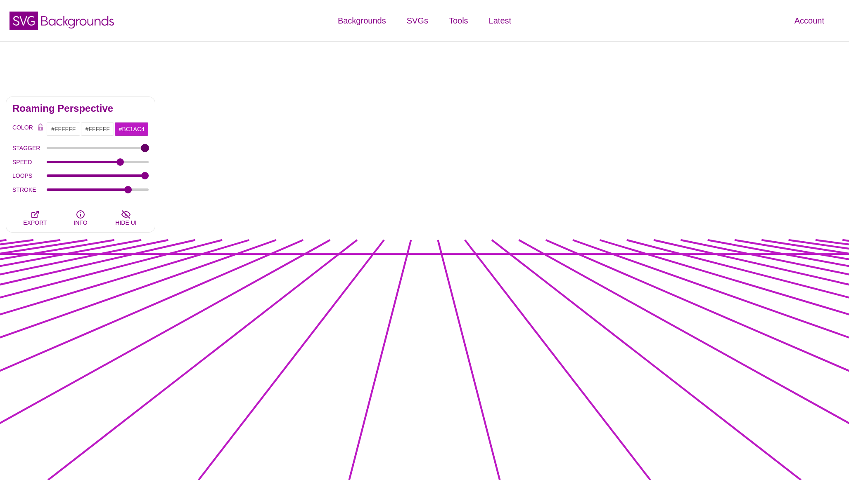
type input "2"
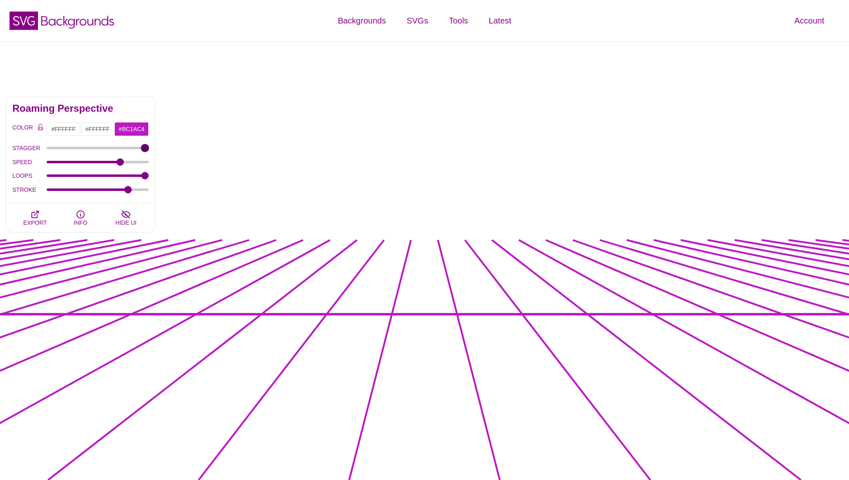
click at [147, 148] on input "STAGGER" at bounding box center [98, 148] width 102 height 3
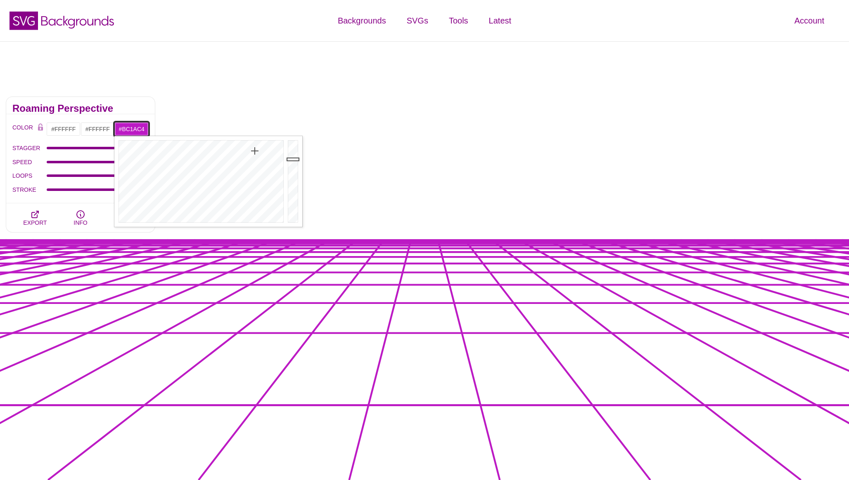
click at [129, 128] on input "#BC1AC4" at bounding box center [131, 129] width 34 height 14
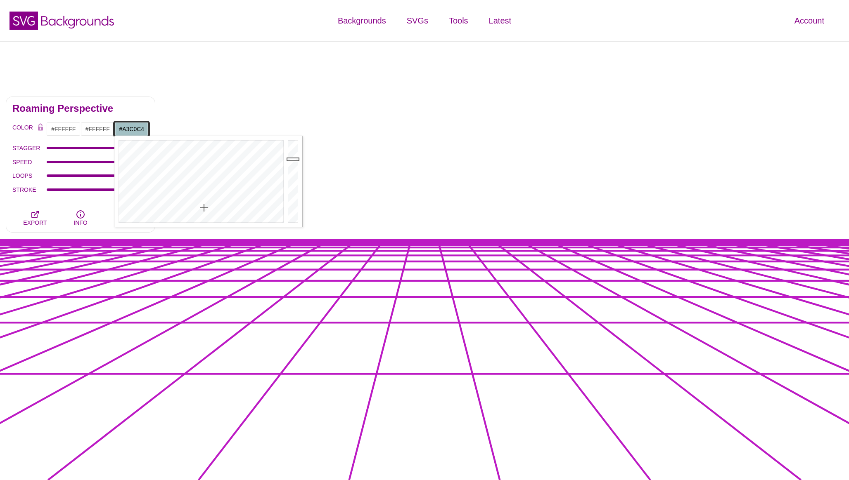
drag, startPoint x: 254, startPoint y: 151, endPoint x: 204, endPoint y: 208, distance: 76.3
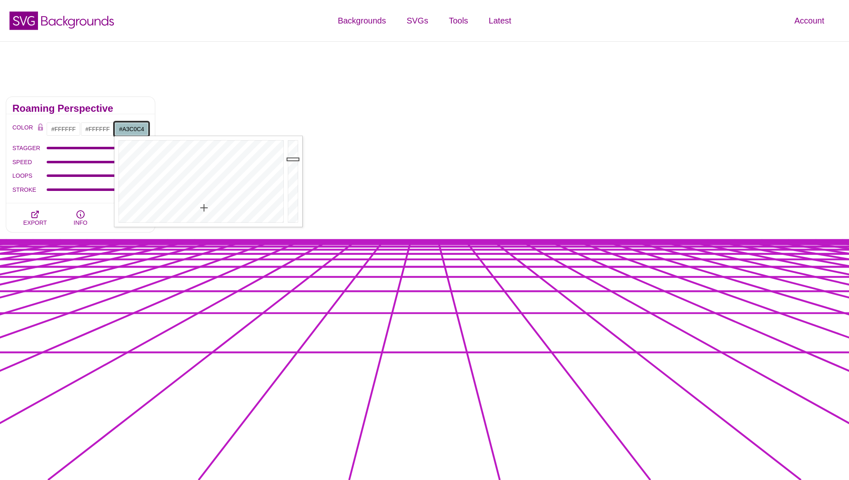
click at [205, 208] on div at bounding box center [199, 181] width 171 height 91
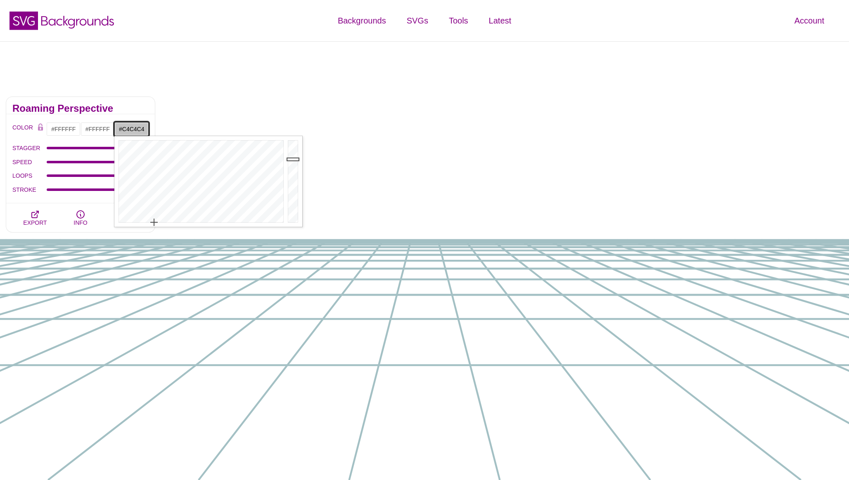
drag, startPoint x: 205, startPoint y: 208, endPoint x: 154, endPoint y: 230, distance: 55.3
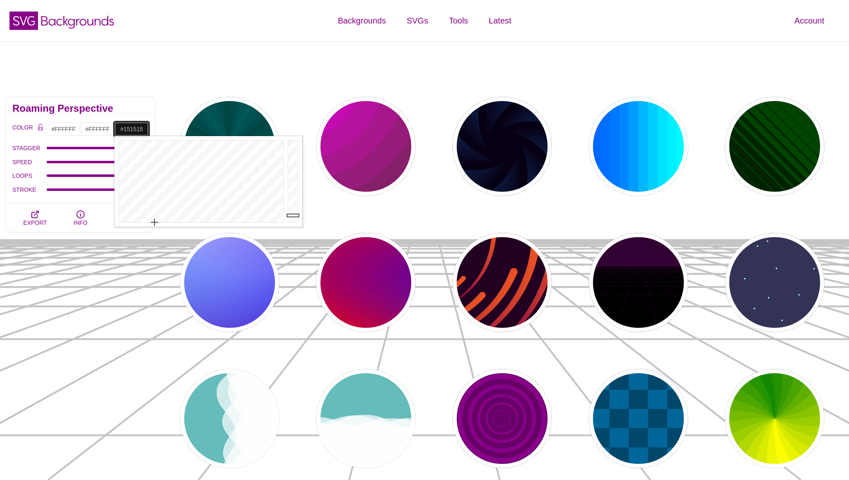
drag, startPoint x: 292, startPoint y: 159, endPoint x: 294, endPoint y: 215, distance: 56.6
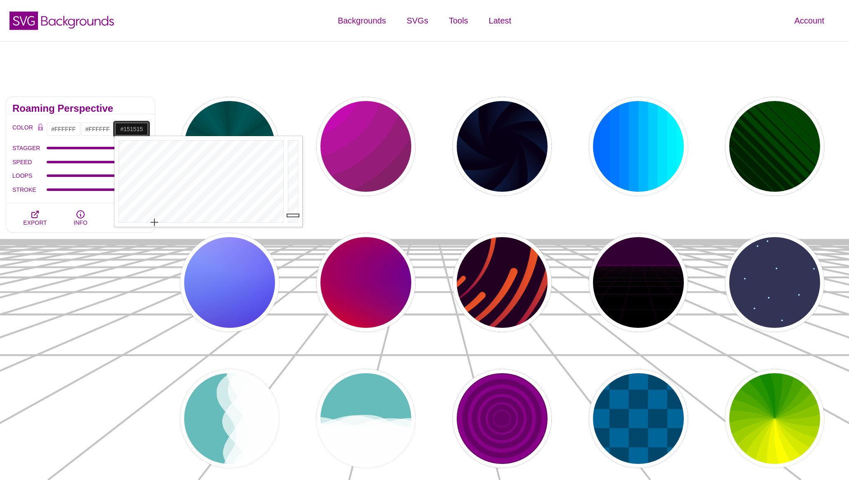
click at [294, 216] on div at bounding box center [294, 181] width 17 height 91
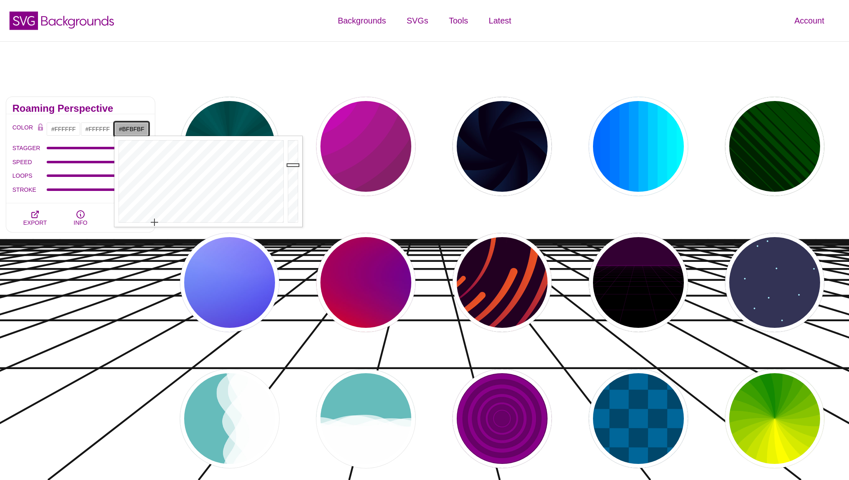
drag, startPoint x: 294, startPoint y: 215, endPoint x: 295, endPoint y: 161, distance: 54.5
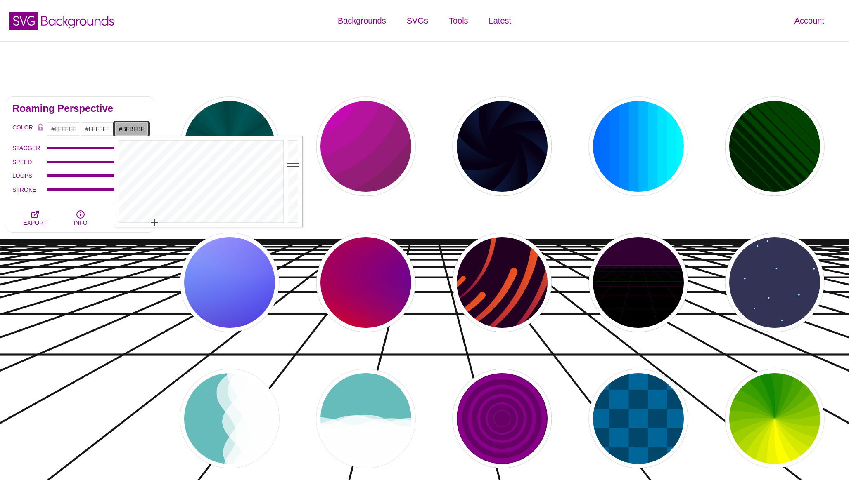
click at [295, 161] on div at bounding box center [294, 181] width 17 height 91
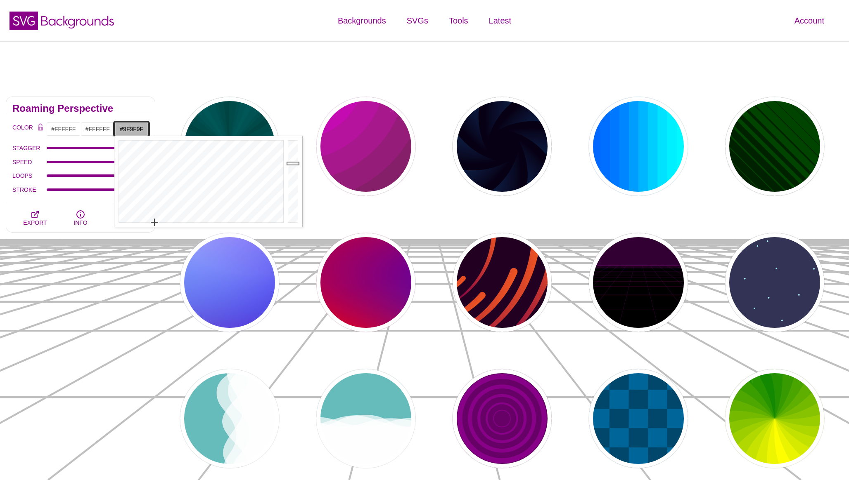
type input "#9E9E9E"
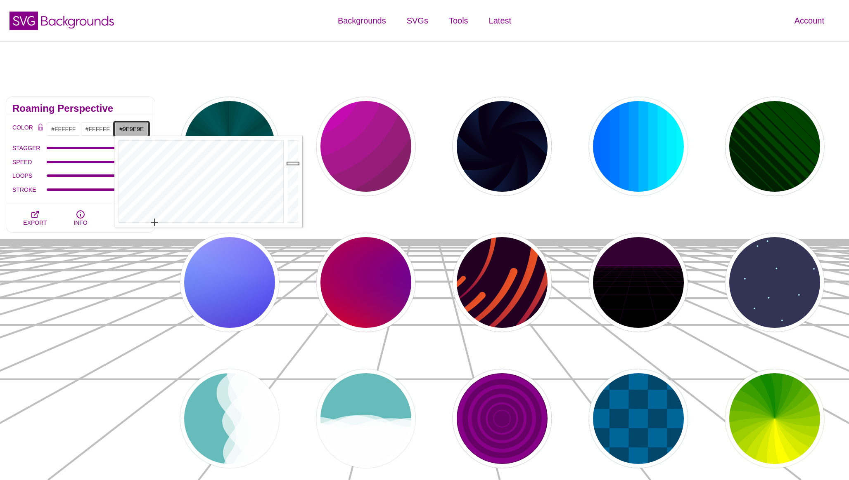
drag, startPoint x: 295, startPoint y: 161, endPoint x: 295, endPoint y: 172, distance: 10.7
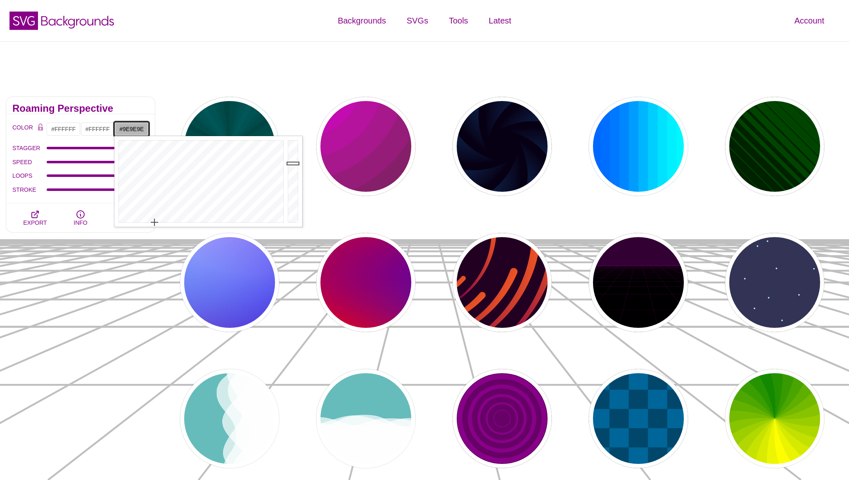
click at [295, 172] on div at bounding box center [294, 181] width 17 height 91
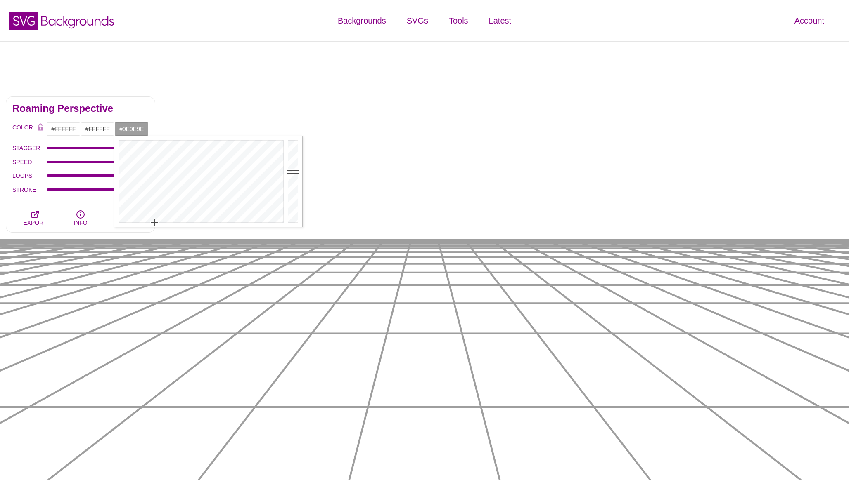
click at [66, 188] on div "STROKE 4.1" at bounding box center [80, 190] width 136 height 14
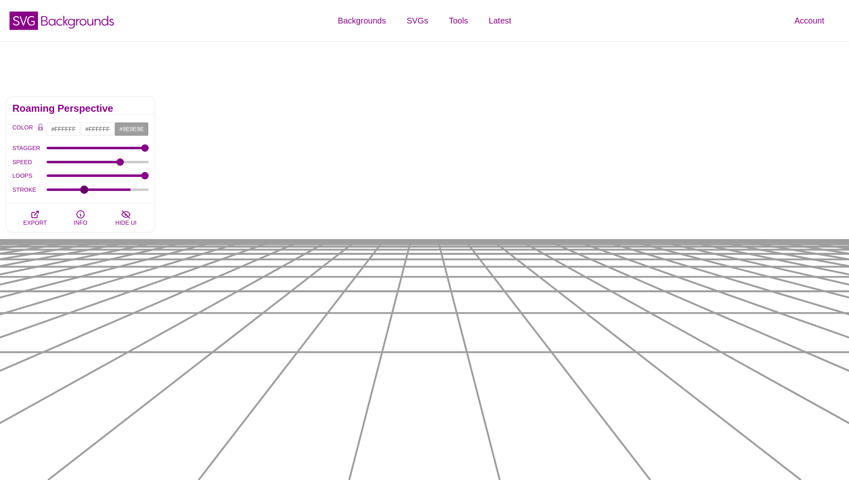
click at [85, 189] on input "STROKE" at bounding box center [98, 189] width 102 height 3
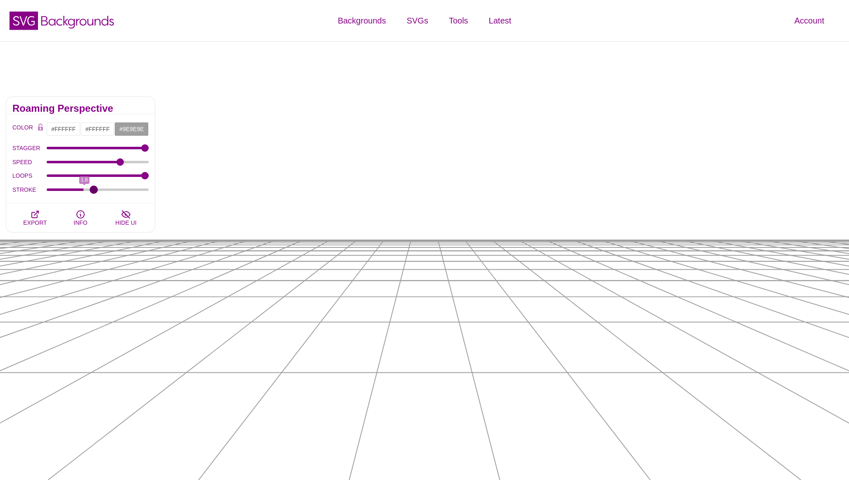
click at [94, 189] on input "STROKE" at bounding box center [98, 189] width 102 height 3
type input "1.8"
click at [84, 189] on input "STROKE" at bounding box center [98, 189] width 102 height 3
click at [133, 128] on input "#9E9E9E" at bounding box center [131, 129] width 34 height 14
drag, startPoint x: 293, startPoint y: 172, endPoint x: 293, endPoint y: 159, distance: 12.8
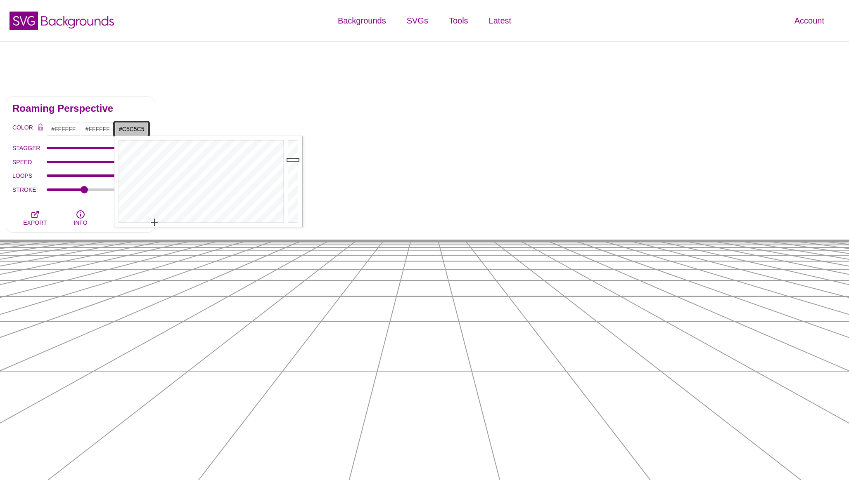
click at [293, 159] on div at bounding box center [294, 181] width 17 height 91
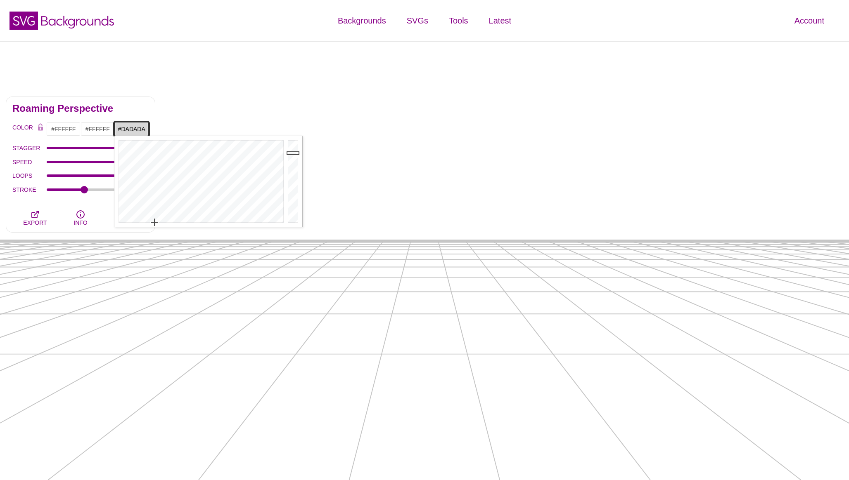
type input "#DBDBDB"
drag, startPoint x: 293, startPoint y: 159, endPoint x: 292, endPoint y: 152, distance: 7.0
click at [292, 152] on div at bounding box center [294, 181] width 17 height 91
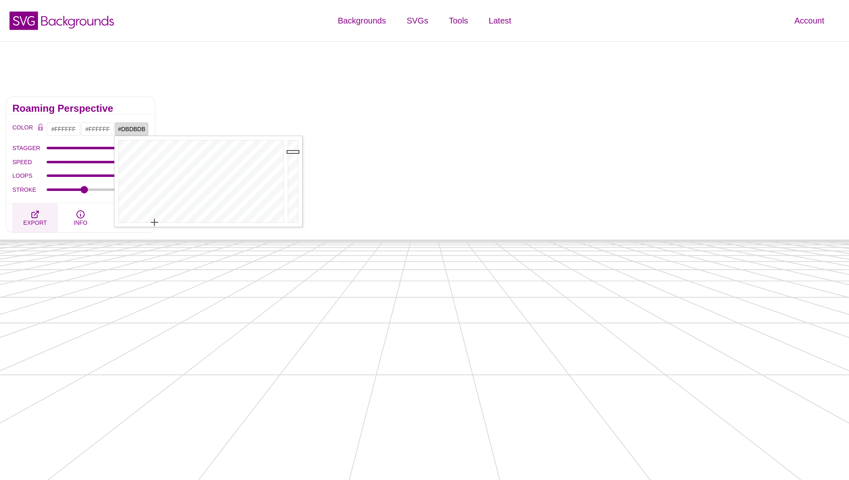
click at [45, 220] on span "EXPORT" at bounding box center [35, 223] width 24 height 7
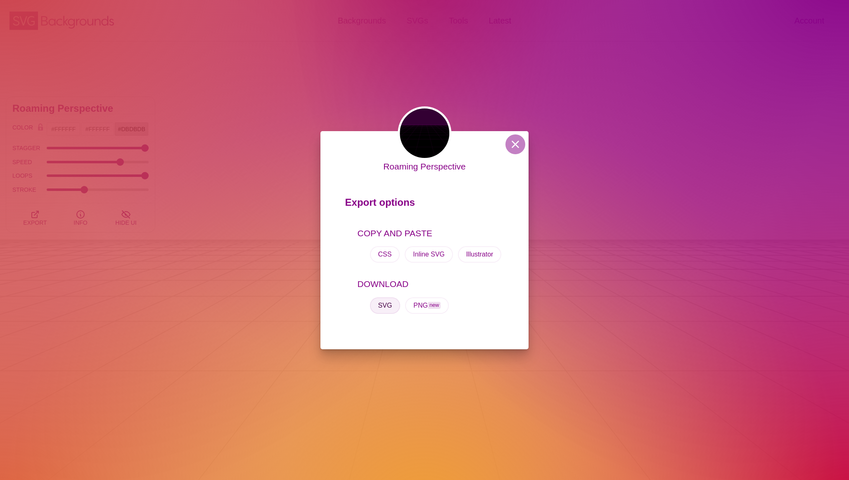
click at [383, 309] on button "SVG" at bounding box center [385, 306] width 31 height 17
click at [516, 143] on button at bounding box center [515, 145] width 20 height 20
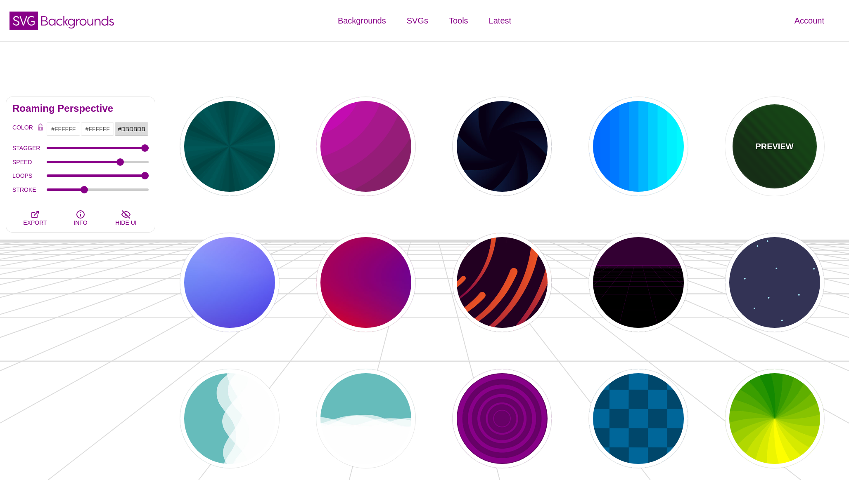
click at [746, 147] on div "PREVIEW" at bounding box center [774, 146] width 99 height 99
type input "#002200"
type input "#004400"
type input "0"
type input "1"
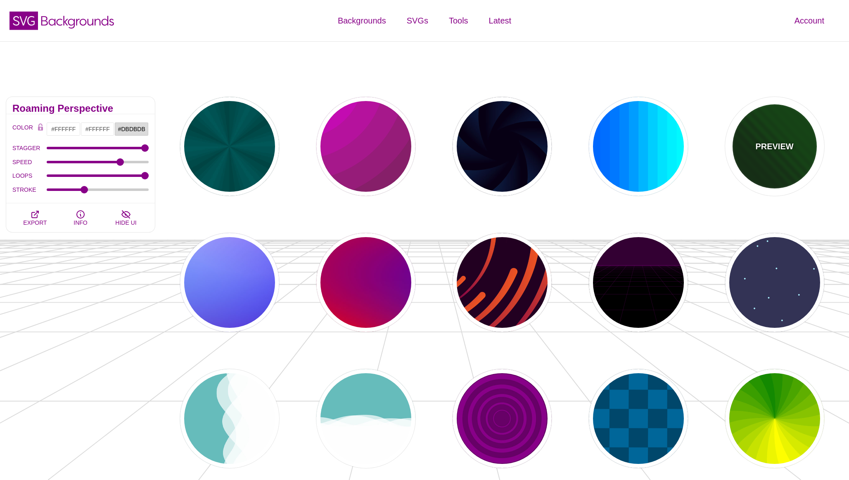
type input "5"
type input "0"
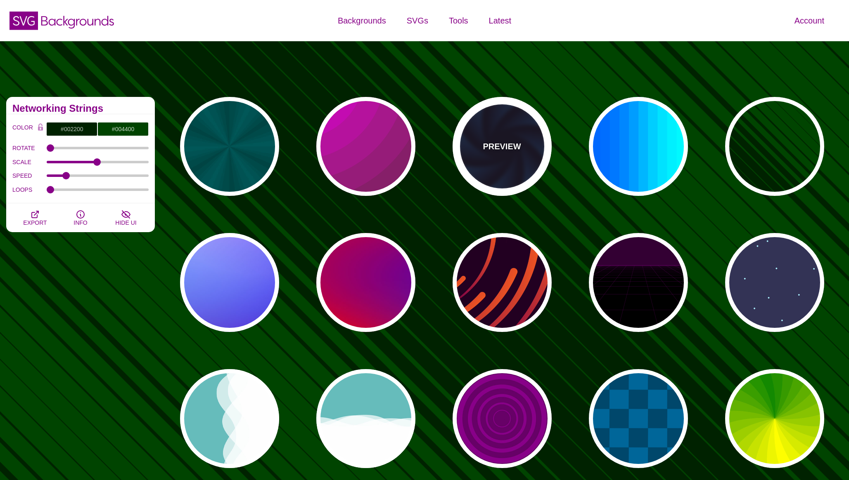
click at [514, 157] on div "PREVIEW" at bounding box center [501, 146] width 99 height 99
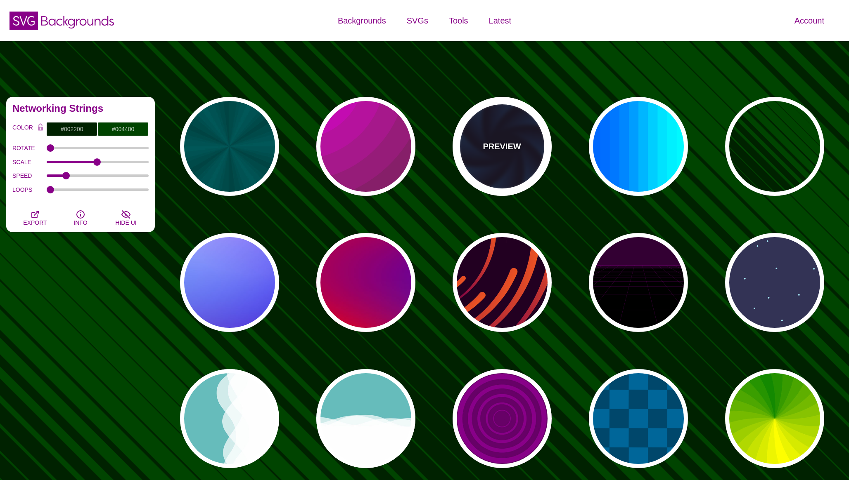
type input "#070014"
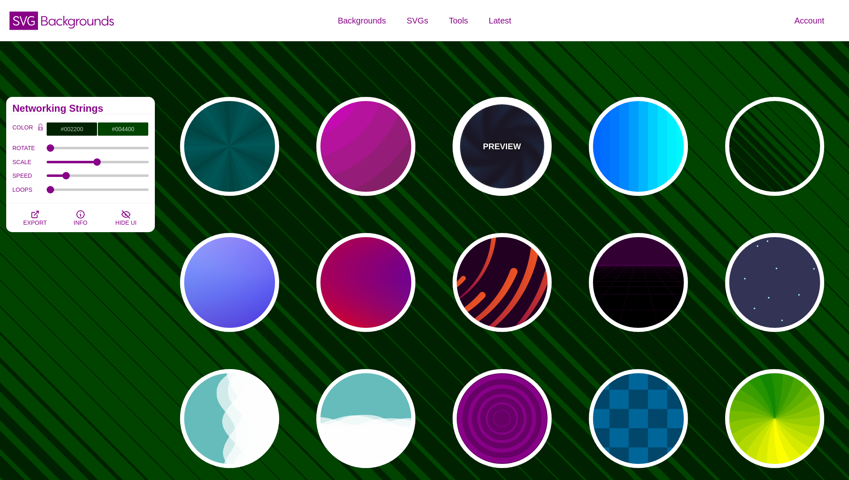
type input "#113366"
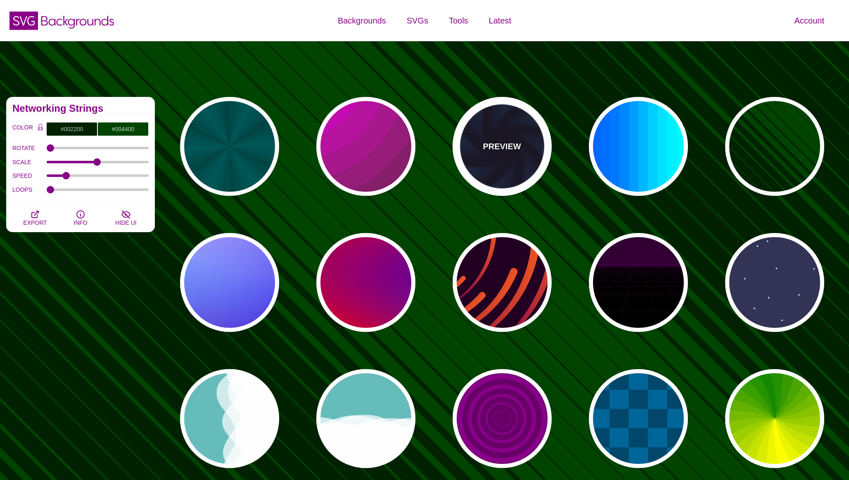
type input "#99FFFF"
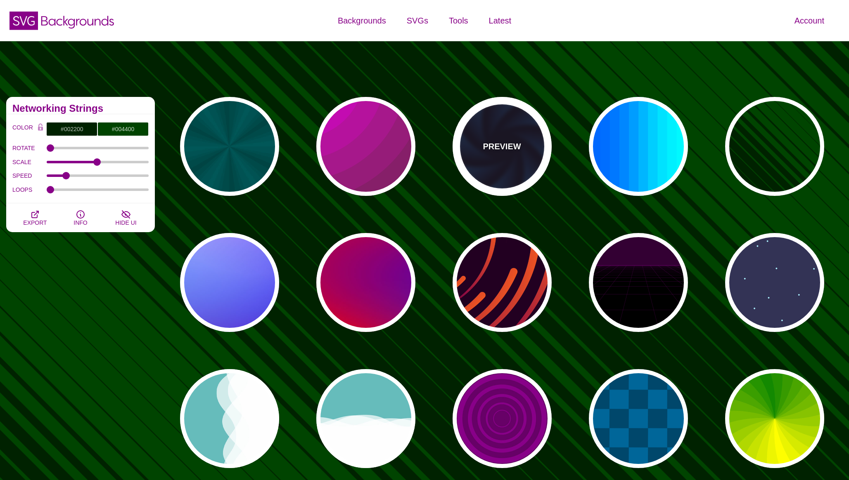
type input "1"
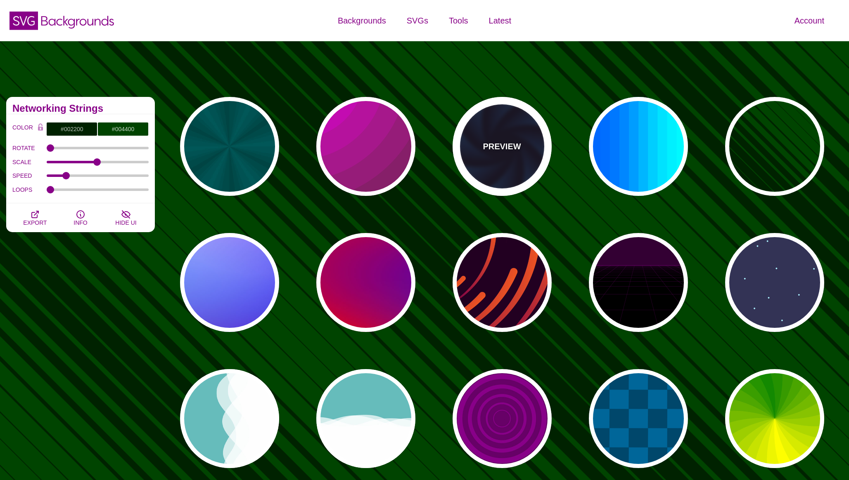
type input "12"
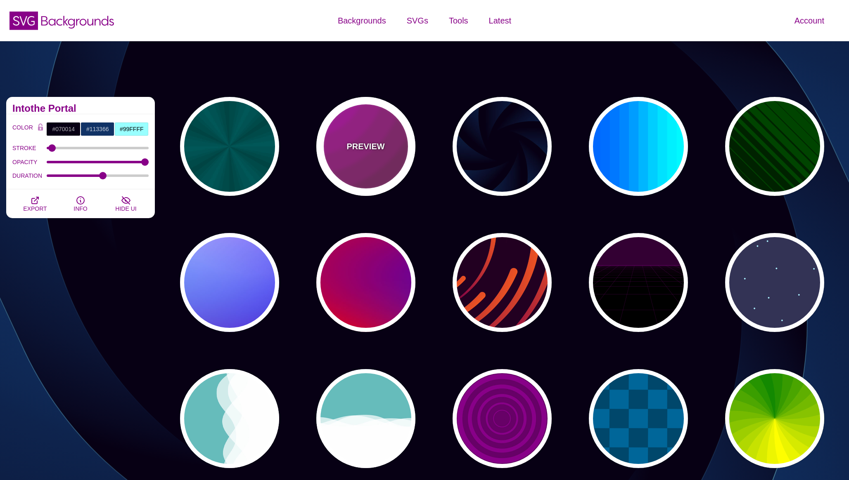
click at [372, 163] on div "PREVIEW" at bounding box center [365, 146] width 99 height 99
type input "#442233"
type input "#DD00DD"
type input "0"
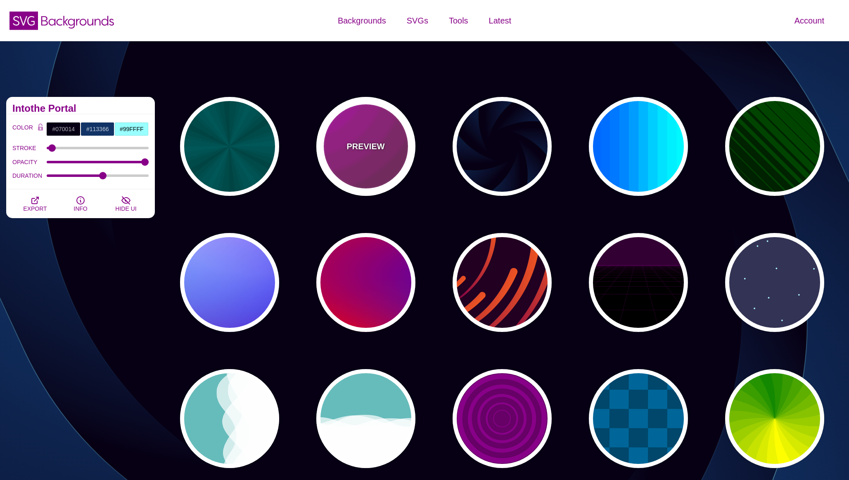
type input "5"
type input "0.2"
type input "0"
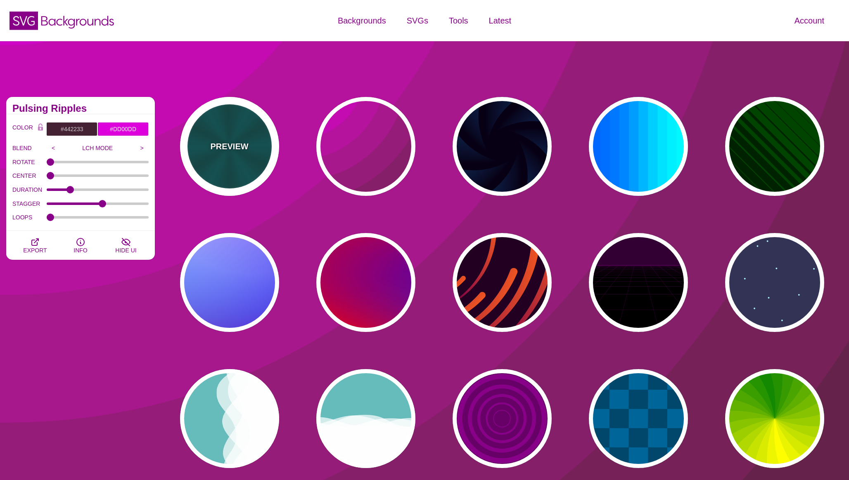
click at [232, 159] on div "PREVIEW" at bounding box center [229, 146] width 99 height 99
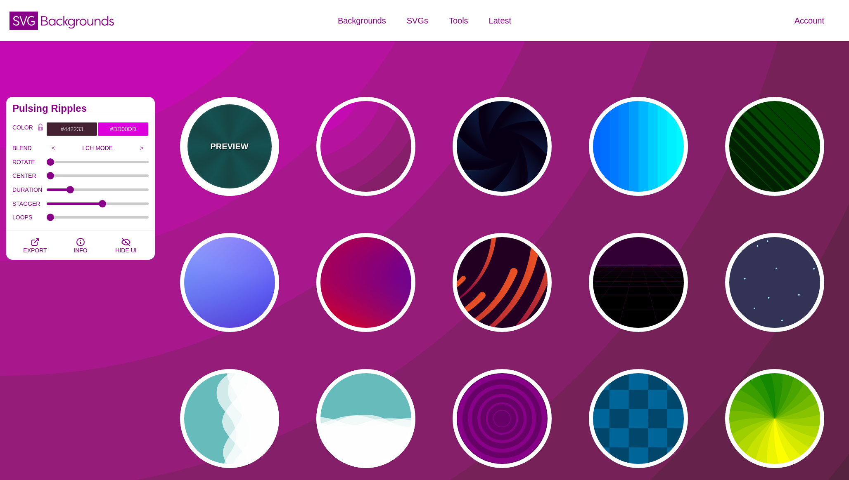
type input "#004444"
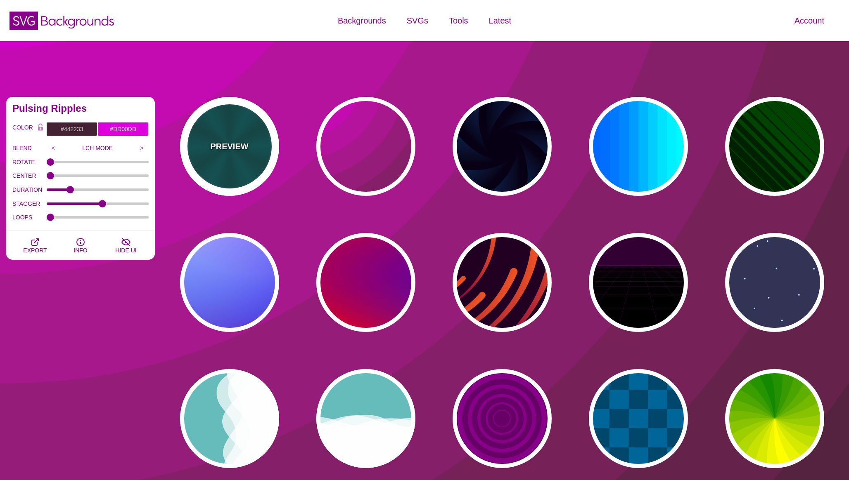
type input "#006666"
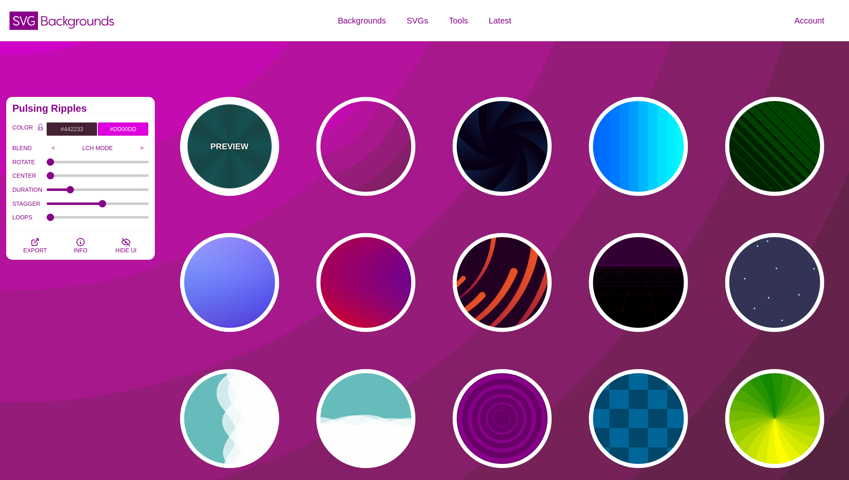
type input "5"
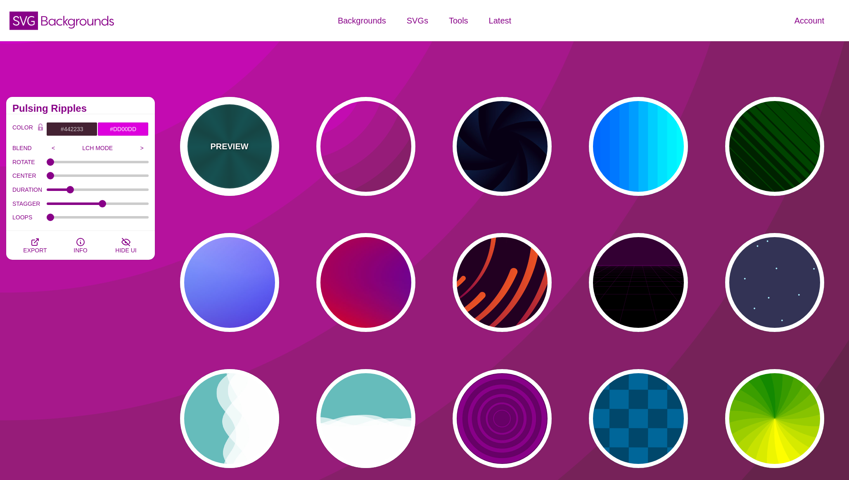
type input "1"
type input "0.2"
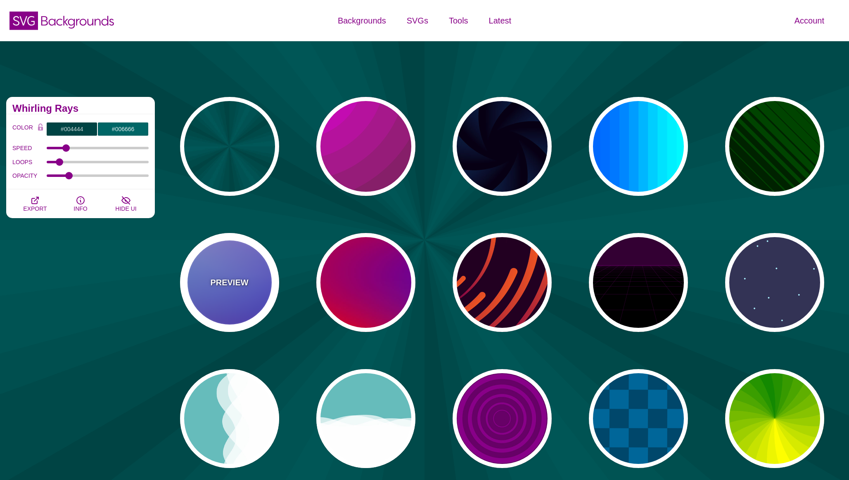
click at [241, 291] on div "PREVIEW" at bounding box center [229, 282] width 99 height 99
type input "#0000FF"
type input "#0099FF"
type input "#FFFFFF"
type input "#FF99FF"
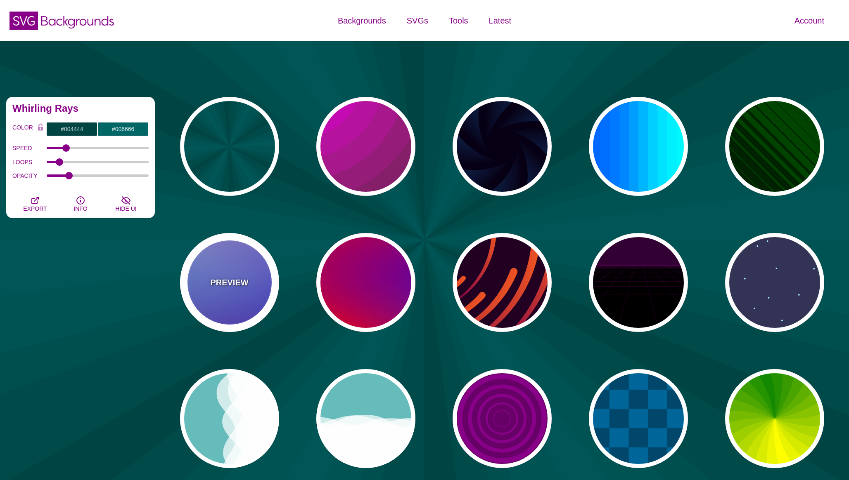
type input "#880088"
type input "12"
type input "0"
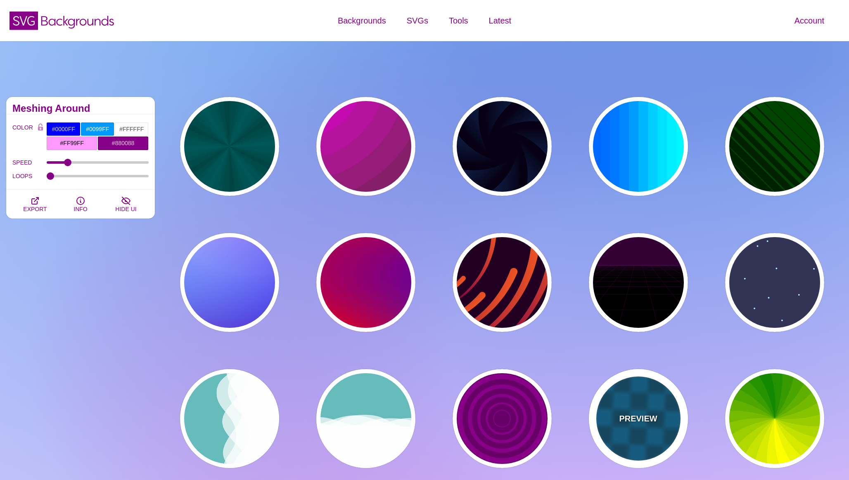
click at [641, 407] on div "PREVIEW" at bounding box center [638, 418] width 99 height 99
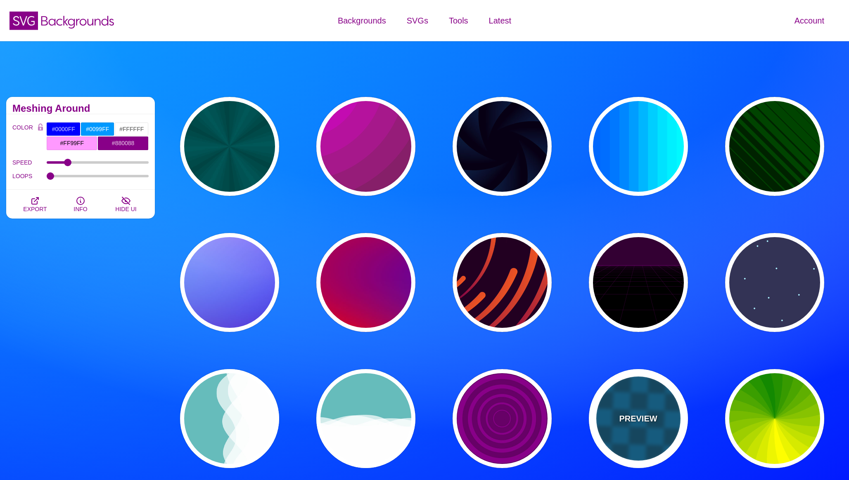
type input "#00476B"
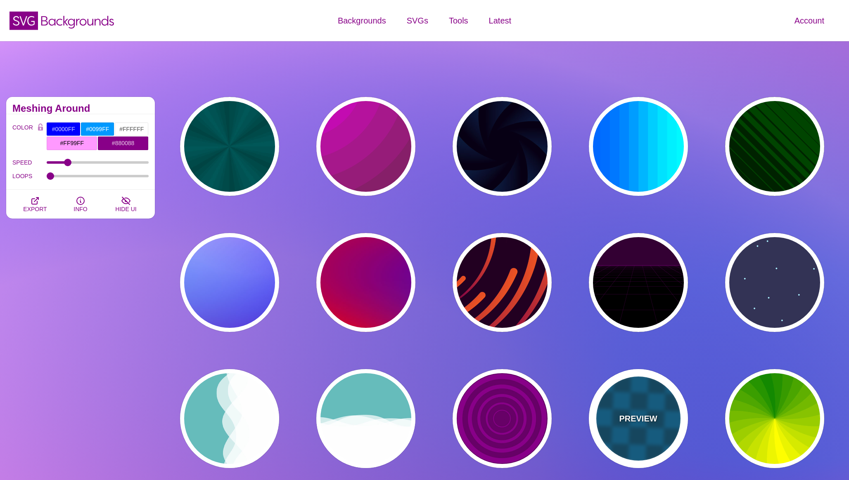
type input "#006699"
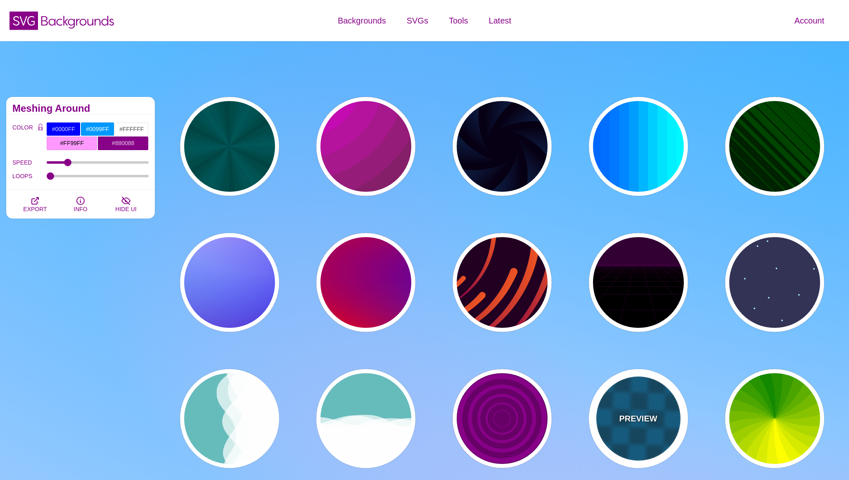
type input "0"
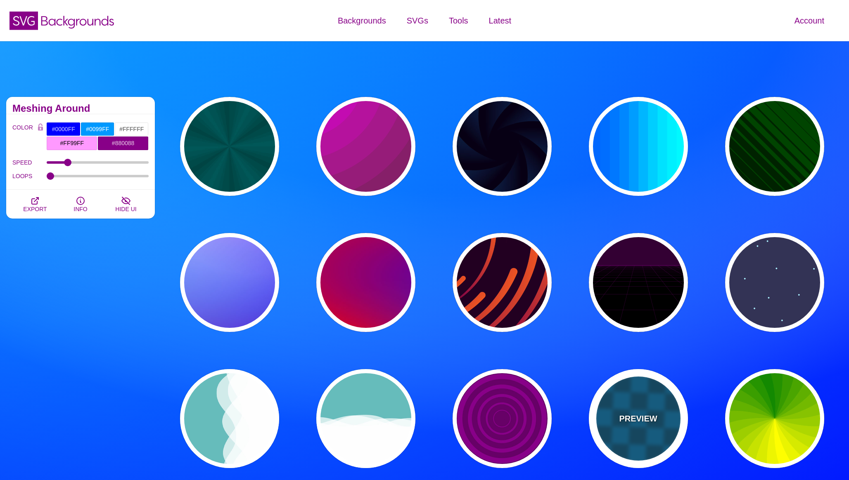
type input "1"
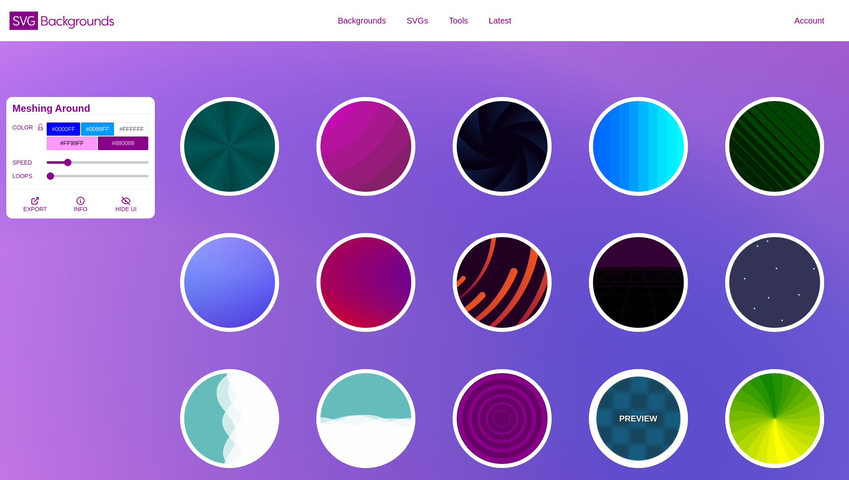
type input "5"
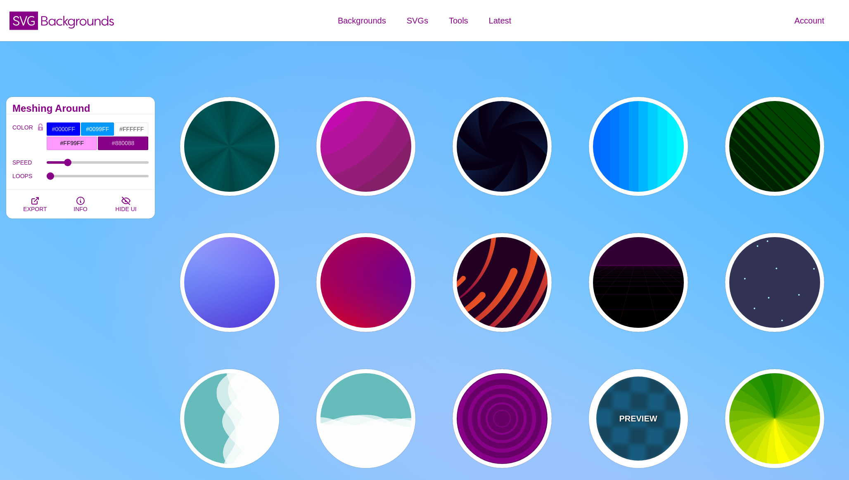
type input "15"
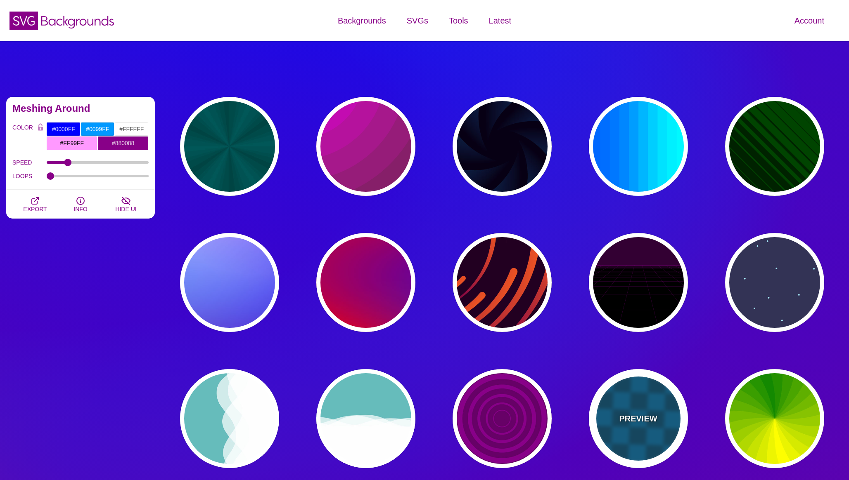
type input "1"
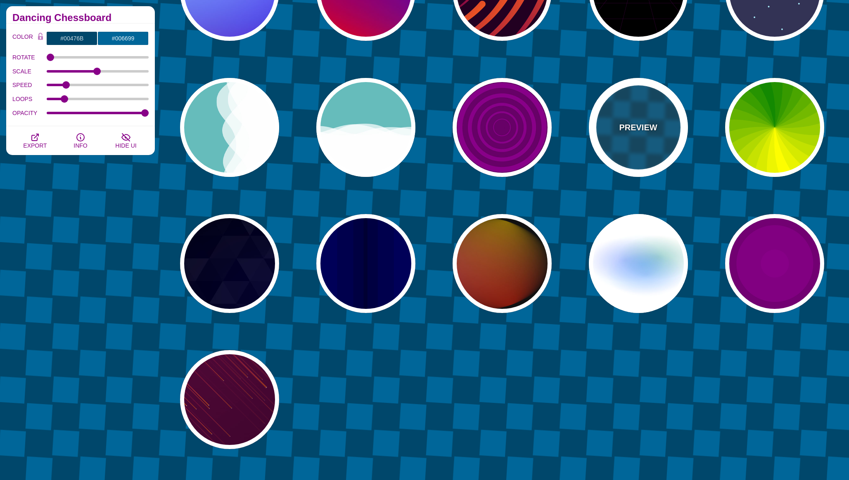
scroll to position [293, 0]
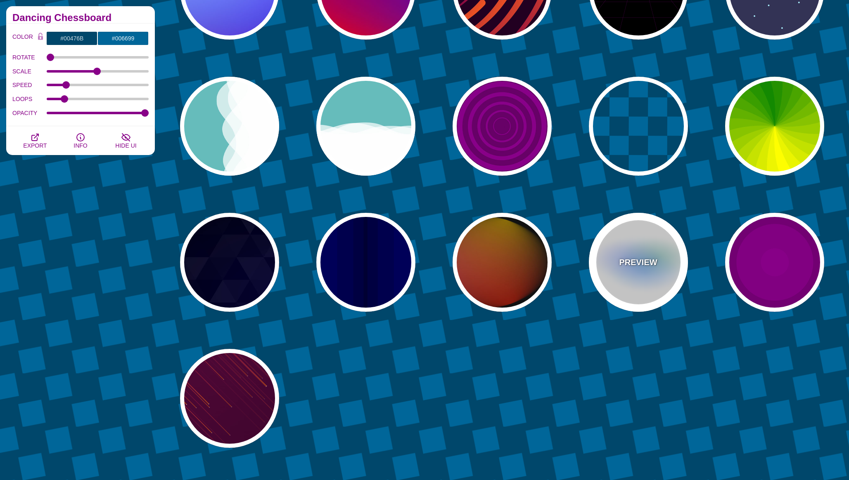
click at [621, 276] on div "PREVIEW" at bounding box center [638, 262] width 99 height 99
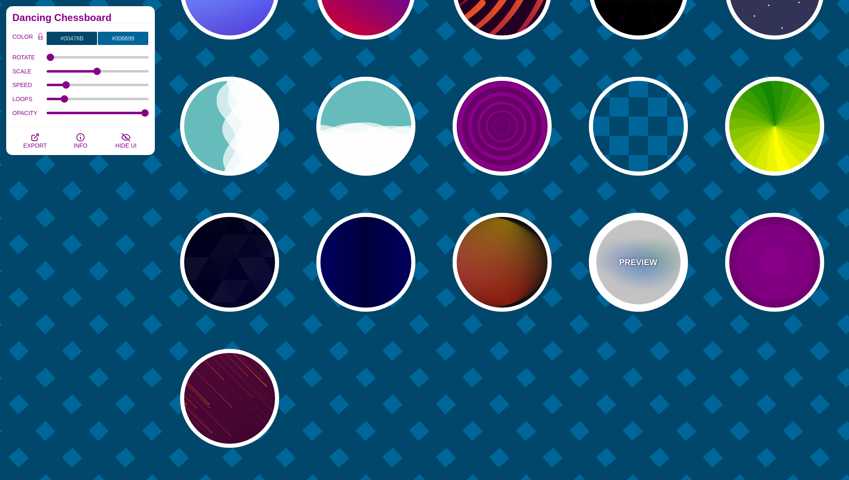
type input "#FFFFFF"
type input "#AA00FF"
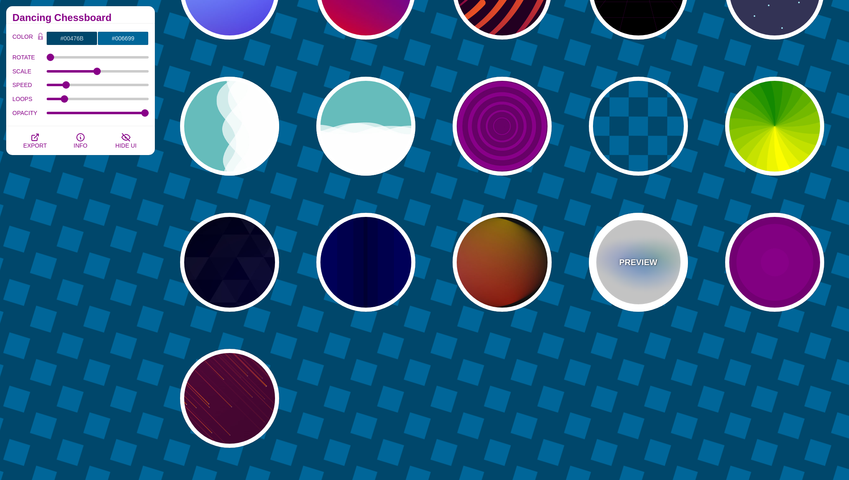
type input "#0088FF"
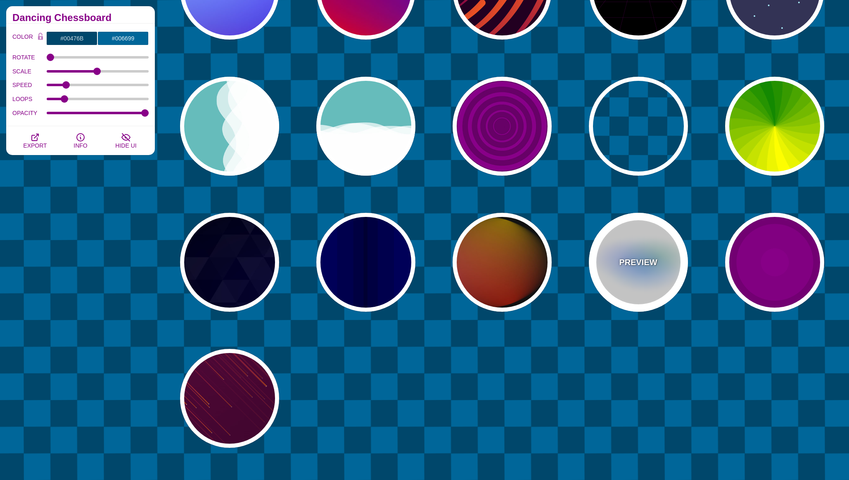
type input "#008800"
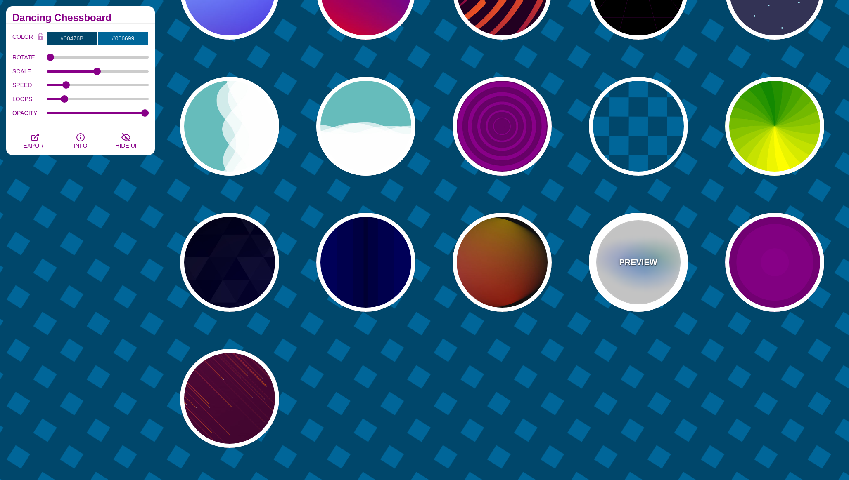
type input "8"
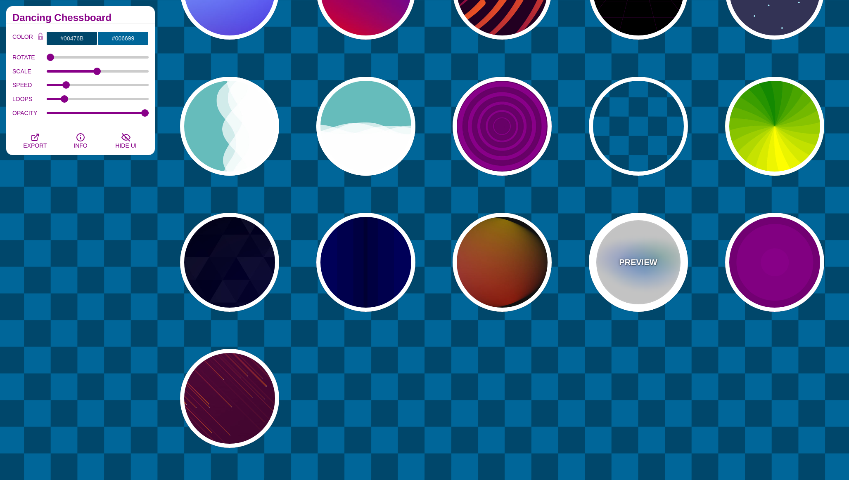
type input "24"
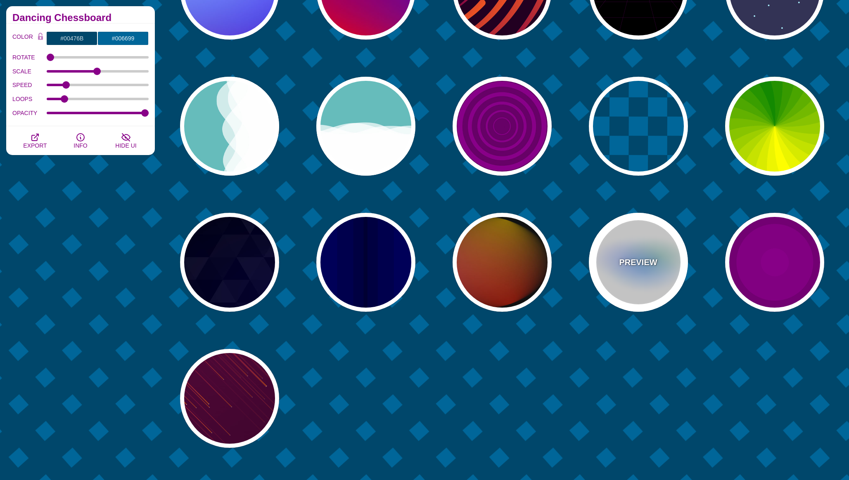
type input "999"
type input "0.5"
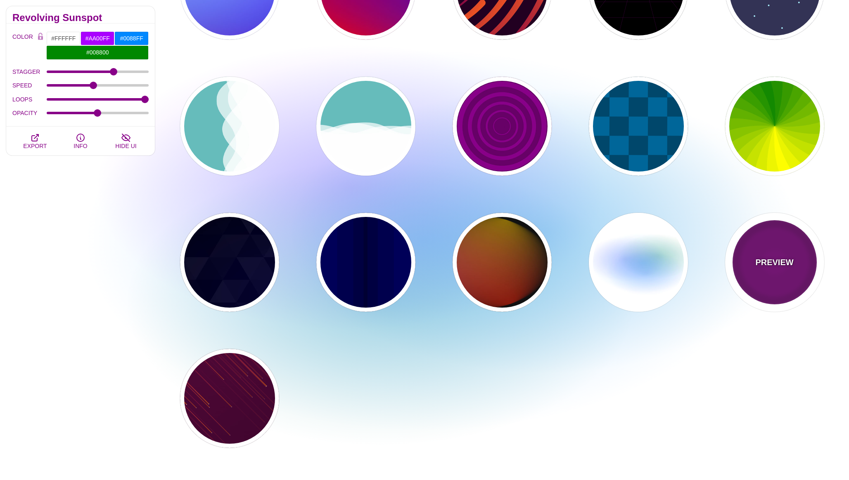
click at [742, 274] on div "PREVIEW" at bounding box center [774, 262] width 99 height 99
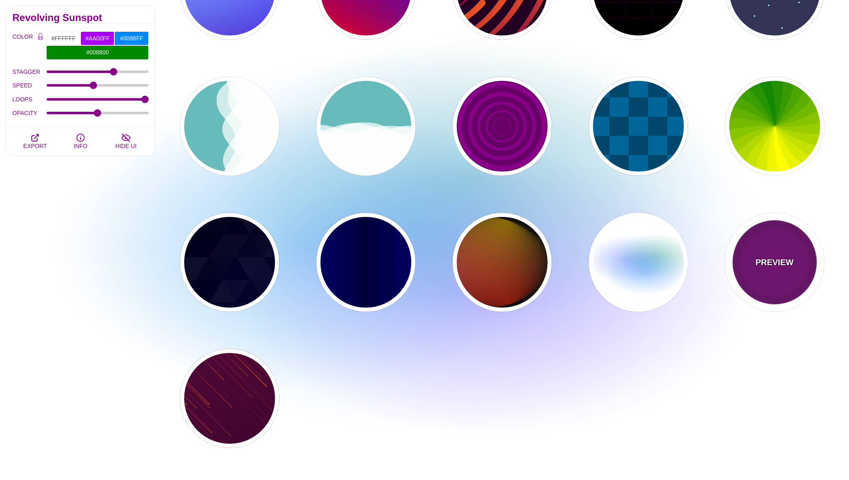
type input "#220022"
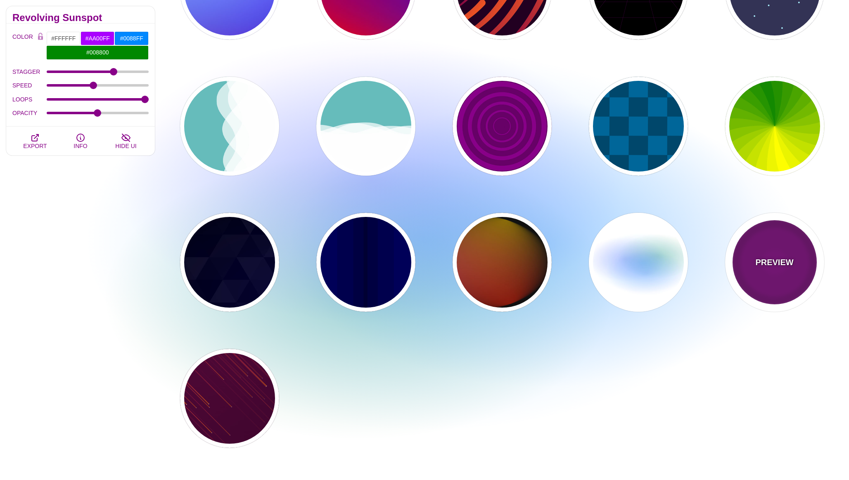
type input "#880088"
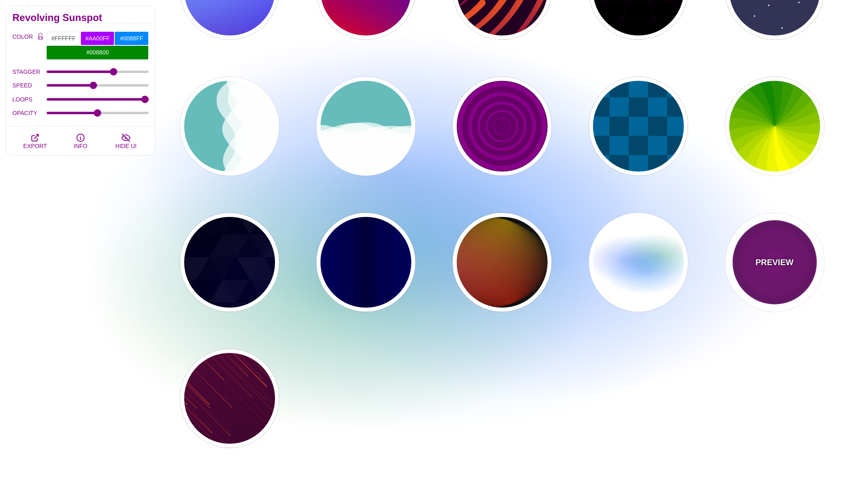
type input "999"
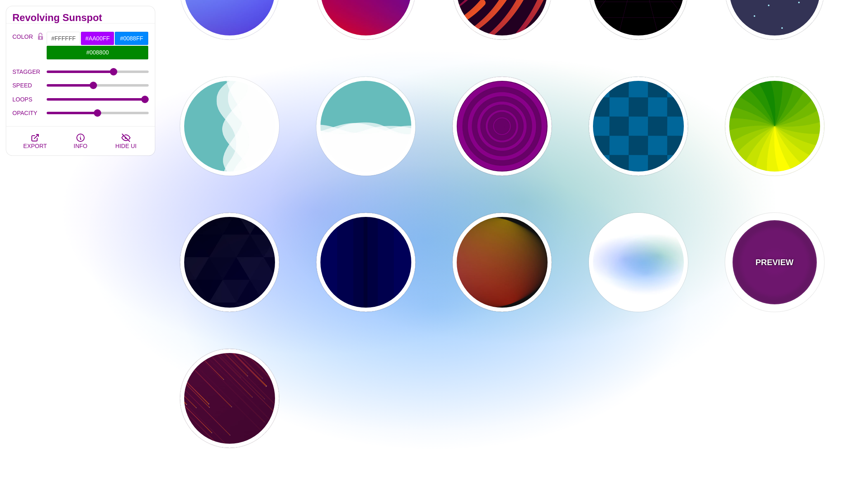
type input "5"
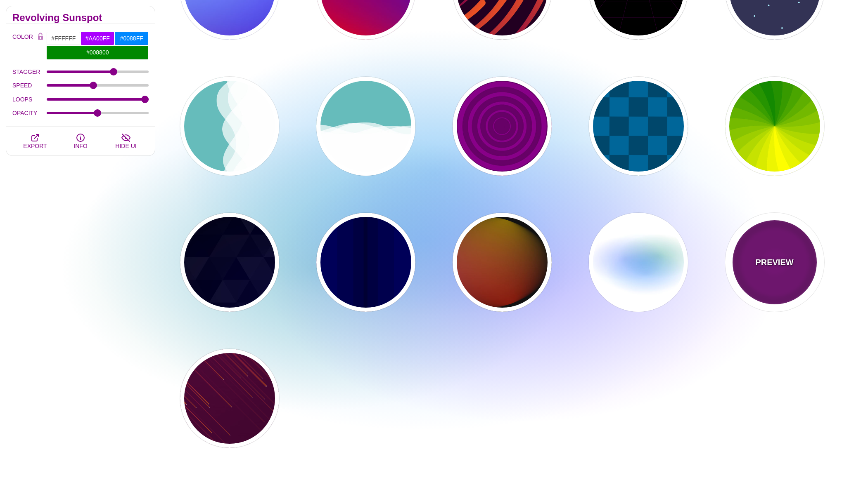
type input "0"
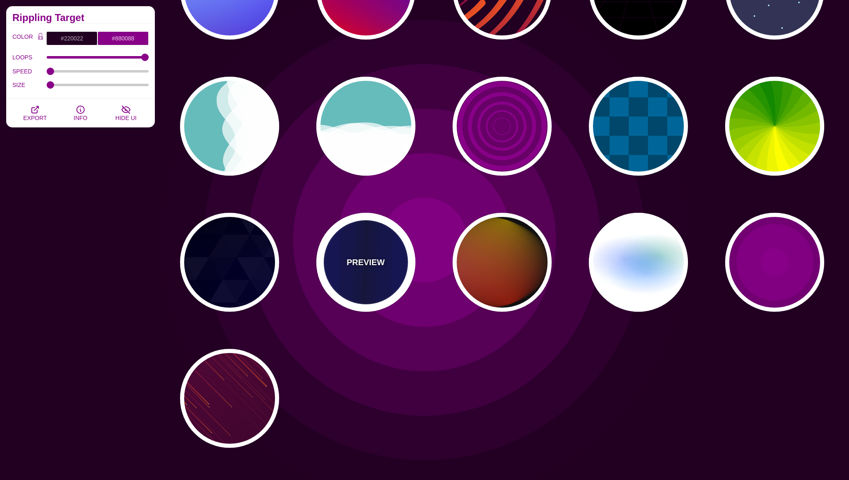
click at [381, 256] on p "PREVIEW" at bounding box center [365, 262] width 38 height 12
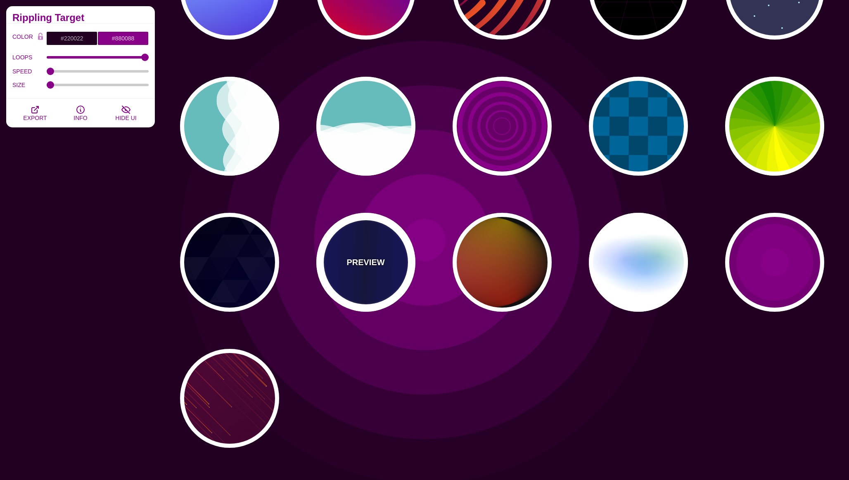
type input "#0000BB"
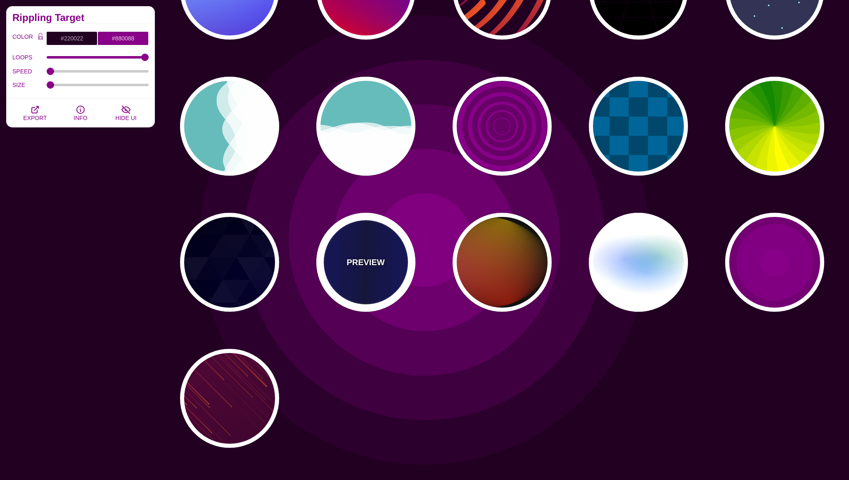
type input "#000033"
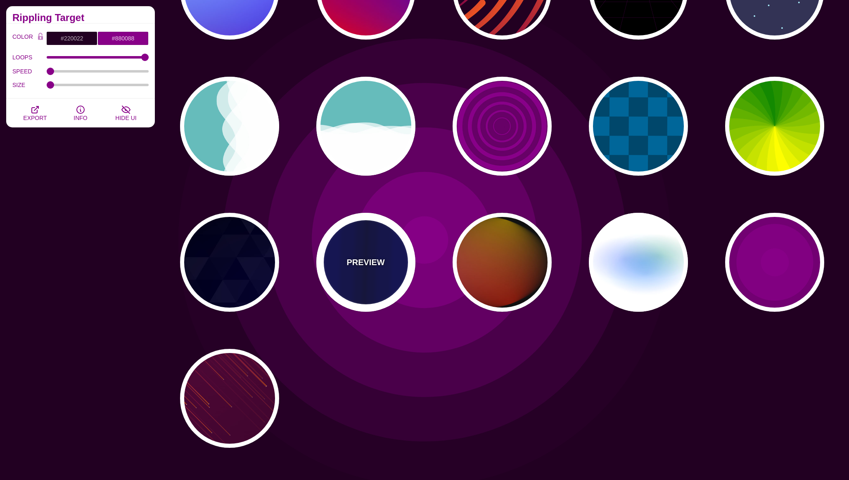
type input "0.5"
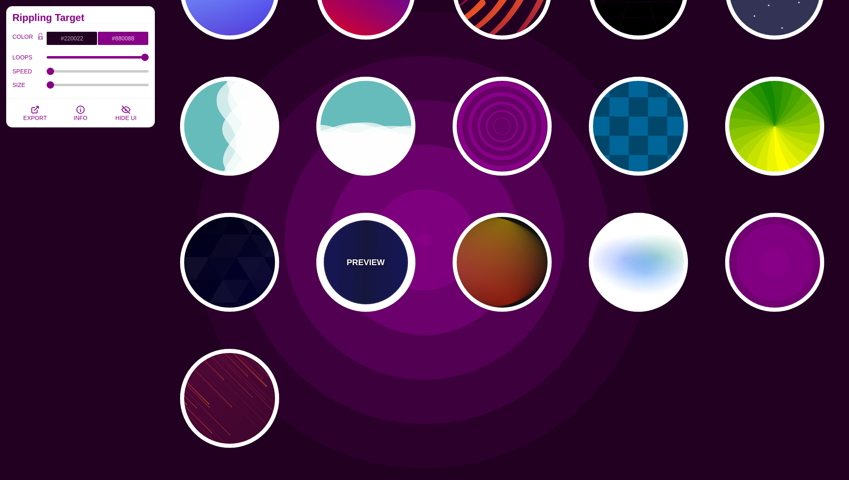
type input "0.1"
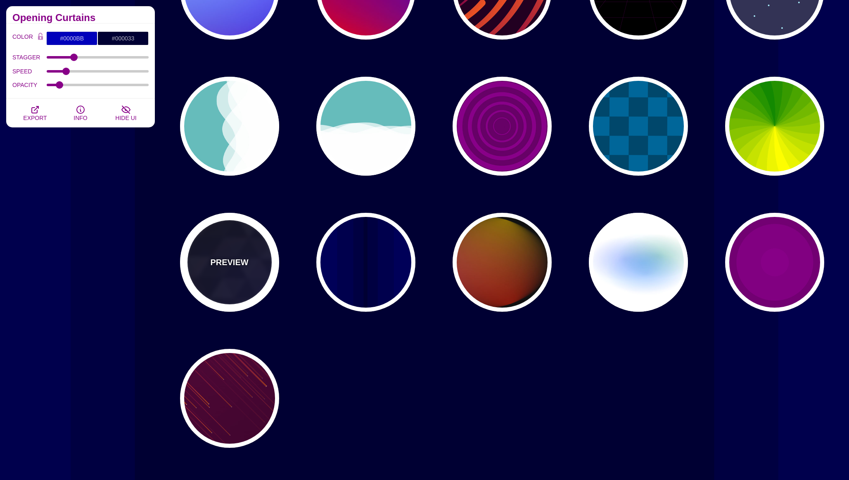
click at [240, 265] on p "PREVIEW" at bounding box center [229, 262] width 38 height 12
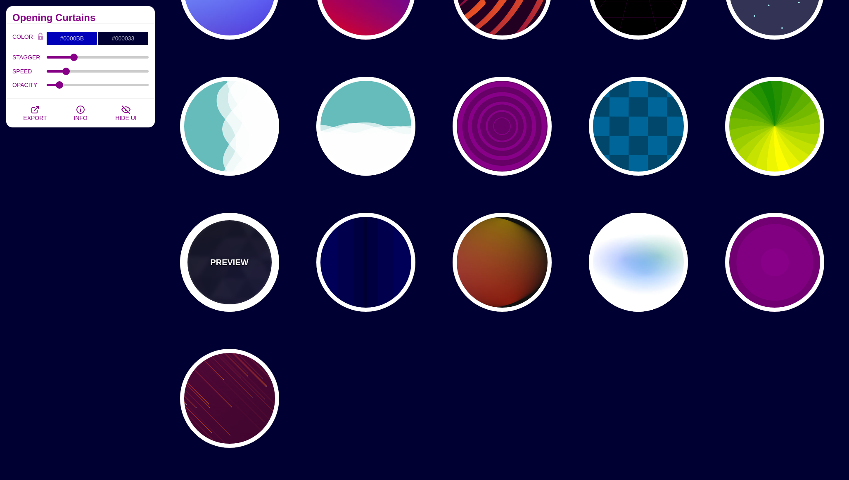
type input "#000000"
type input "#880088"
type input "#0000FF"
type input "#006600"
type input "0"
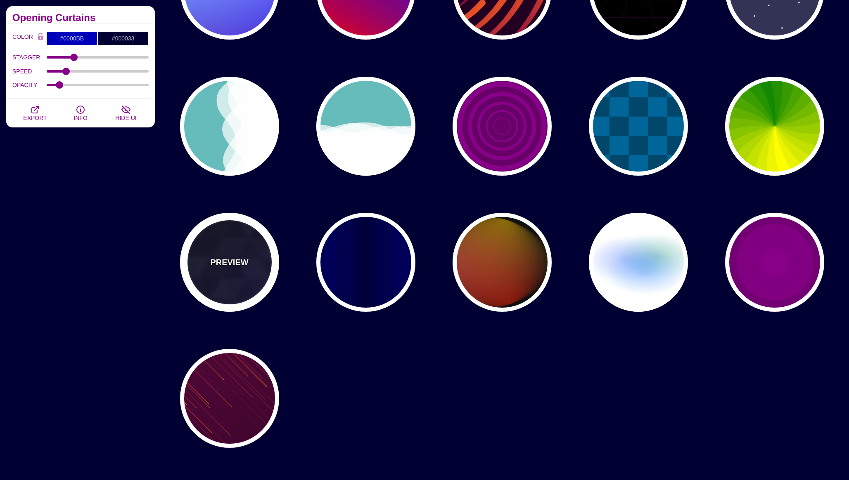
type input "0.4"
type input "5"
type input "15"
type input "0.2"
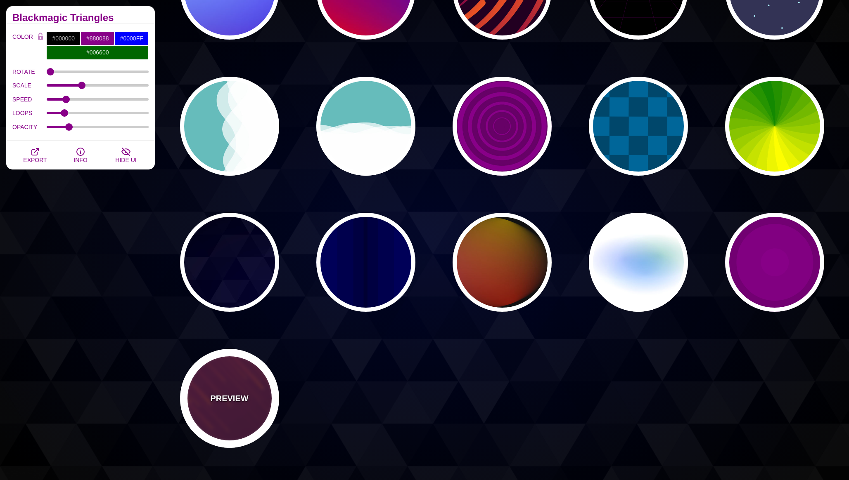
click at [238, 367] on div "PREVIEW" at bounding box center [229, 398] width 99 height 99
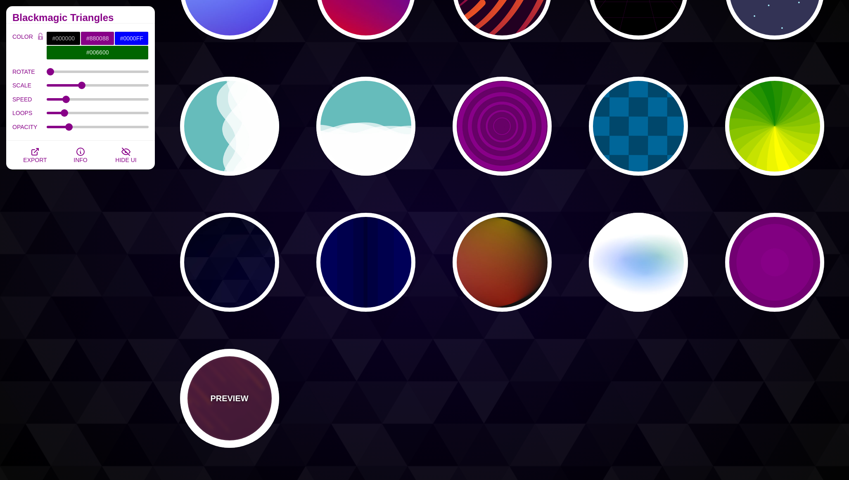
type input "#220022"
type input "#FF7700"
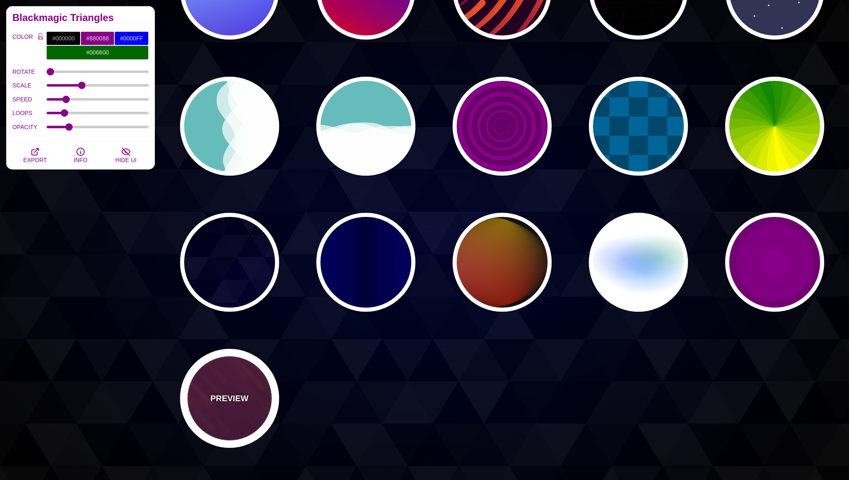
type input "#FFFFFF"
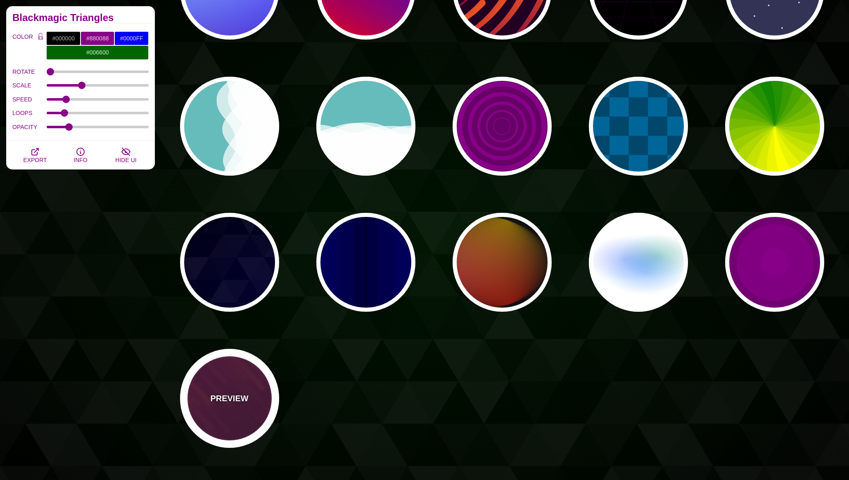
type input "10"
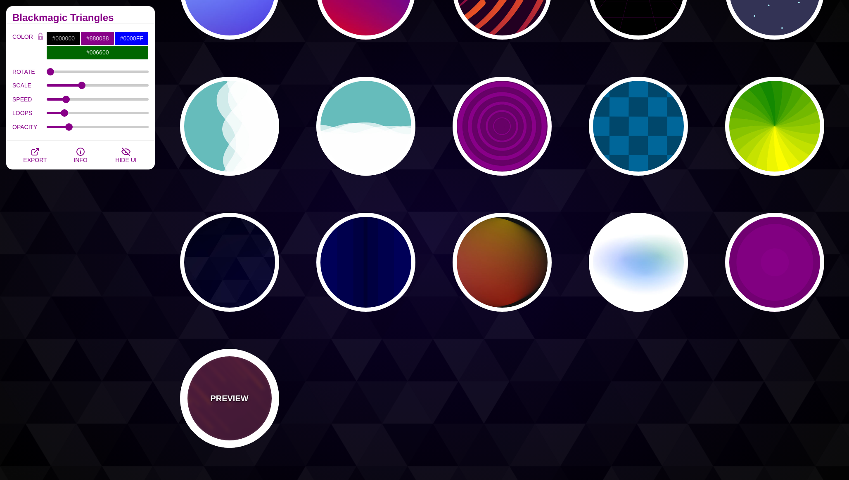
type input "999"
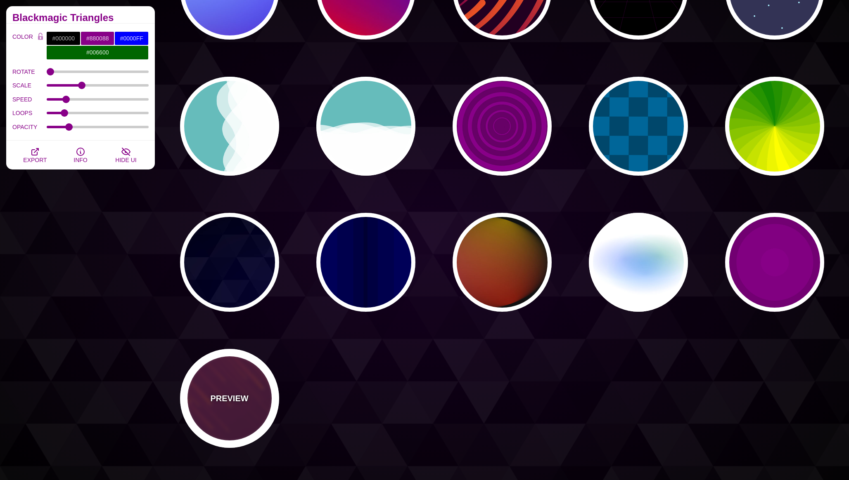
type input "3"
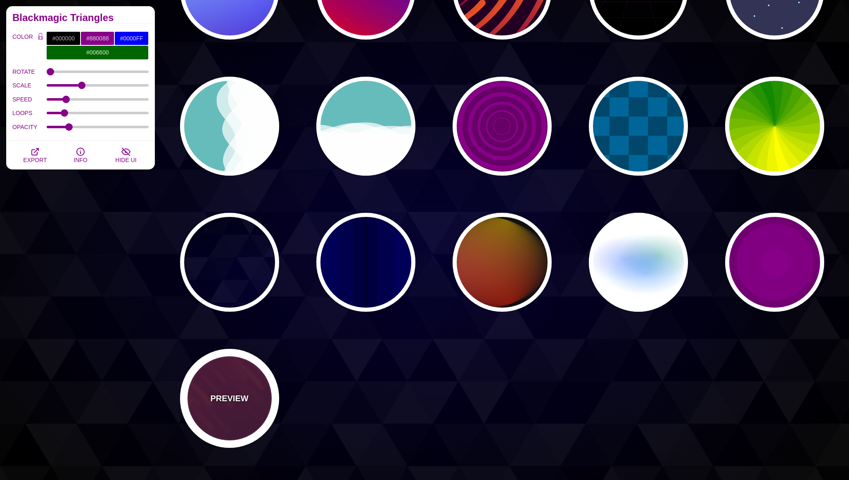
type input "1.5"
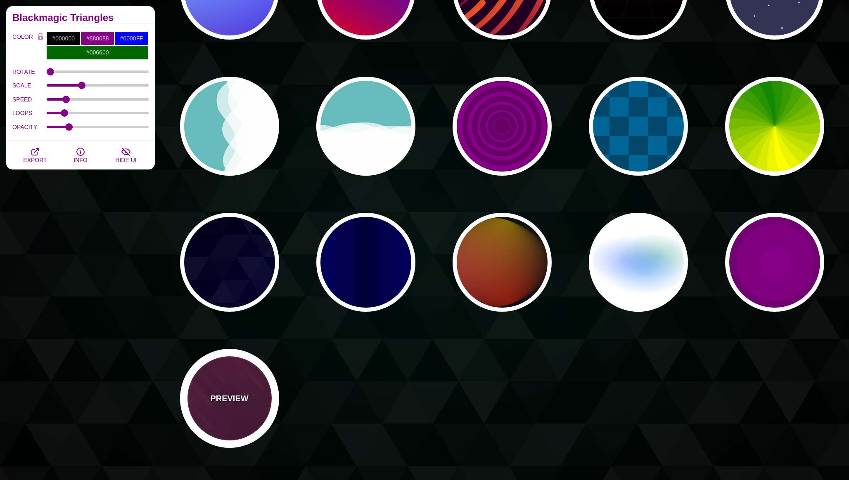
type input "1"
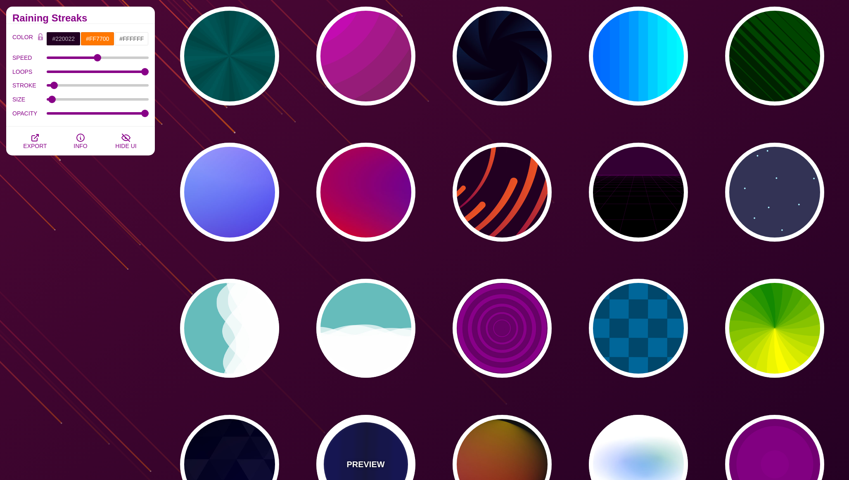
scroll to position [0, 0]
